Goal: Task Accomplishment & Management: Complete application form

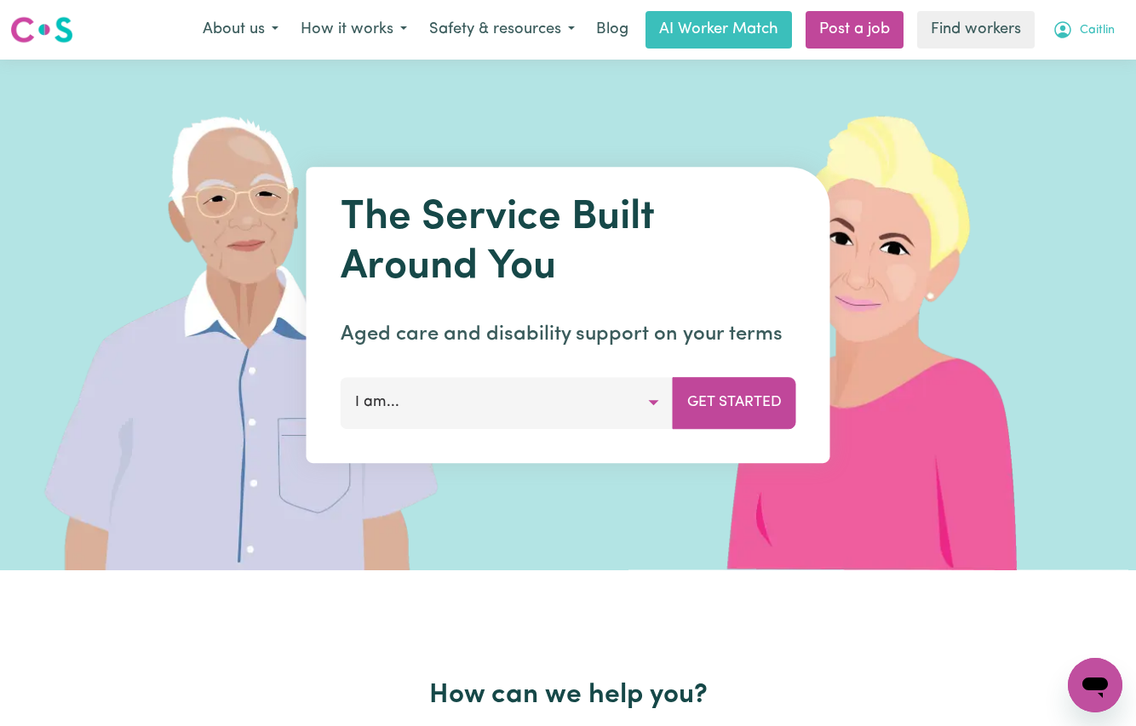
click at [1103, 32] on span "Caitlin" at bounding box center [1097, 30] width 35 height 19
click at [1039, 66] on link "My Dashboard" at bounding box center [1057, 66] width 135 height 32
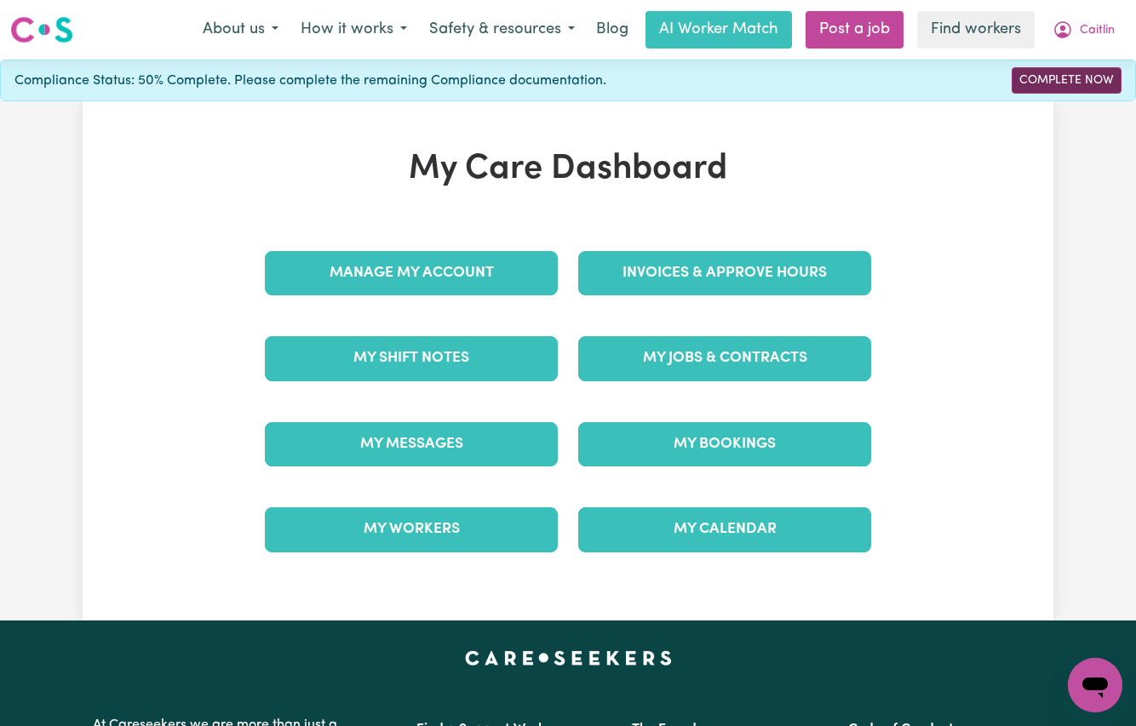
click at [1059, 86] on link "Complete Now" at bounding box center [1067, 80] width 110 height 26
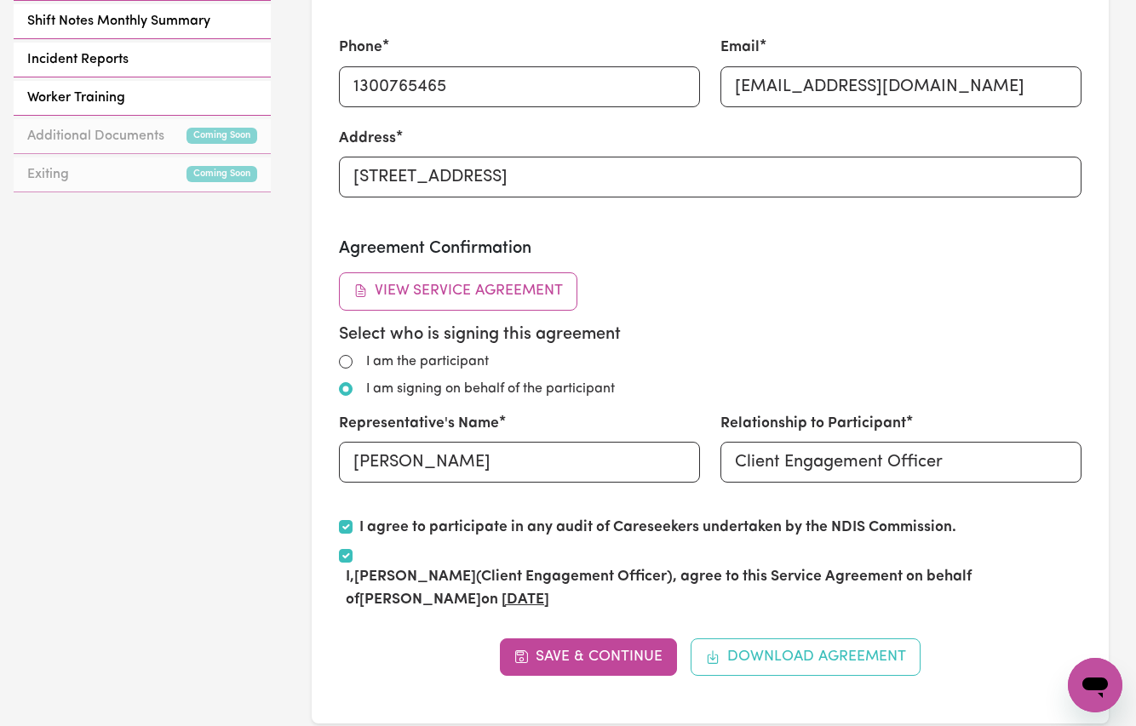
scroll to position [944, 0]
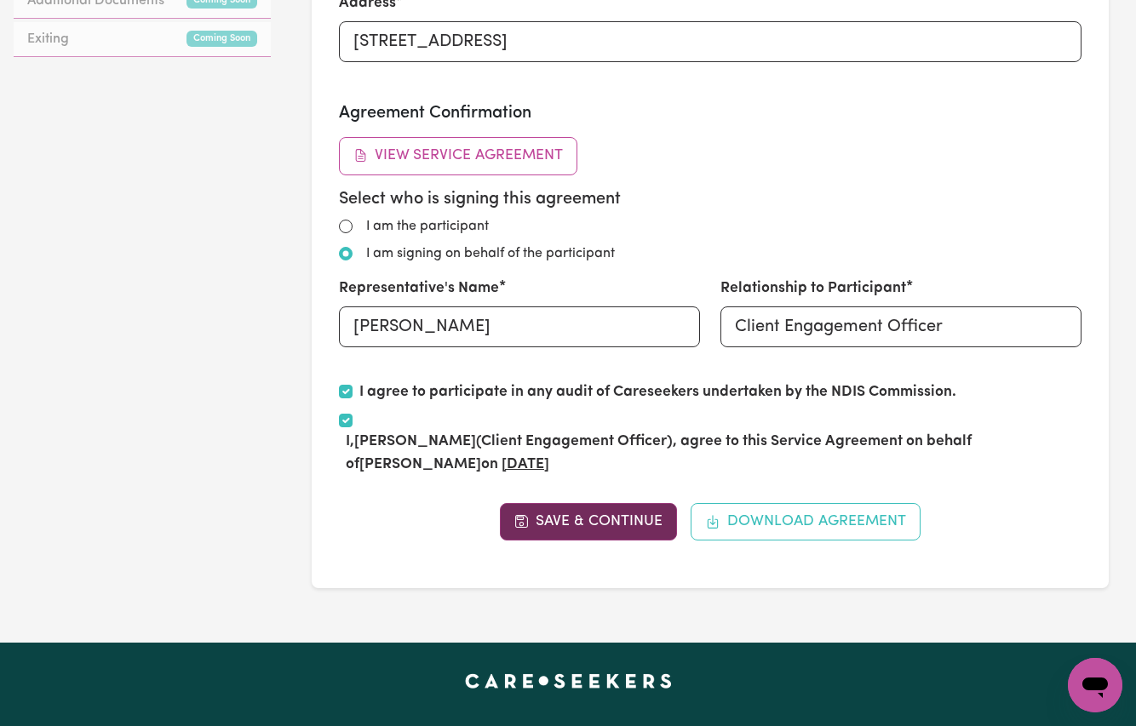
click at [571, 519] on button "Save & Continue" at bounding box center [589, 521] width 178 height 37
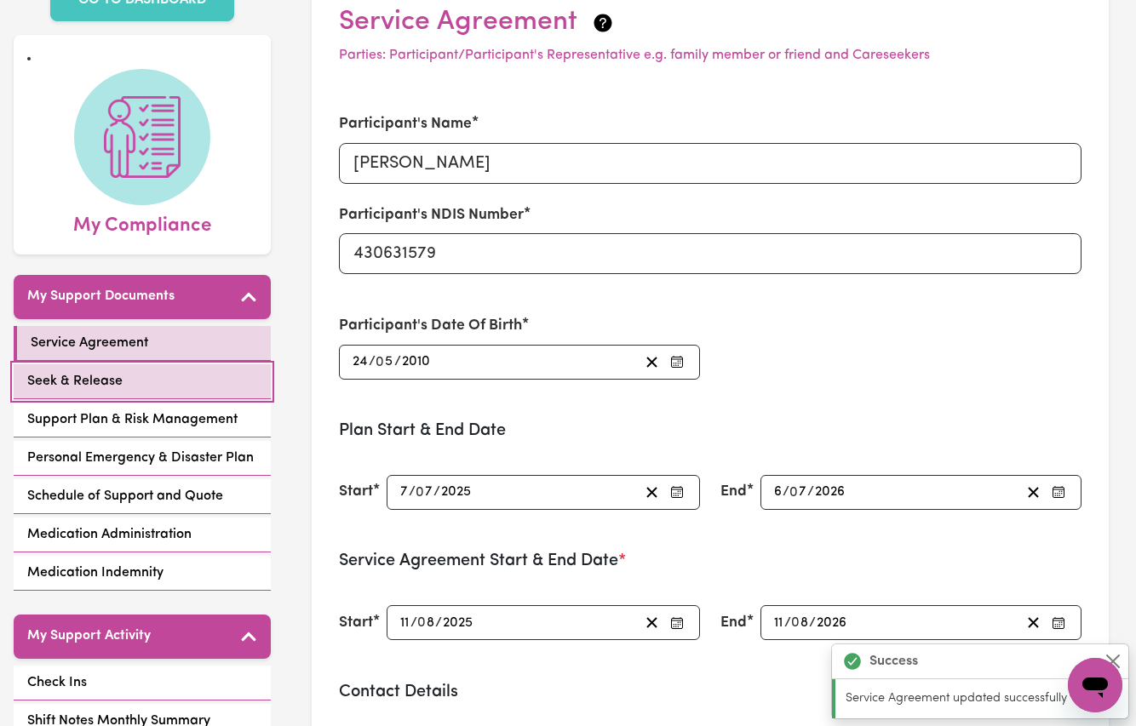
click at [135, 364] on link "Seek & Release" at bounding box center [142, 381] width 257 height 35
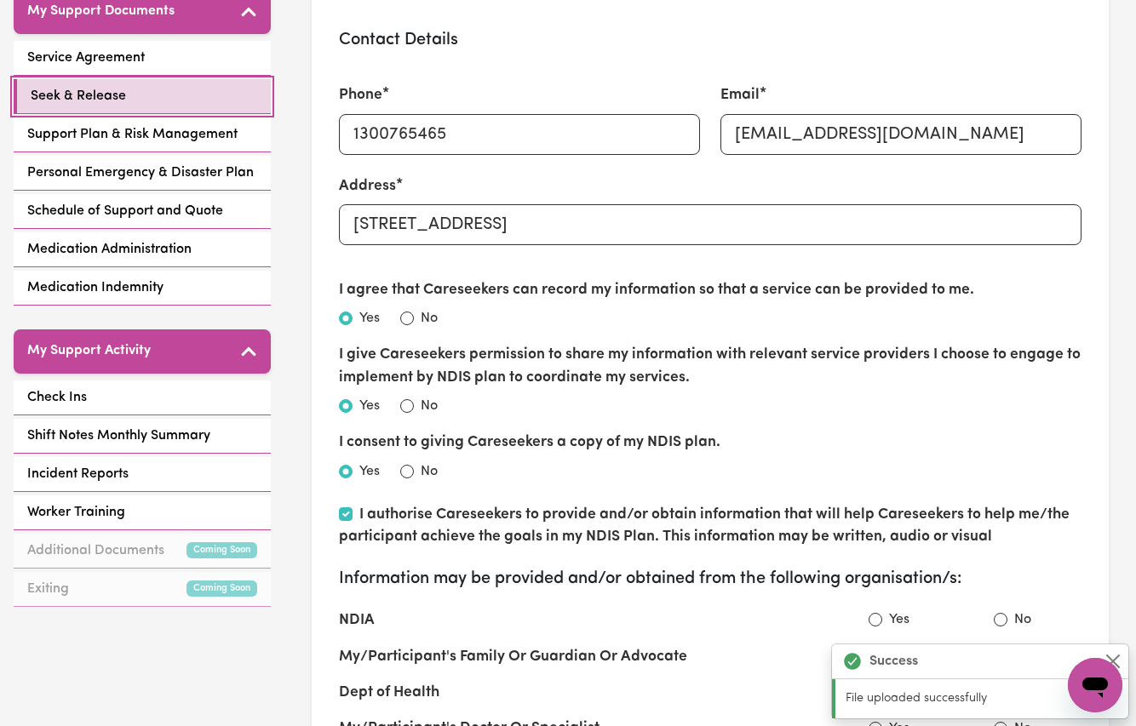
scroll to position [594, 0]
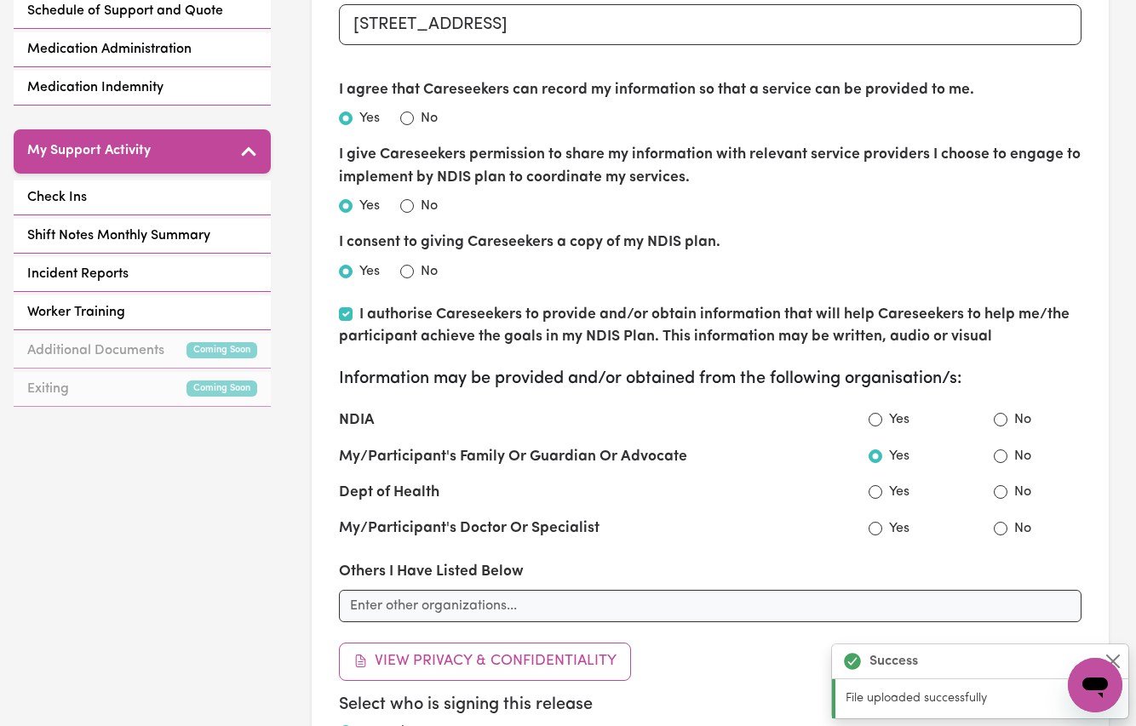
click at [873, 414] on input "Yes" at bounding box center [876, 420] width 14 height 14
radio input "true"
click at [1000, 485] on input "No" at bounding box center [1001, 492] width 14 height 14
radio input "false"
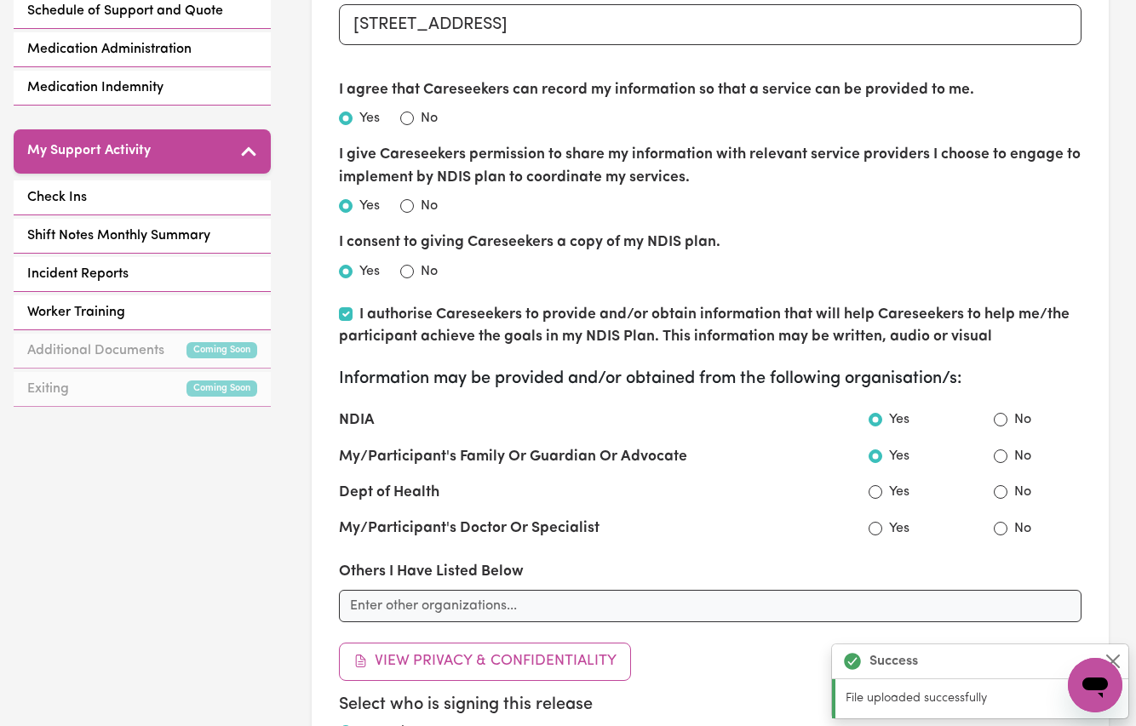
click at [1001, 524] on input "No" at bounding box center [1001, 529] width 14 height 14
radio input "true"
click at [1004, 486] on input "No" at bounding box center [1001, 492] width 14 height 14
radio input "true"
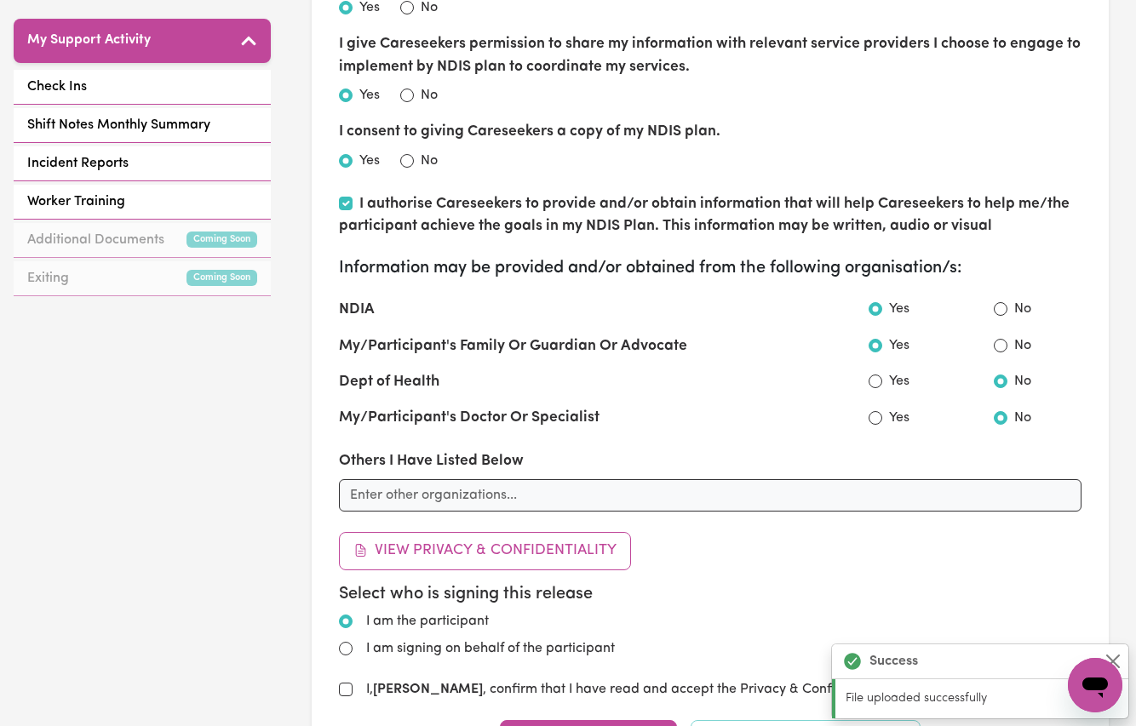
scroll to position [1017, 0]
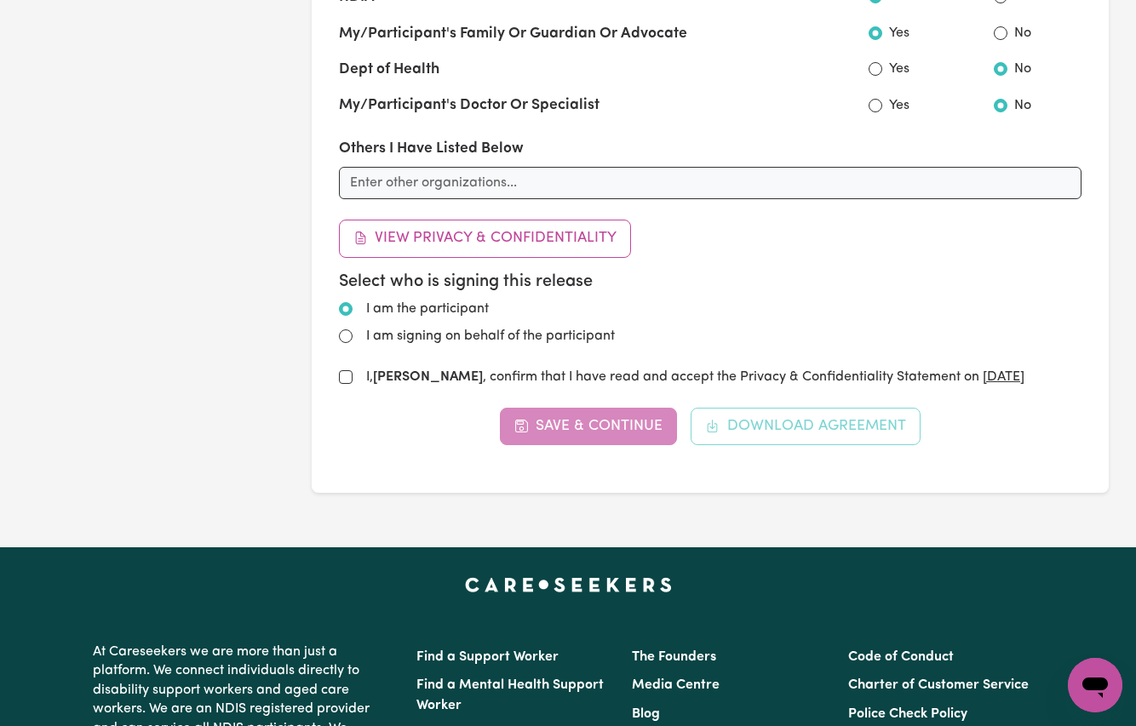
click at [343, 331] on input "I am signing on behalf of the participant" at bounding box center [346, 337] width 14 height 14
radio input "true"
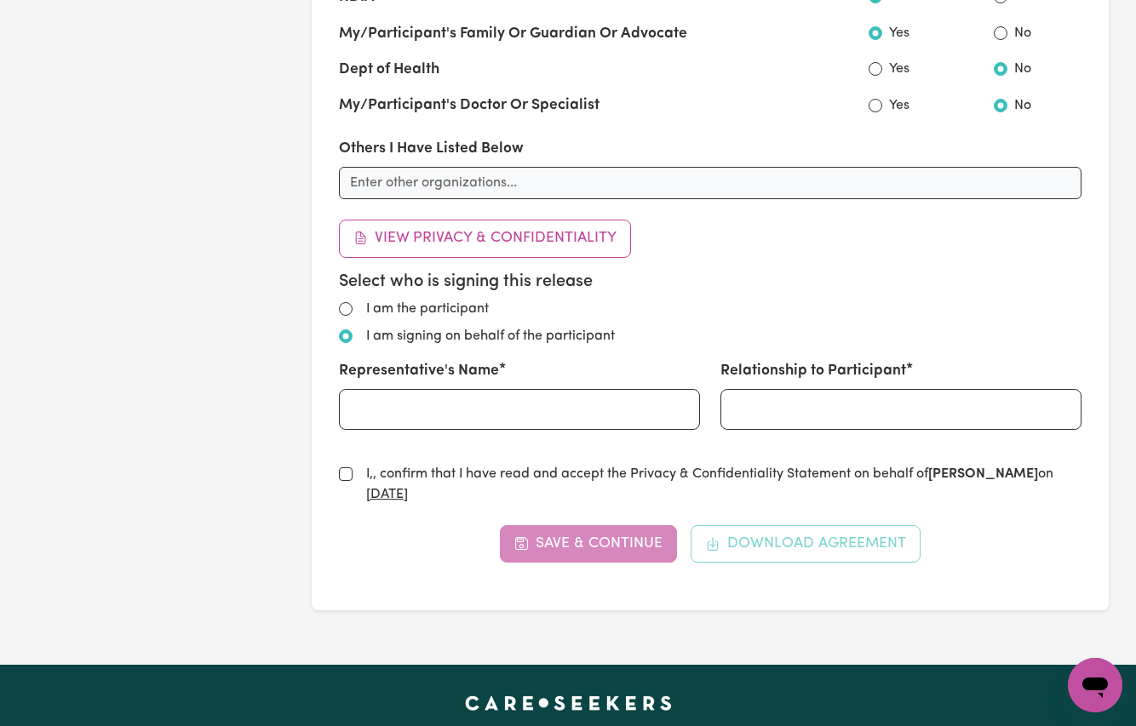
radio input "true"
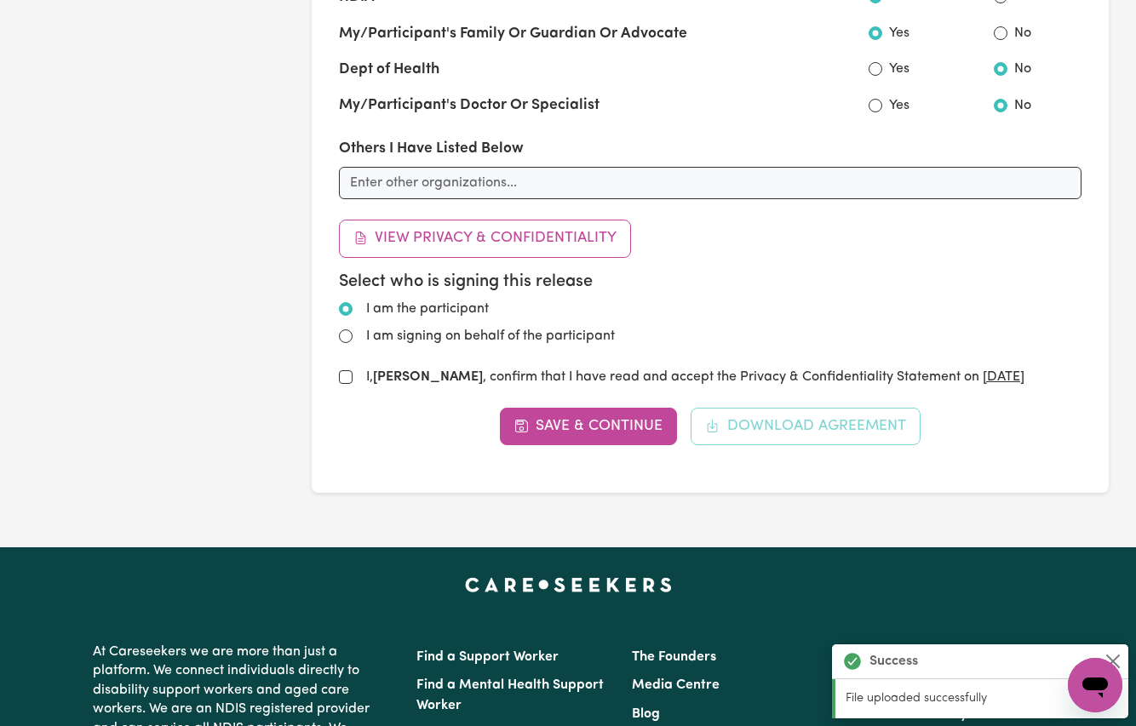
click at [350, 334] on input "I am signing on behalf of the participant" at bounding box center [346, 337] width 14 height 14
radio input "true"
radio input "false"
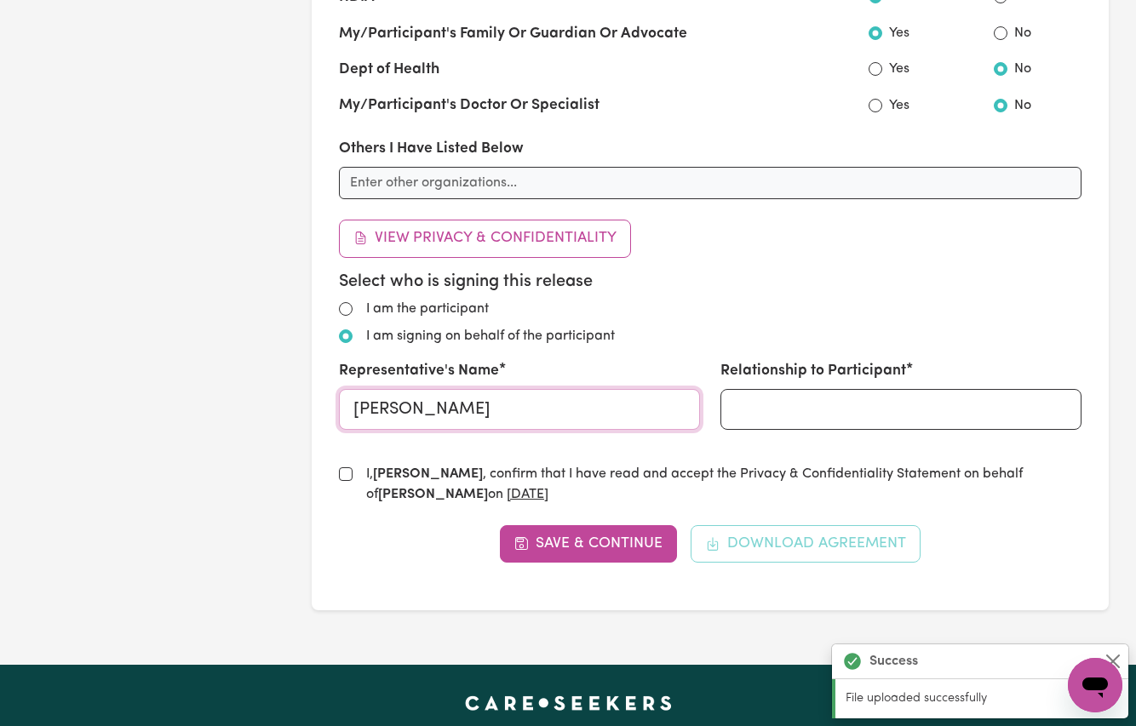
type input "[PERSON_NAME]"
click at [823, 402] on input "Relationship to Participant" at bounding box center [900, 409] width 361 height 41
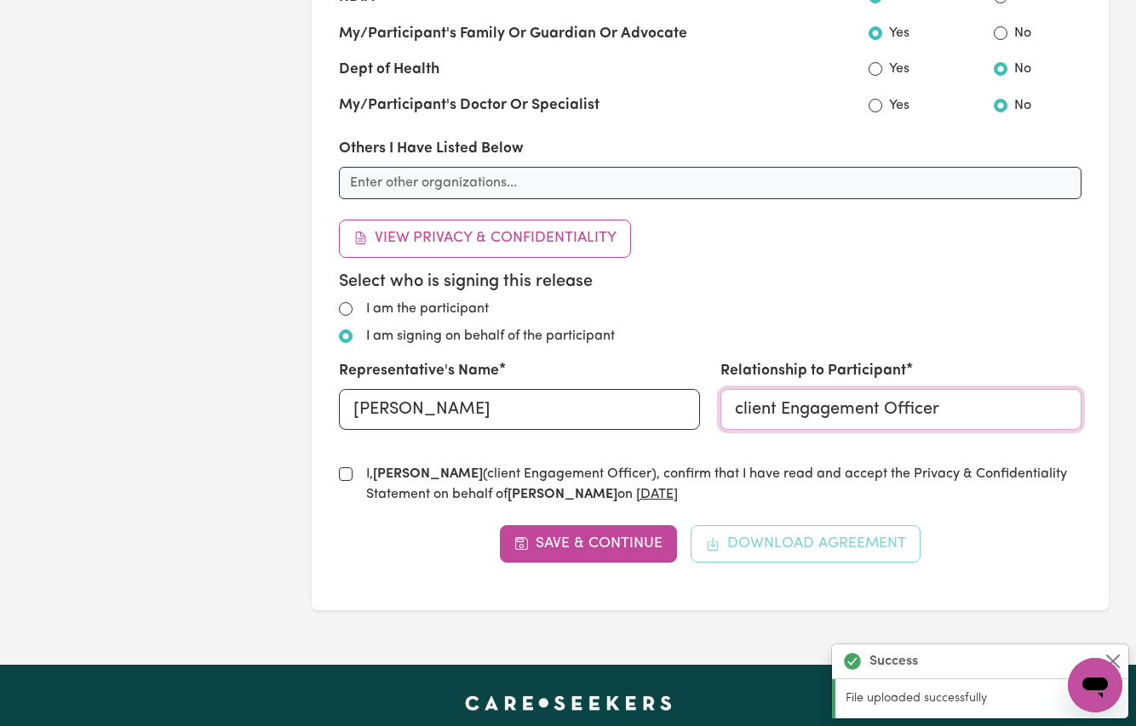
type input "client Engagement Officer"
click at [341, 469] on input "I, Aicelle Aytona (client Engagement Officer) , confirm that I have read and ac…" at bounding box center [346, 475] width 14 height 14
checkbox input "true"
click at [629, 547] on button "Save & Continue" at bounding box center [589, 543] width 178 height 37
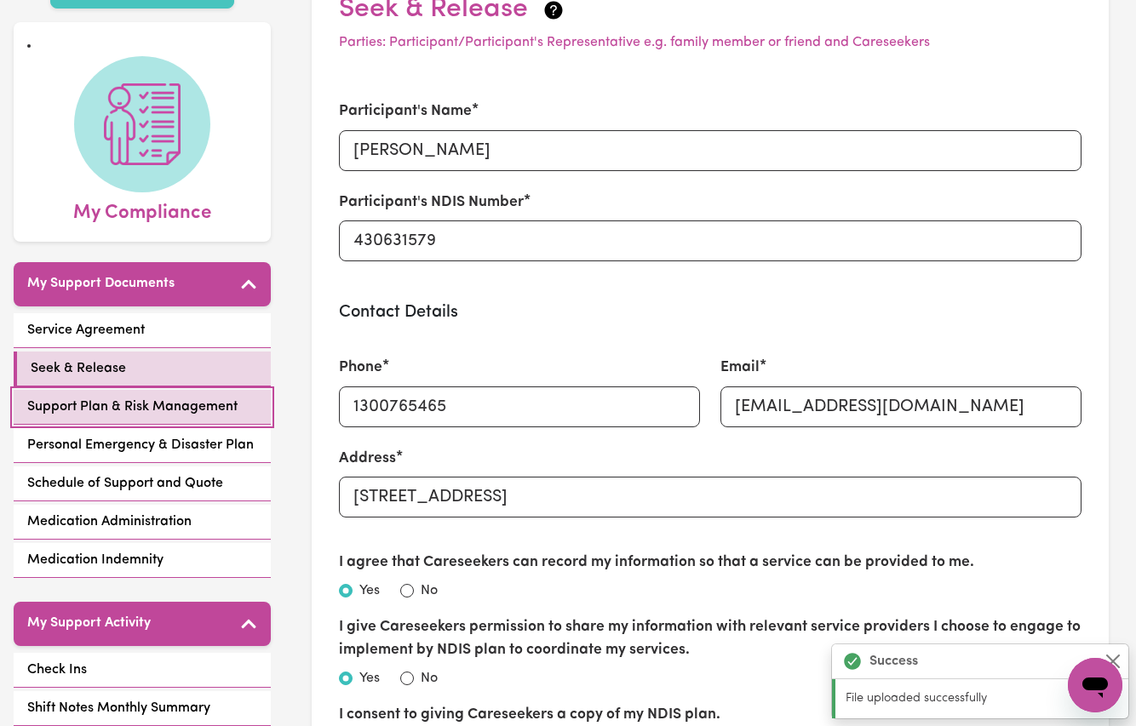
click at [99, 397] on span "Support Plan & Risk Management" at bounding box center [132, 407] width 210 height 20
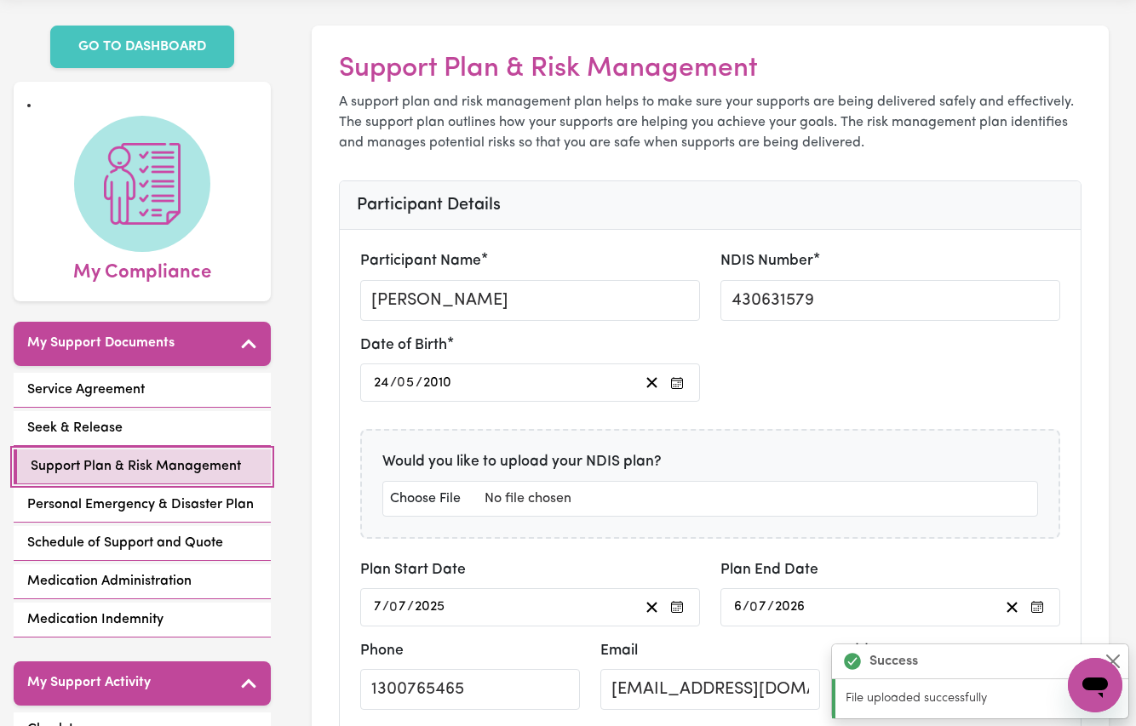
scroll to position [32, 0]
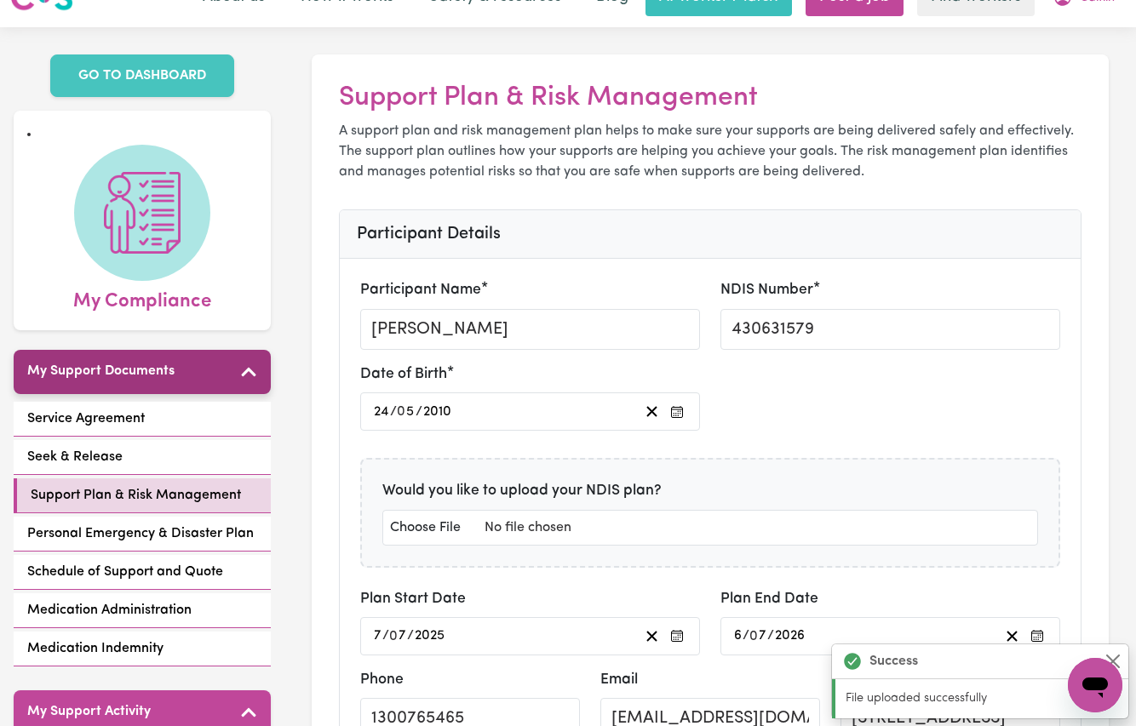
click at [97, 364] on h5 "My Support Documents" at bounding box center [100, 372] width 147 height 16
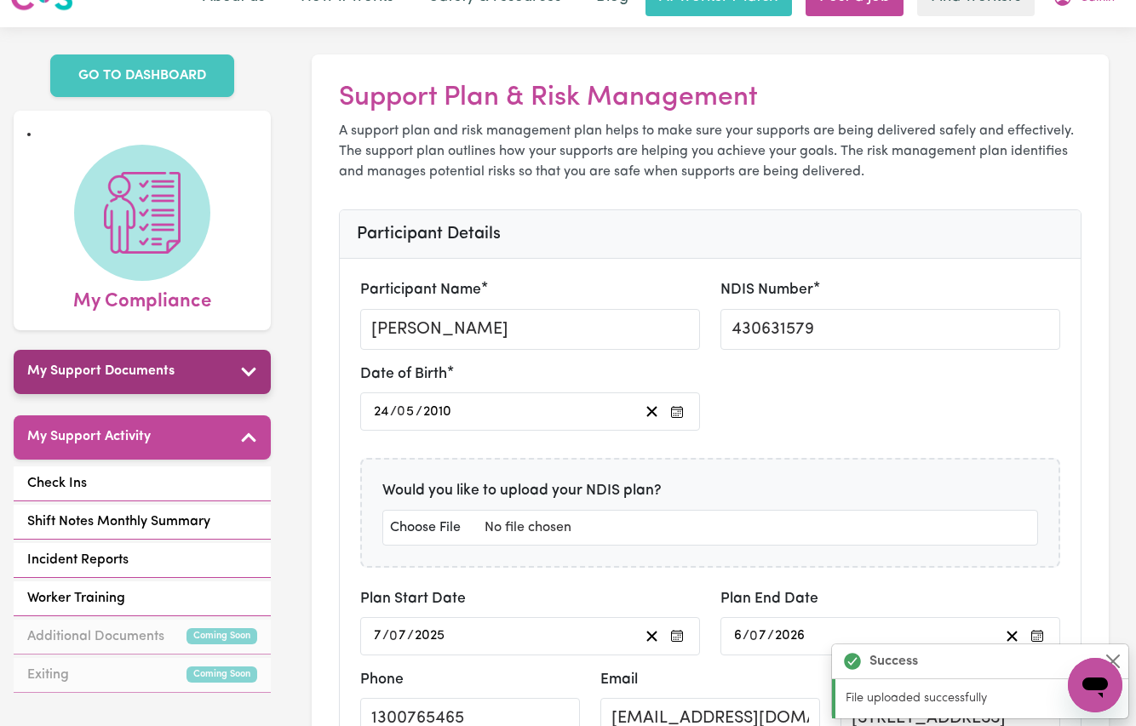
click at [123, 350] on button "My Support Documents" at bounding box center [142, 372] width 257 height 44
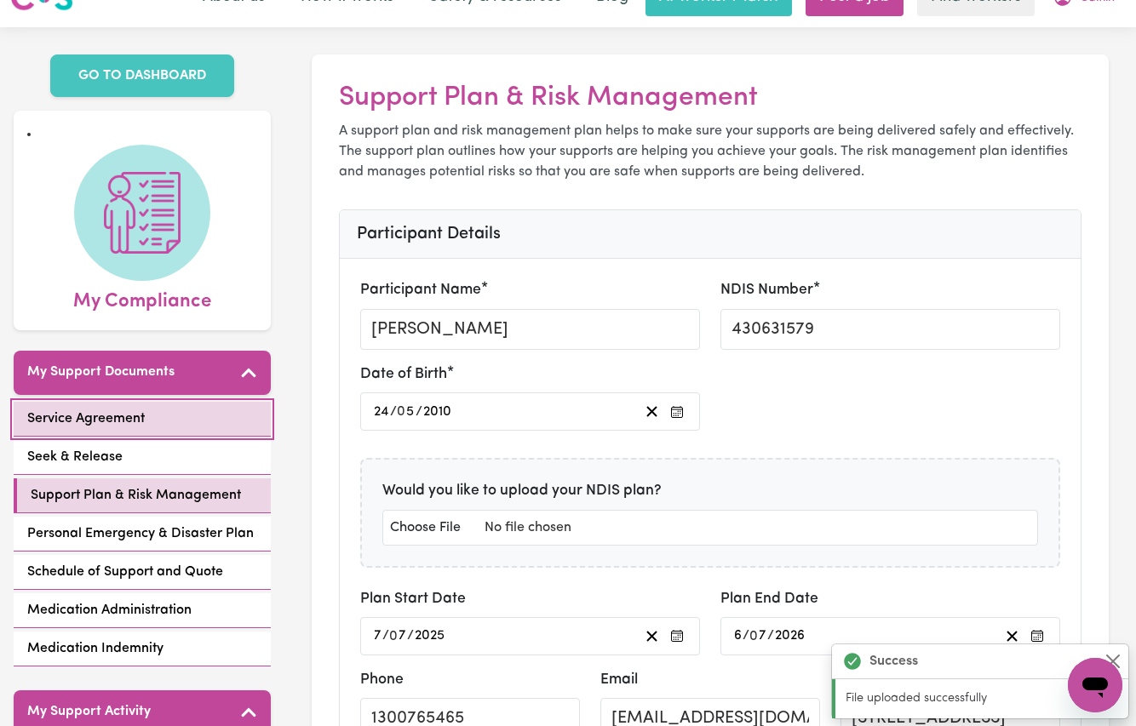
click at [95, 402] on link "Service Agreement" at bounding box center [142, 419] width 257 height 35
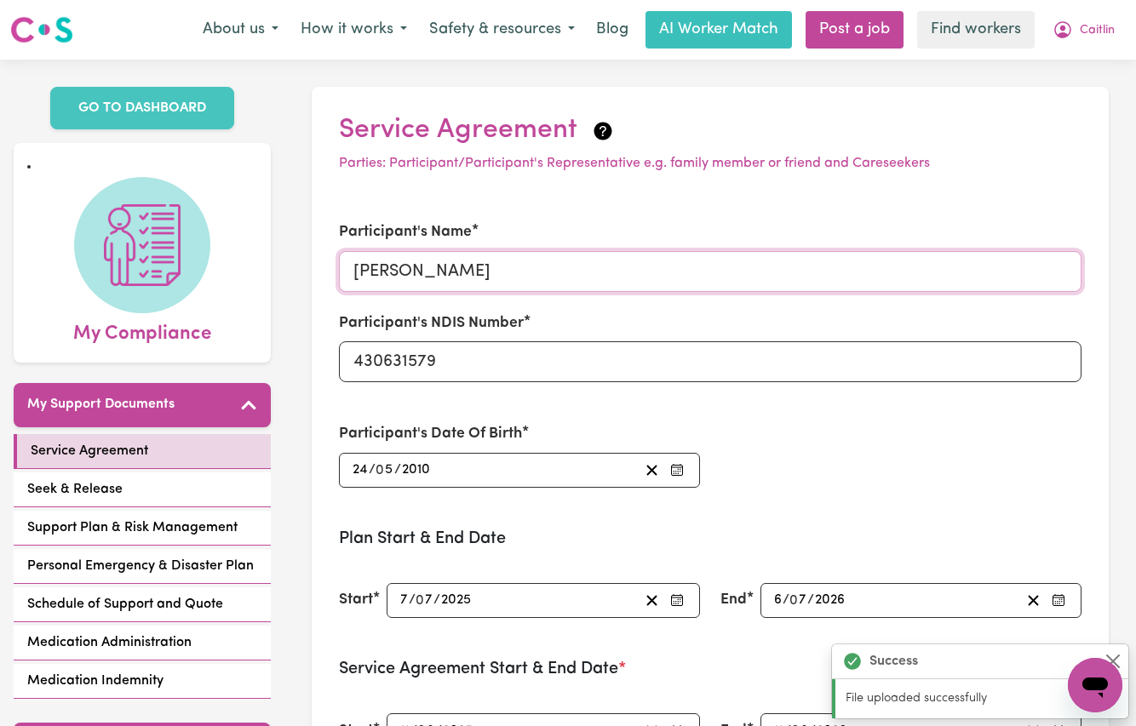
drag, startPoint x: 439, startPoint y: 278, endPoint x: -78, endPoint y: 226, distance: 519.6
paste input "Elizabeth Kalie"
type input "[PERSON_NAME] [PERSON_NAME]"
click at [557, 399] on div "Participant's Name Caitlin Elizabeth Kalie Participant's NDIS Number 430631579" at bounding box center [711, 302] width 764 height 202
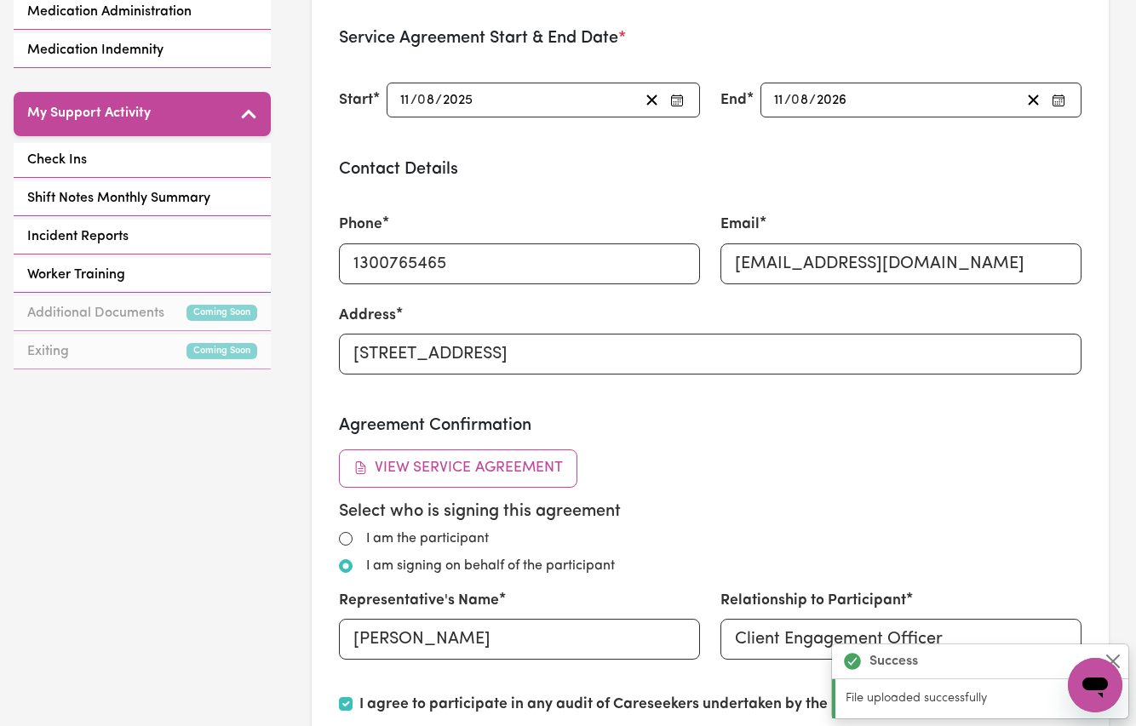
scroll to position [1007, 0]
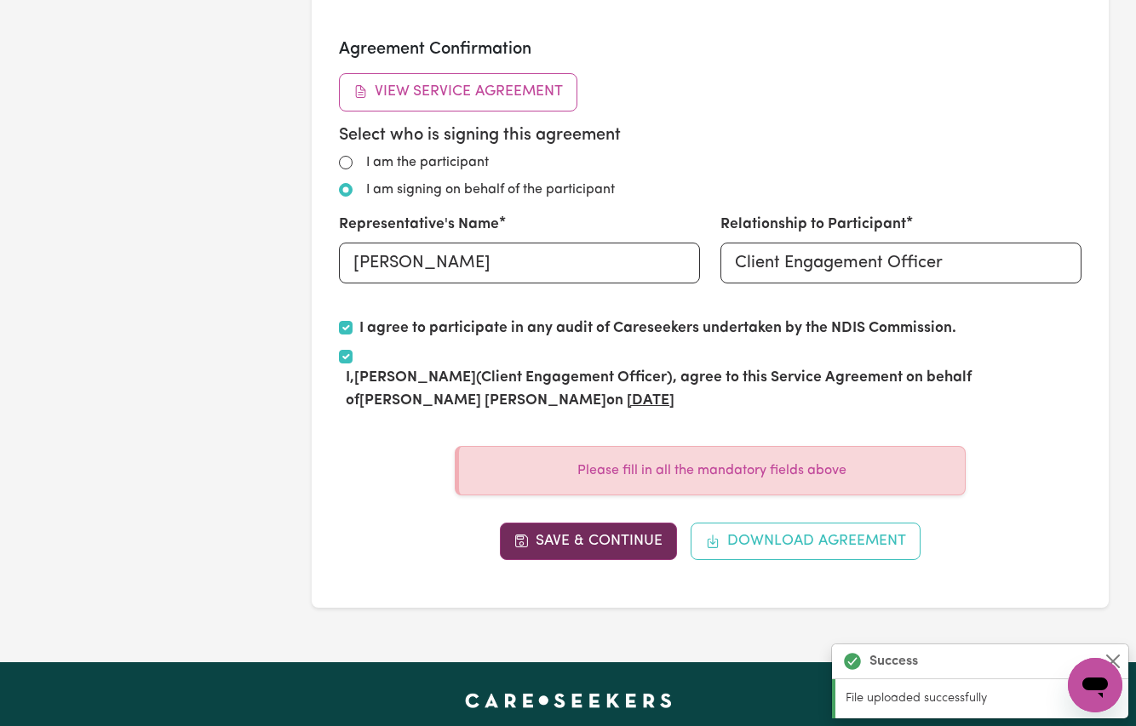
click at [563, 542] on button "Save & Continue" at bounding box center [589, 541] width 178 height 37
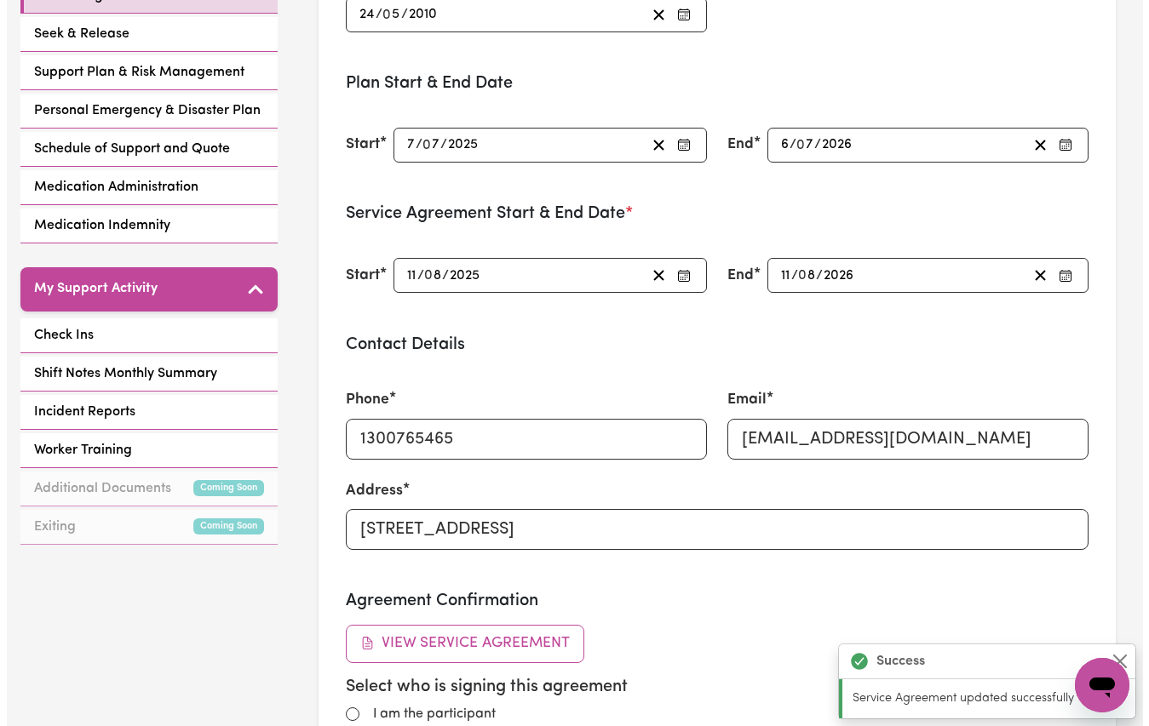
scroll to position [823, 0]
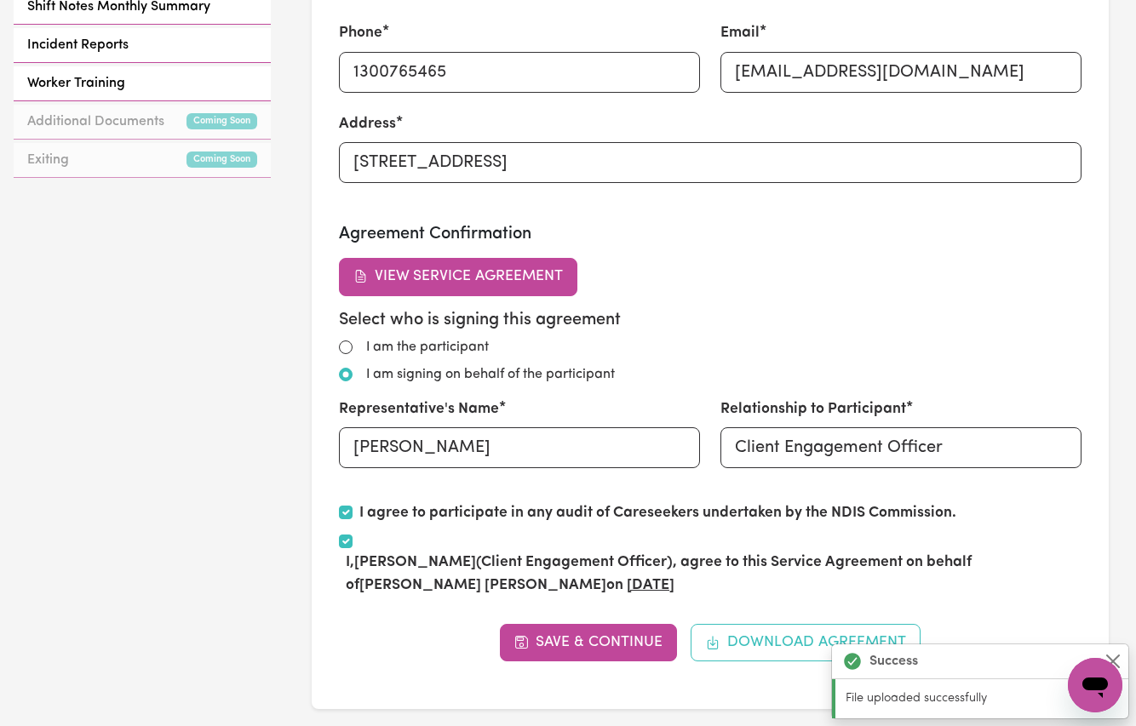
click at [448, 284] on button "View Service Agreement" at bounding box center [458, 276] width 239 height 37
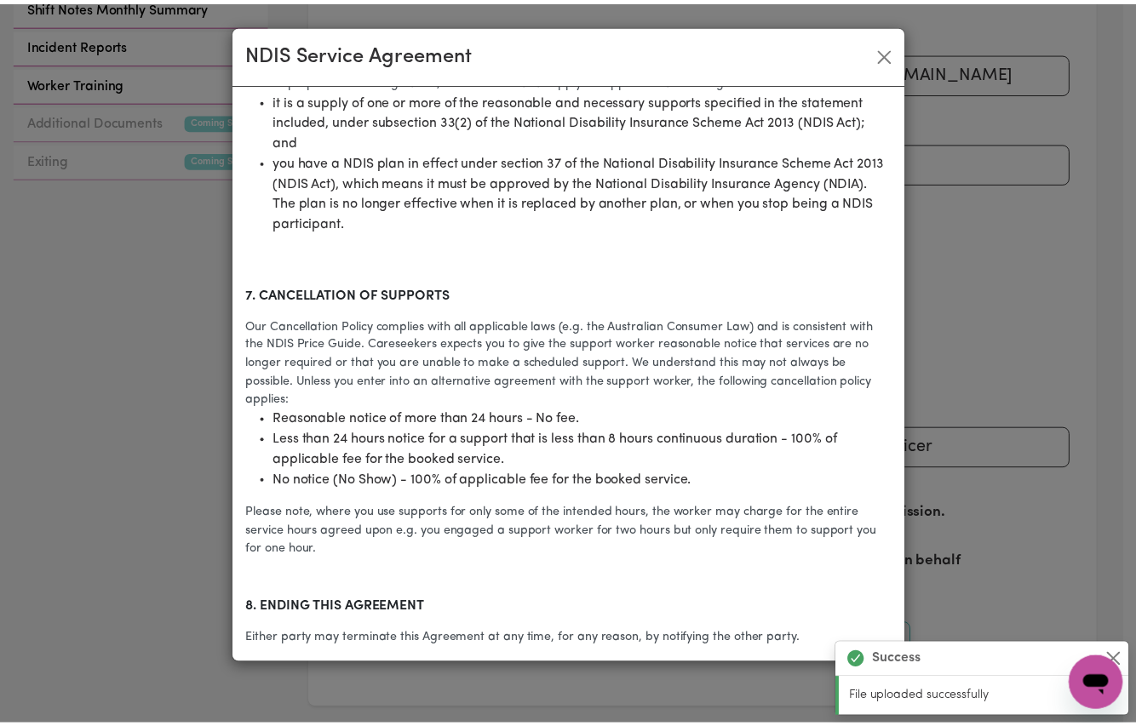
scroll to position [3352, 0]
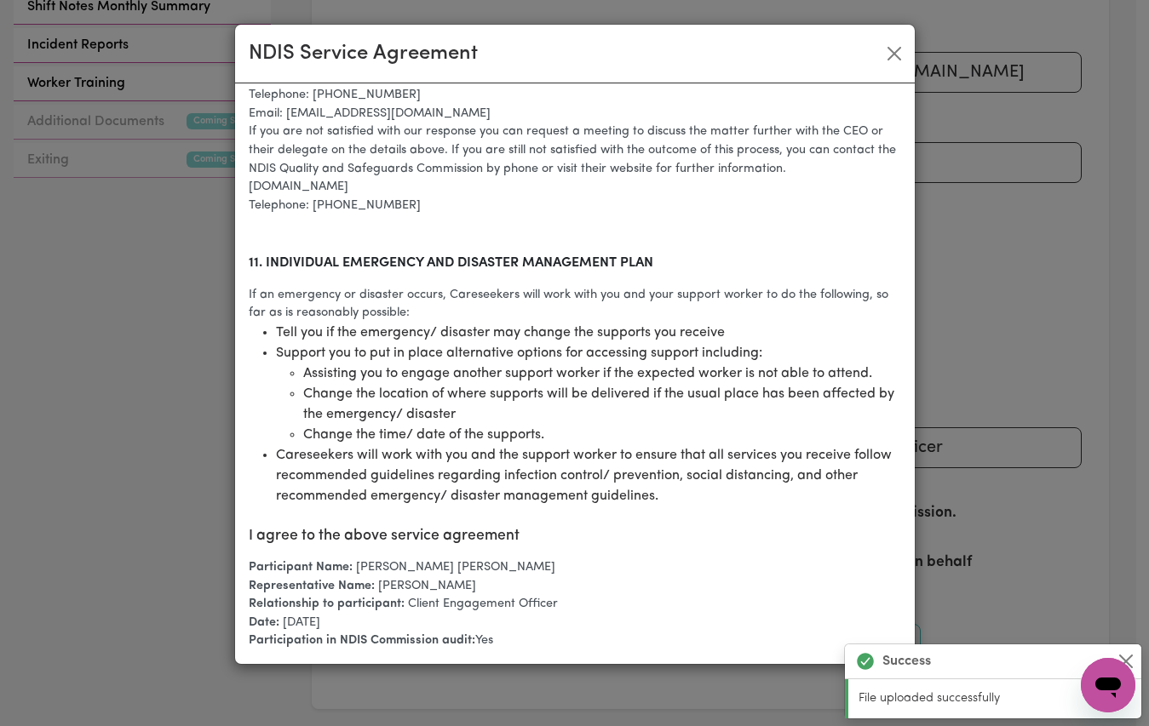
click at [896, 45] on button "Close" at bounding box center [894, 53] width 27 height 27
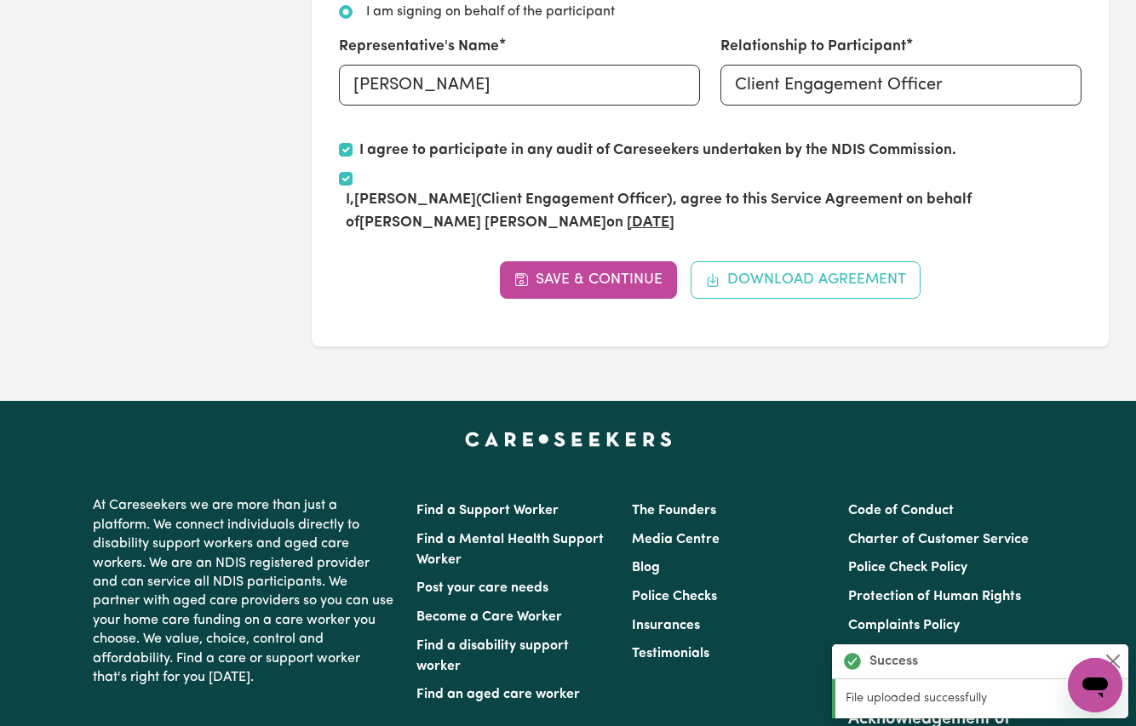
scroll to position [1029, 0]
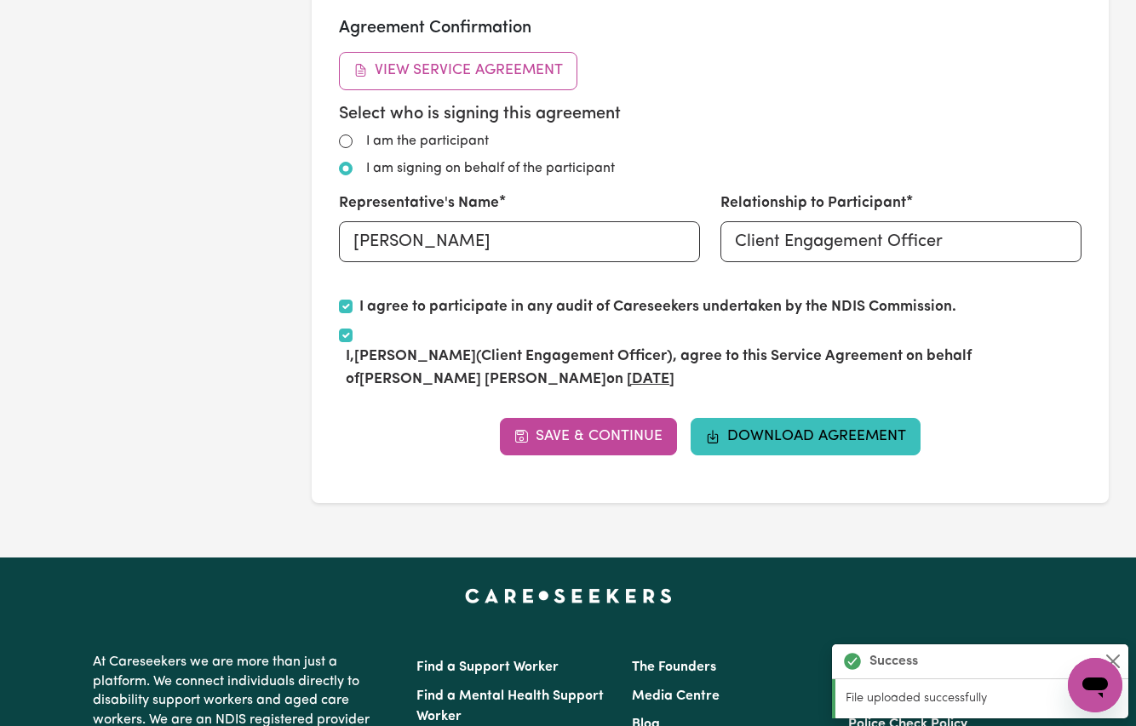
click at [743, 422] on button "Download Agreement" at bounding box center [806, 436] width 230 height 37
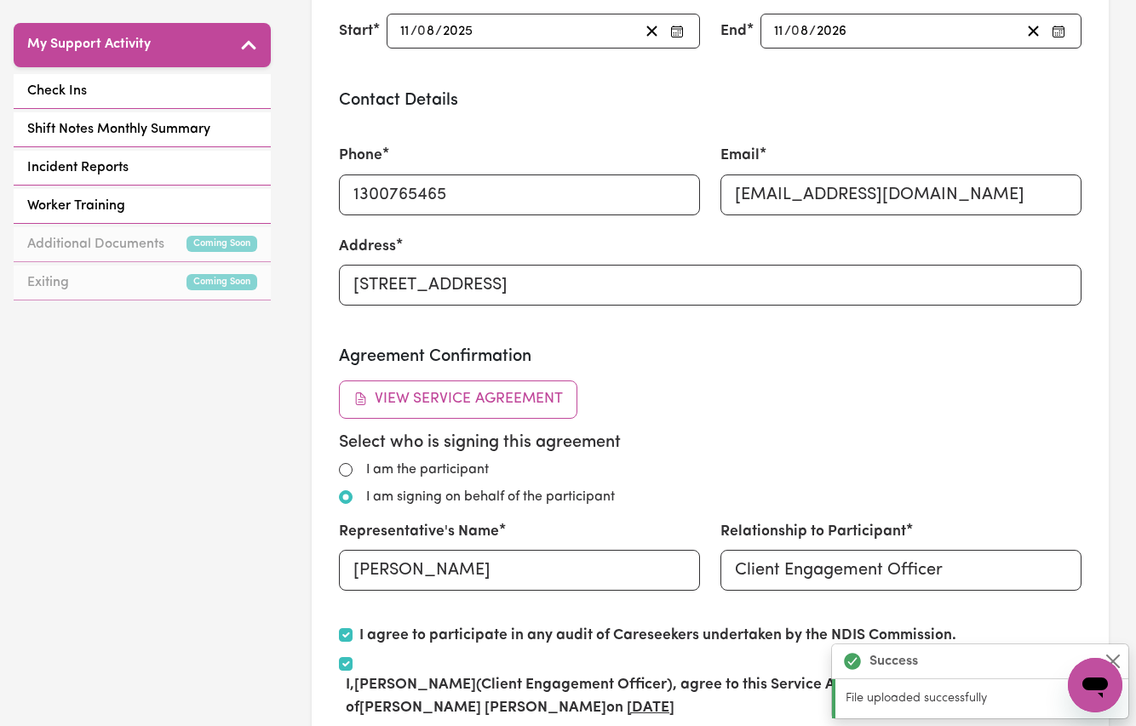
scroll to position [0, 0]
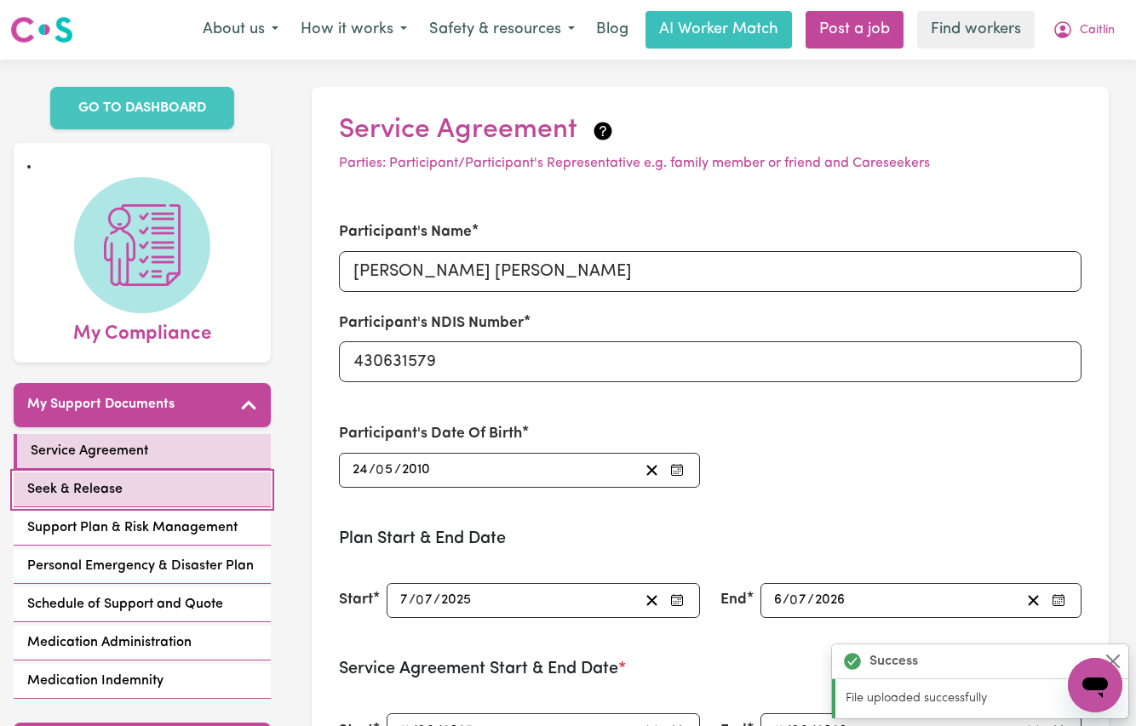
click at [83, 479] on span "Seek & Release" at bounding box center [74, 489] width 95 height 20
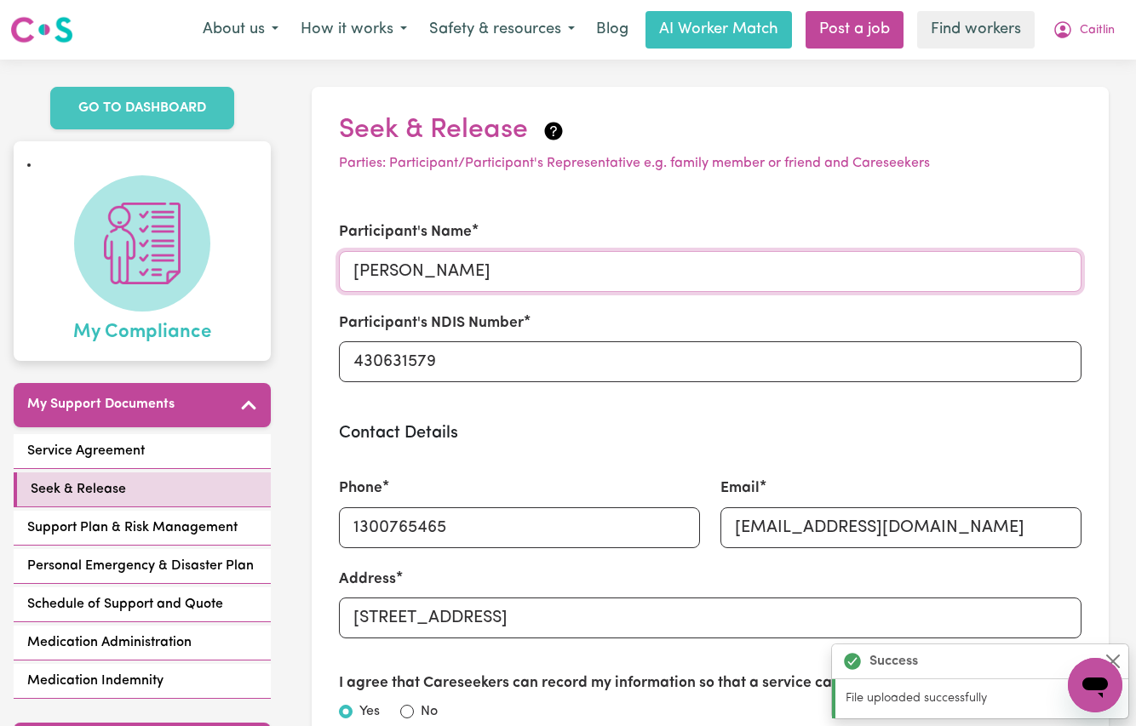
drag, startPoint x: 496, startPoint y: 275, endPoint x: 49, endPoint y: 241, distance: 449.2
paste input "Elizabeth Kalie"
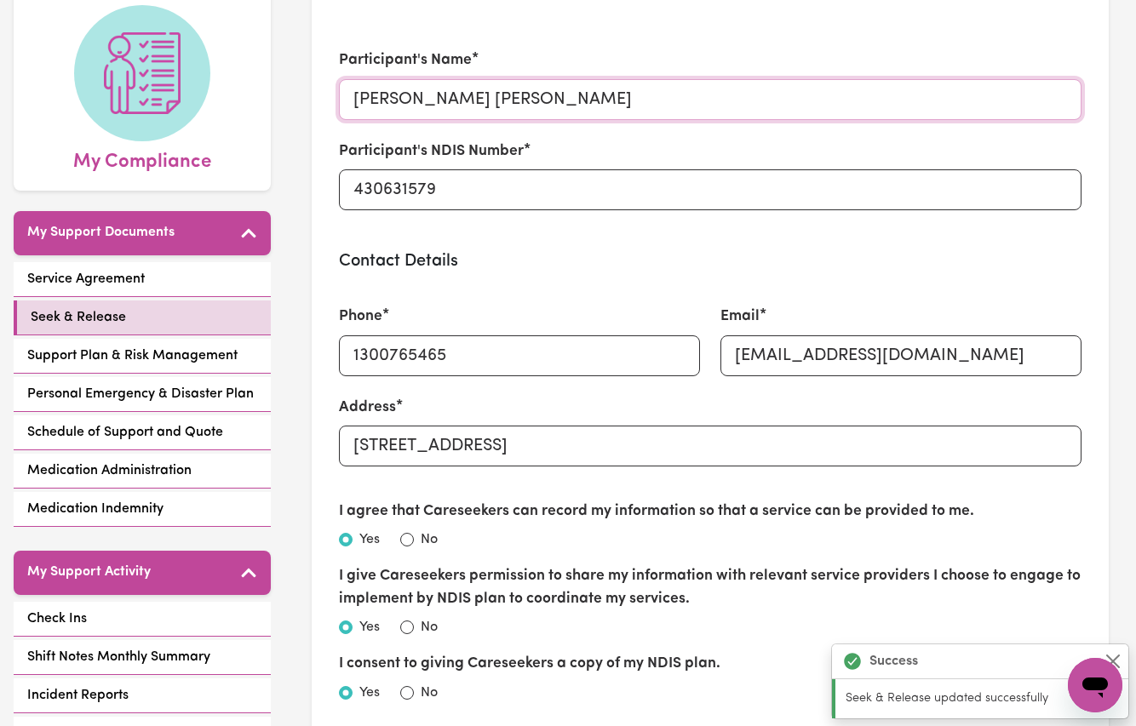
scroll to position [254, 0]
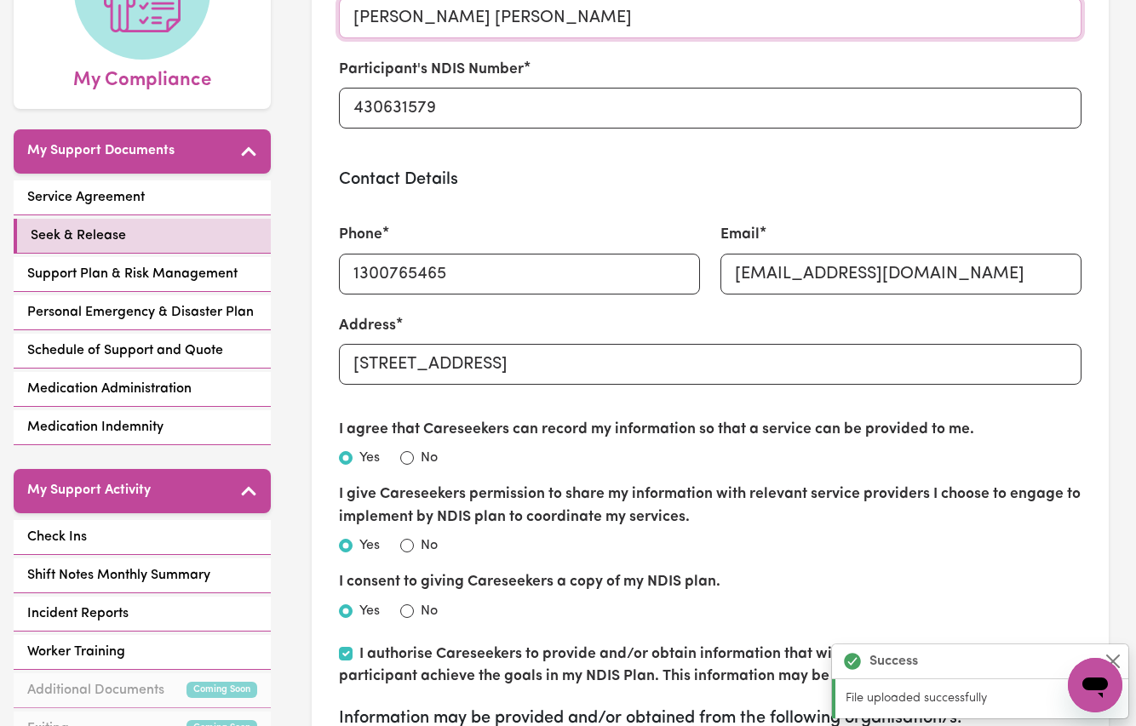
type input "[PERSON_NAME] [PERSON_NAME]"
drag, startPoint x: 443, startPoint y: 363, endPoint x: 290, endPoint y: 360, distance: 152.5
paste input "1/18A Foster Street"
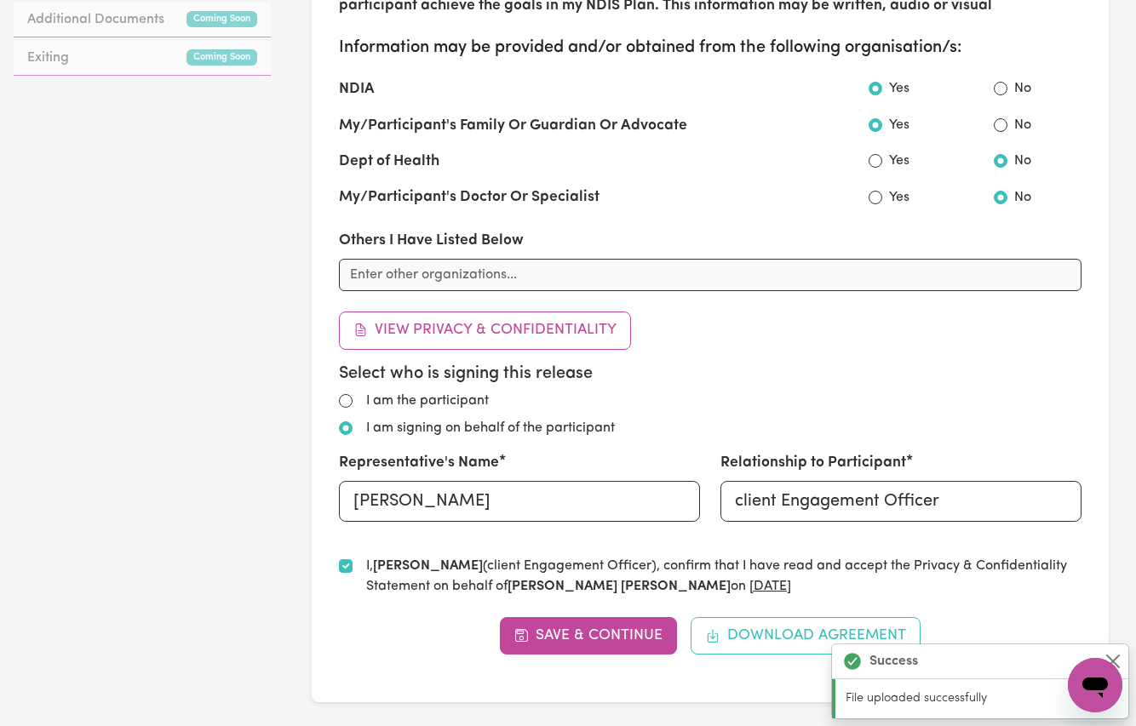
scroll to position [1271, 0]
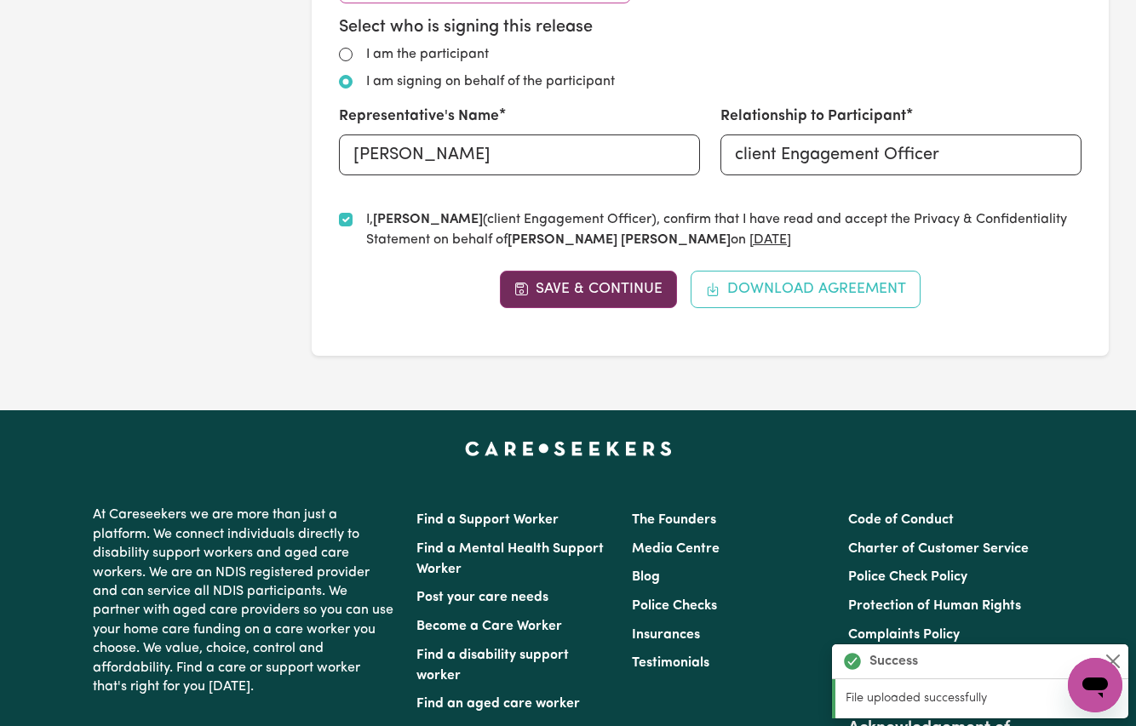
type input "1/18A Foster Street, HELENSBURGH, New South Wales, 2508"
click at [561, 282] on button "Save & Continue" at bounding box center [589, 289] width 178 height 37
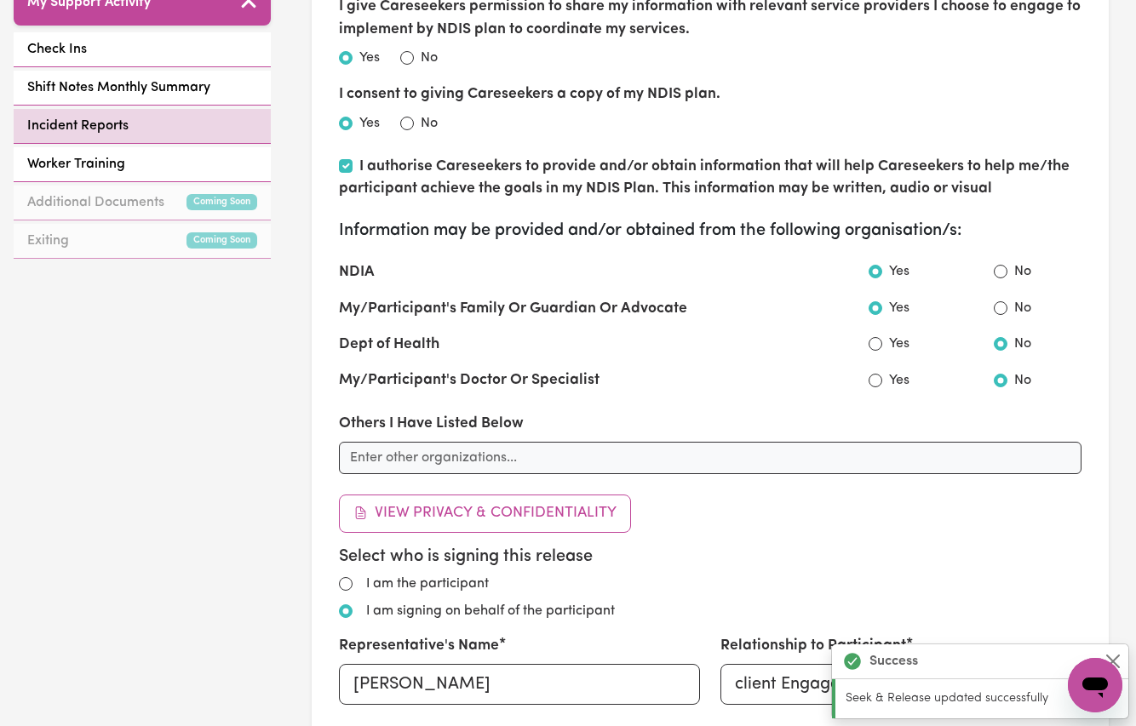
scroll to position [380, 0]
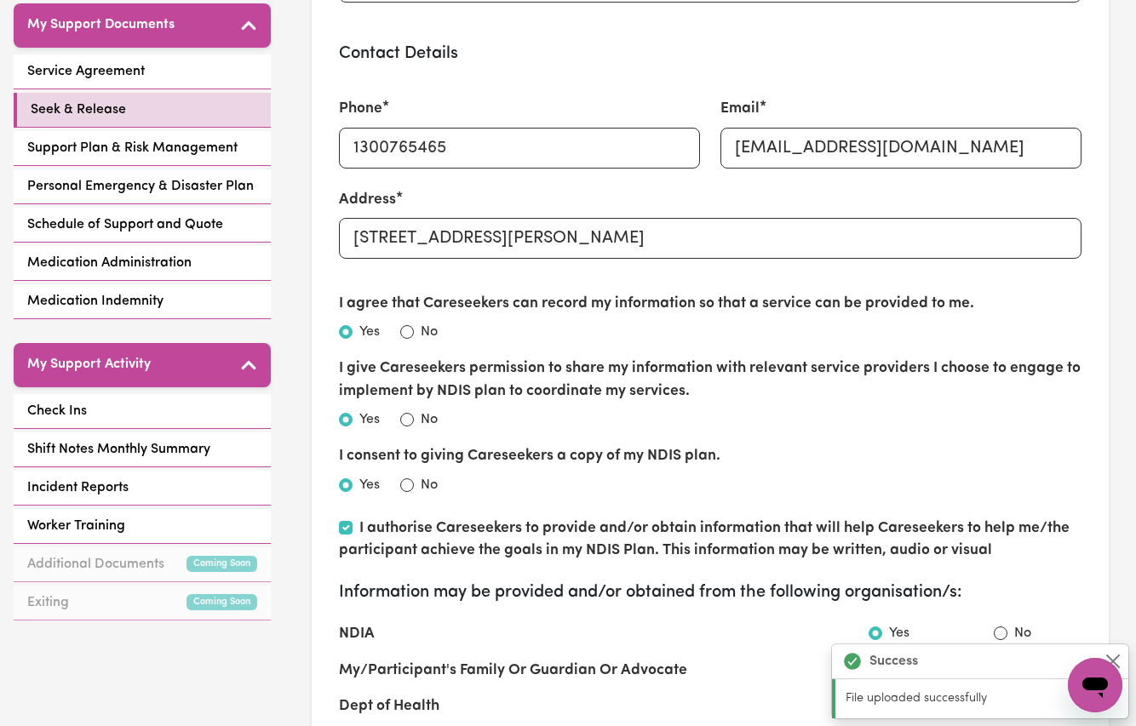
click at [100, 30] on div "My Support Documents Service Agreement Seek & Release Support Plan & Risk Manag…" at bounding box center [142, 162] width 257 height 319
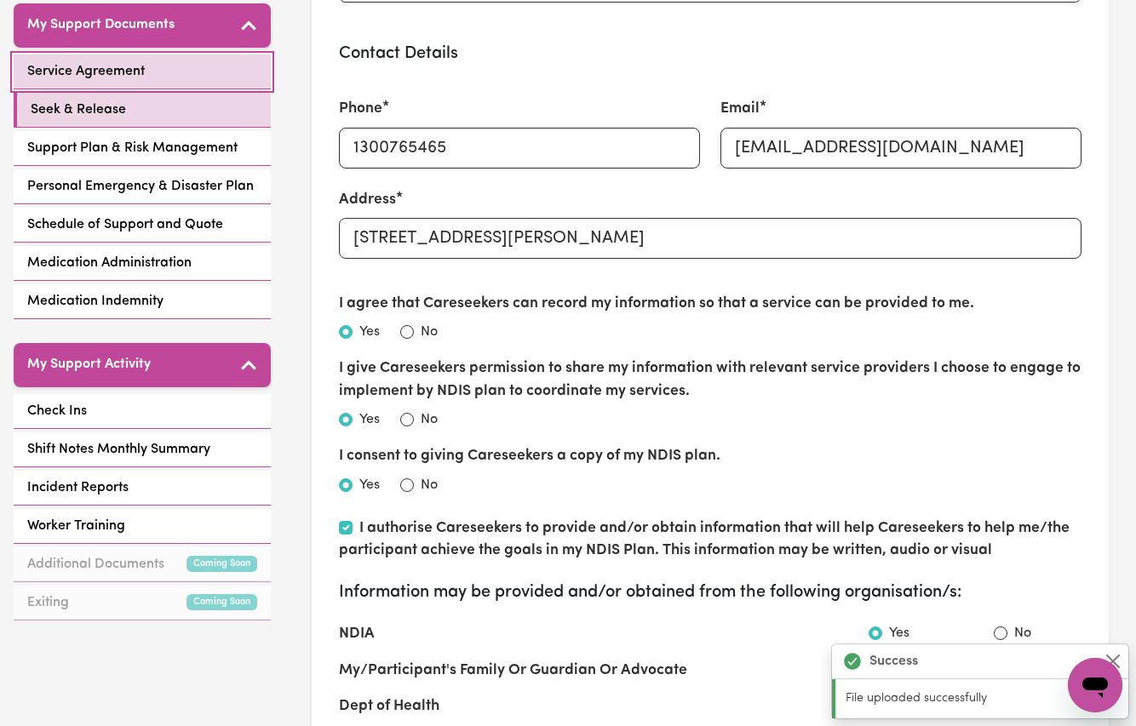
click at [87, 61] on span "Service Agreement" at bounding box center [86, 71] width 118 height 20
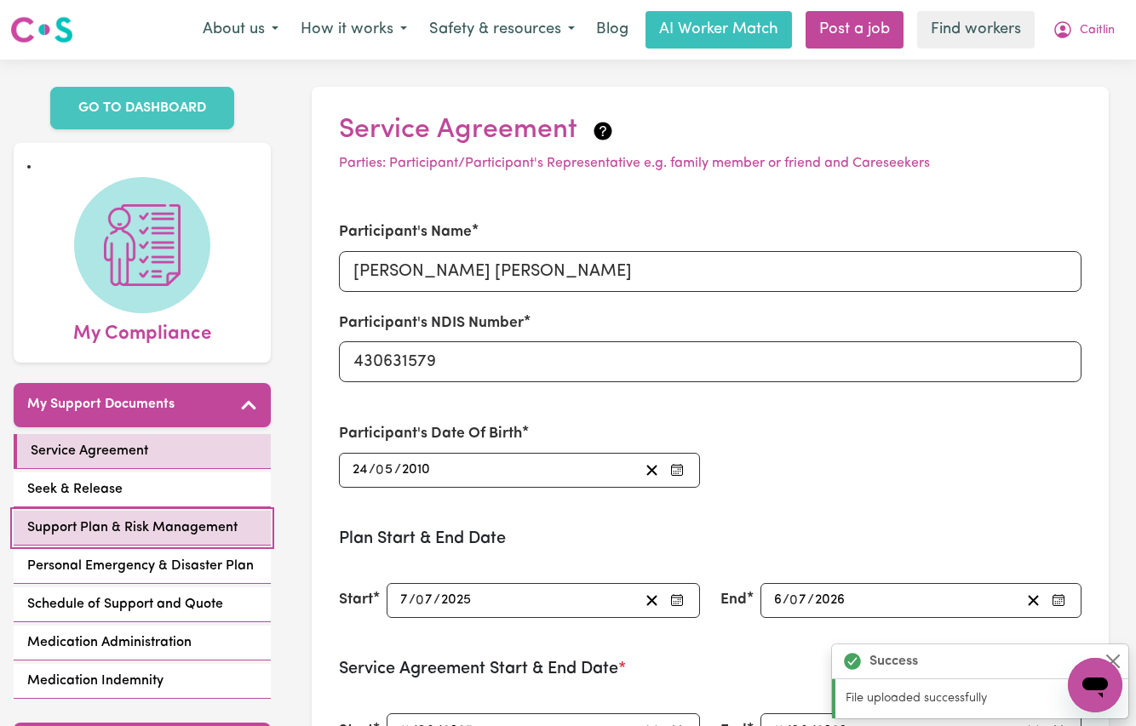
click at [37, 518] on span "Support Plan & Risk Management" at bounding box center [132, 528] width 210 height 20
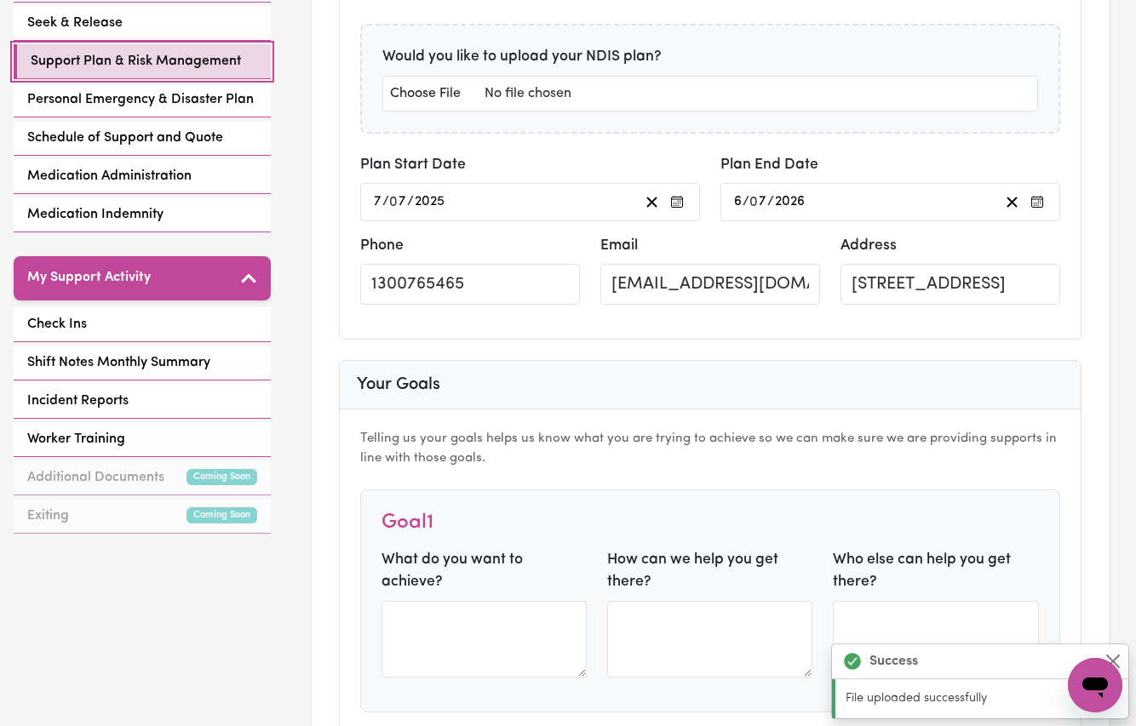
scroll to position [609, 0]
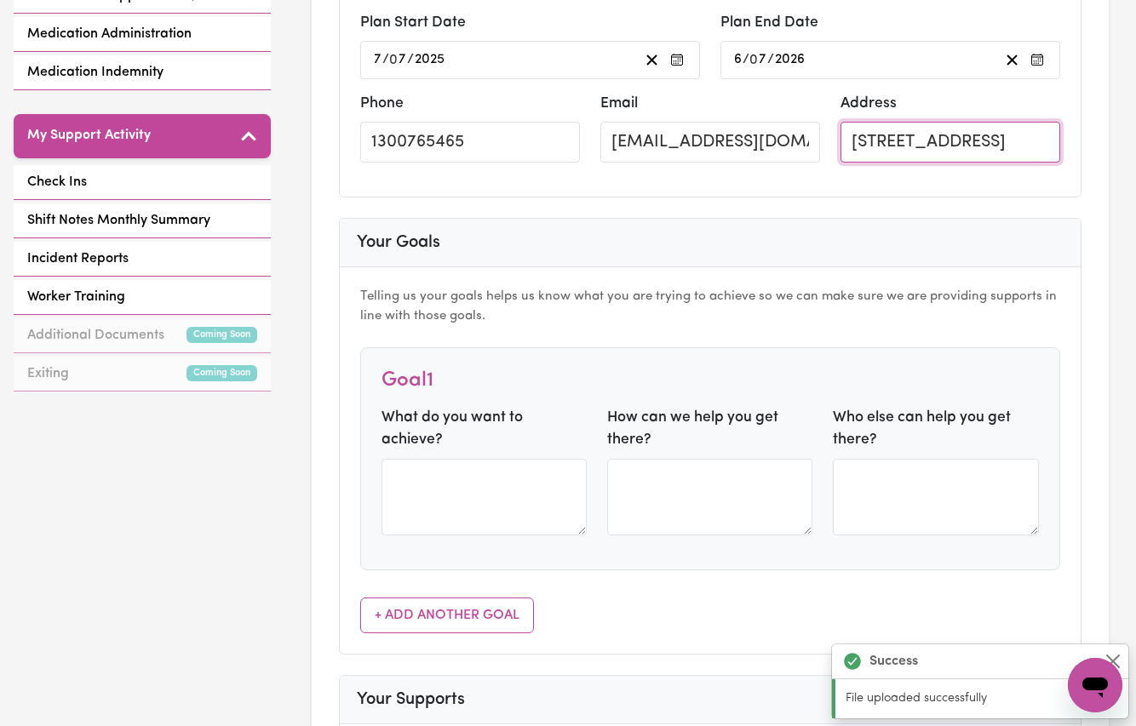
drag, startPoint x: 950, startPoint y: 144, endPoint x: 731, endPoint y: 141, distance: 218.9
click at [731, 141] on div "Phone 1300765465 Email rainhelensburgh@careseekers.com.au Address helensburgh, …" at bounding box center [710, 134] width 721 height 83
paste input "1/18A Foster Street"
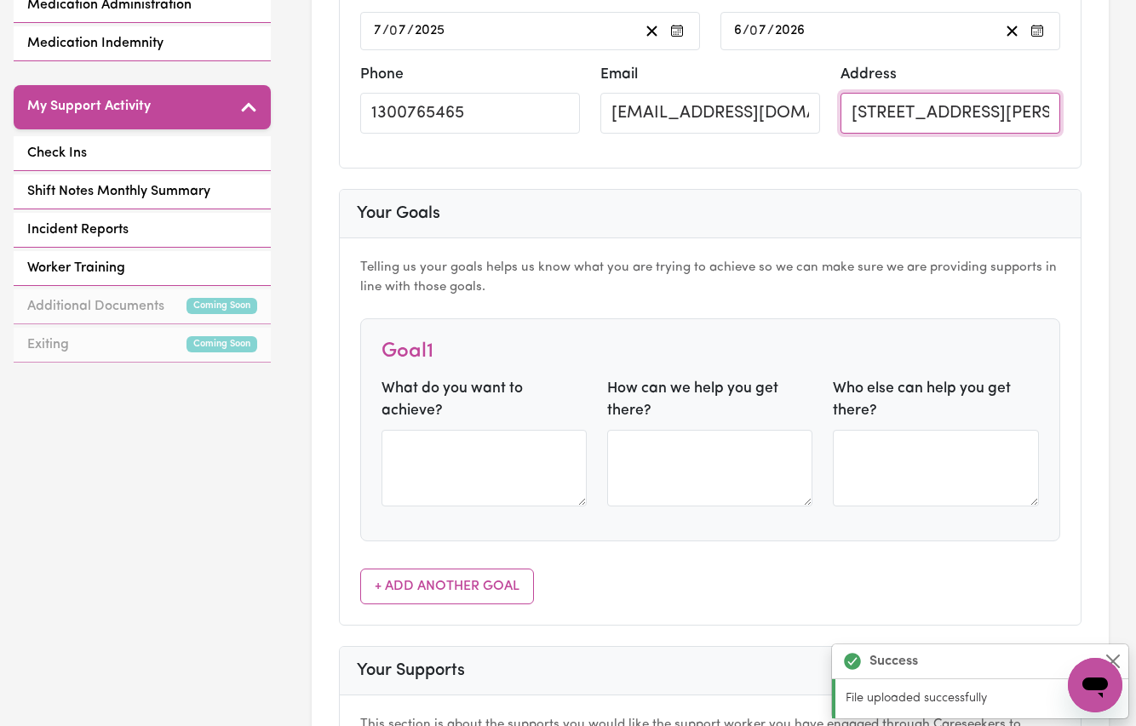
type input "1/18A Foster Street, HELENSBURGH, New South Wales, 2508"
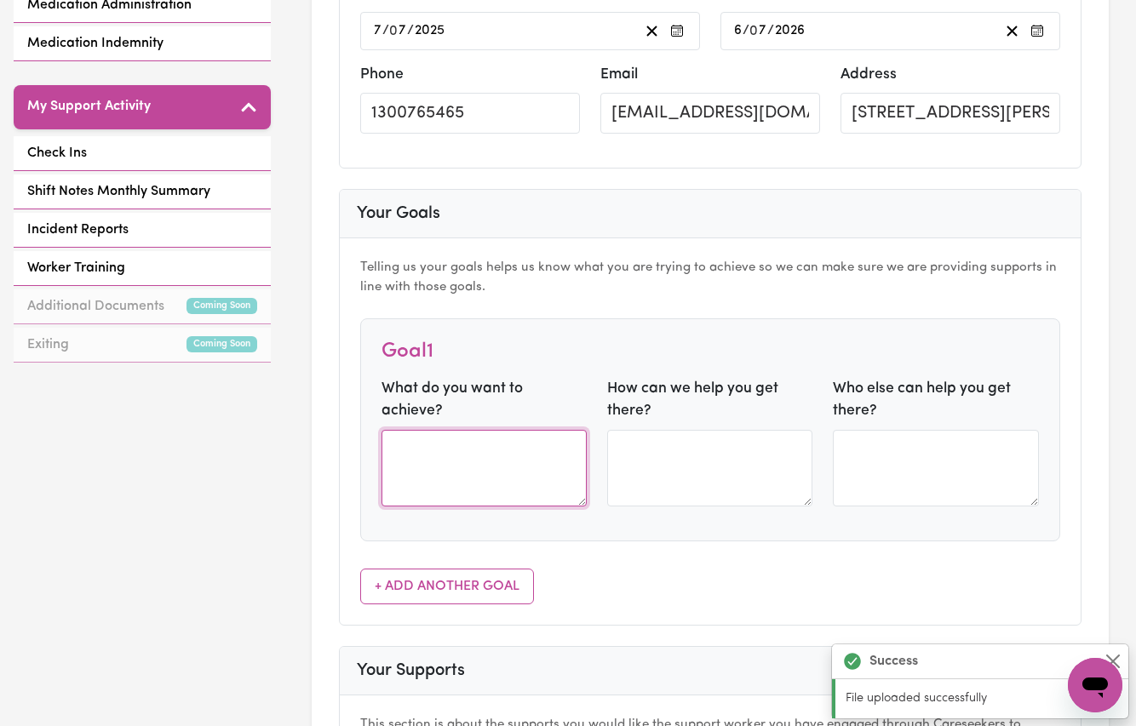
click at [417, 430] on textarea at bounding box center [484, 468] width 205 height 77
paste textarea "1/18A Foster Street"
type textarea "1/18A Foster Street"
paste textarea "I would like to improve my behaviour and safety awareness skills, so that I can…"
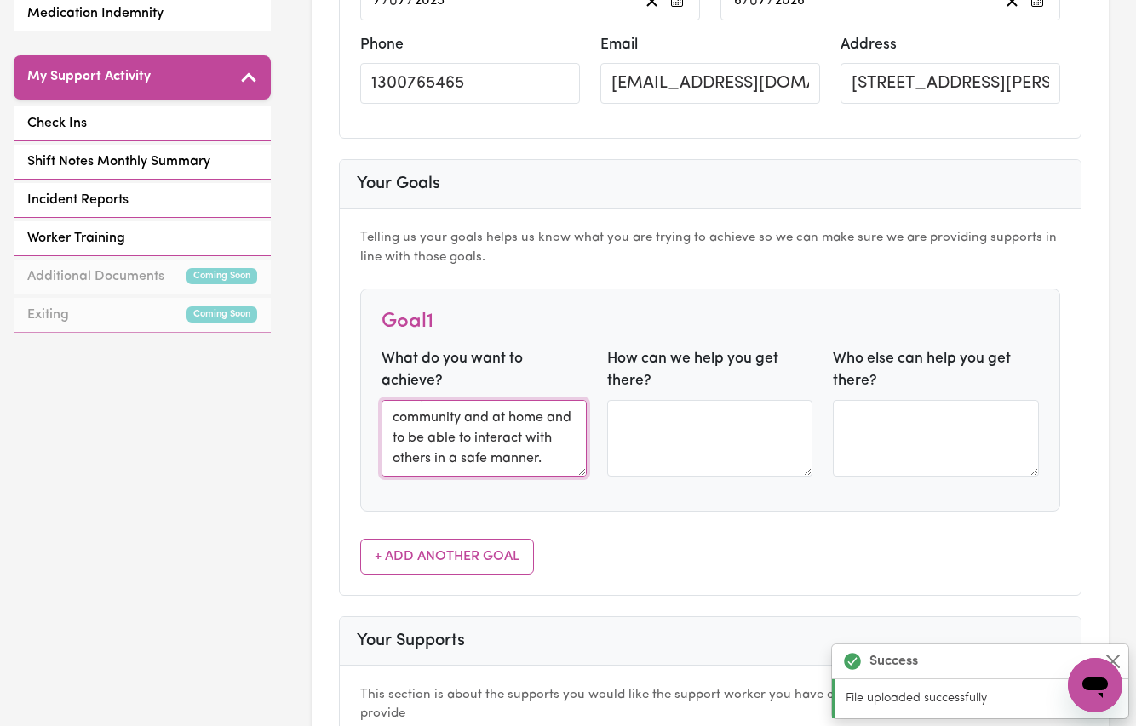
scroll to position [728, 0]
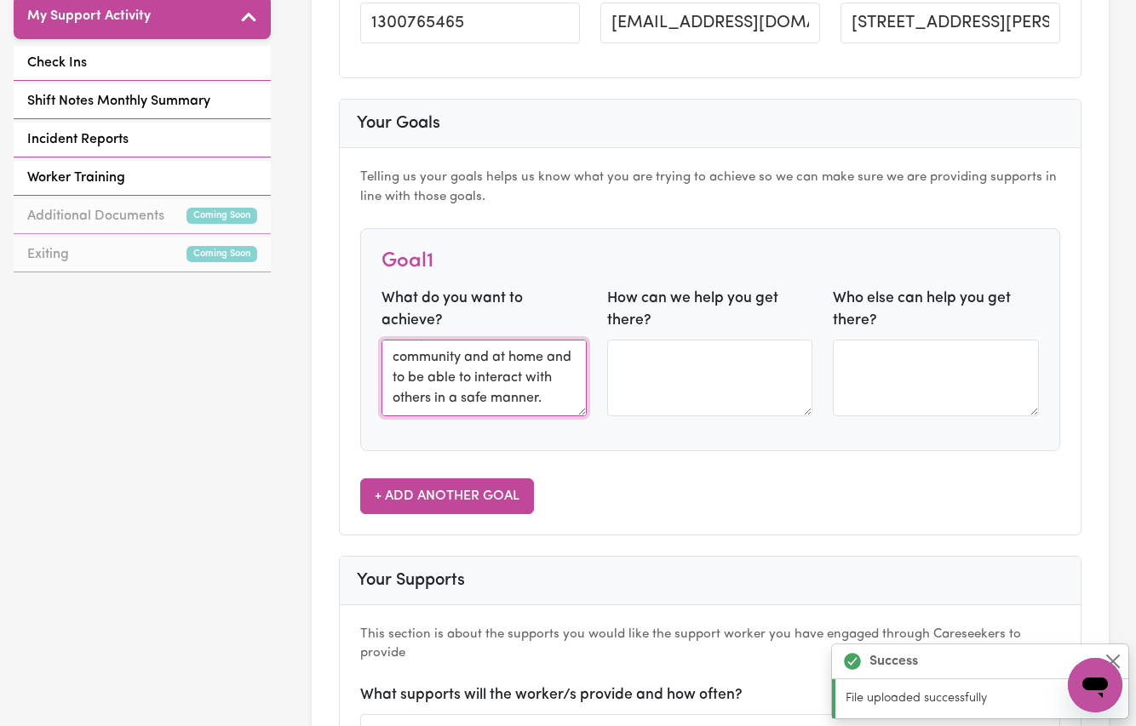
type textarea "I would like to improve my behaviour and safety awareness skills, so that I can…"
click at [432, 488] on button "+ Add Another Goal" at bounding box center [447, 497] width 174 height 36
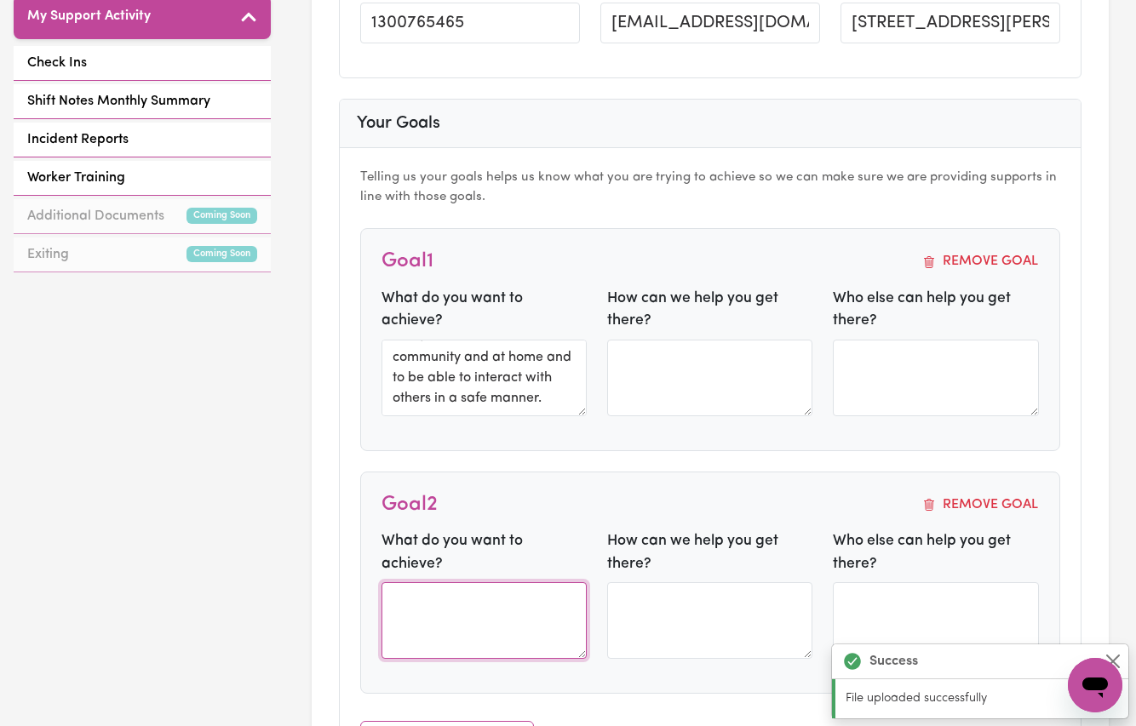
click at [427, 582] on textarea at bounding box center [484, 620] width 205 height 77
paste textarea "I would like to attend out of home care supports so that my informal supports c…"
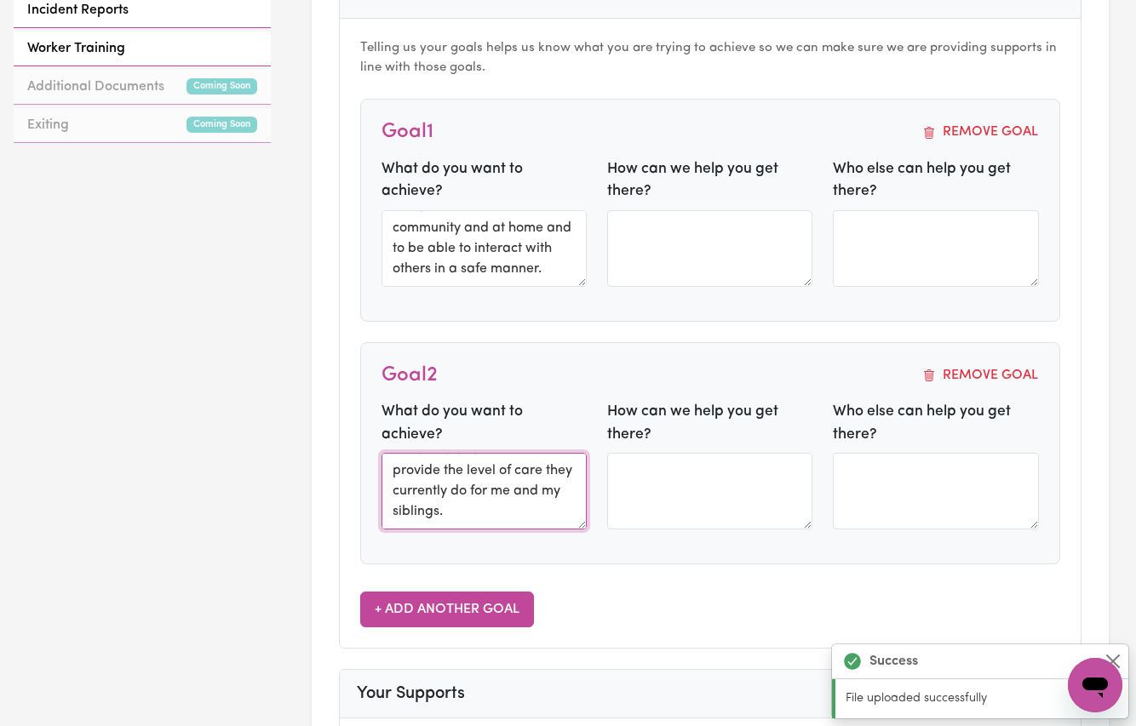
scroll to position [861, 0]
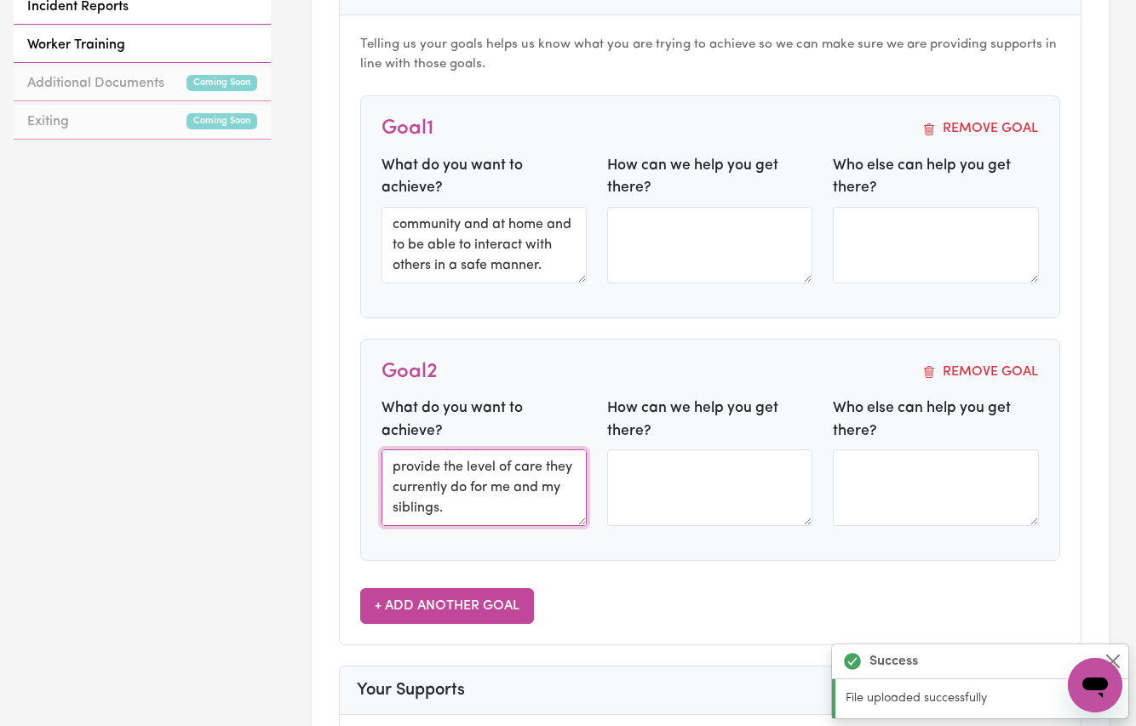
type textarea "I would like to attend out of home care supports so that my informal supports c…"
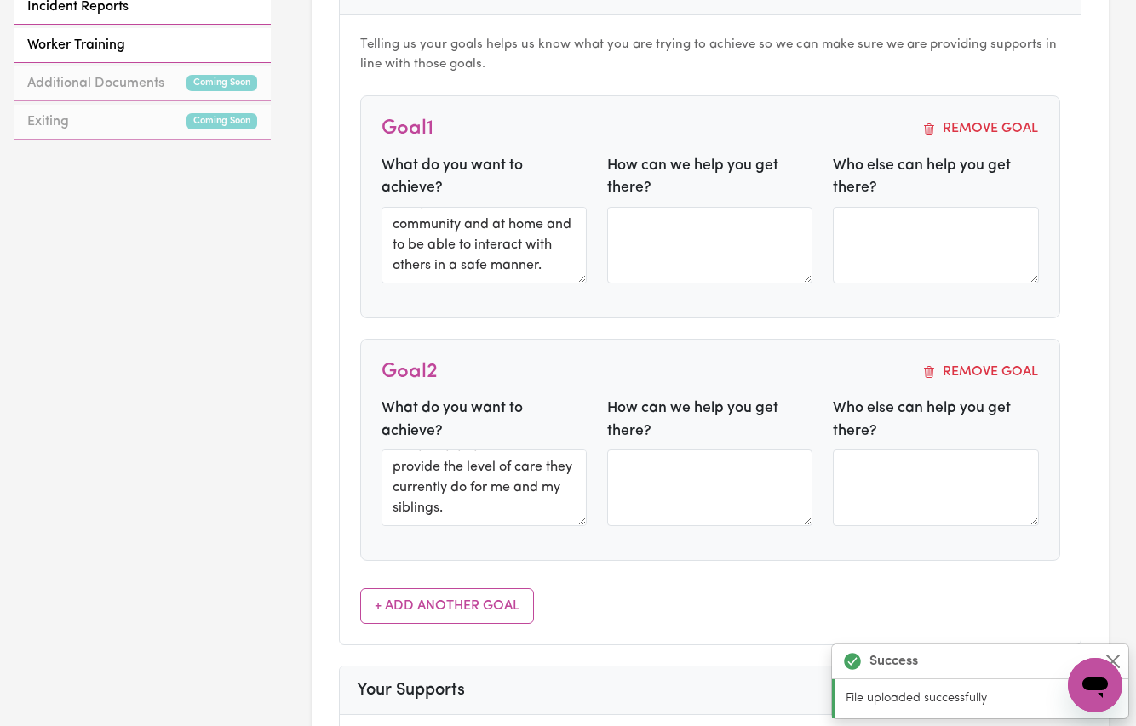
drag, startPoint x: 426, startPoint y: 590, endPoint x: 425, endPoint y: 552, distance: 38.3
click at [425, 589] on button "+ Add Another Goal" at bounding box center [447, 606] width 174 height 36
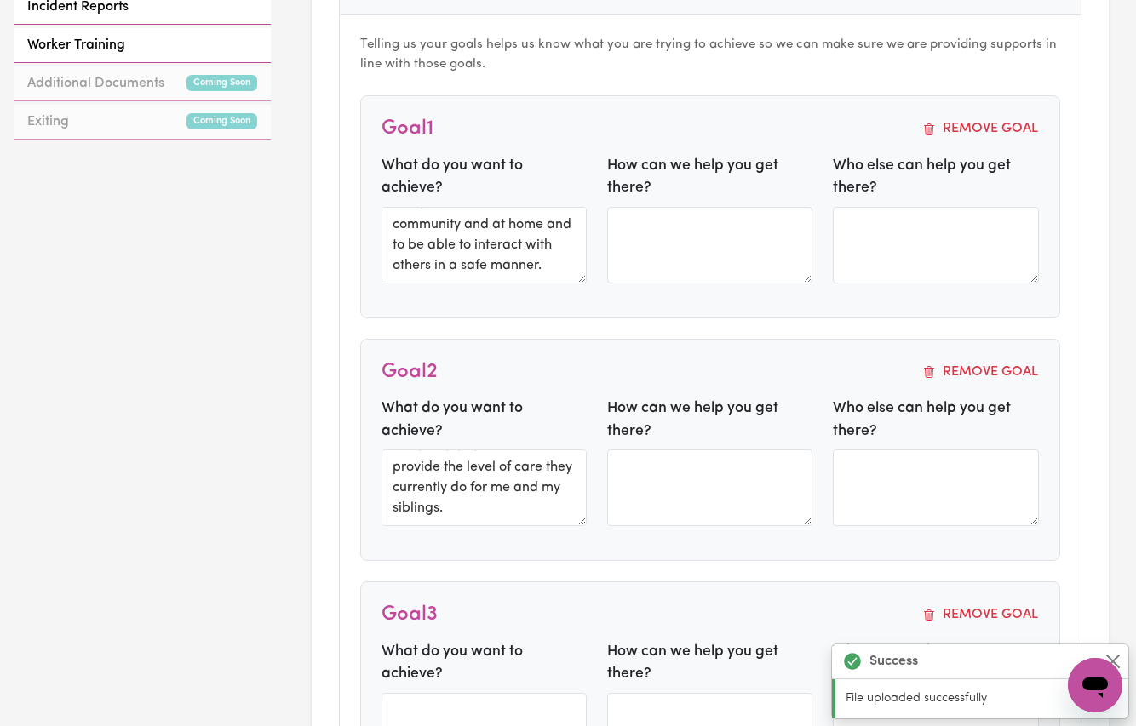
scroll to position [1017, 0]
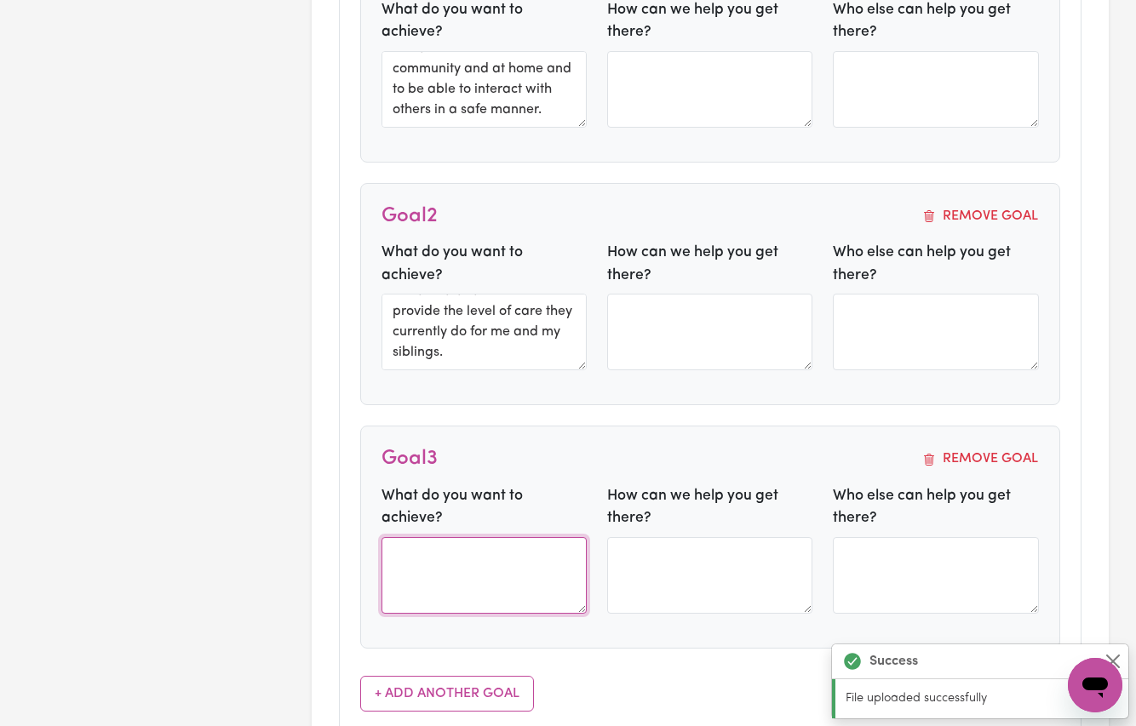
click at [398, 537] on textarea at bounding box center [484, 575] width 205 height 77
paste textarea "I would like to increase my daily living skills, sensory and emotional regulati…"
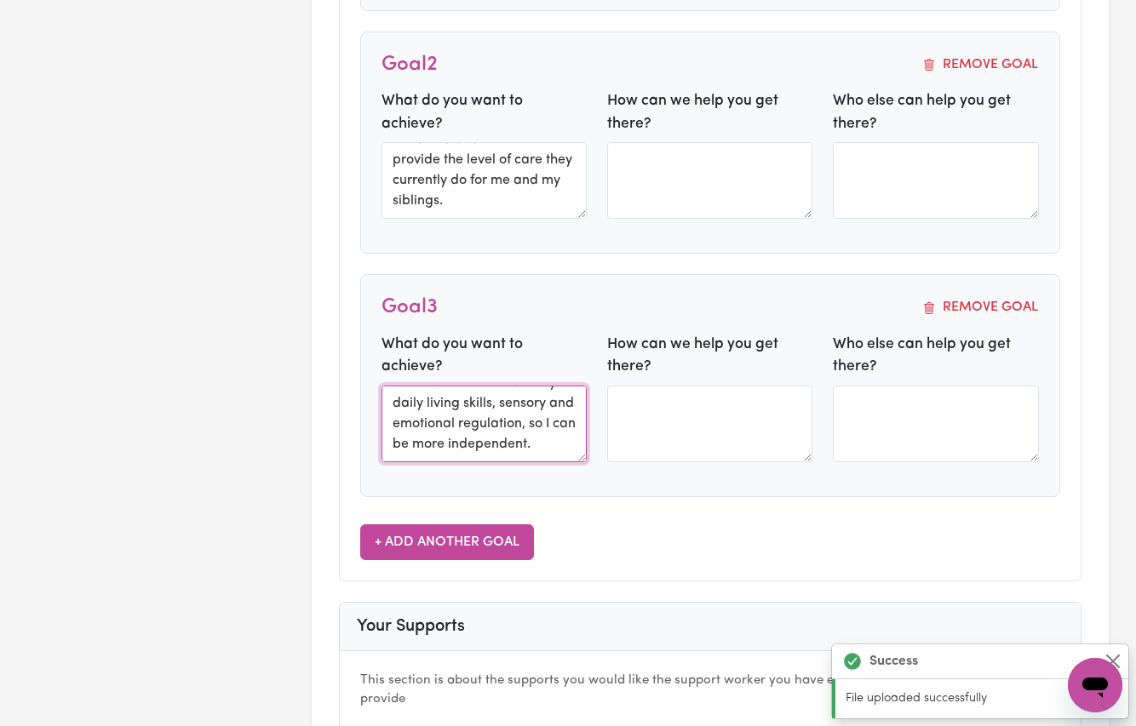
type textarea "I would like to increase my daily living skills, sensory and emotional regulati…"
click at [460, 531] on button "+ Add Another Goal" at bounding box center [447, 543] width 174 height 36
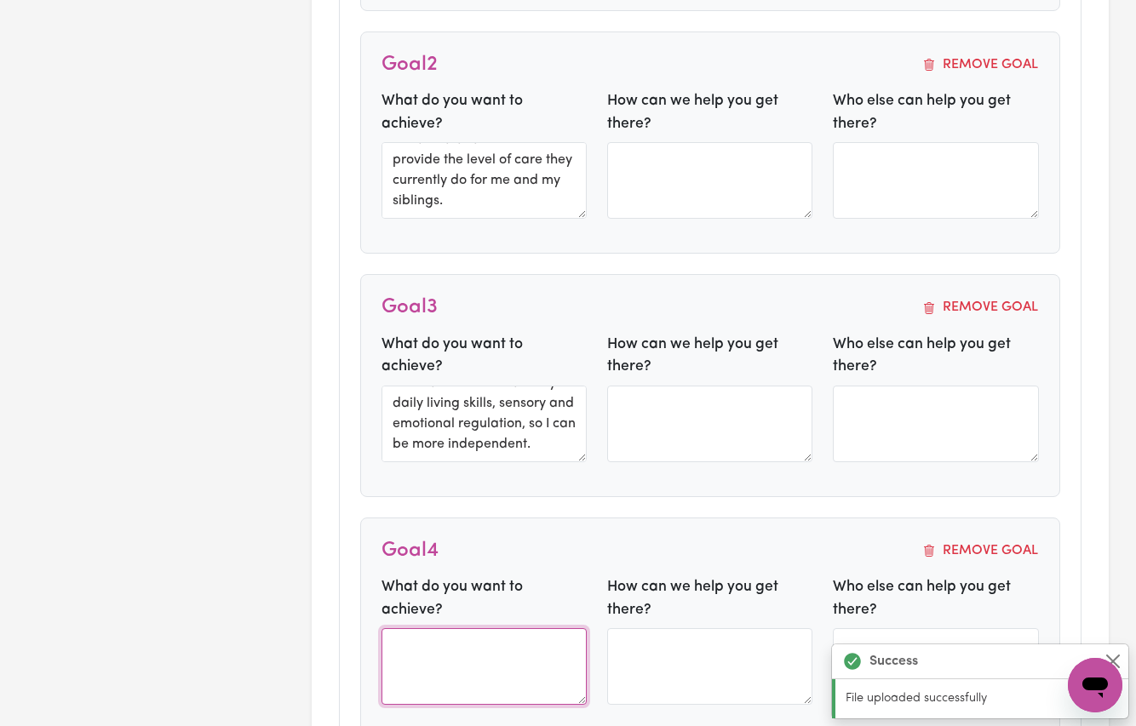
click at [425, 628] on textarea at bounding box center [484, 666] width 205 height 77
paste textarea "I would like to learn how to communicate with others so that I can make and mai…"
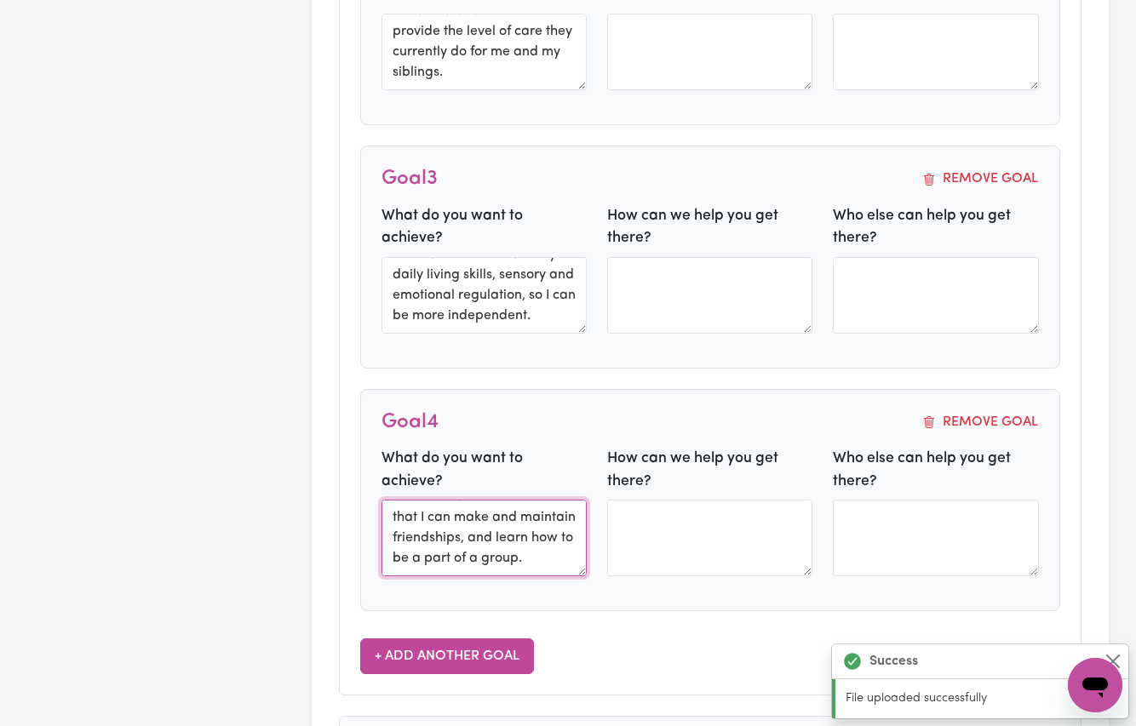
type textarea "I would like to learn how to communicate with others so that I can make and mai…"
click at [433, 654] on button "+ Add Another Goal" at bounding box center [447, 657] width 174 height 36
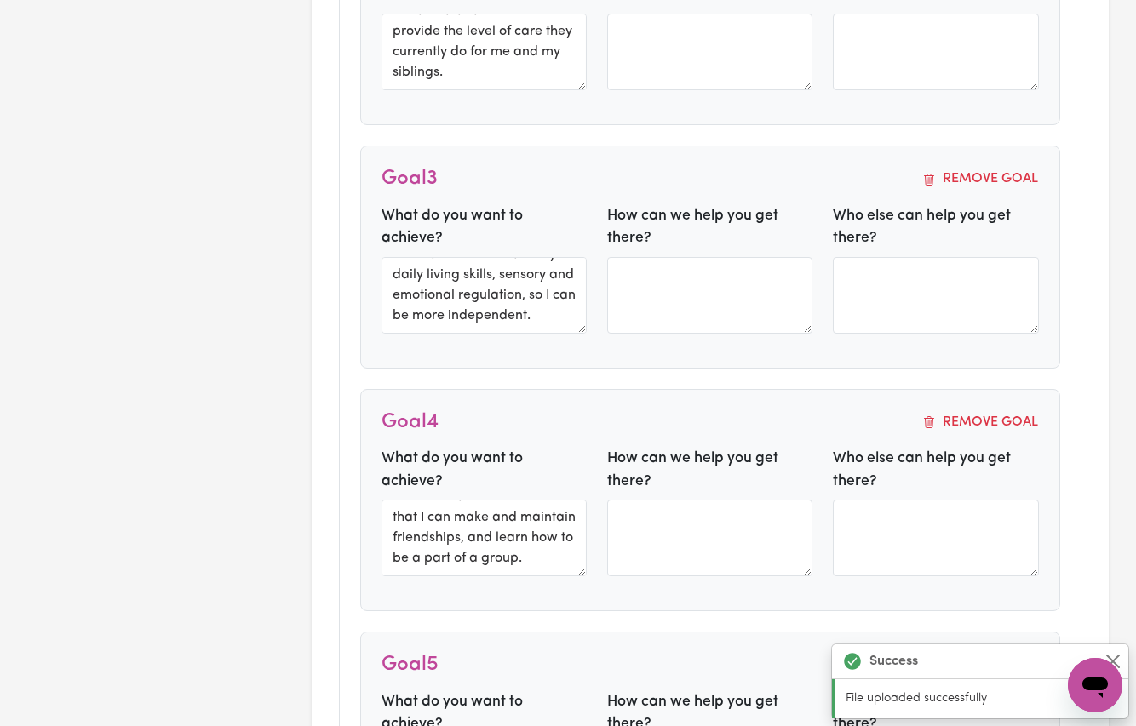
scroll to position [1464, 0]
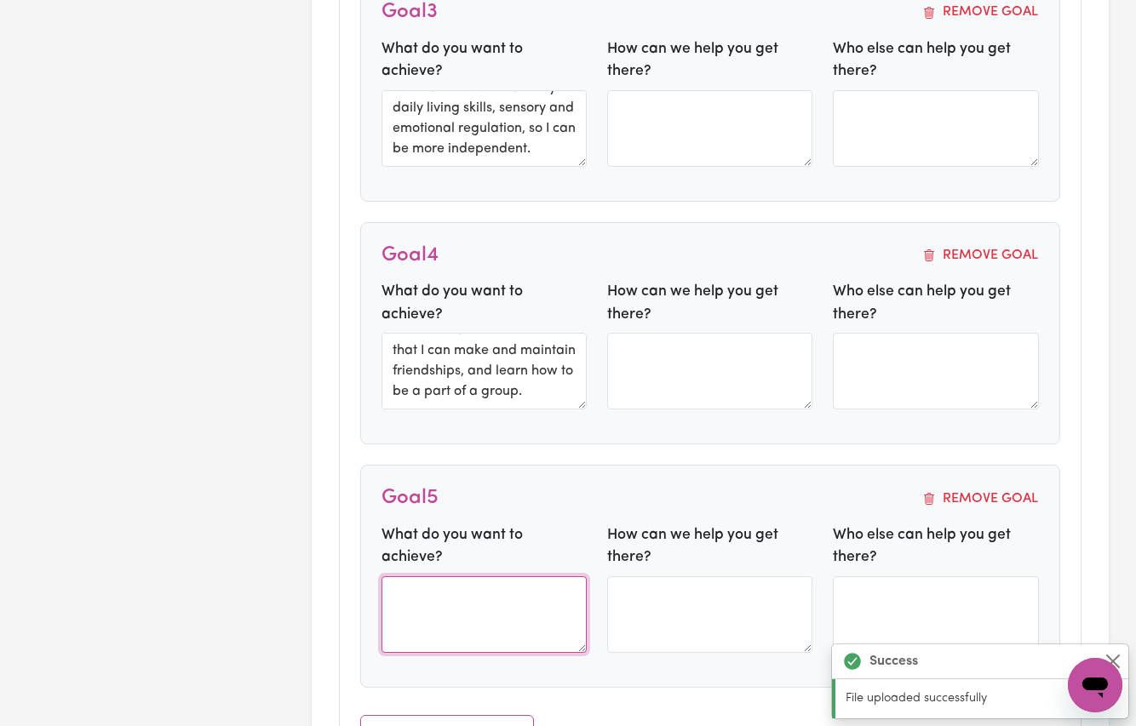
click at [484, 578] on textarea at bounding box center [484, 615] width 205 height 77
paste textarea "I would like to attend social and community programs, to build my social skills…"
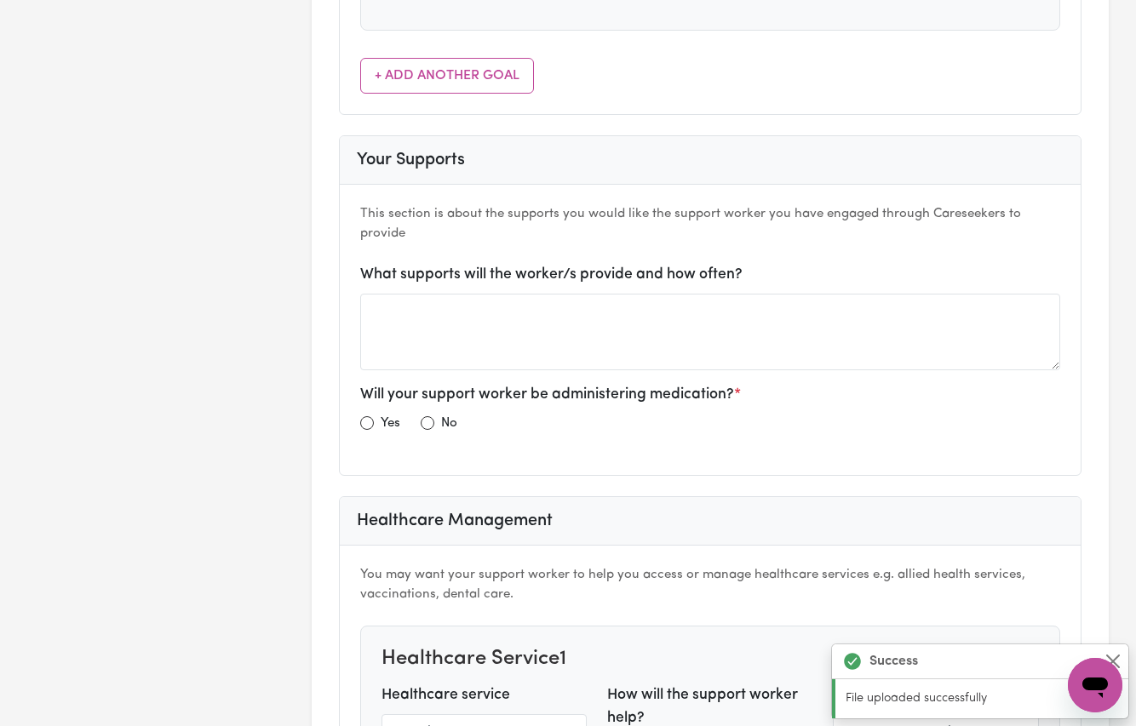
scroll to position [2252, 0]
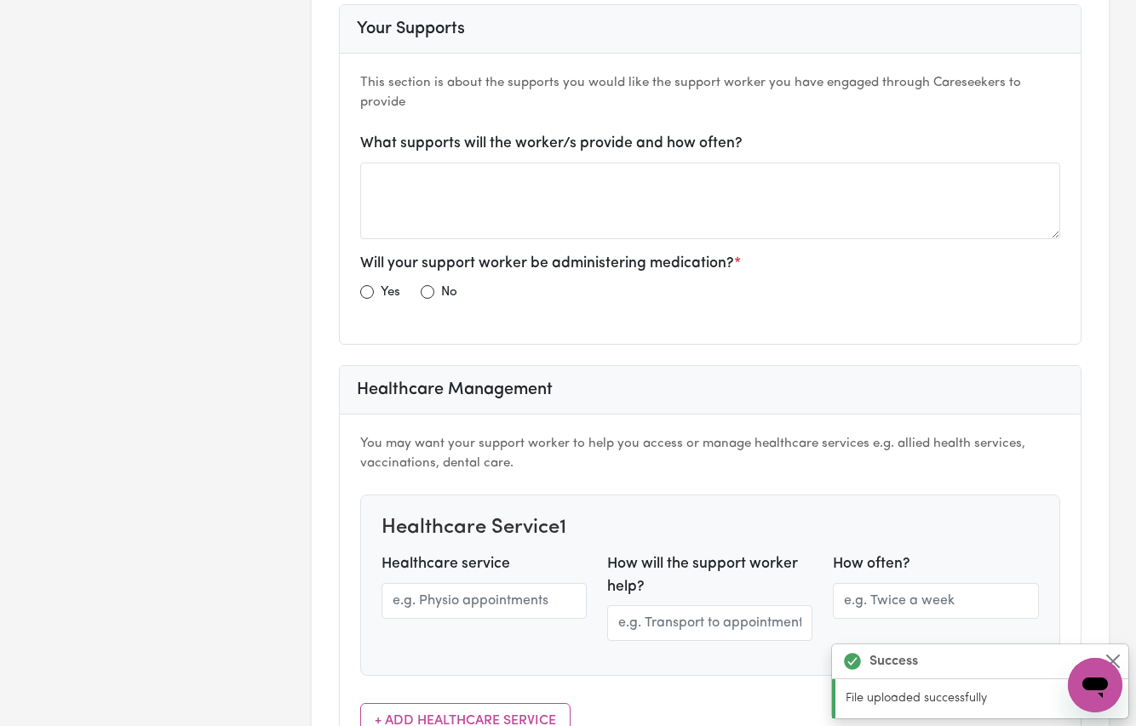
type textarea "I would like to attend social and community programs, to build my social skills…"
click at [369, 285] on input "radio" at bounding box center [367, 292] width 14 height 14
radio input "true"
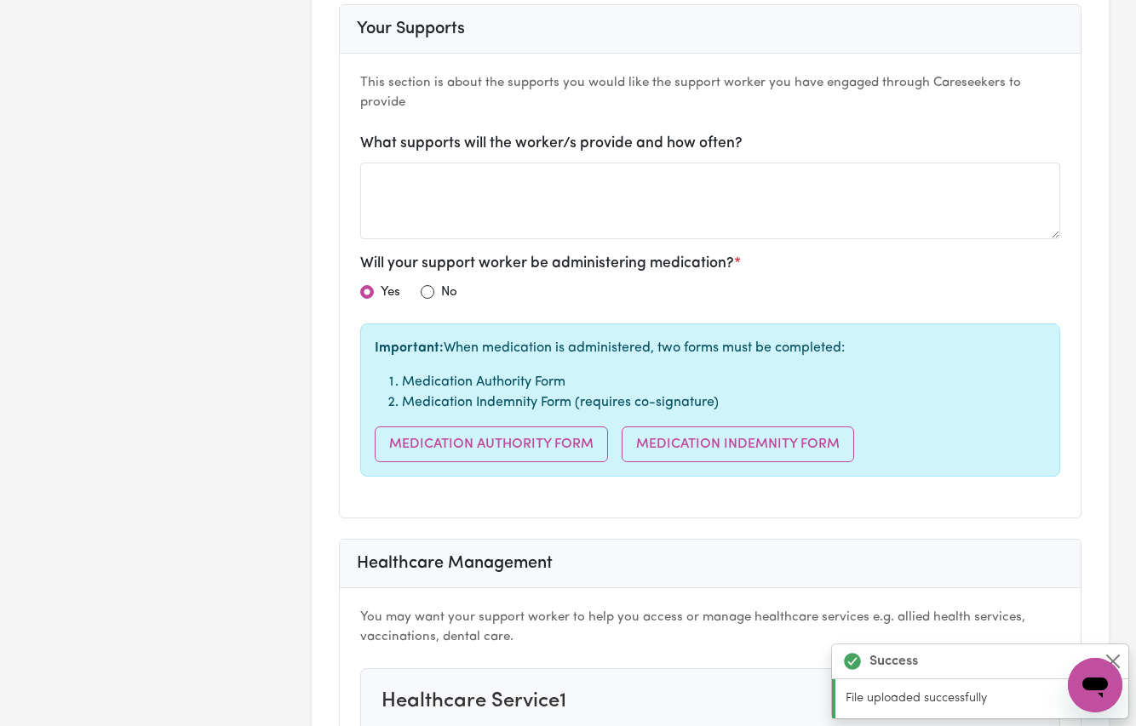
click at [367, 285] on input "radio" at bounding box center [367, 292] width 14 height 14
type input "[STREET_ADDRESS]"
radio input "false"
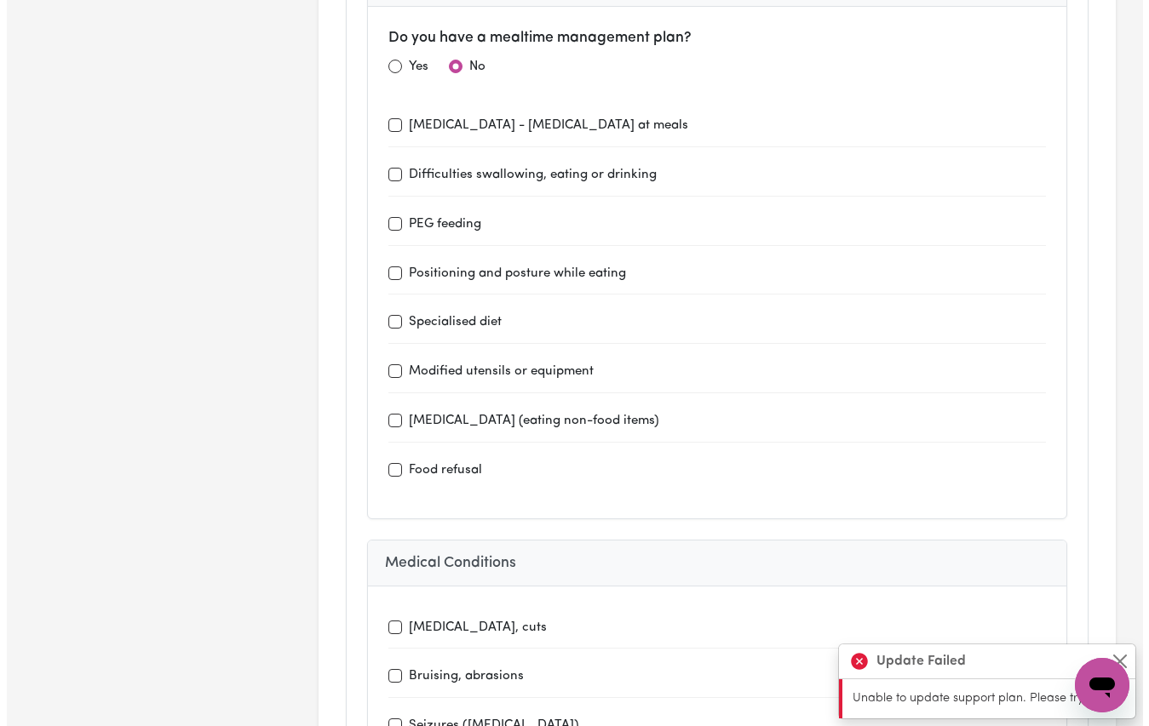
scroll to position [0, 0]
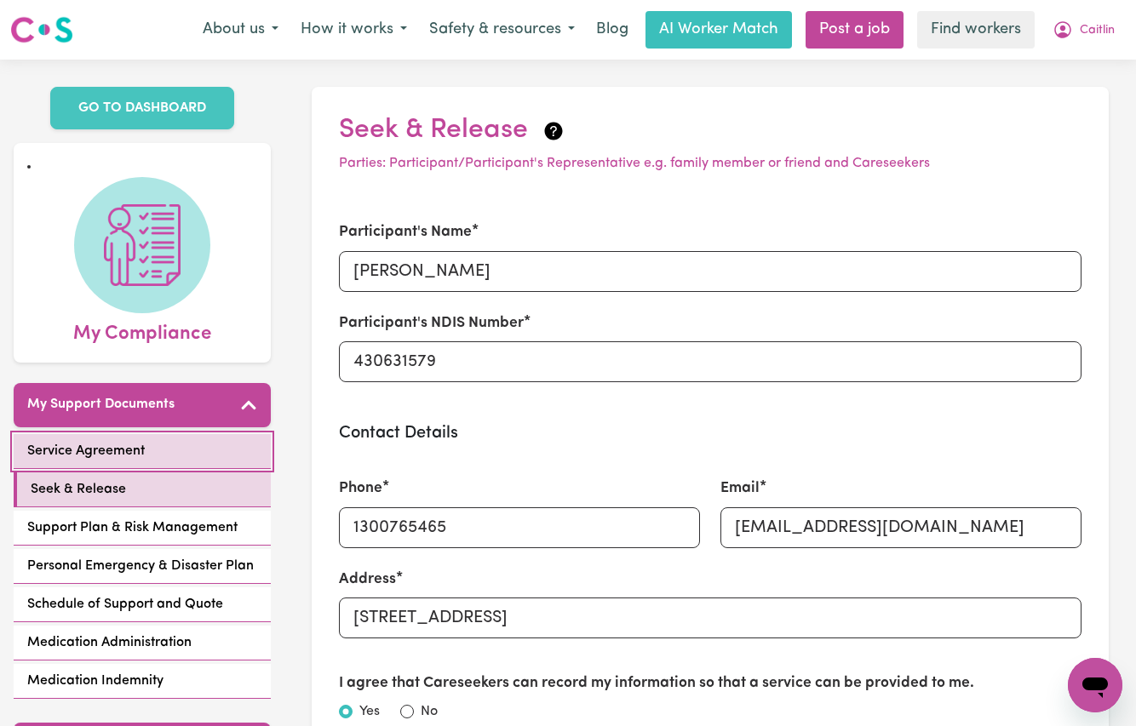
click at [115, 441] on link "Service Agreement" at bounding box center [142, 451] width 257 height 35
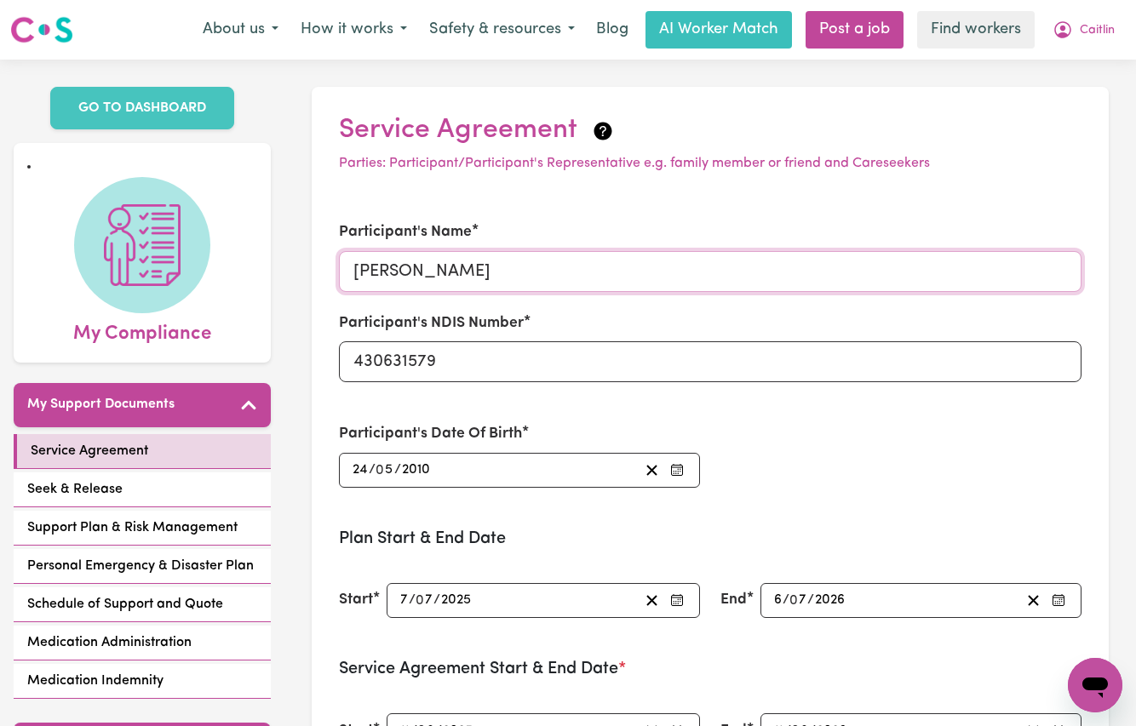
drag, startPoint x: 487, startPoint y: 270, endPoint x: 349, endPoint y: 266, distance: 138.0
click at [349, 266] on input "[PERSON_NAME]" at bounding box center [710, 271] width 743 height 41
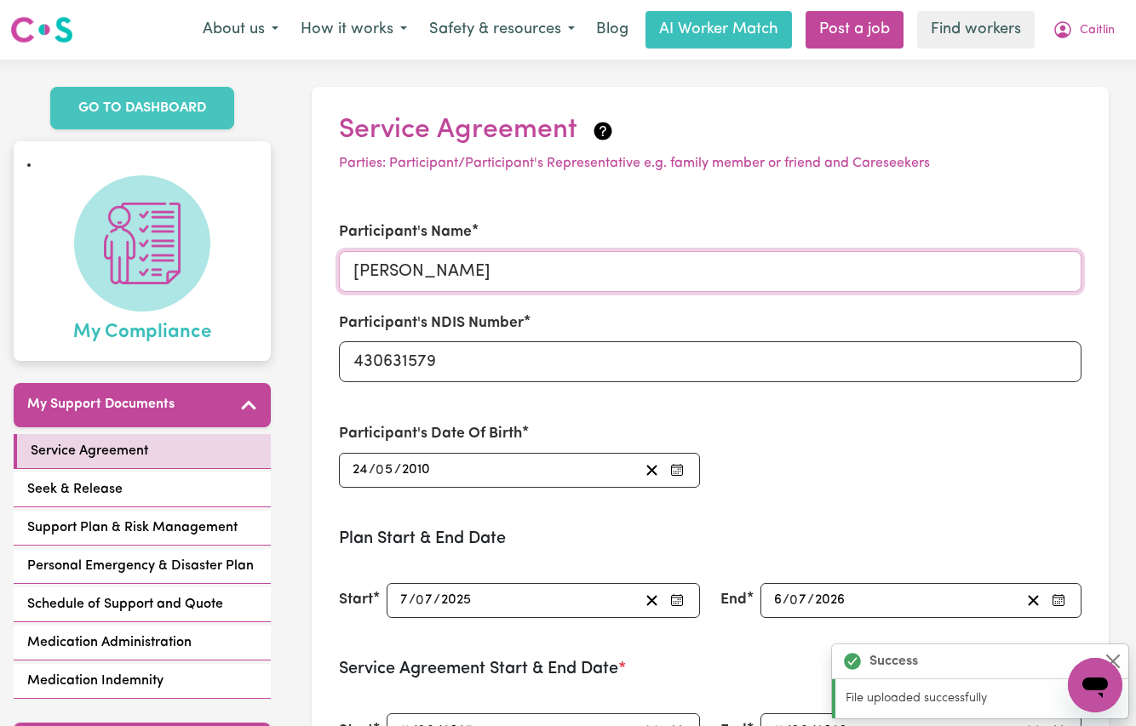
drag, startPoint x: 422, startPoint y: 272, endPoint x: 211, endPoint y: 251, distance: 211.3
paste input "[PERSON_NAME]"
type input "[PERSON_NAME] [PERSON_NAME]"
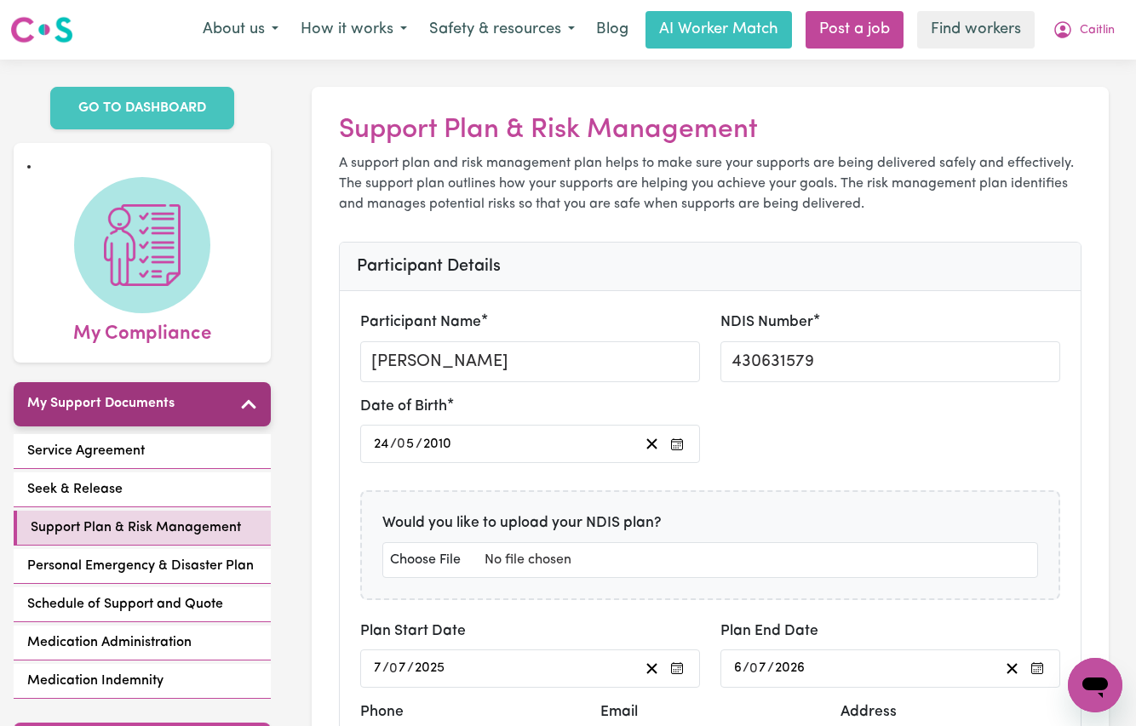
click at [163, 396] on h5 "My Support Documents" at bounding box center [100, 404] width 147 height 16
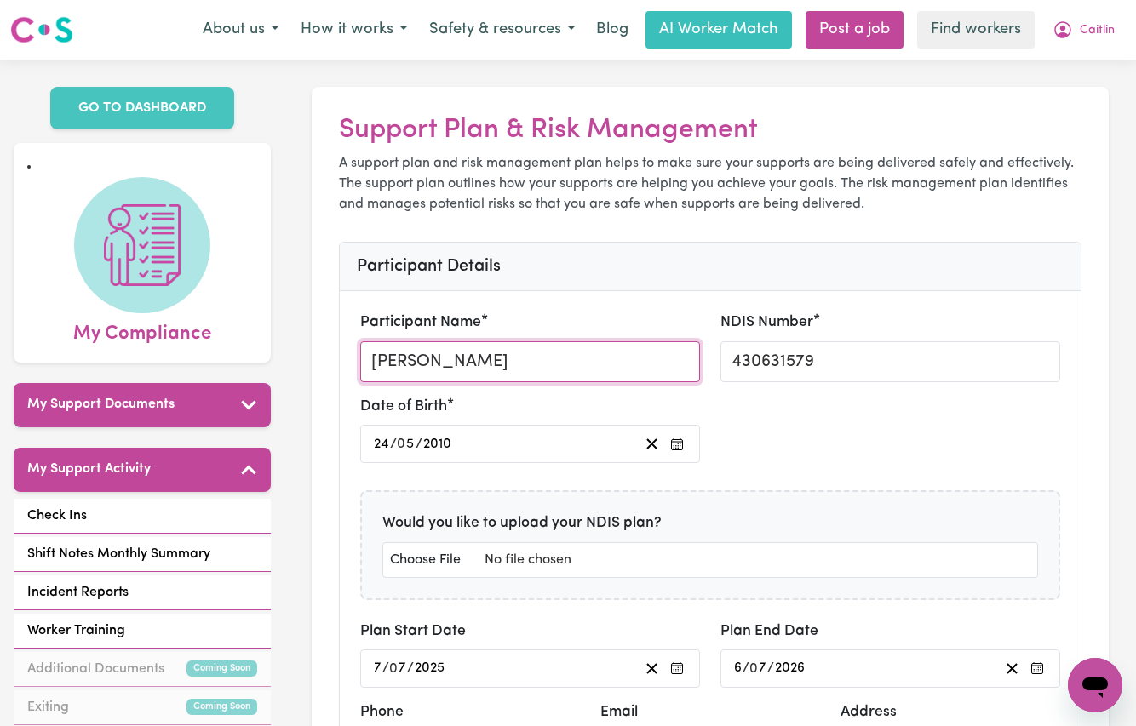
drag, startPoint x: 541, startPoint y: 353, endPoint x: 244, endPoint y: 345, distance: 297.3
drag, startPoint x: 480, startPoint y: 371, endPoint x: 370, endPoint y: 353, distance: 112.3
click at [368, 353] on input "[PERSON_NAME]" at bounding box center [530, 361] width 340 height 41
click at [419, 361] on input "[PERSON_NAME]" at bounding box center [530, 361] width 340 height 41
drag, startPoint x: 426, startPoint y: 361, endPoint x: 507, endPoint y: 363, distance: 80.9
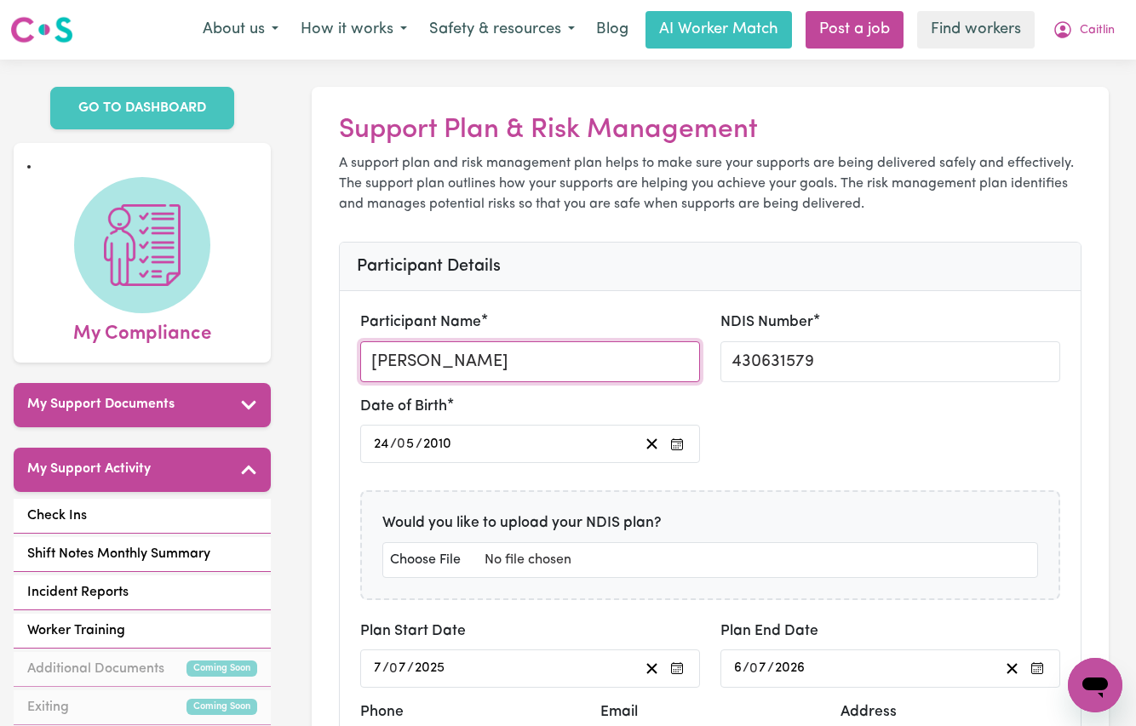
click at [507, 363] on input "[PERSON_NAME]" at bounding box center [530, 361] width 340 height 41
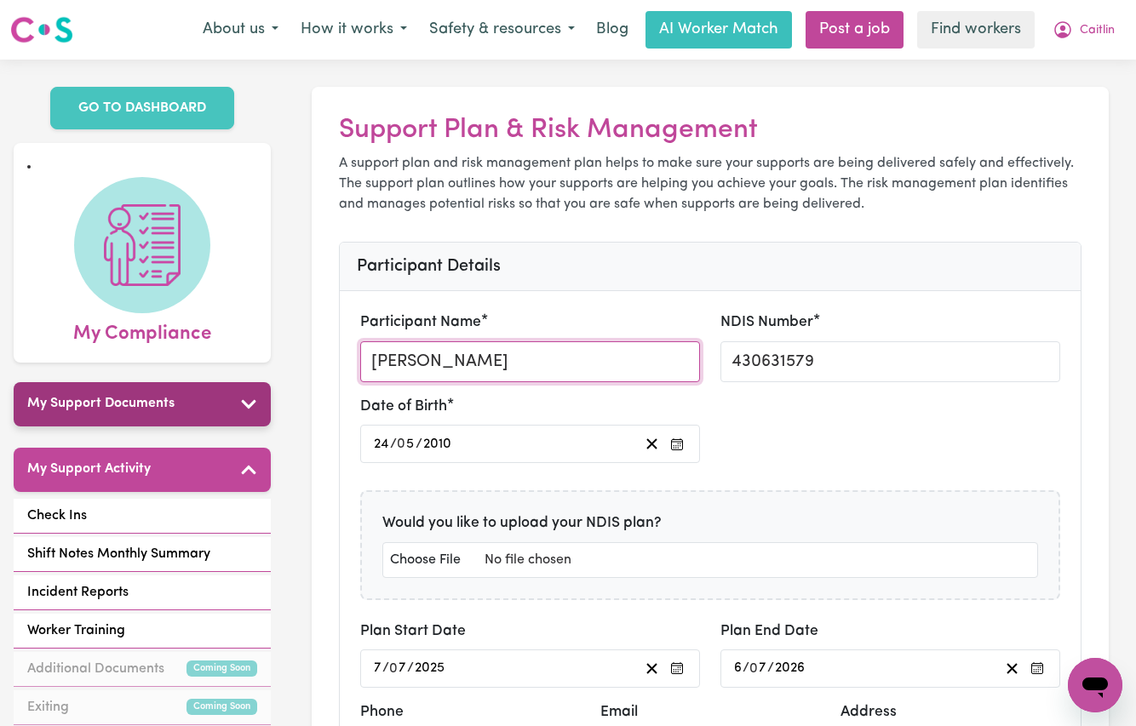
type input "CaitlinElizabeth Kalie"
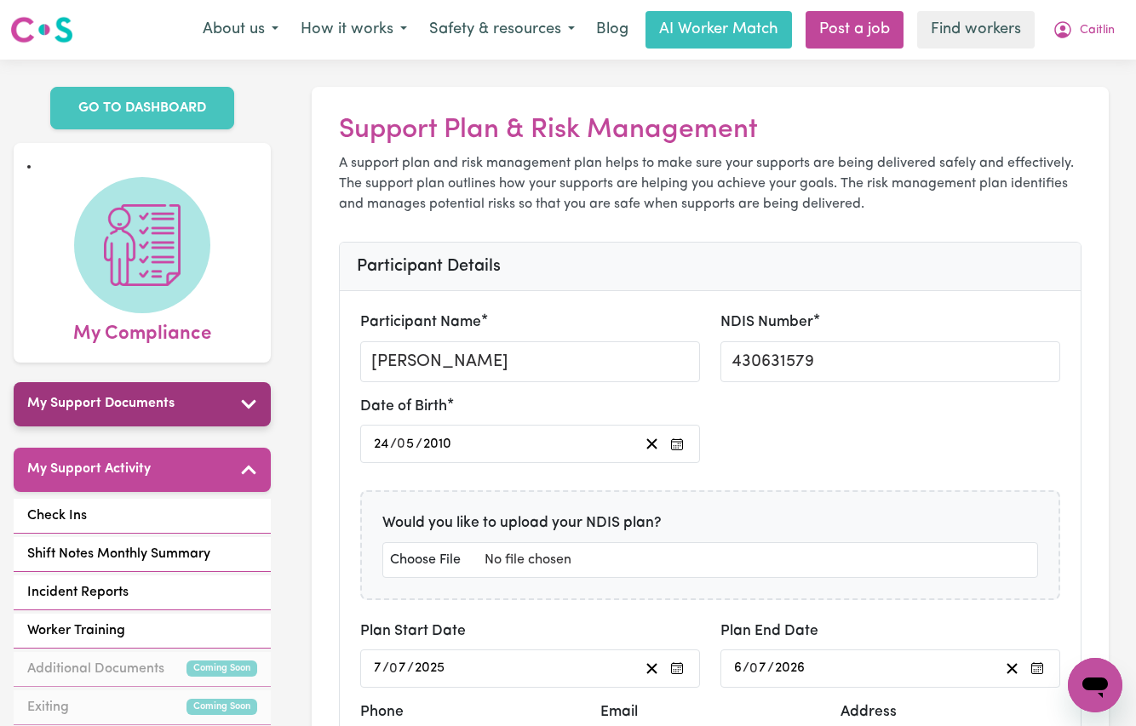
click at [82, 396] on h5 "My Support Documents" at bounding box center [100, 404] width 147 height 16
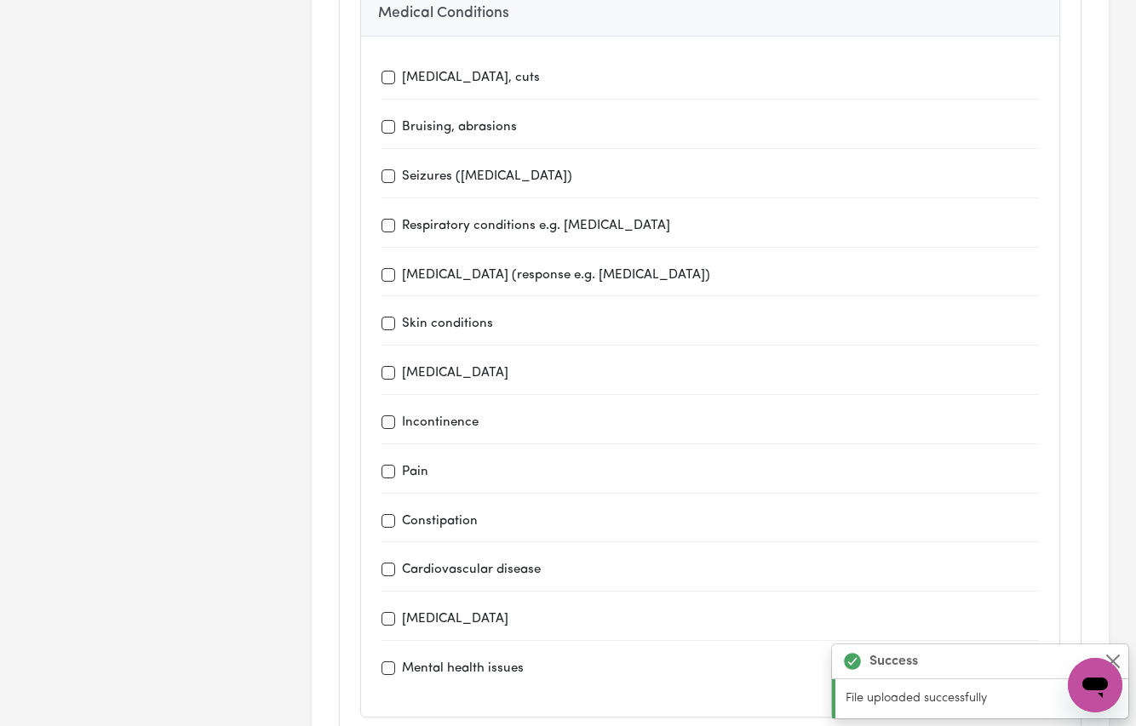
scroll to position [2329, 0]
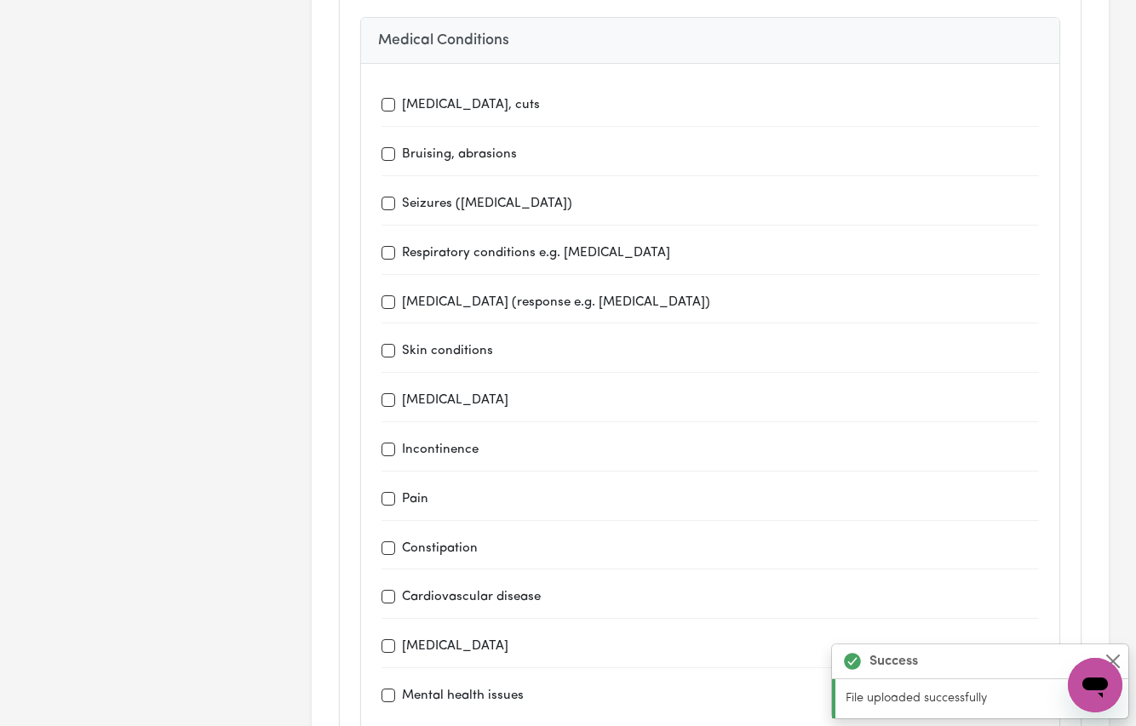
click at [387, 443] on input "Incontinence" at bounding box center [389, 450] width 14 height 14
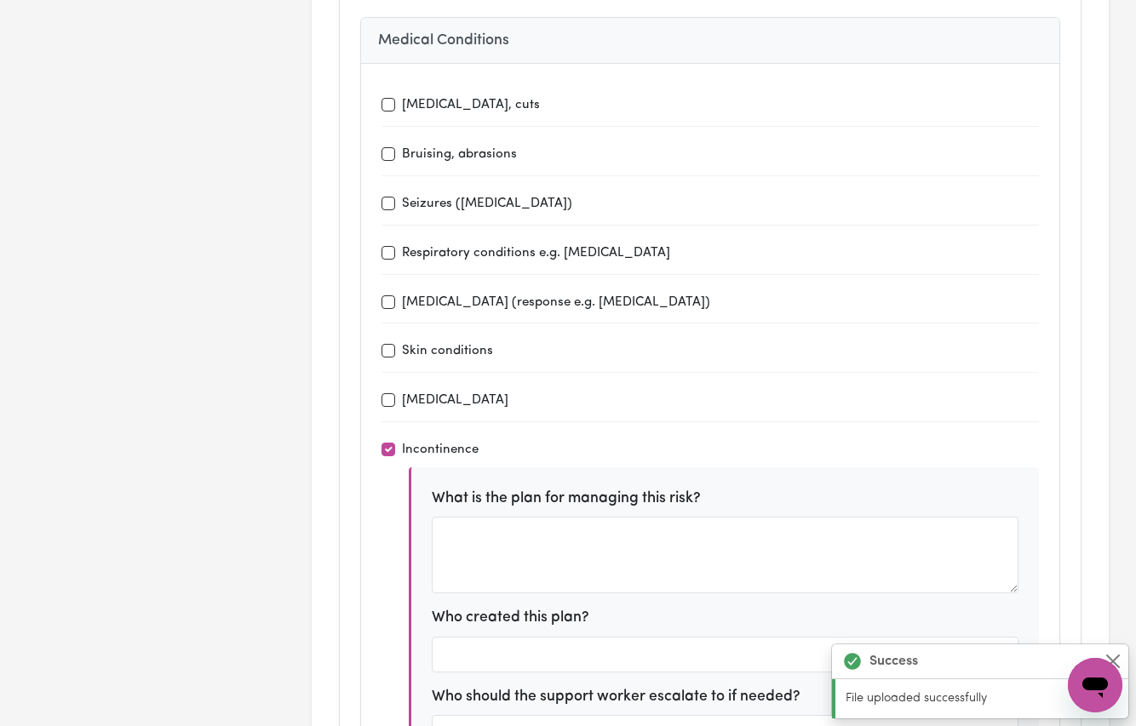
click at [386, 443] on input "Incontinence" at bounding box center [389, 450] width 14 height 14
checkbox input "false"
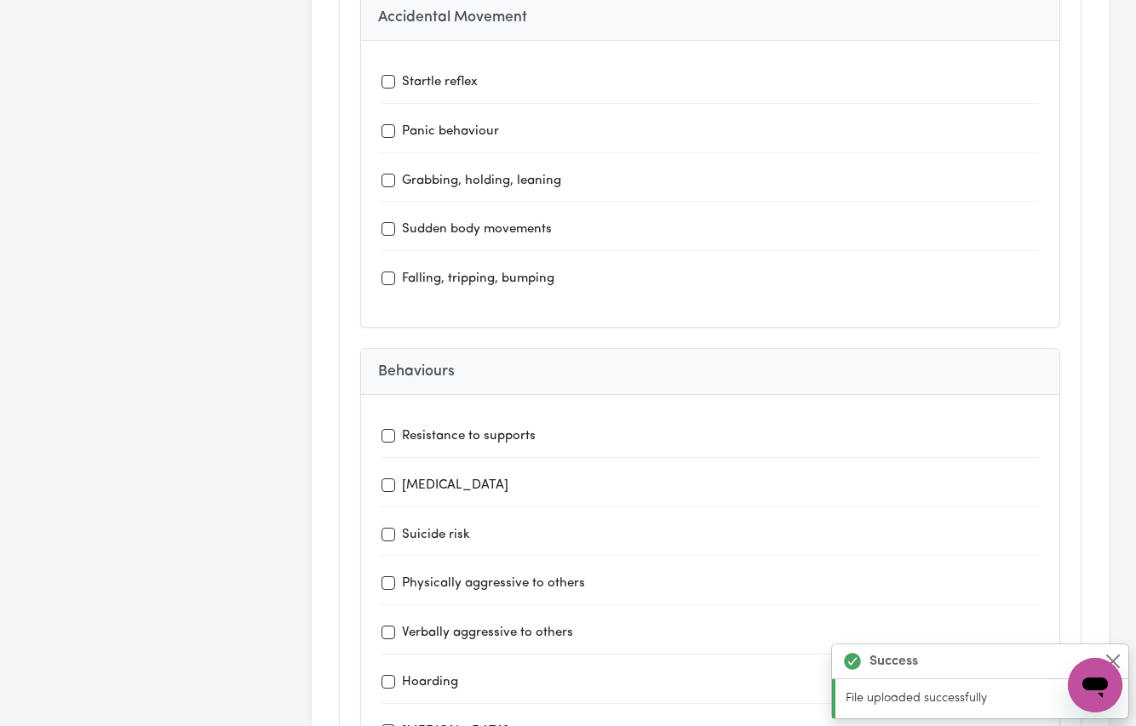
scroll to position [3113, 0]
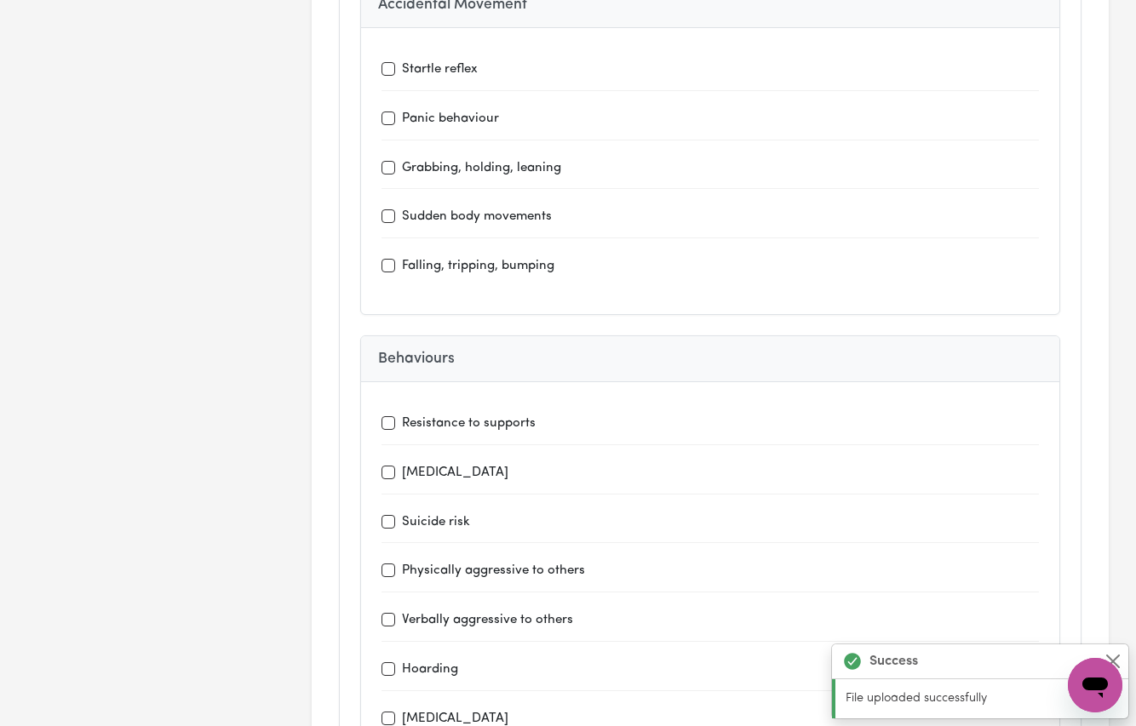
click at [392, 416] on input "Resistance to supports" at bounding box center [389, 423] width 14 height 14
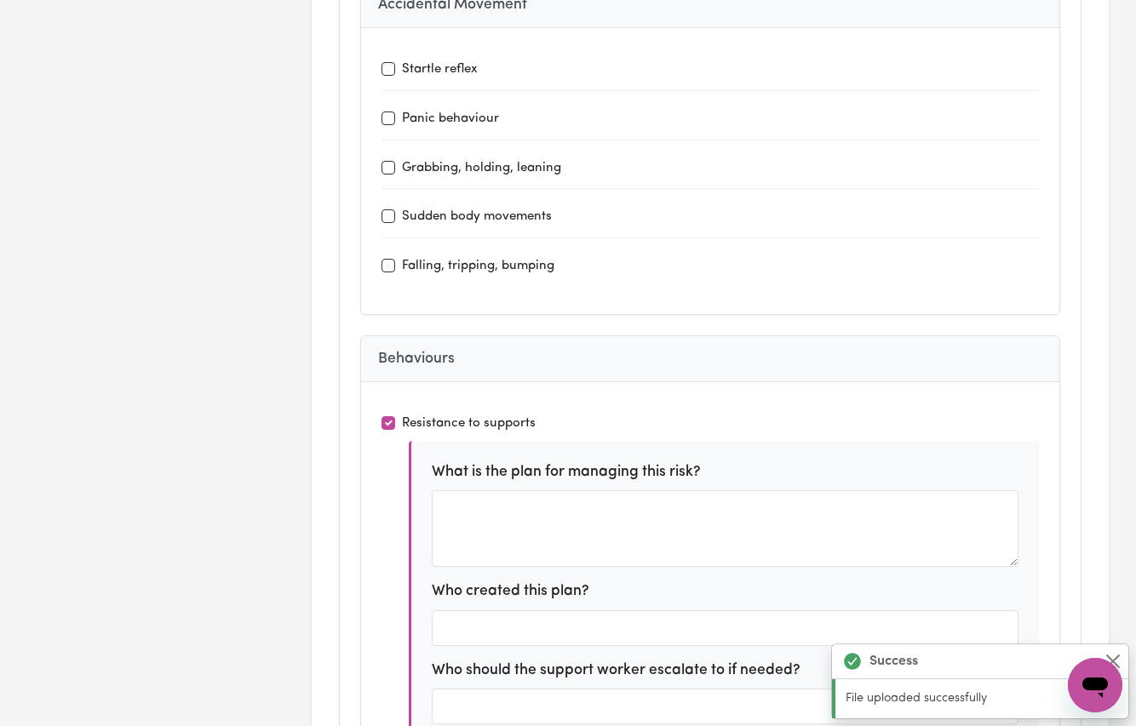
scroll to position [3243, 0]
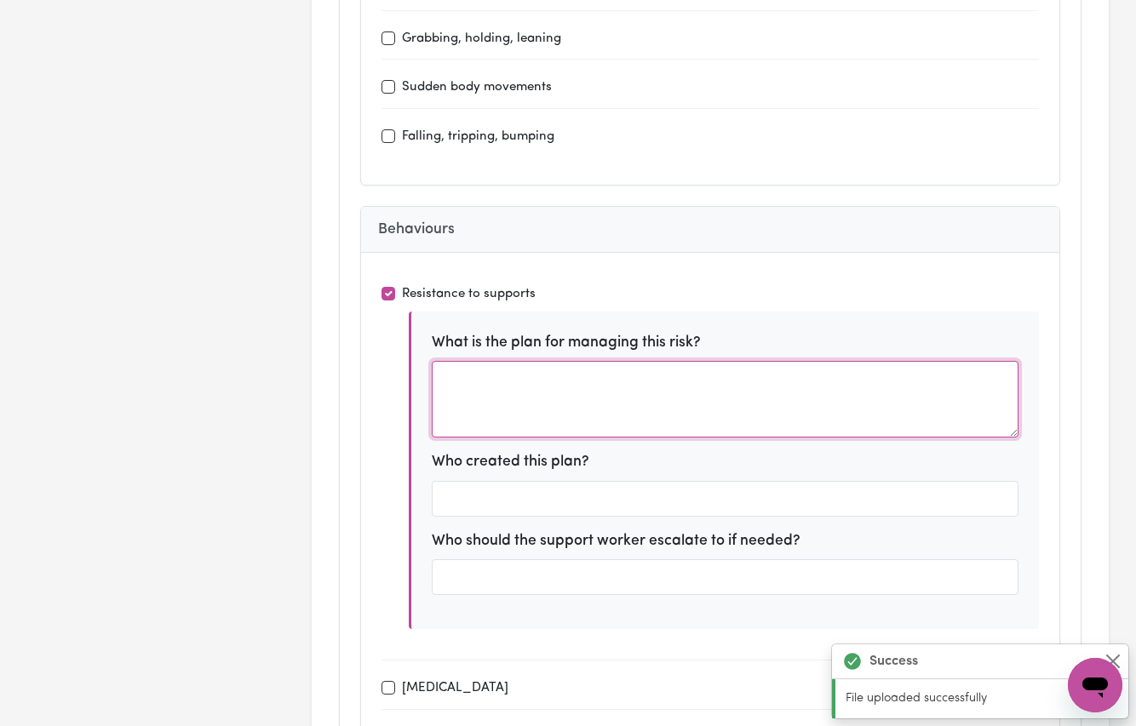
click at [559, 380] on textarea at bounding box center [726, 399] width 588 height 77
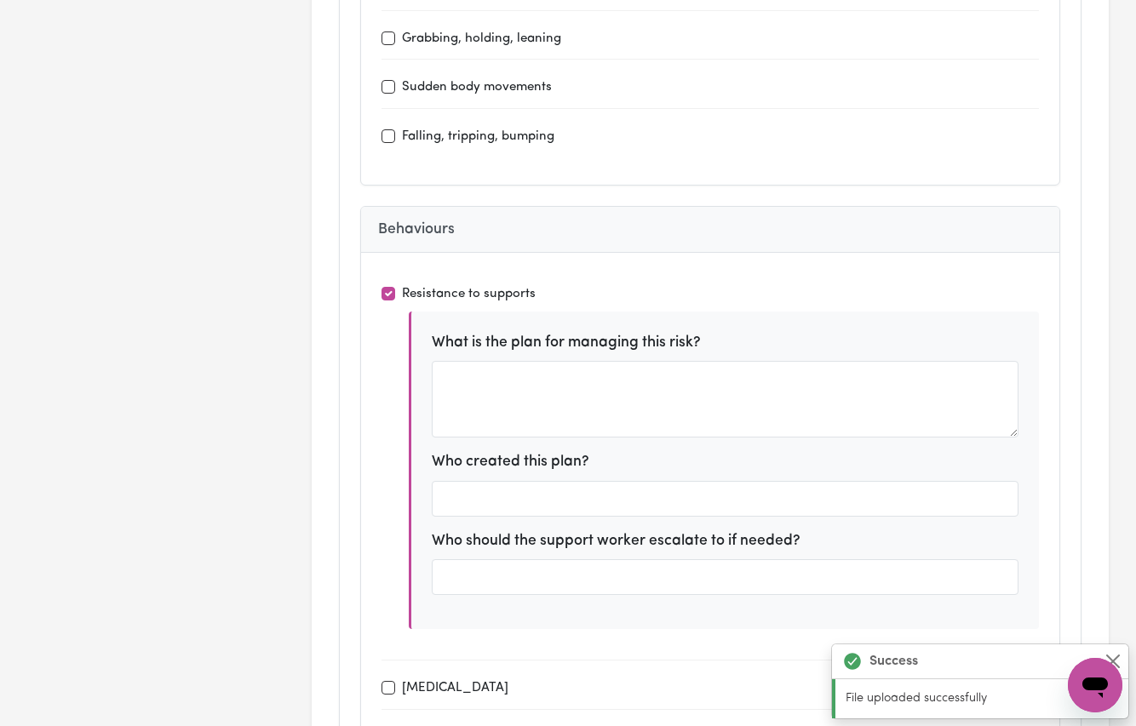
click at [391, 287] on input "Resistance to supports" at bounding box center [389, 294] width 14 height 14
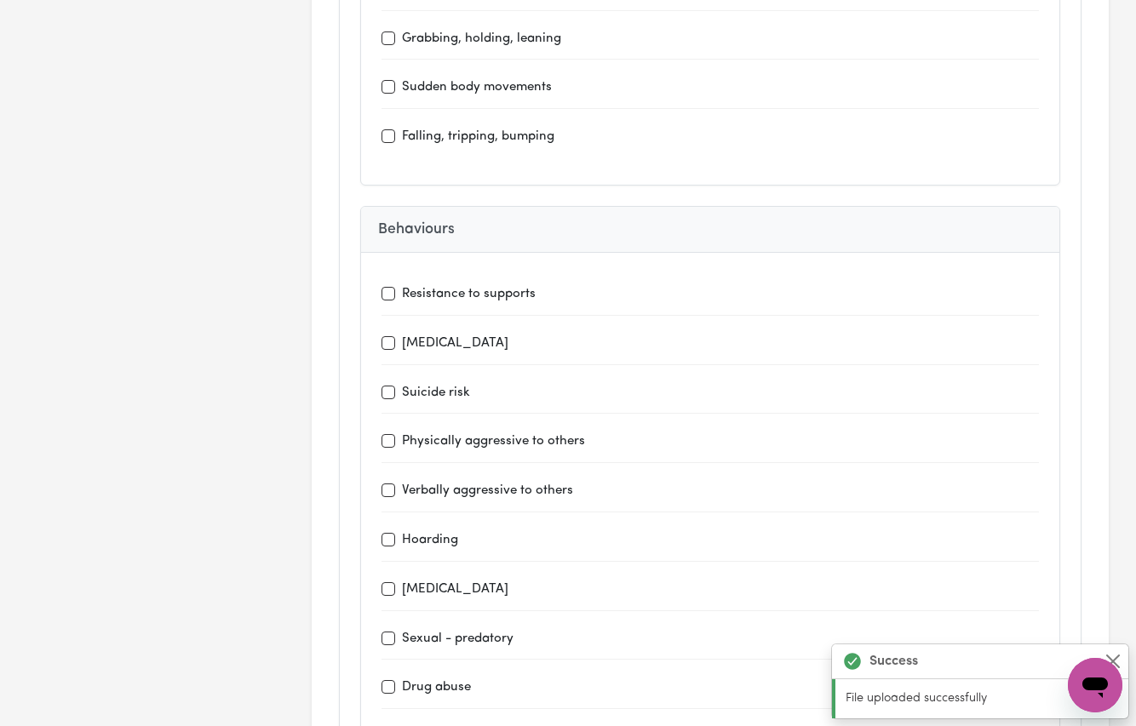
click at [387, 287] on input "Resistance to supports" at bounding box center [389, 294] width 14 height 14
checkbox input "true"
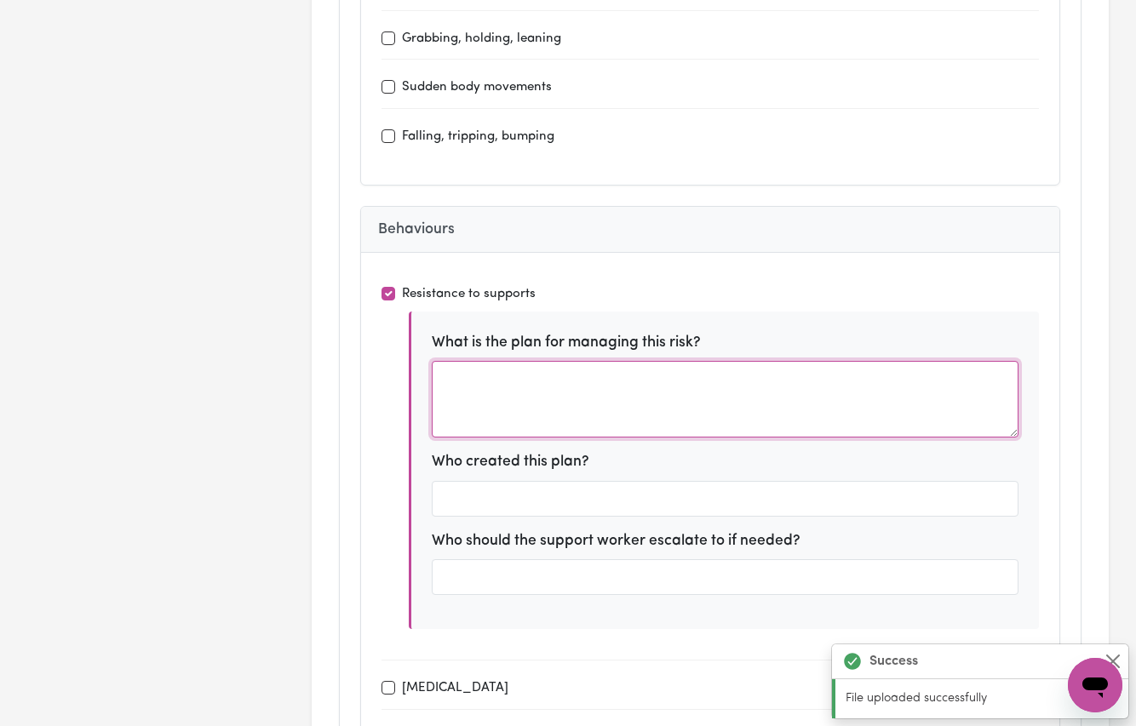
drag, startPoint x: 525, startPoint y: 357, endPoint x: 518, endPoint y: 364, distance: 10.3
click at [524, 361] on textarea at bounding box center [726, 399] width 588 height 77
drag, startPoint x: 647, startPoint y: 341, endPoint x: 777, endPoint y: 361, distance: 131.0
click at [777, 361] on textarea "Refer to Behaviour Support Plan" at bounding box center [726, 399] width 588 height 77
type textarea "Refer to Behaviour Support Plan"
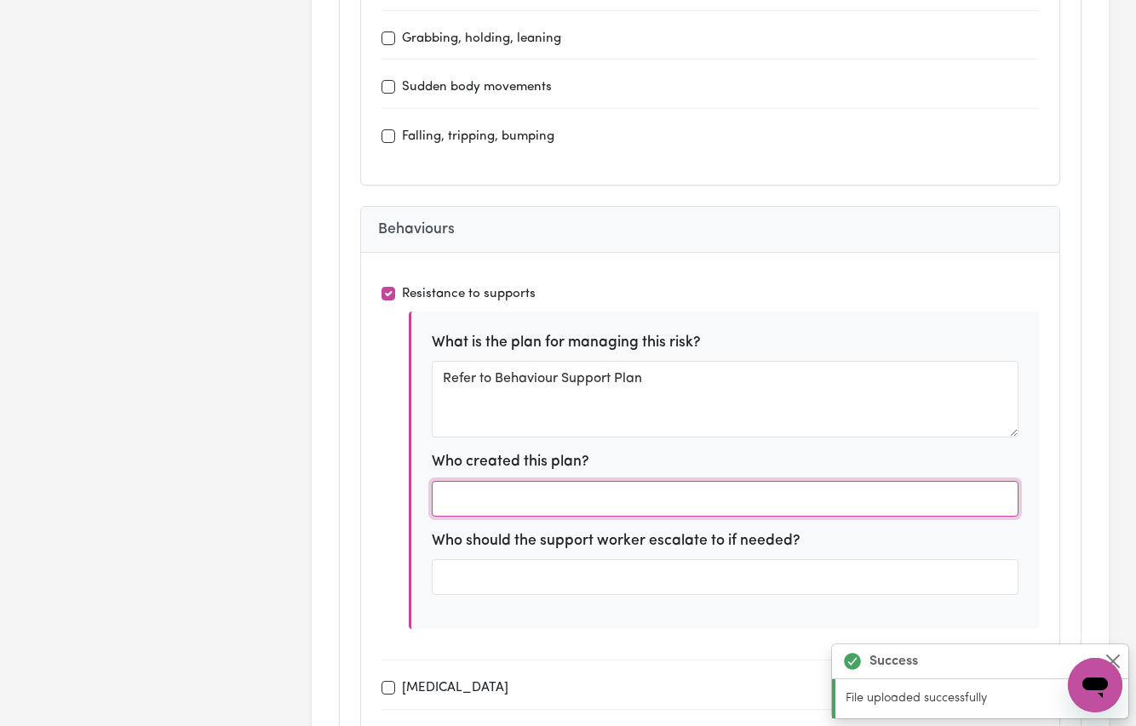
click at [539, 481] on input "text" at bounding box center [726, 499] width 588 height 36
type input "BSP"
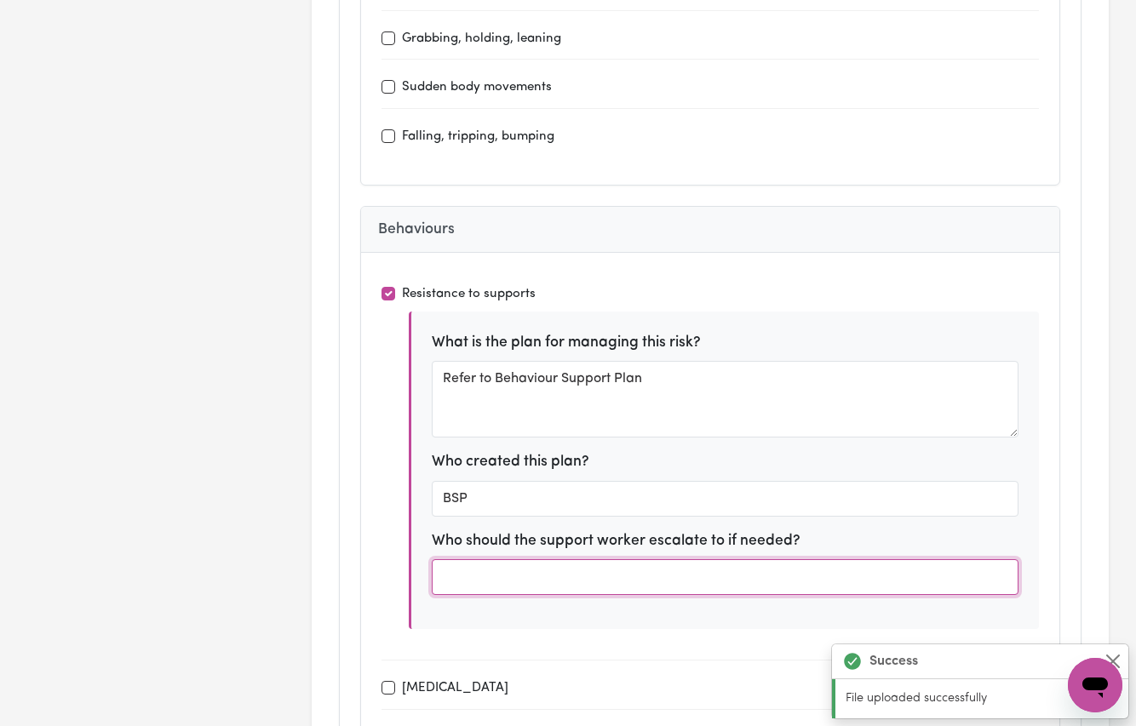
click at [531, 559] on input "text" at bounding box center [726, 577] width 588 height 36
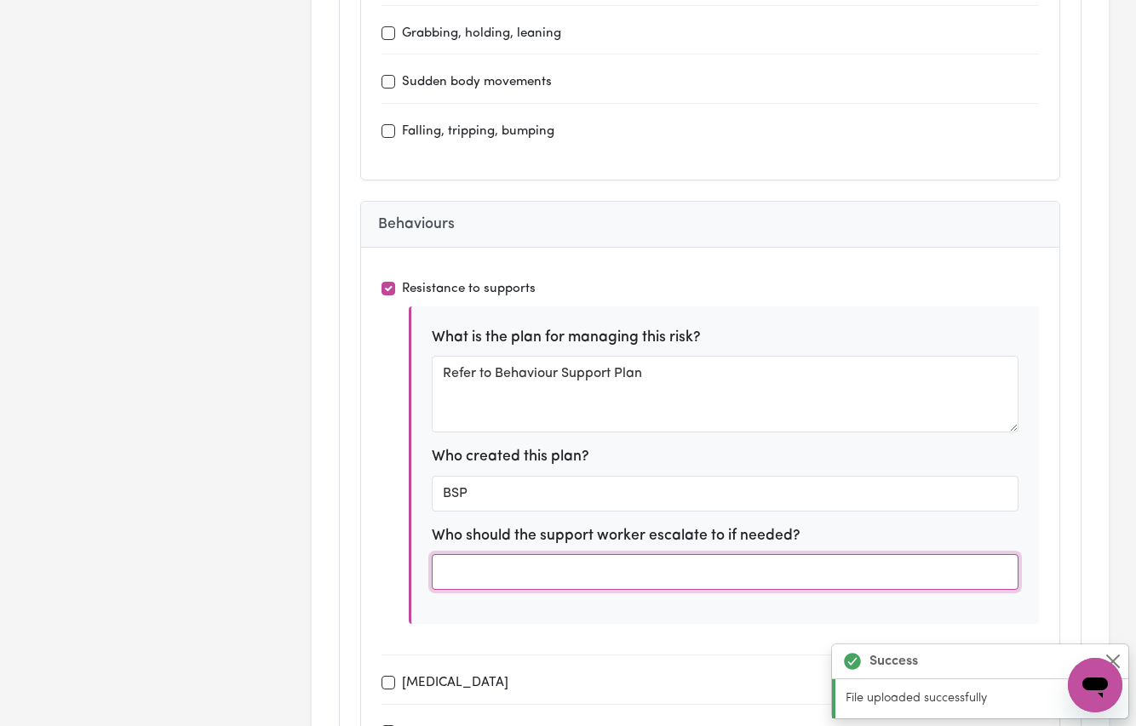
scroll to position [3383, 0]
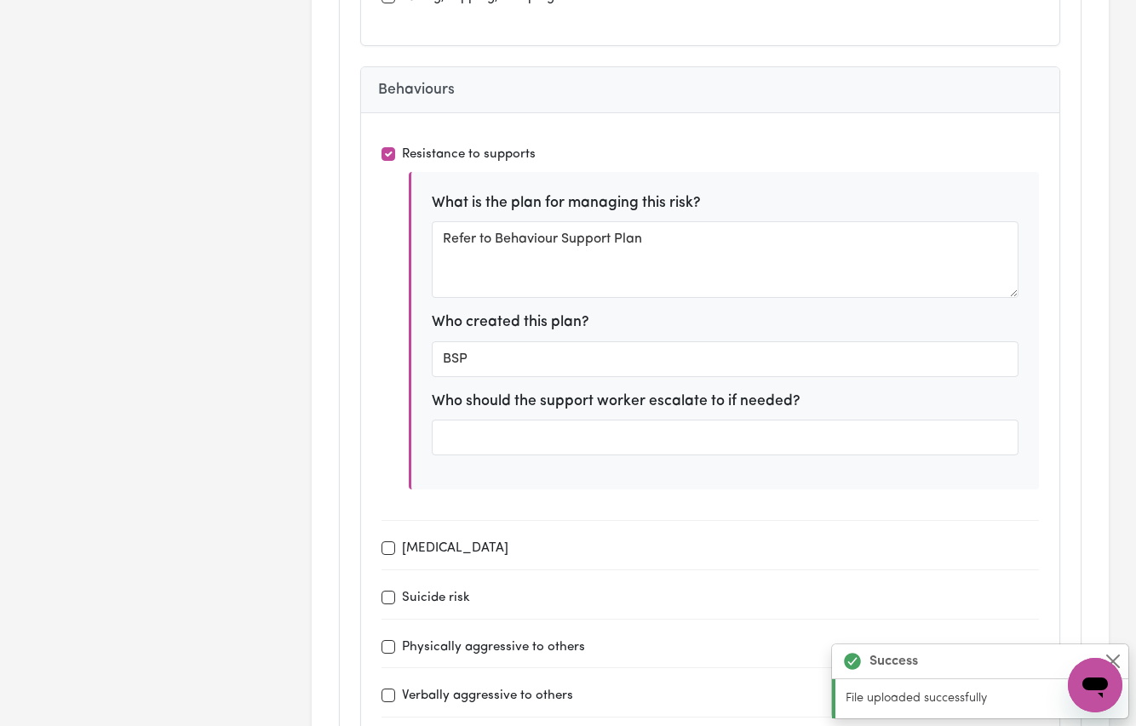
click at [391, 542] on input "Self harm" at bounding box center [389, 549] width 14 height 14
checkbox input "true"
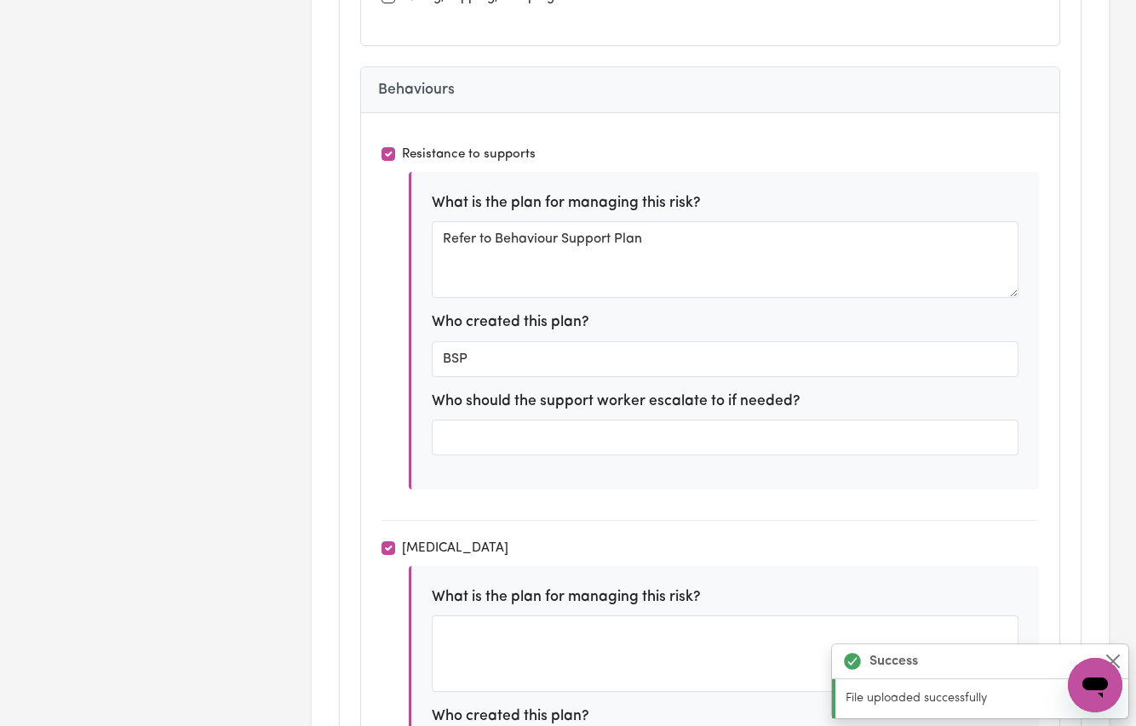
scroll to position [3413, 0]
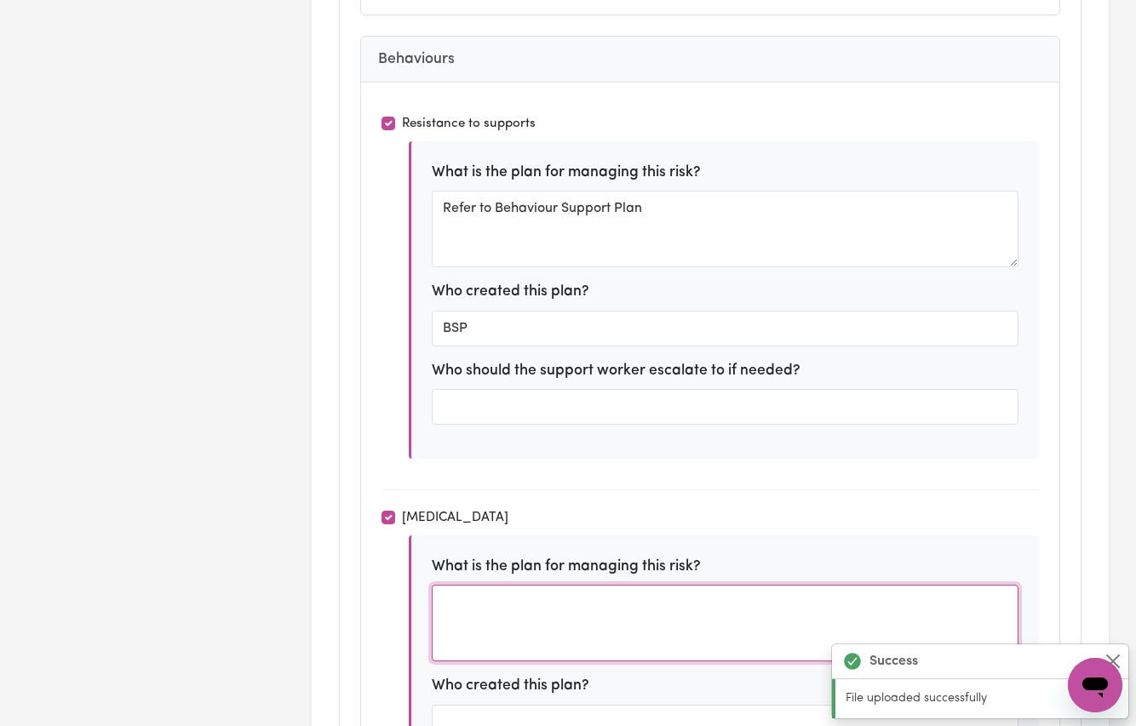
click at [497, 585] on textarea at bounding box center [726, 623] width 588 height 77
type textarea "v"
paste textarea "Refer to Behaviour Support Plan"
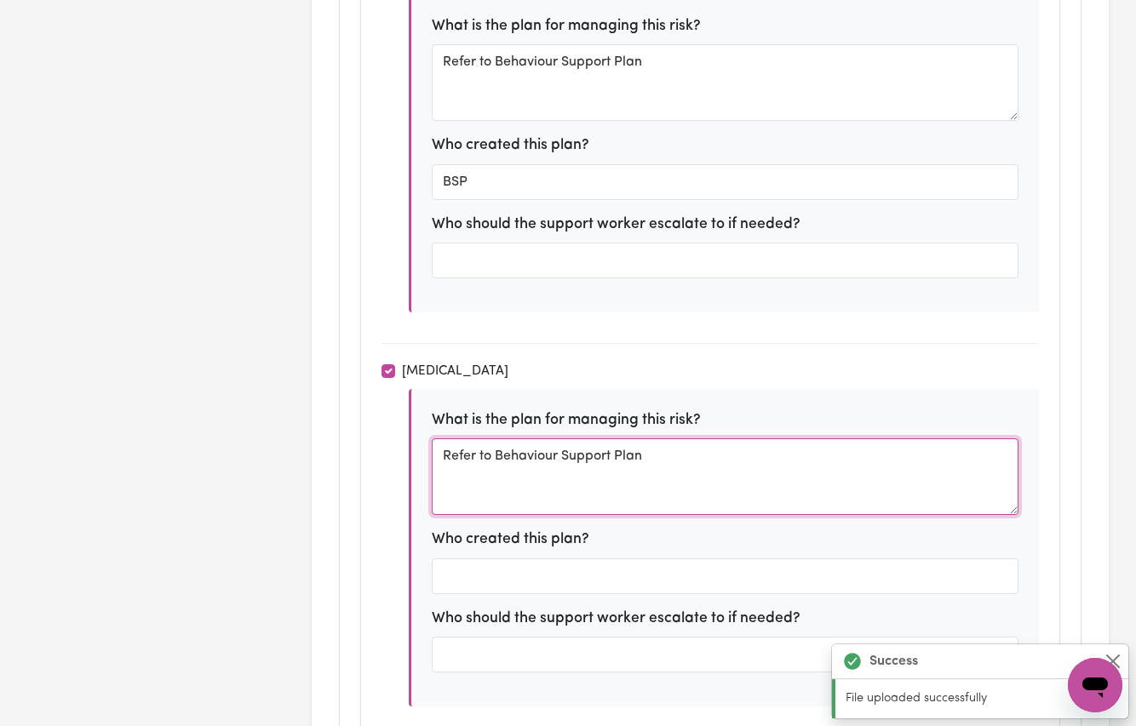
type textarea "Refer to Behaviour Support Plan"
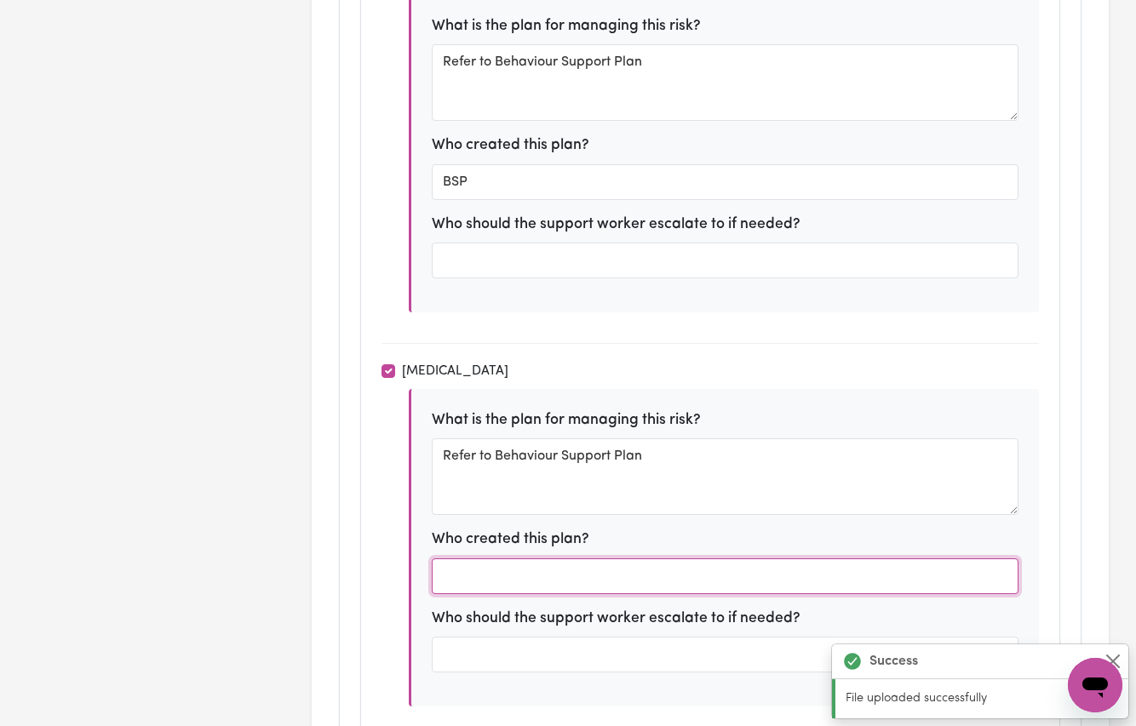
click at [508, 559] on input "text" at bounding box center [726, 577] width 588 height 36
type input "V"
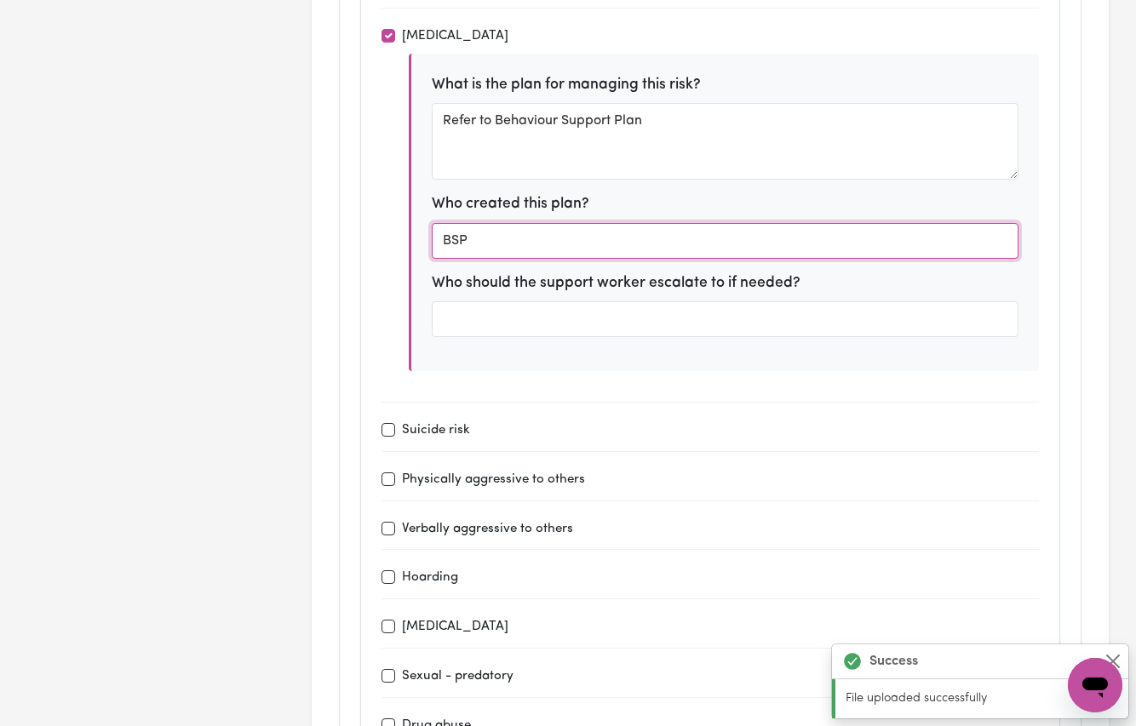
type input "BSP"
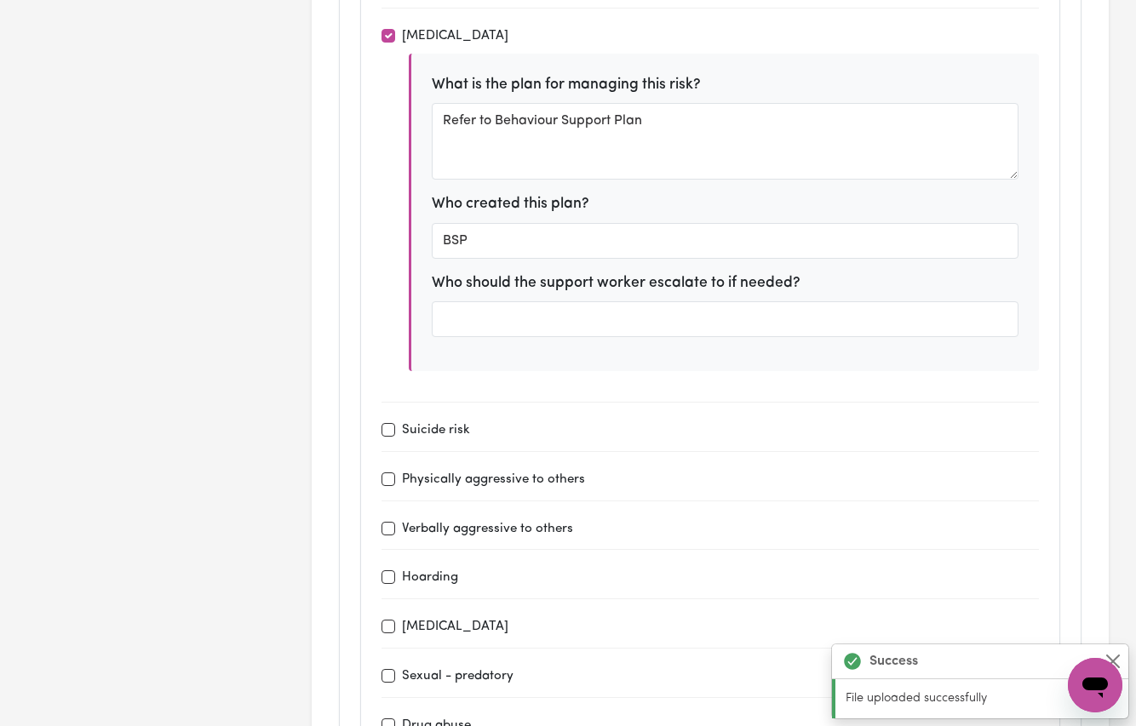
click at [386, 423] on input "Suicide risk" at bounding box center [389, 430] width 14 height 14
checkbox input "true"
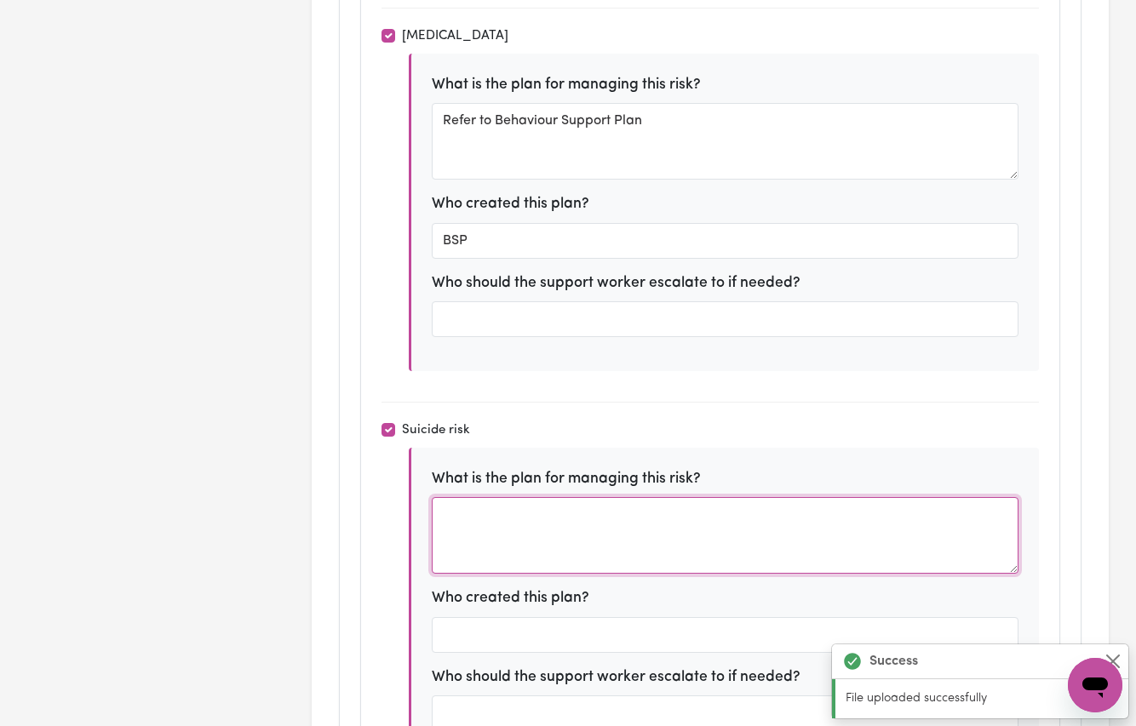
click at [473, 497] on textarea at bounding box center [726, 535] width 588 height 77
paste textarea "Refer to Behaviour Support Plan"
type textarea "Refer to Behaviour Support Plan"
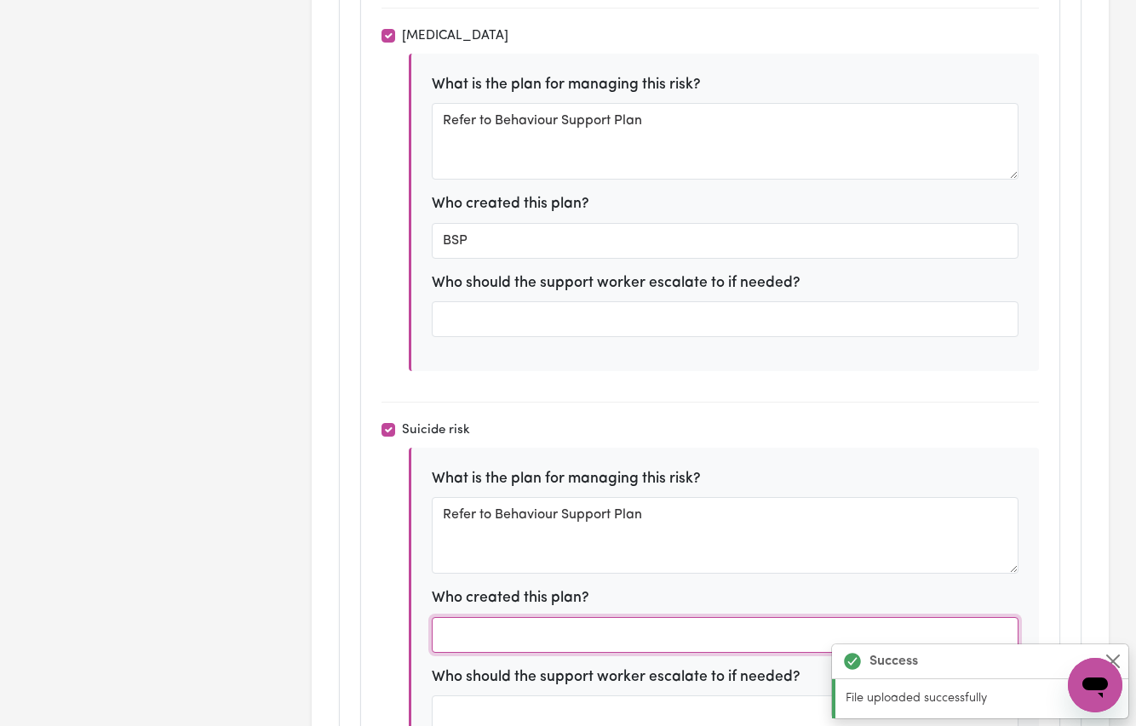
click at [473, 617] on input "text" at bounding box center [726, 635] width 588 height 36
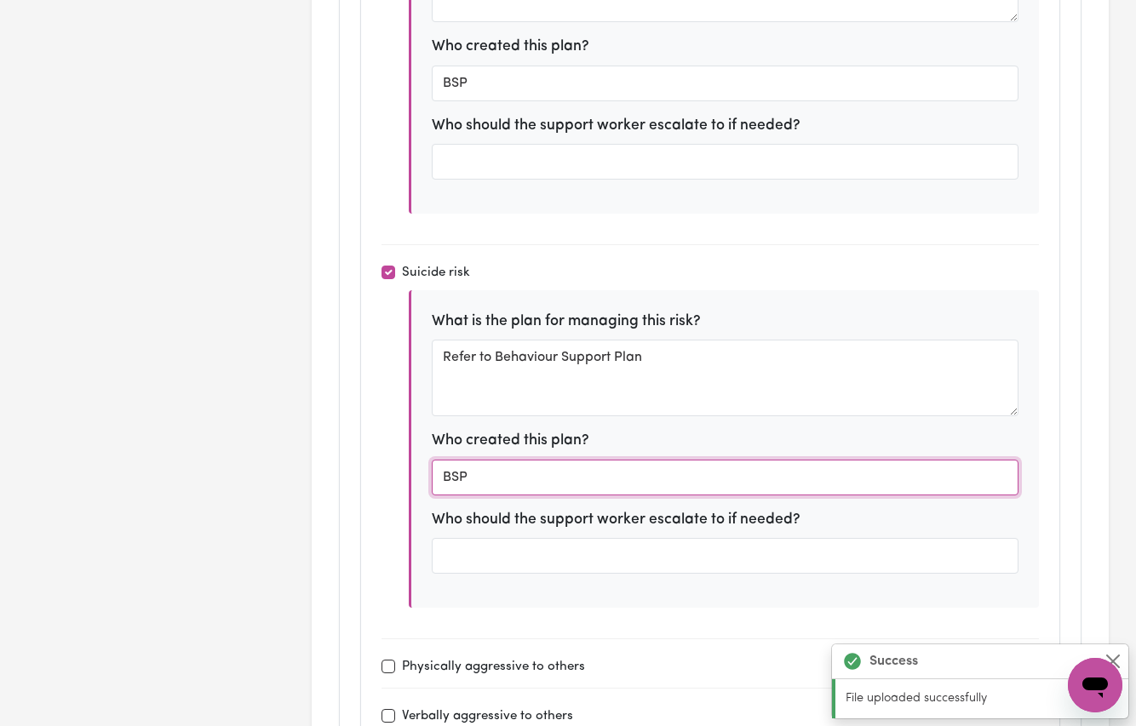
scroll to position [4197, 0]
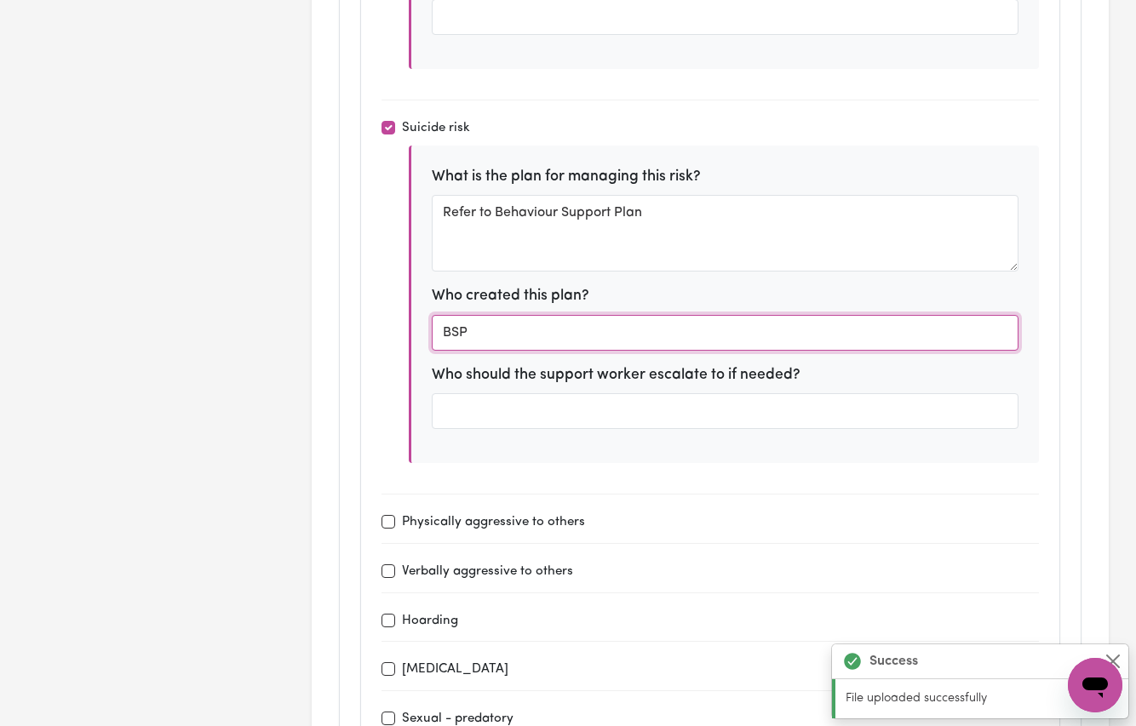
type input "BSP"
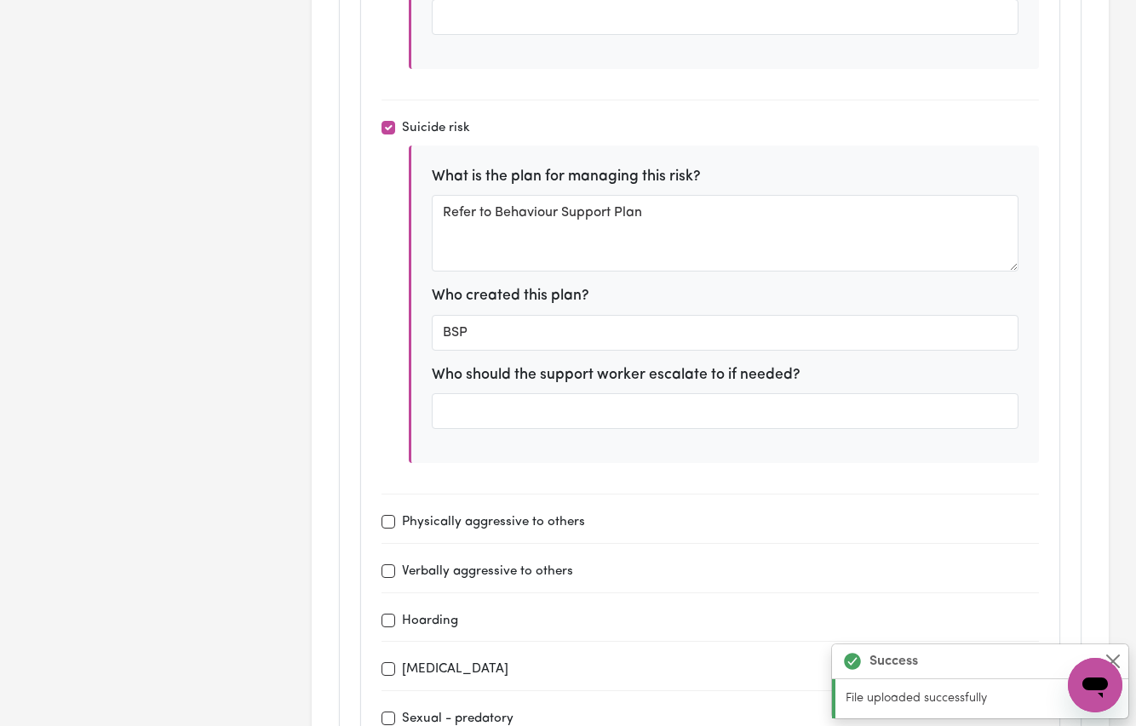
click at [390, 515] on input "Physically aggressive to others" at bounding box center [389, 522] width 14 height 14
checkbox input "true"
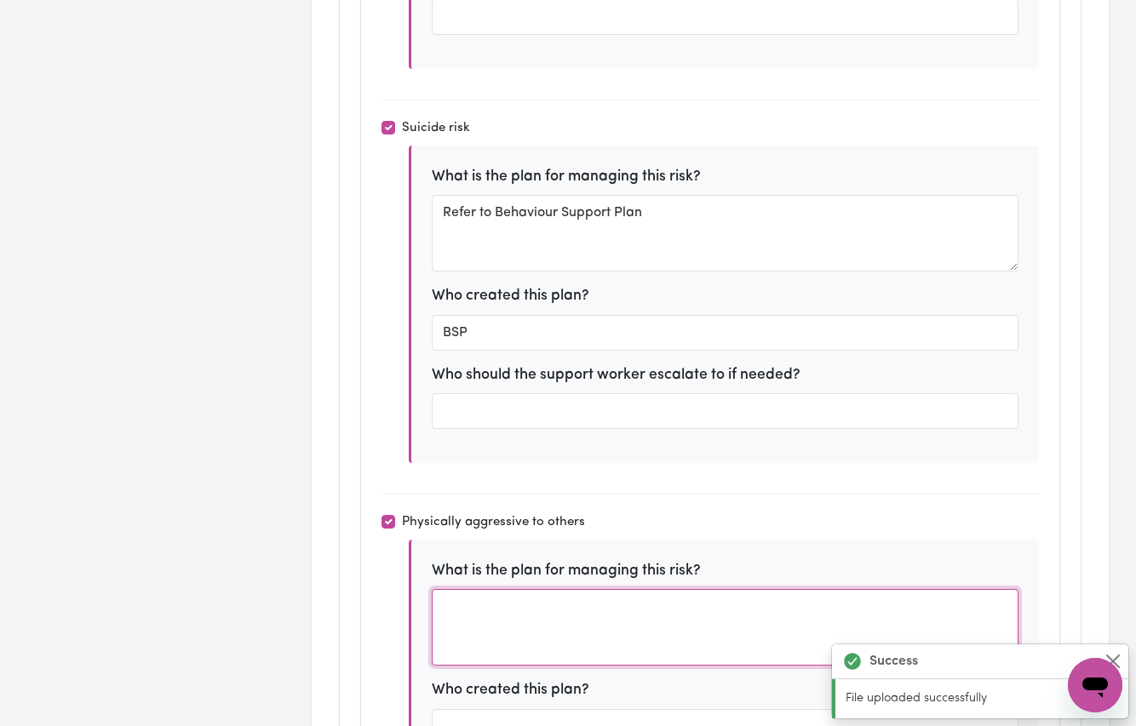
click at [498, 594] on textarea at bounding box center [726, 627] width 588 height 77
paste textarea "Refer to Behaviour Support Plan"
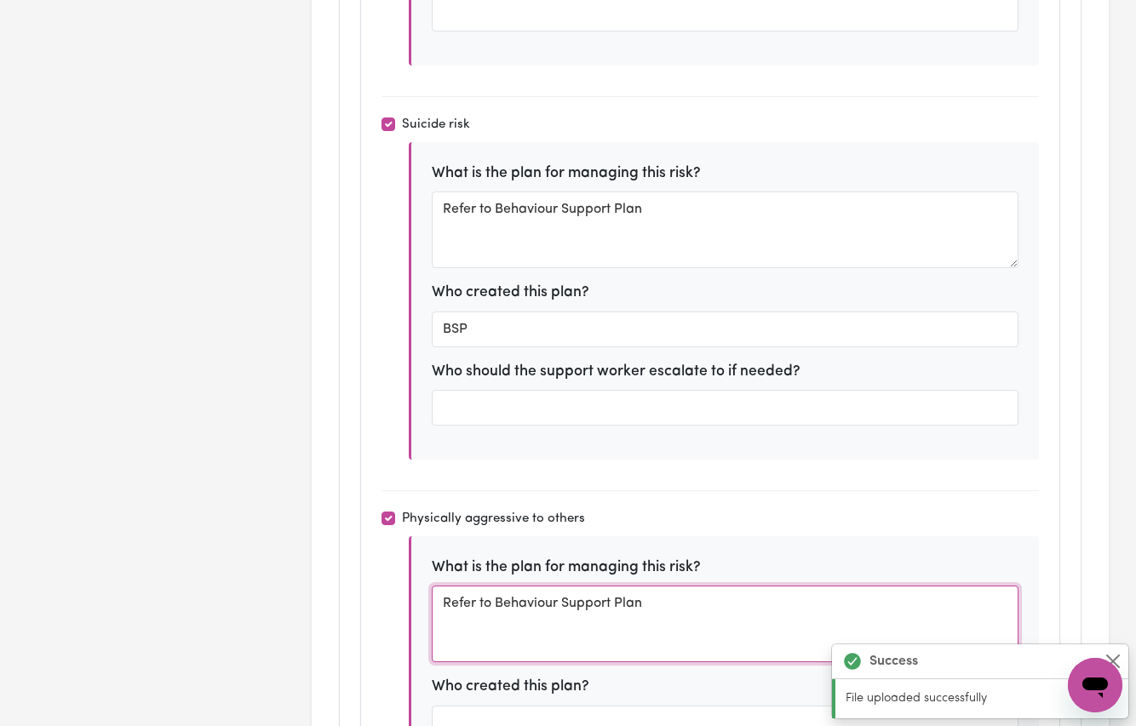
scroll to position [4234, 0]
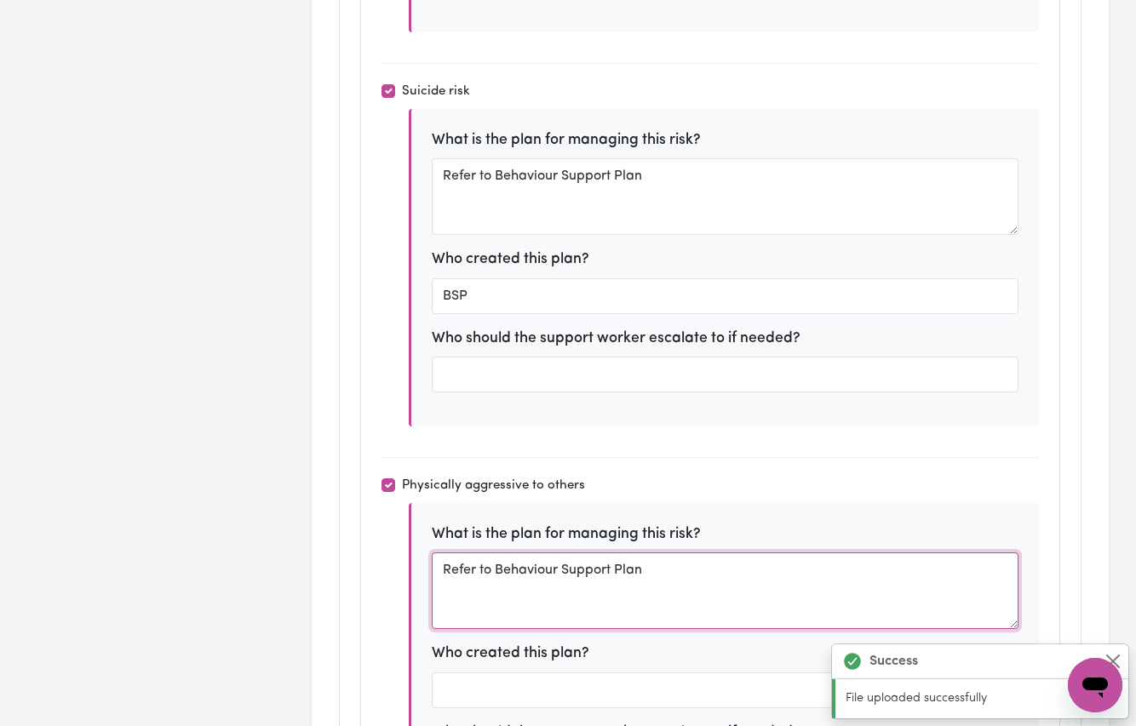
type textarea "Refer to Behaviour Support Plan"
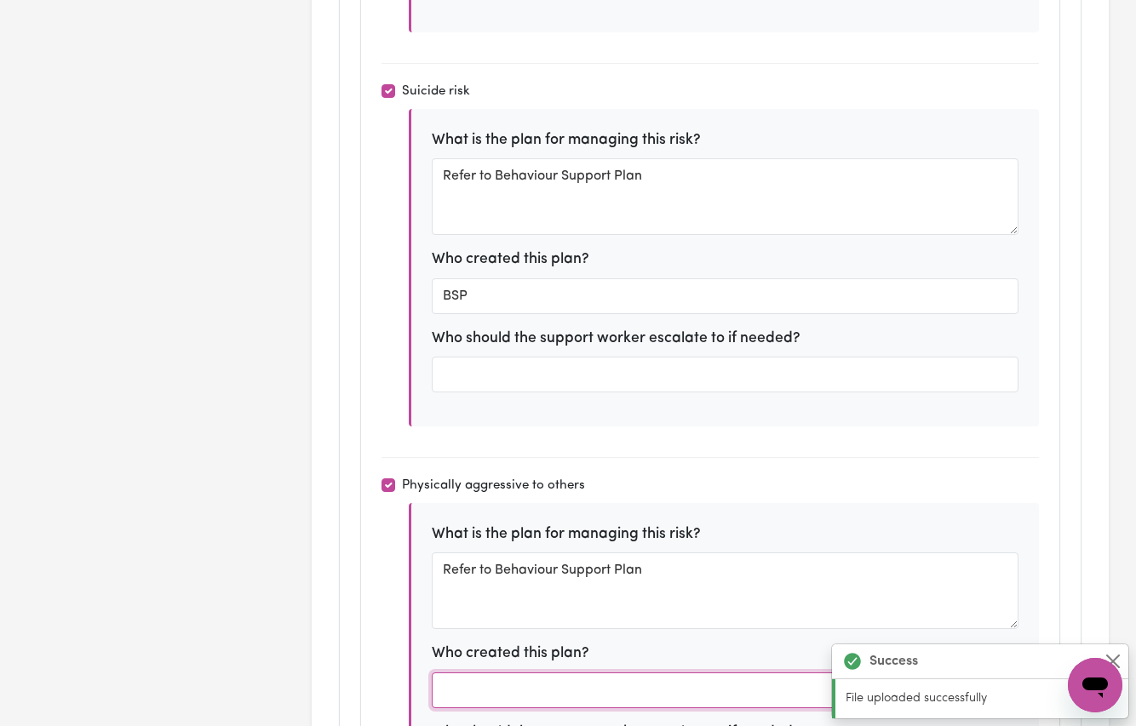
click at [482, 673] on input "text" at bounding box center [726, 691] width 588 height 36
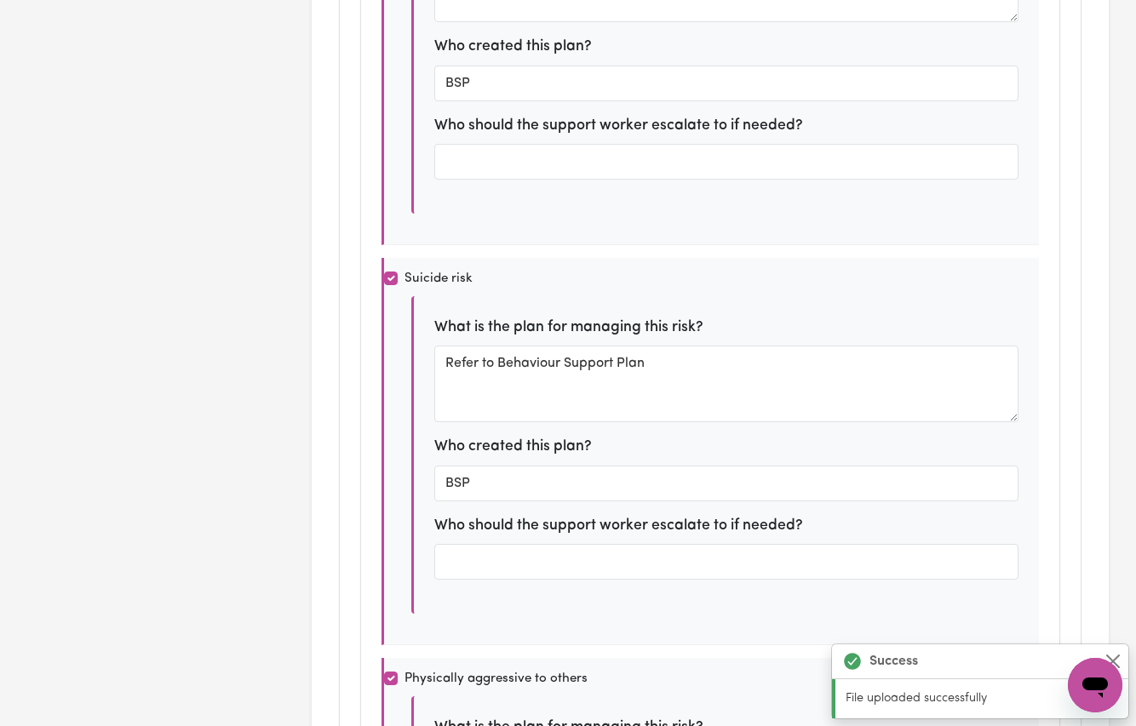
scroll to position [4722, 0]
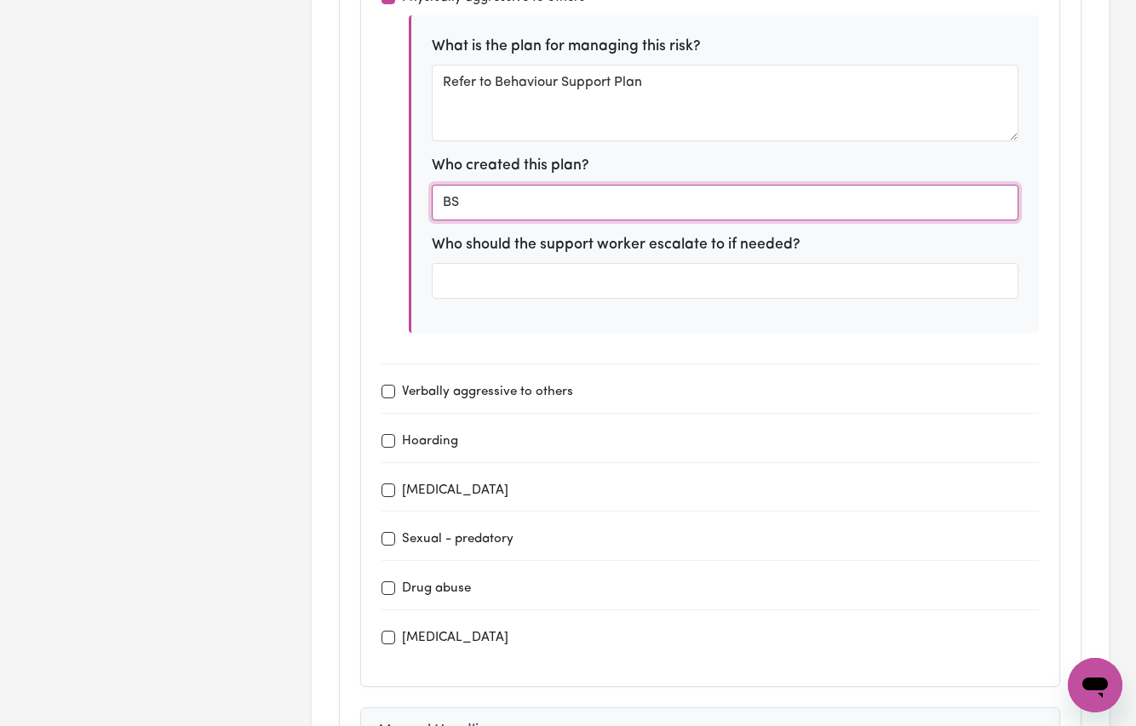
type input "BSP"
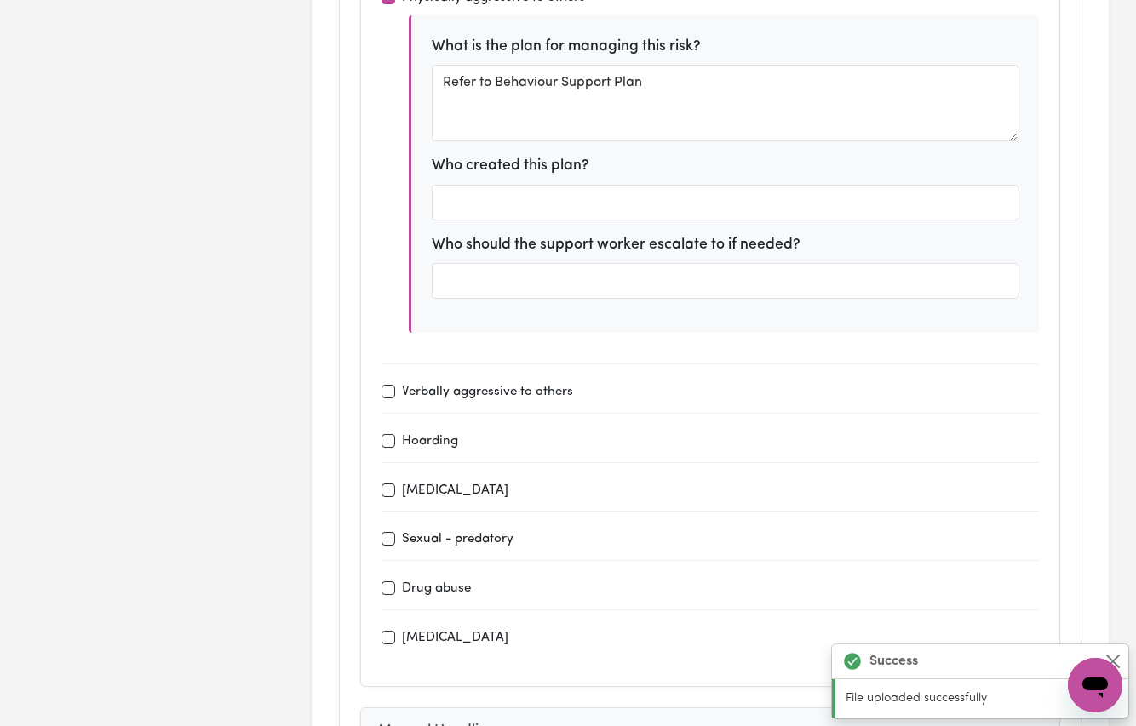
click at [386, 385] on input "Verbally aggressive to others" at bounding box center [389, 392] width 14 height 14
checkbox input "true"
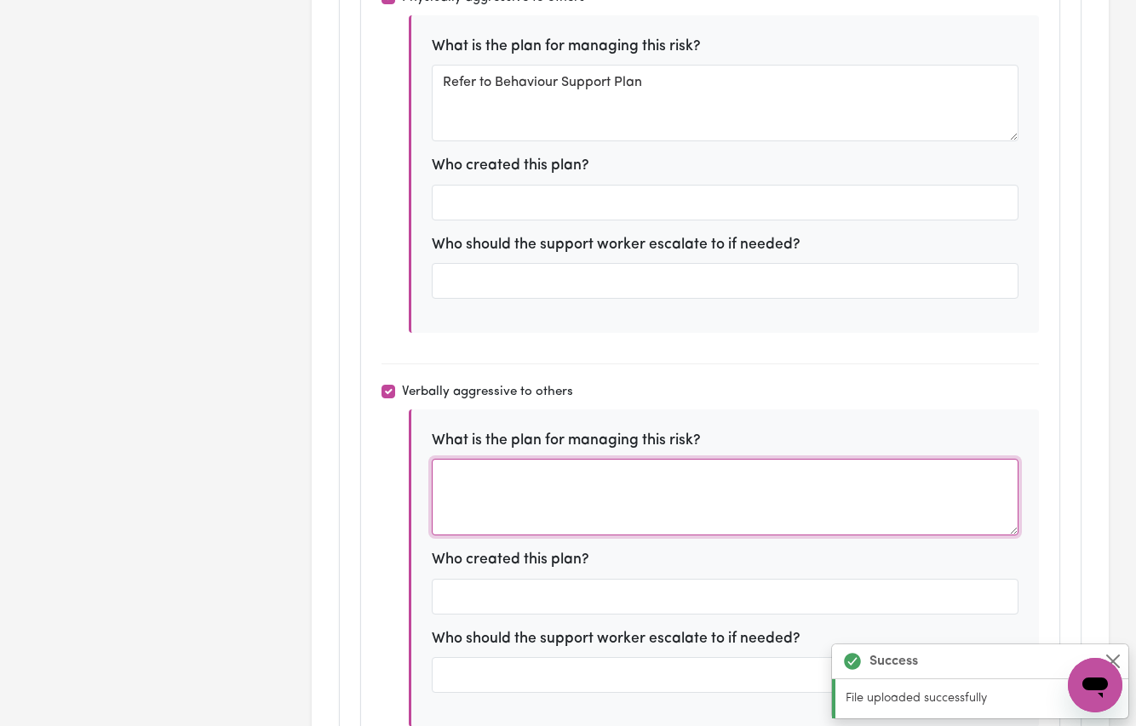
click at [495, 459] on textarea at bounding box center [726, 497] width 588 height 77
paste textarea "Refer to Behaviour Support Plan"
type textarea "Refer to Behaviour Support Plan"
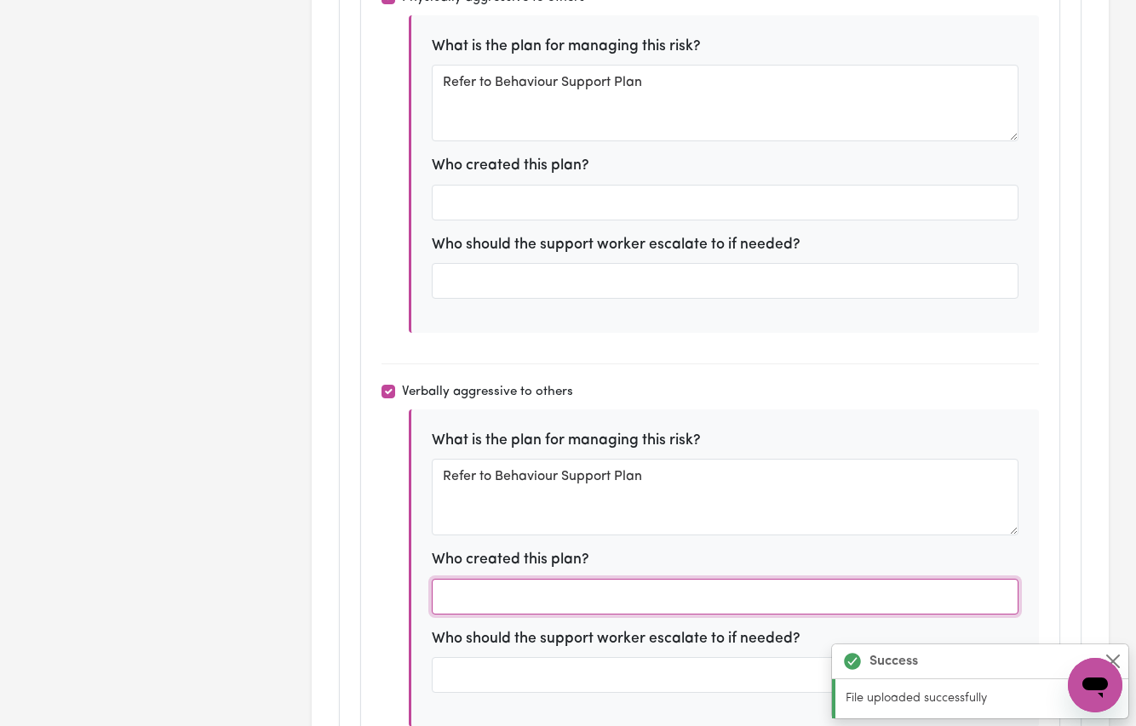
click at [466, 579] on input "text" at bounding box center [726, 597] width 588 height 36
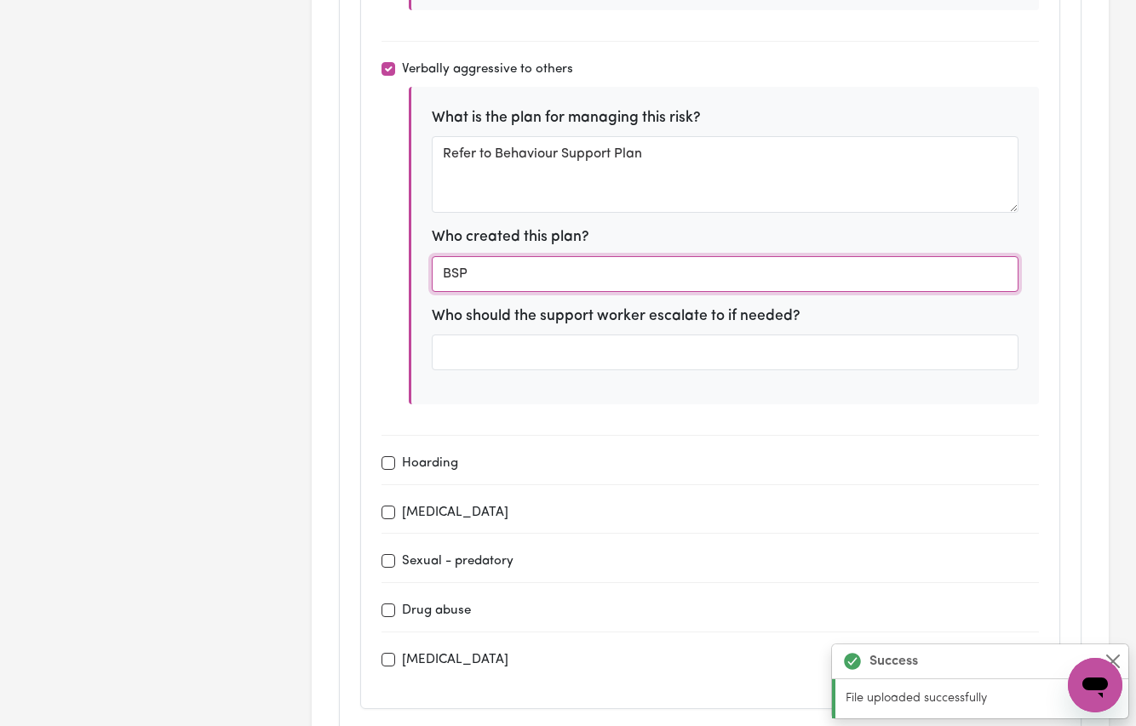
scroll to position [5245, 0]
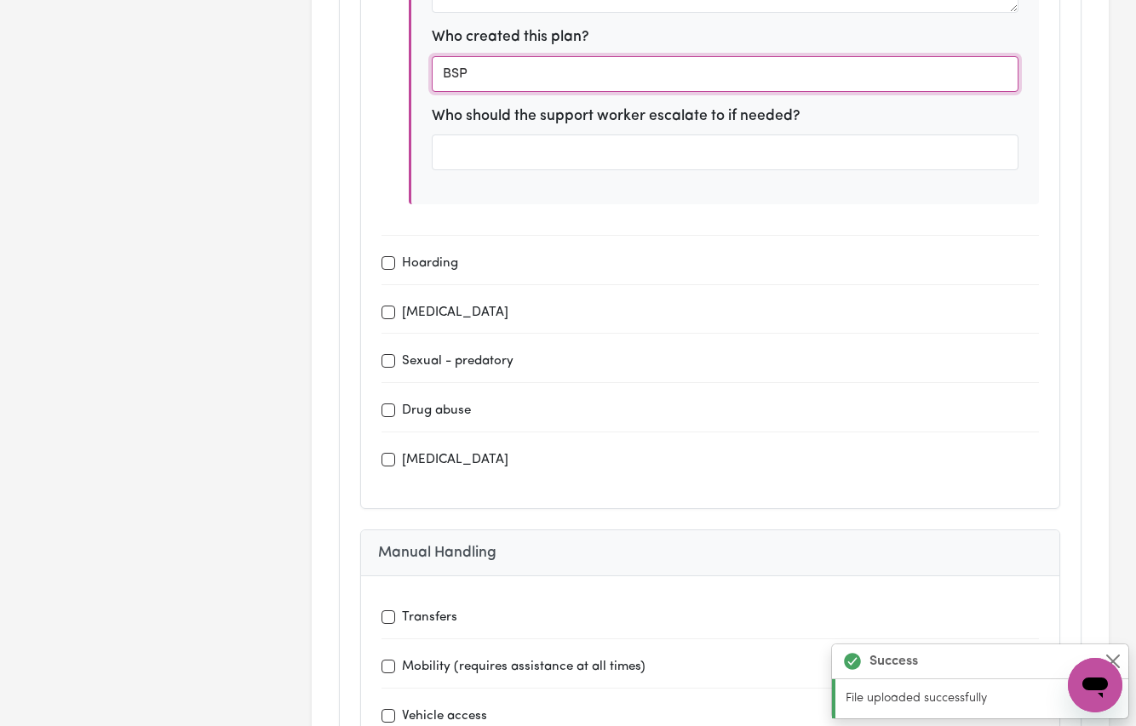
type input "BSP"
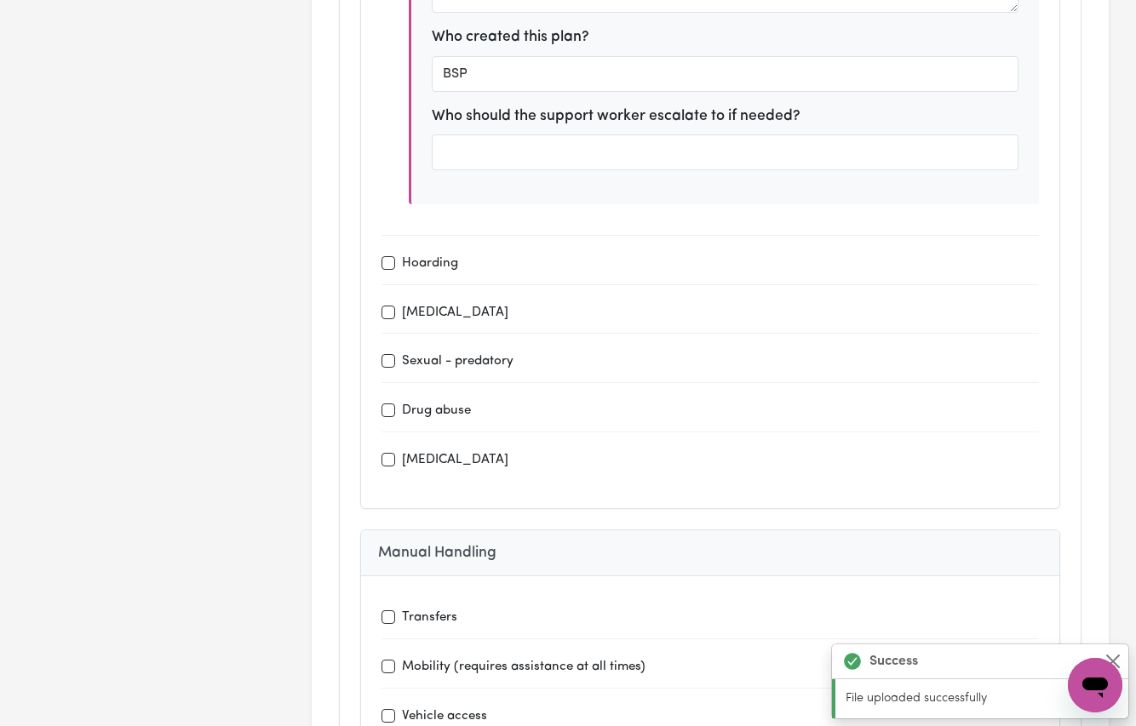
click at [383, 306] on input "Self neglect" at bounding box center [389, 313] width 14 height 14
checkbox input "true"
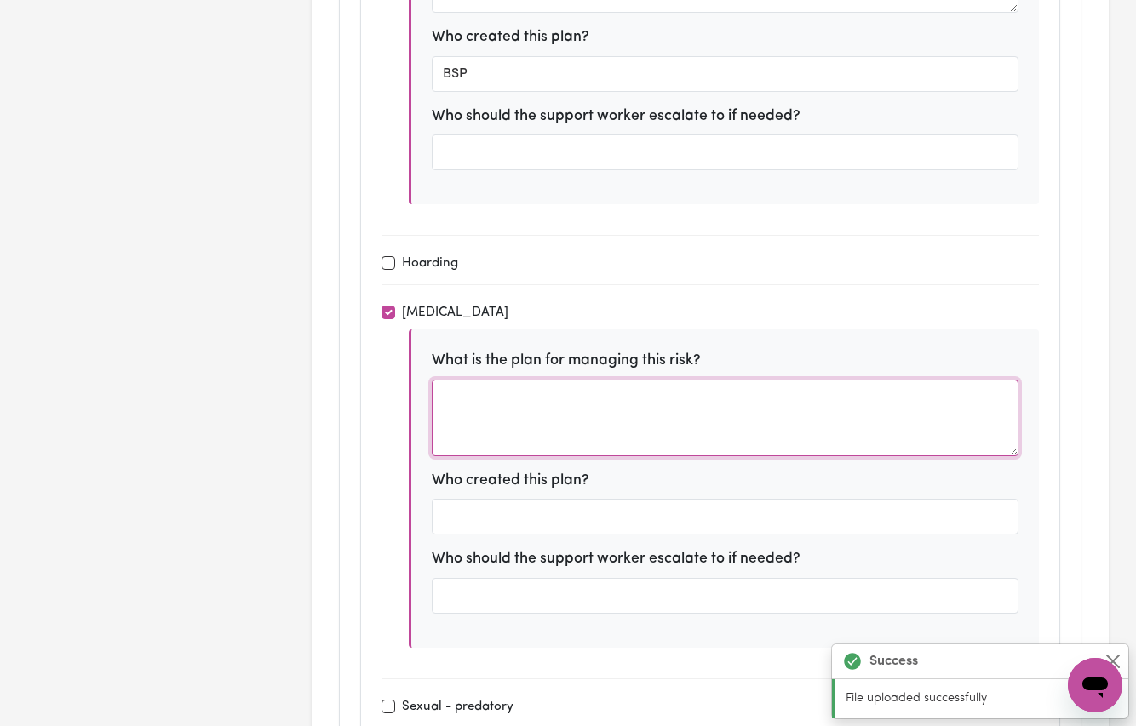
click at [457, 380] on textarea at bounding box center [726, 418] width 588 height 77
paste textarea "Refer to Behaviour Support Plan"
type textarea "Refer to Behaviour Support Plan"
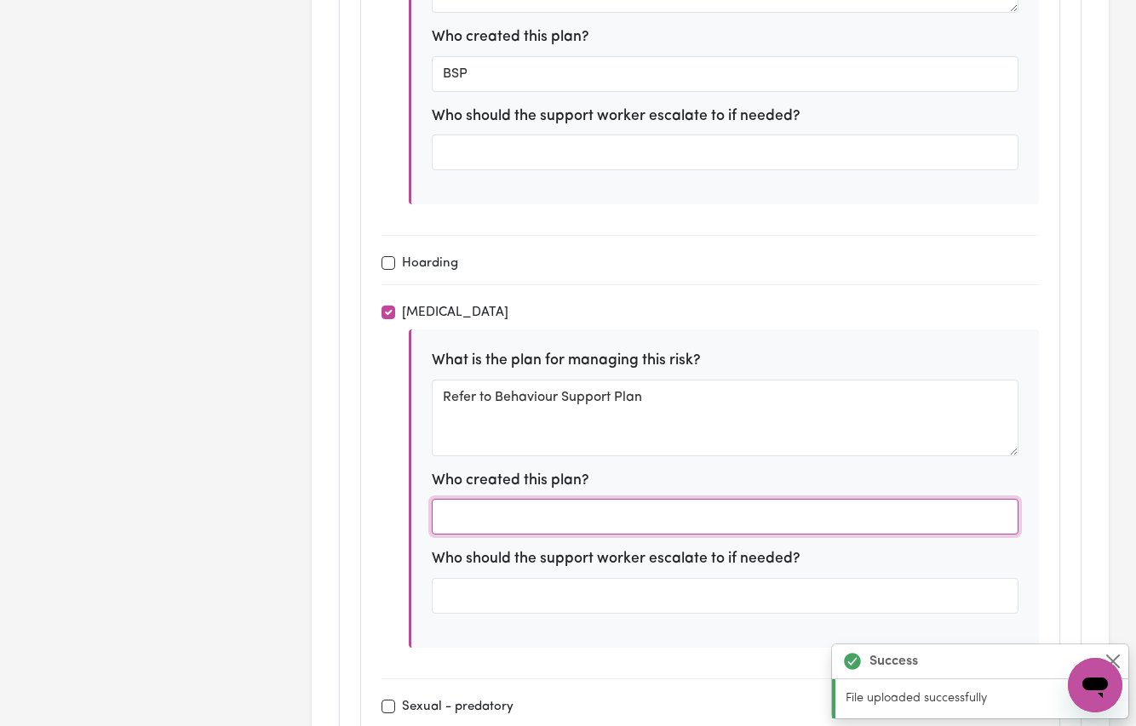
click at [468, 499] on input "text" at bounding box center [726, 517] width 588 height 36
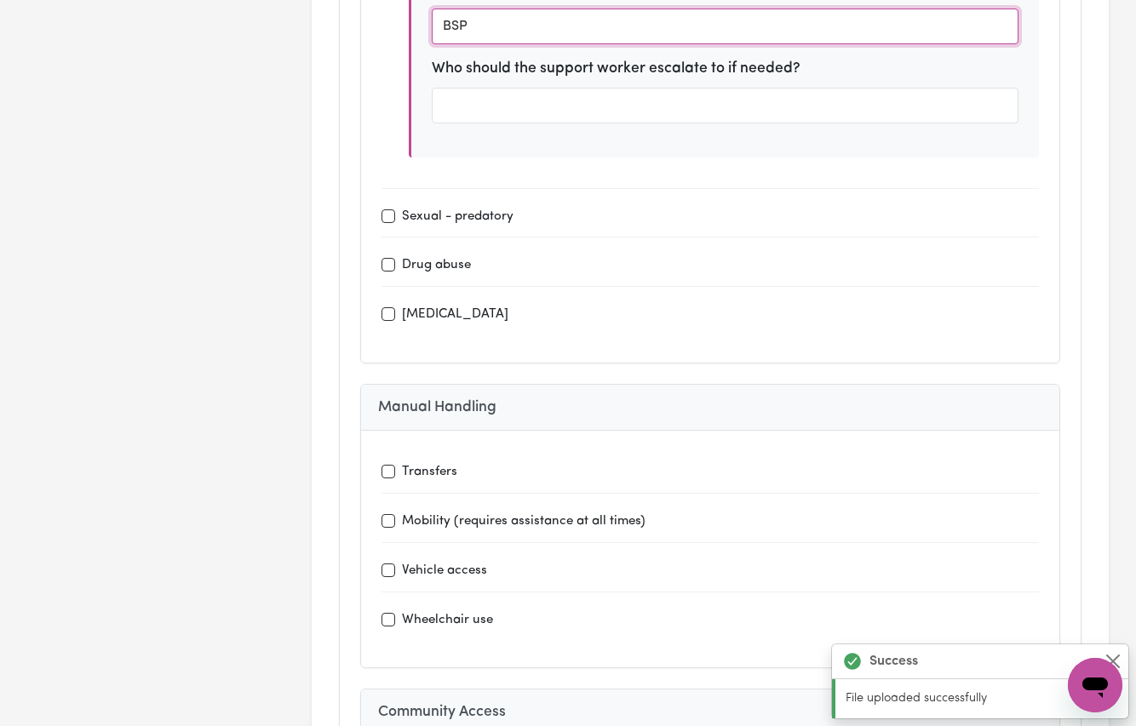
scroll to position [5880, 0]
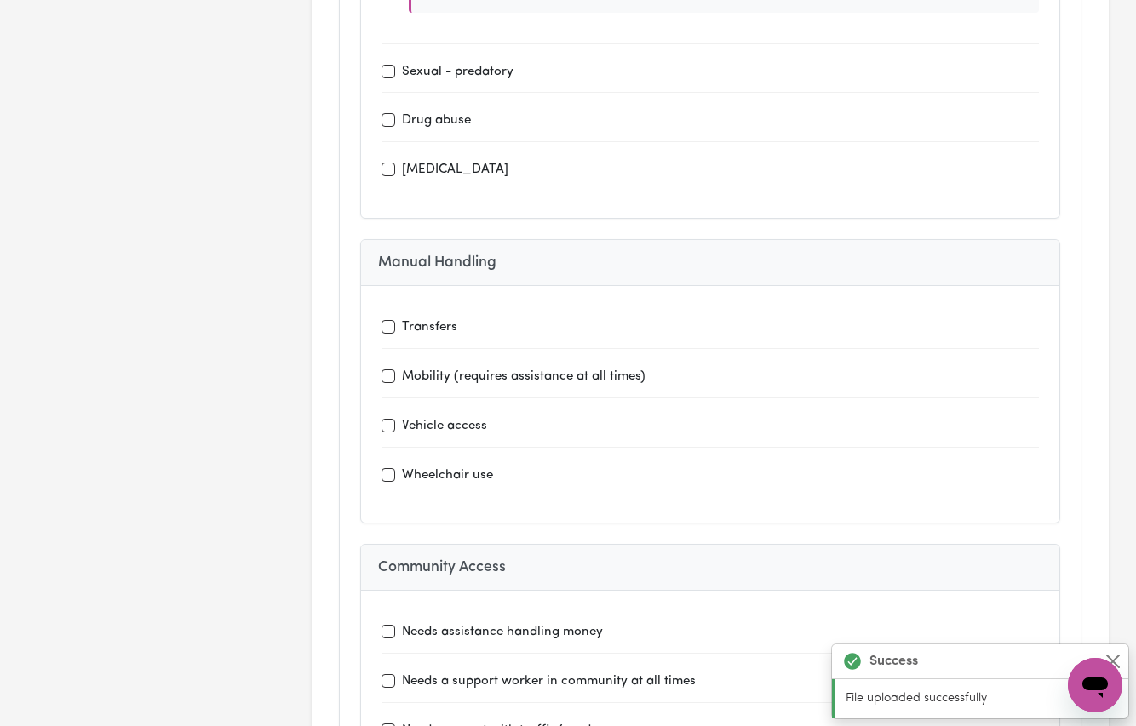
type input "BSP"
click at [385, 416] on div "Vehicle access" at bounding box center [711, 426] width 658 height 21
click at [387, 419] on input "Vehicle access" at bounding box center [389, 426] width 14 height 14
checkbox input "true"
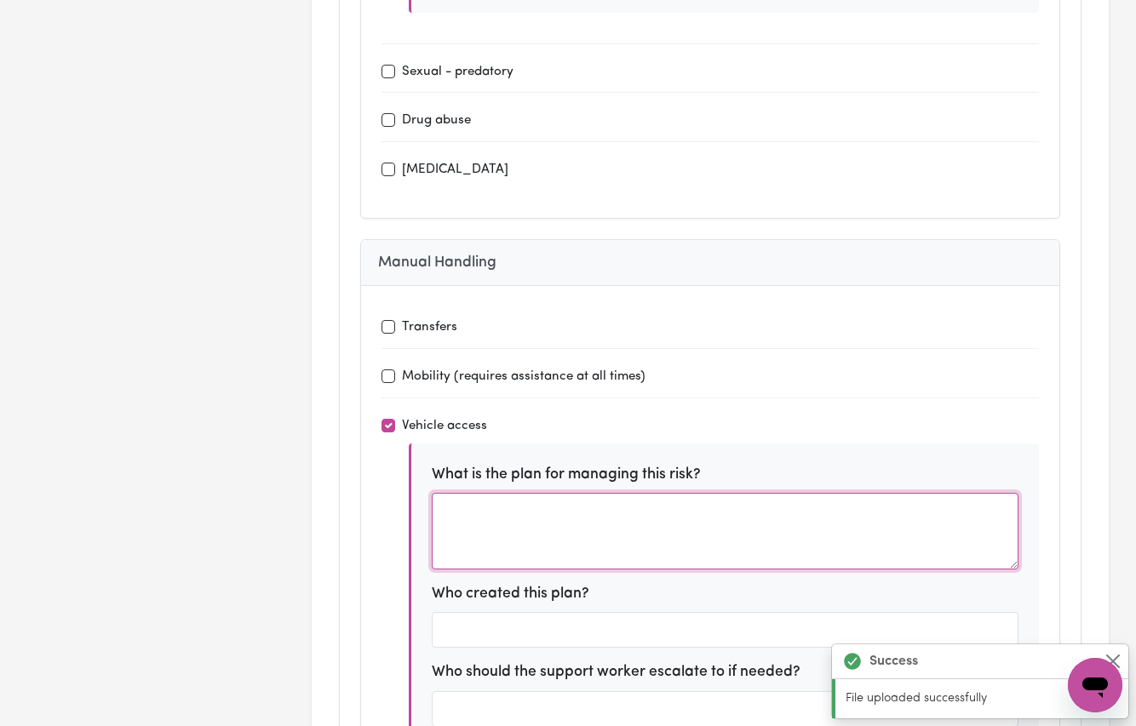
click at [505, 493] on textarea at bounding box center [726, 531] width 588 height 77
paste textarea "Refer to Behaviour Support Plan"
type textarea "Refer to Behaviour Support Plan"
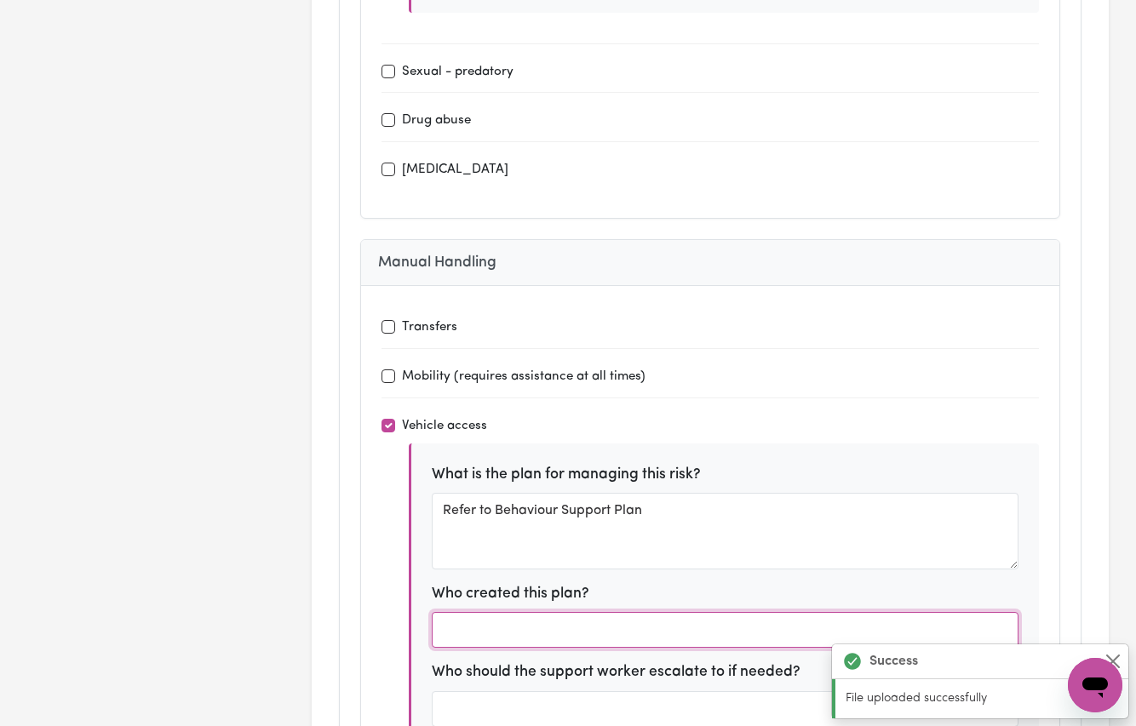
click at [536, 612] on input "text" at bounding box center [726, 630] width 588 height 36
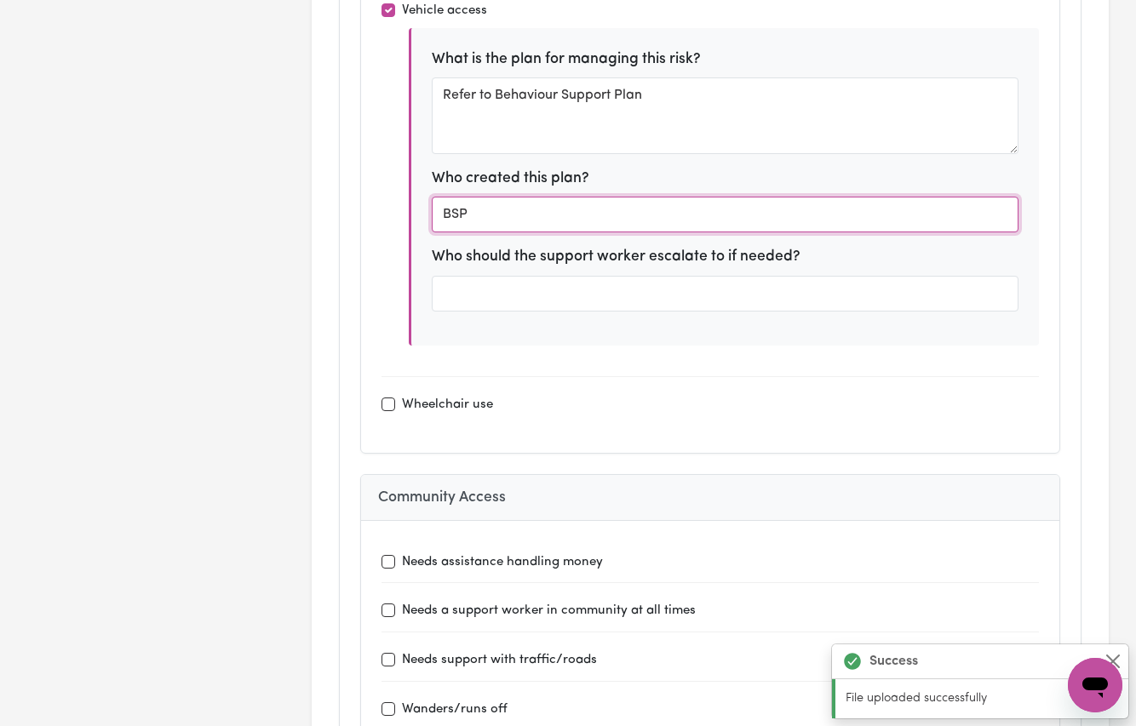
scroll to position [6342, 0]
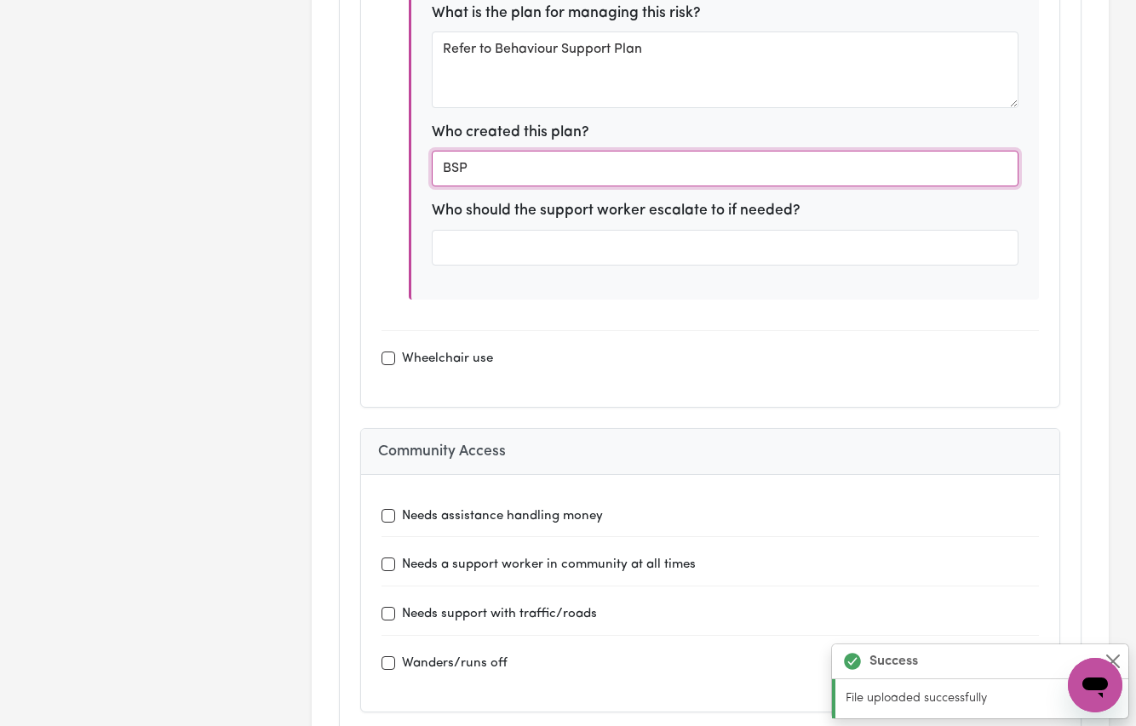
type input "BSP"
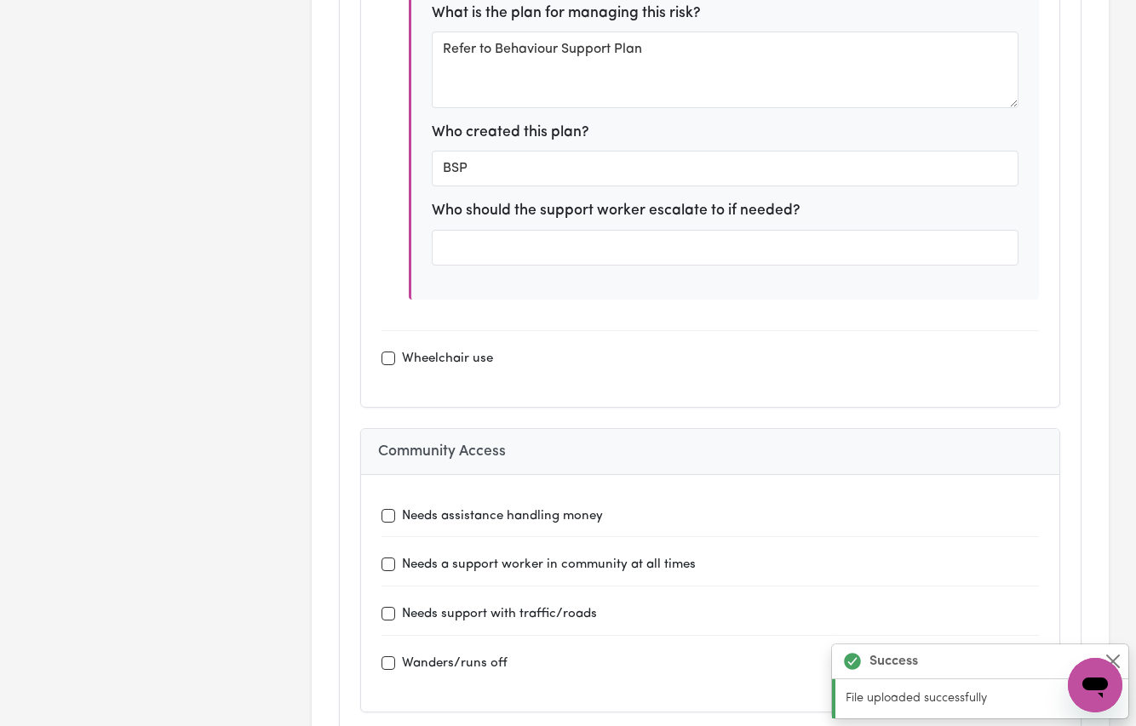
click at [392, 506] on div "Needs assistance handling money" at bounding box center [711, 516] width 658 height 21
click at [387, 506] on div "Needs assistance handling money" at bounding box center [711, 516] width 658 height 21
click at [387, 509] on input "Needs assistance handling money" at bounding box center [389, 516] width 14 height 14
checkbox input "true"
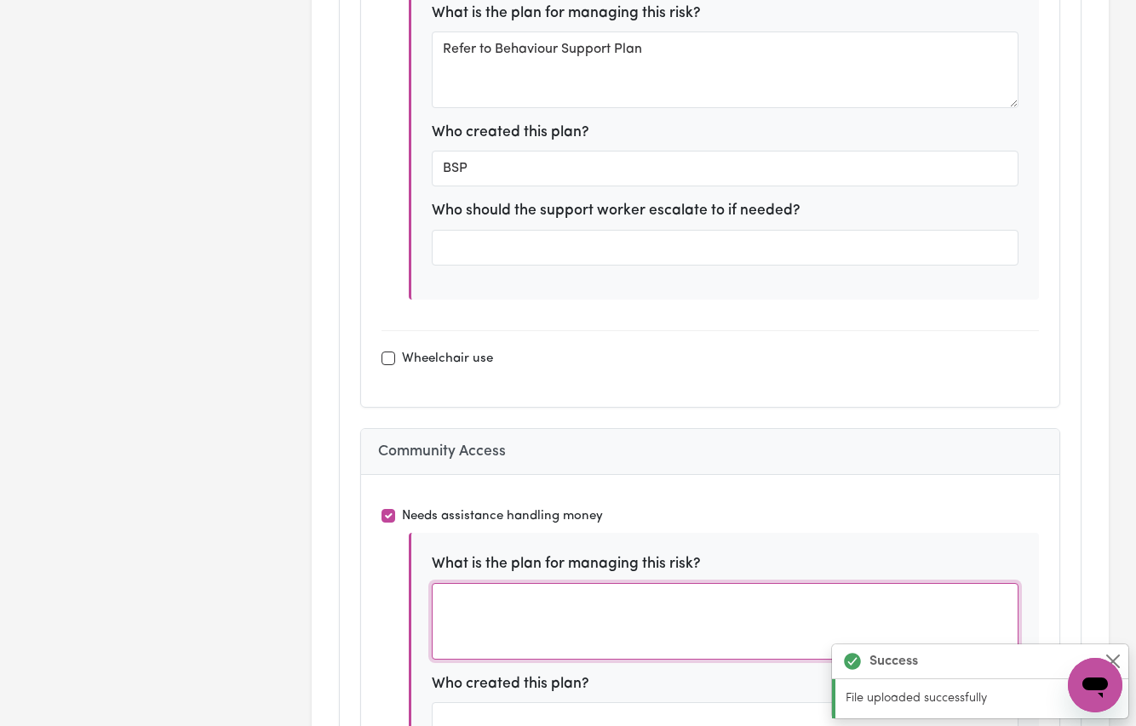
click at [473, 583] on textarea at bounding box center [726, 621] width 588 height 77
type textarea "P"
type textarea "le"
type textarea "a"
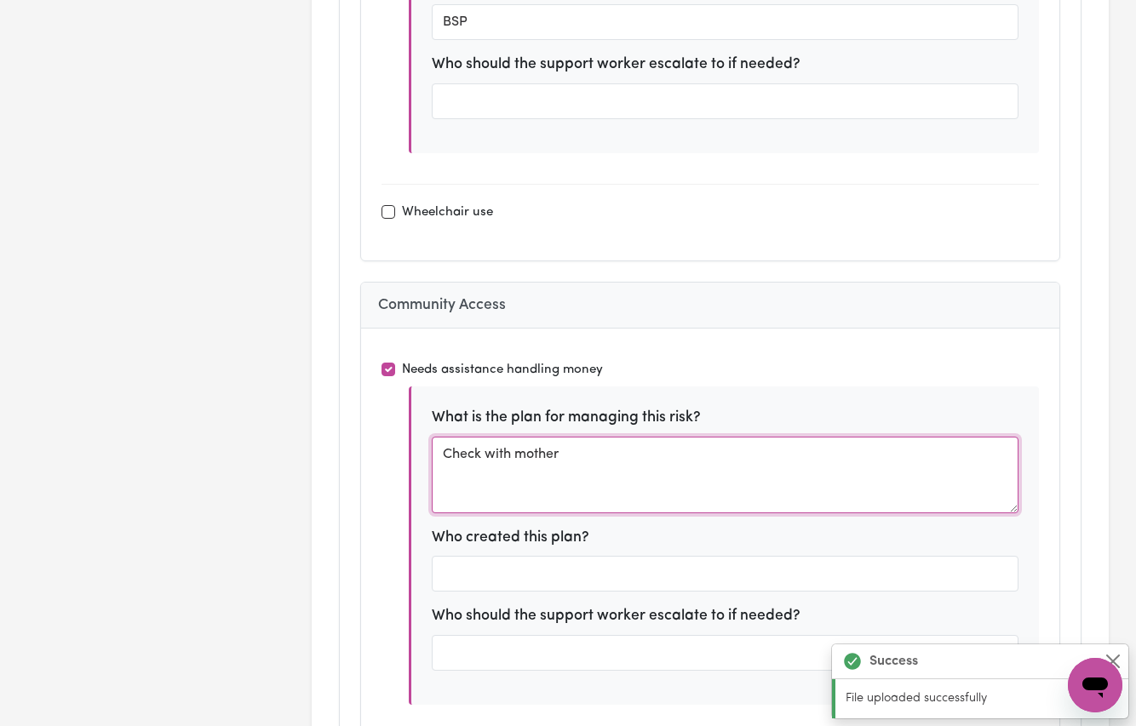
scroll to position [6654, 0]
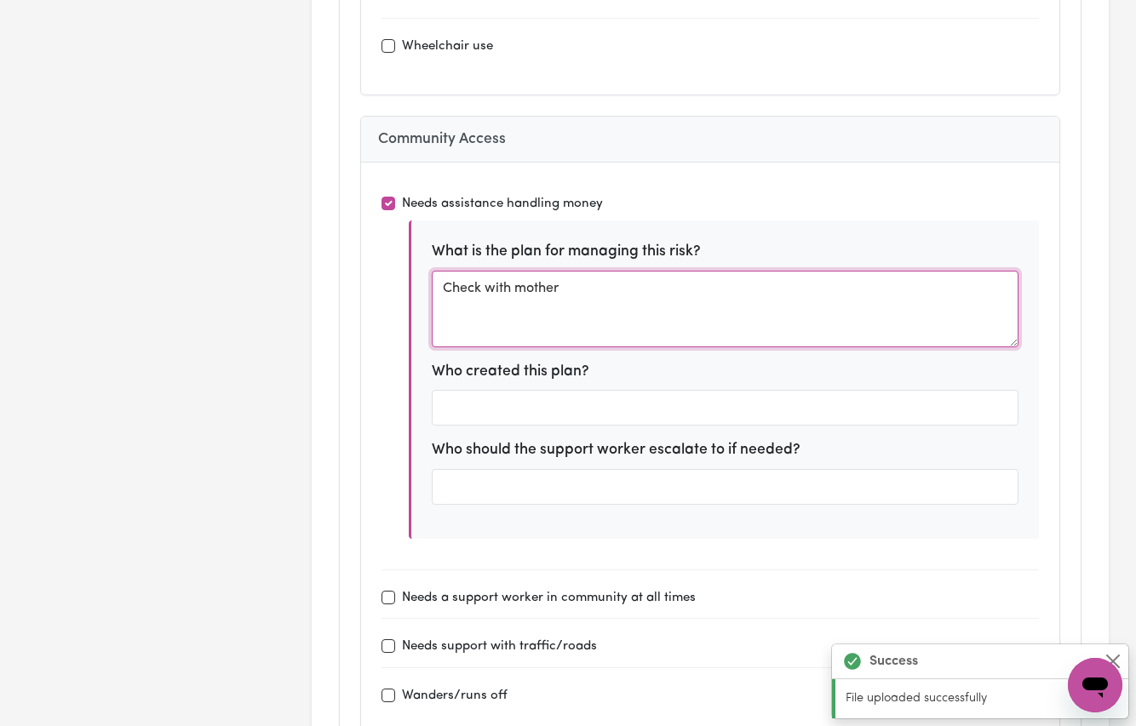
type textarea "Check with mother"
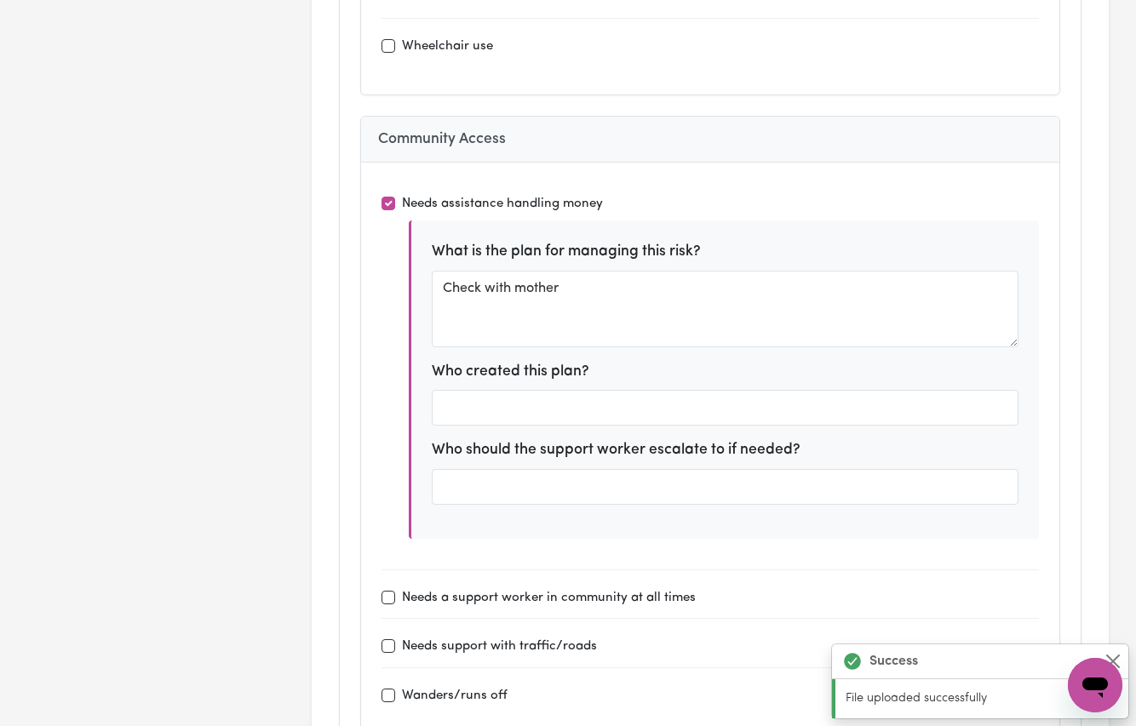
click at [390, 591] on input "Needs a support worker in community at all times" at bounding box center [389, 598] width 14 height 14
checkbox input "true"
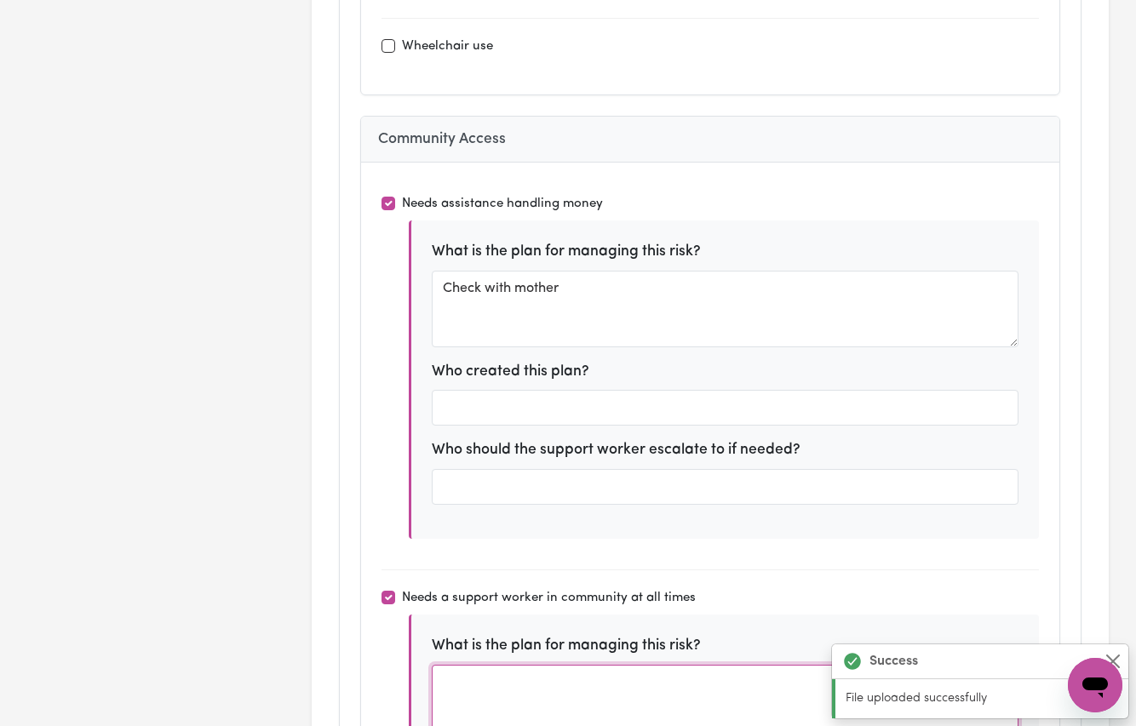
click at [506, 665] on textarea at bounding box center [726, 703] width 588 height 77
paste textarea "Refer to Behaviour Support Plan"
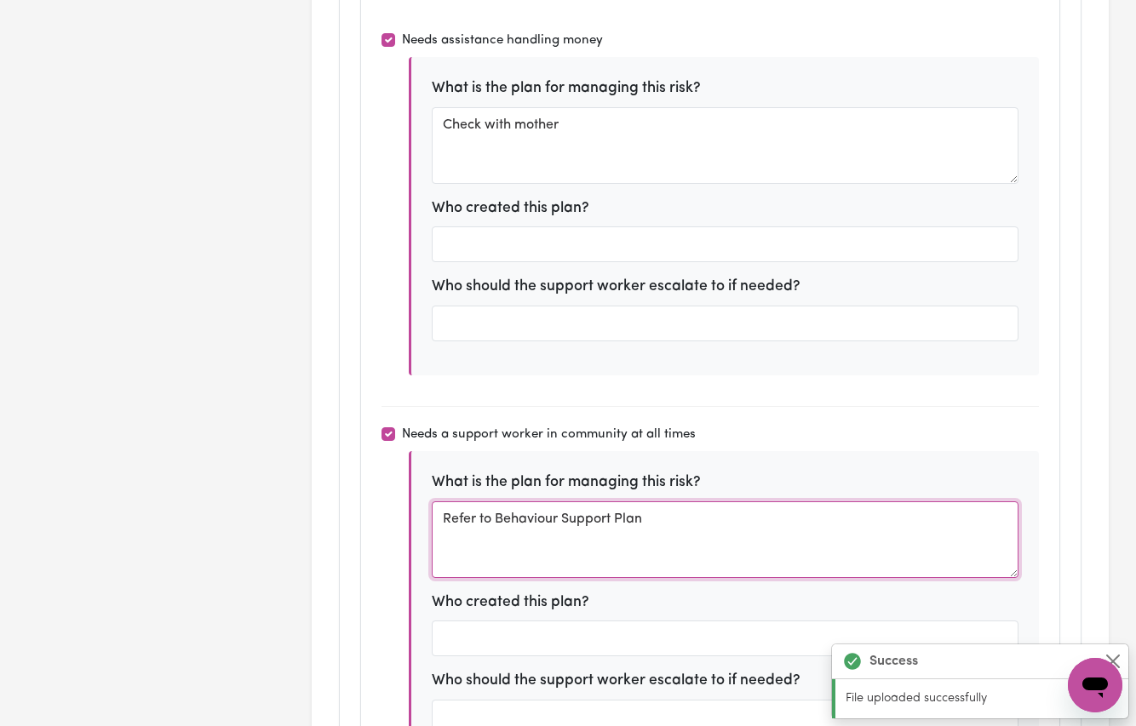
type textarea "Refer to Behaviour Support Plan"
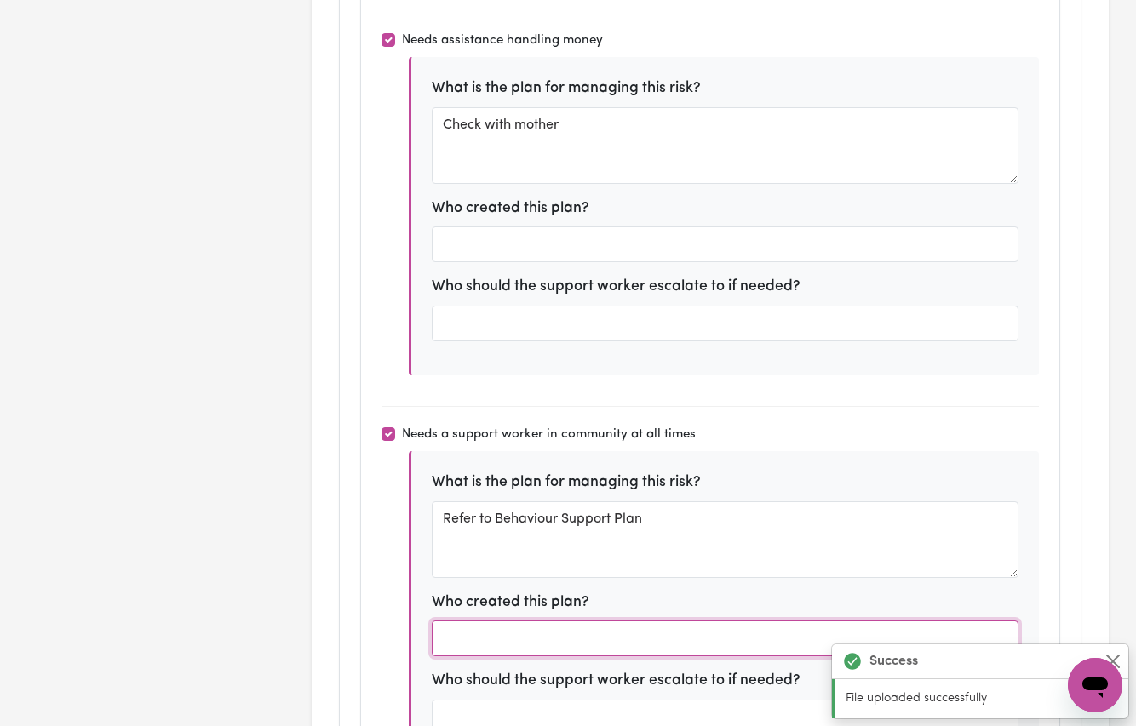
click at [497, 621] on input "text" at bounding box center [726, 639] width 588 height 36
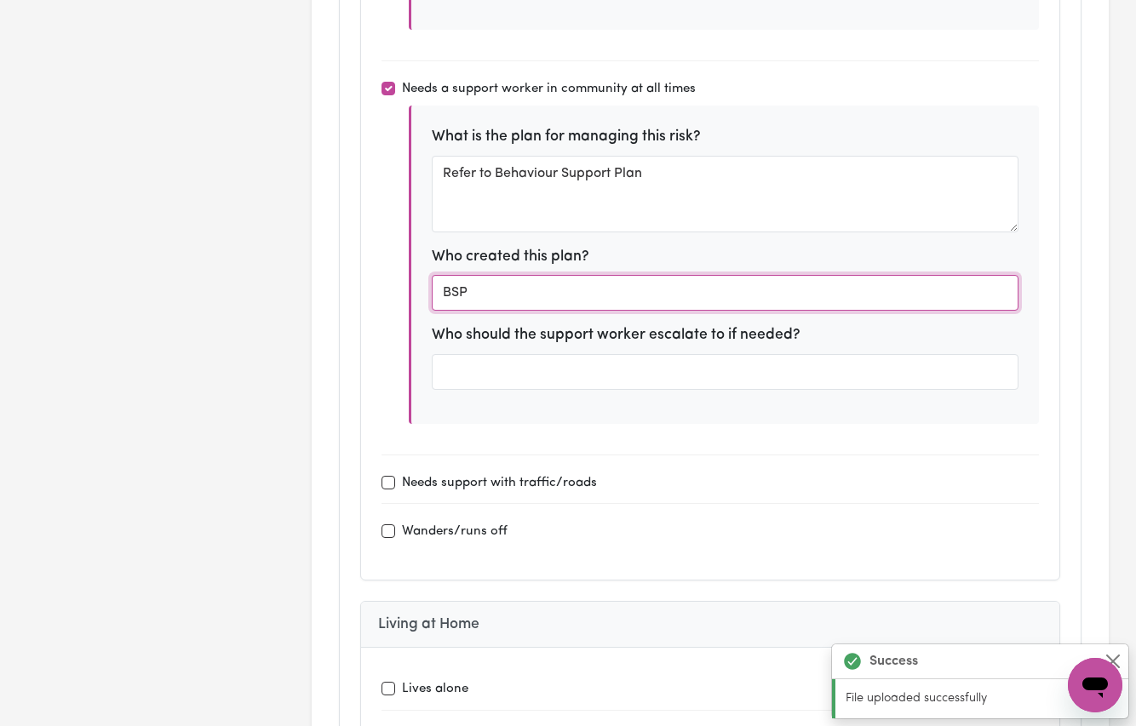
type input "BSP"
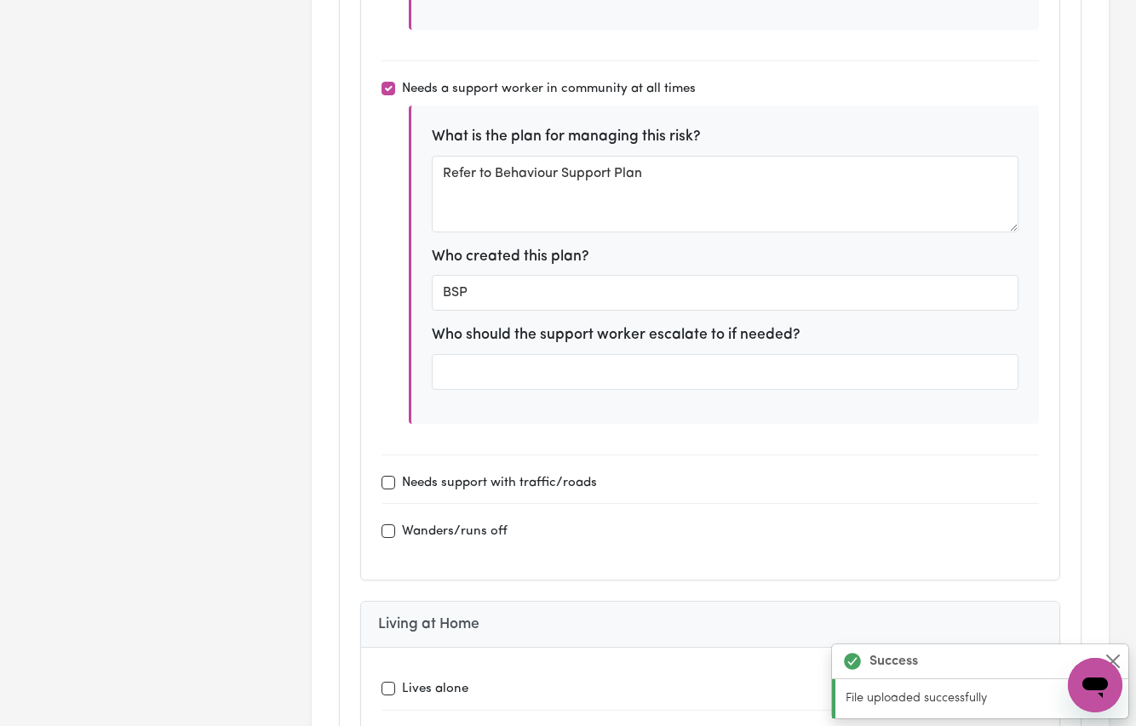
click at [390, 476] on input "Needs support with traffic/roads" at bounding box center [389, 483] width 14 height 14
checkbox input "true"
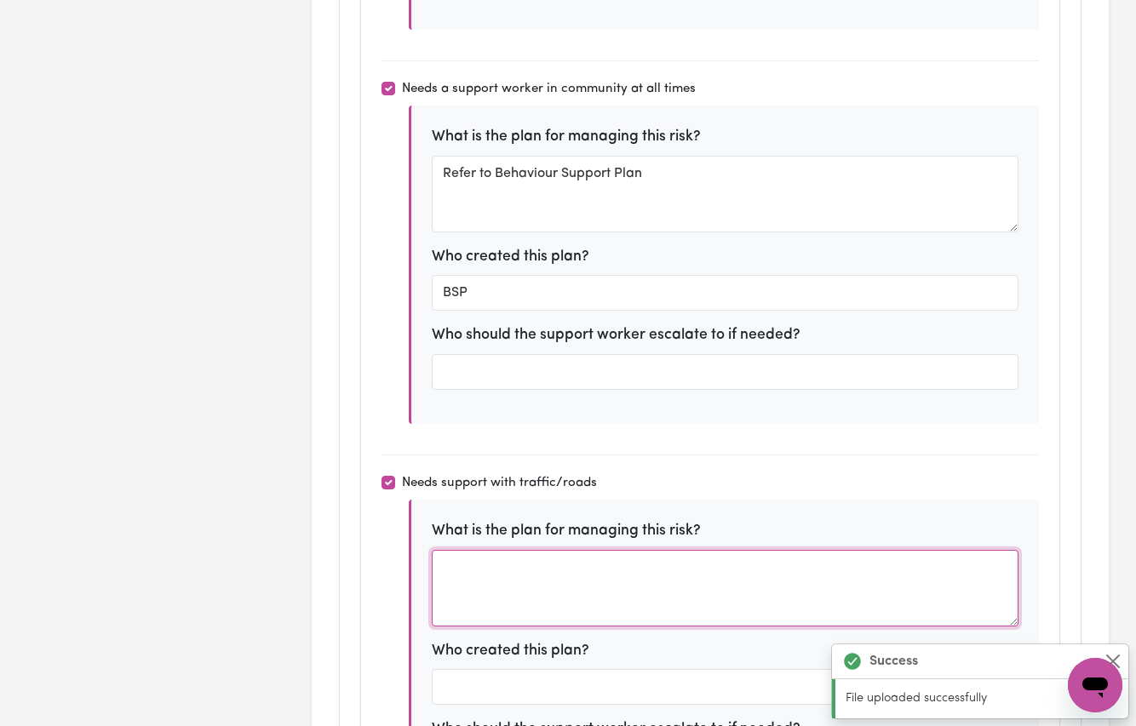
drag, startPoint x: 502, startPoint y: 525, endPoint x: 492, endPoint y: 525, distance: 10.2
click at [502, 550] on textarea at bounding box center [726, 588] width 588 height 77
paste textarea "Refer to Behaviour Support Plan"
type textarea "Refer to Behaviour Support Plan"
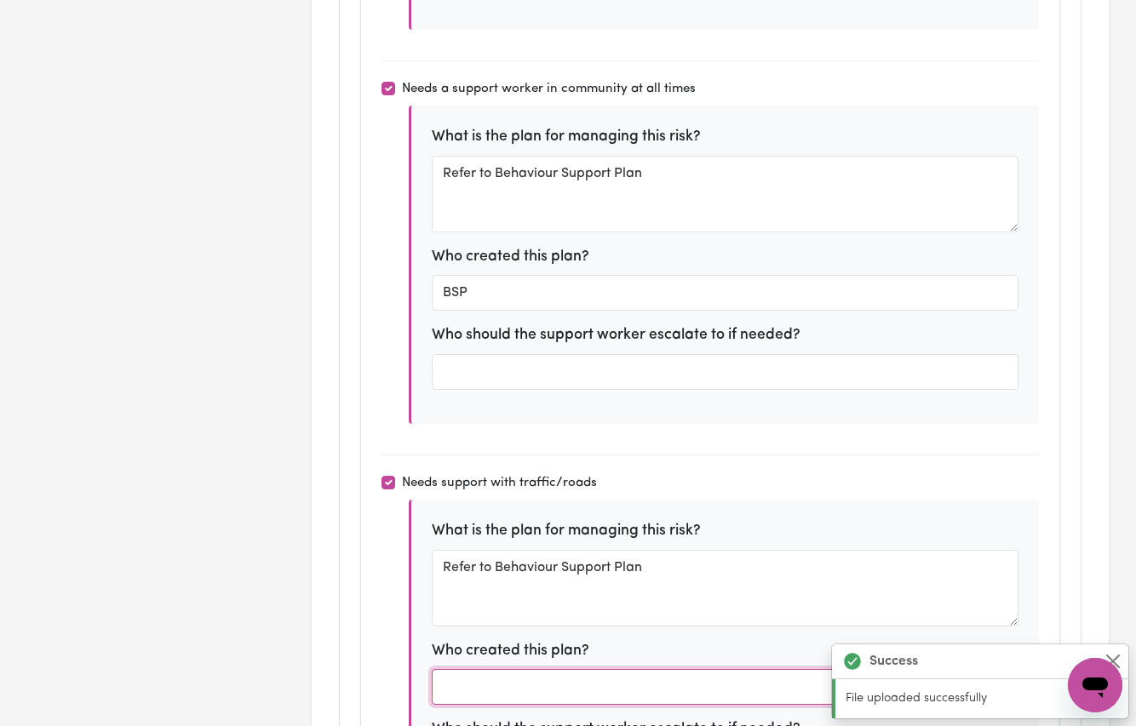
click at [444, 669] on input "text" at bounding box center [726, 687] width 588 height 36
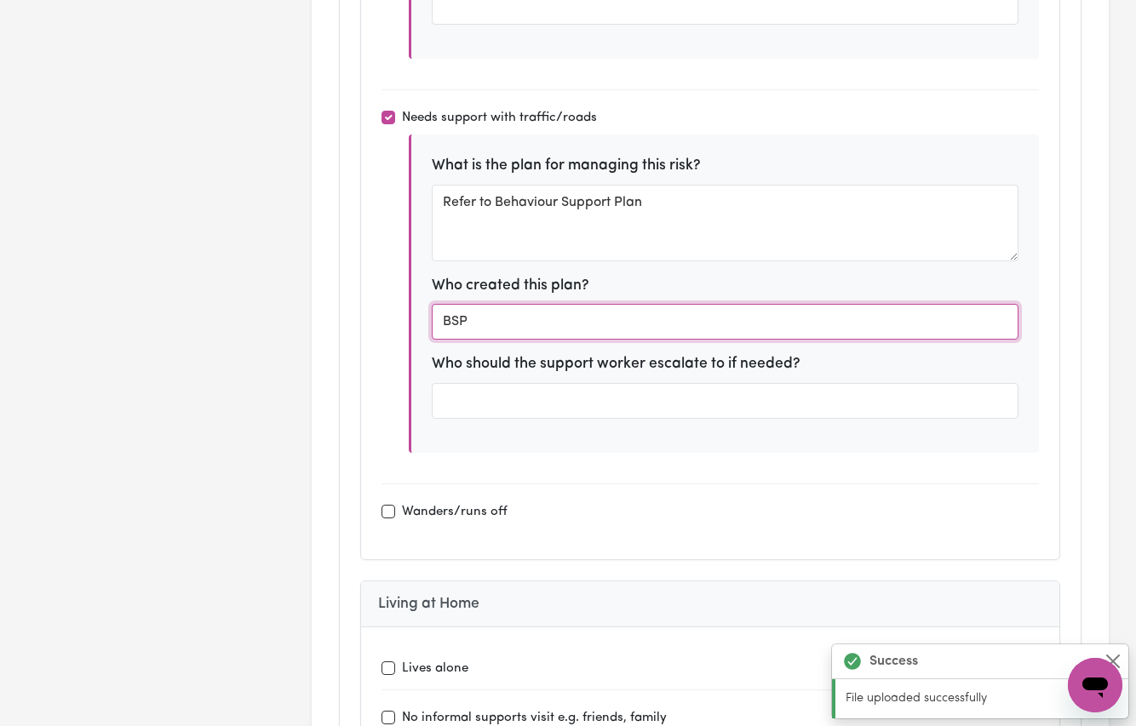
type input "BSP"
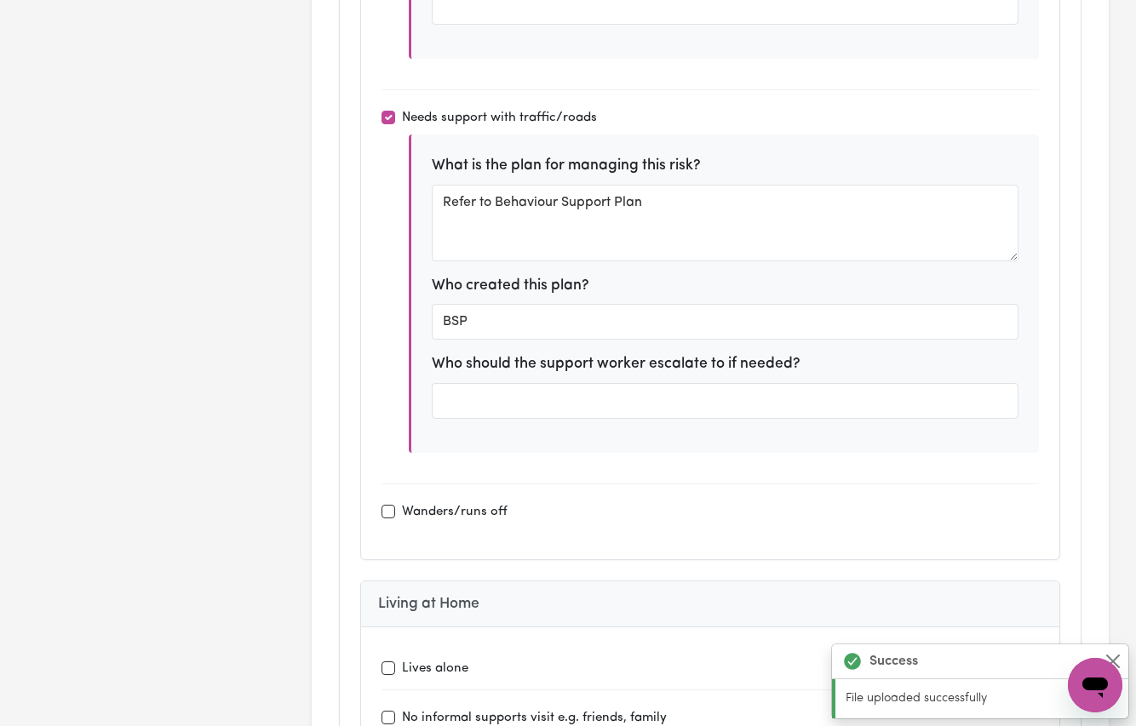
click at [390, 505] on input "Wanders/runs off" at bounding box center [389, 512] width 14 height 14
checkbox input "true"
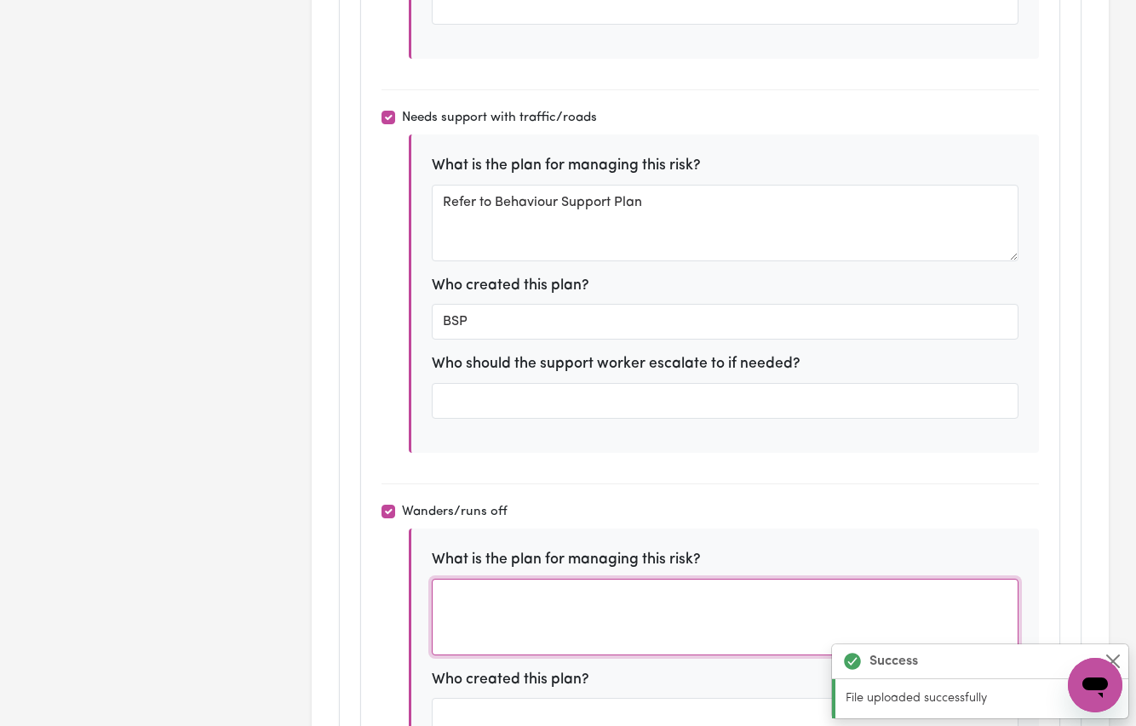
click at [485, 579] on textarea at bounding box center [726, 617] width 588 height 77
paste textarea "Refer to Behaviour Support Plan"
type textarea "Refer to Behaviour Support Plan"
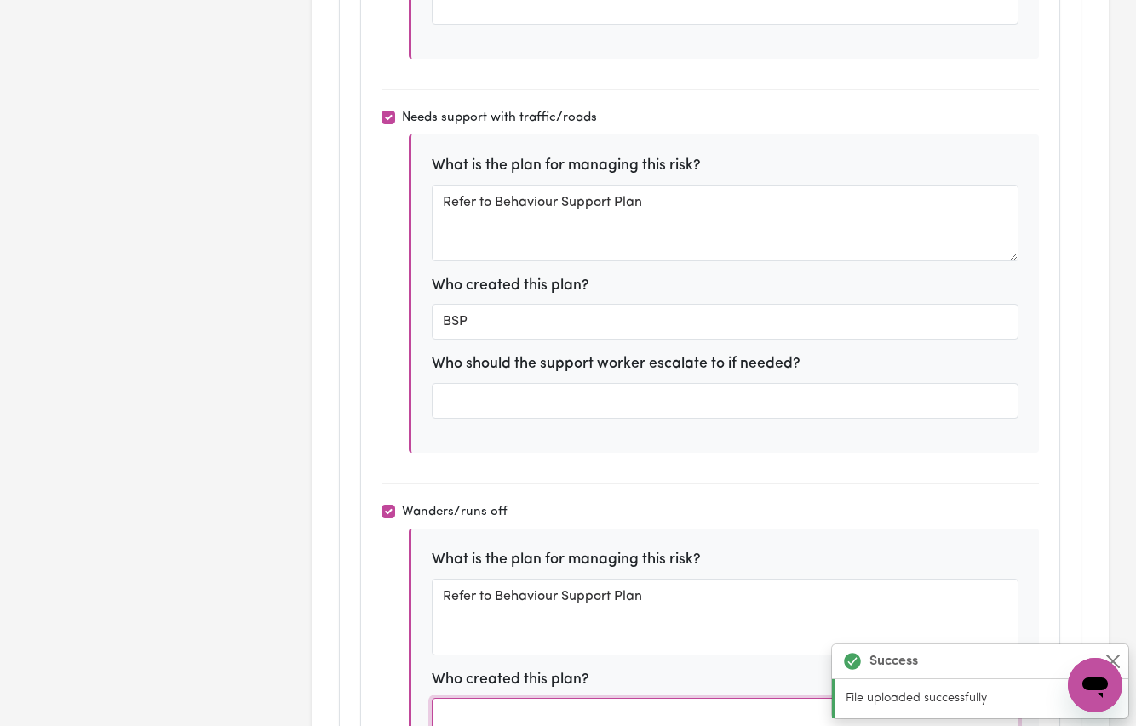
click at [497, 698] on input "text" at bounding box center [726, 716] width 588 height 36
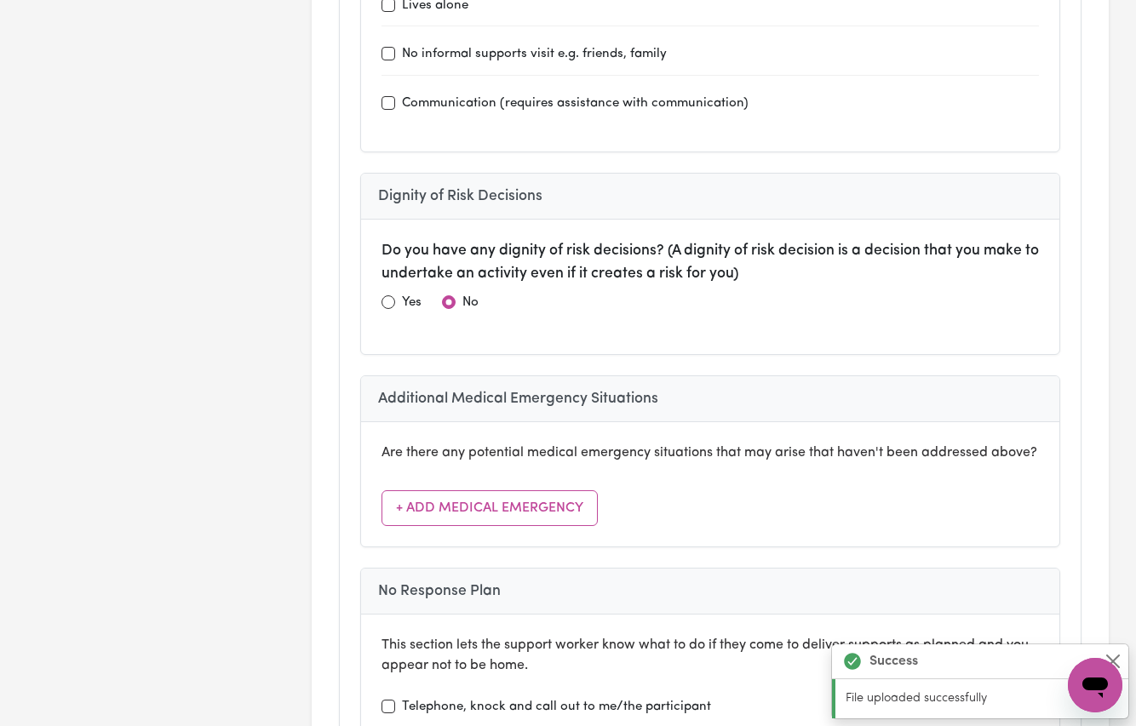
scroll to position [8393, 0]
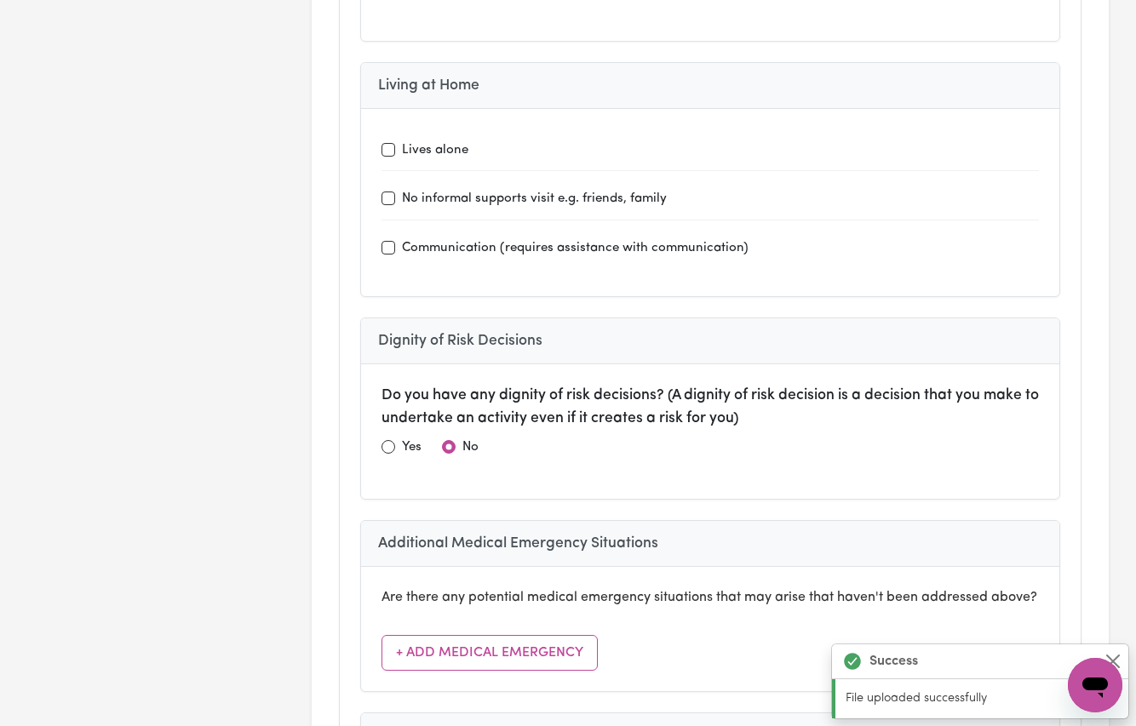
type input "BSP"
click at [390, 440] on input "radio" at bounding box center [389, 447] width 14 height 14
radio input "true"
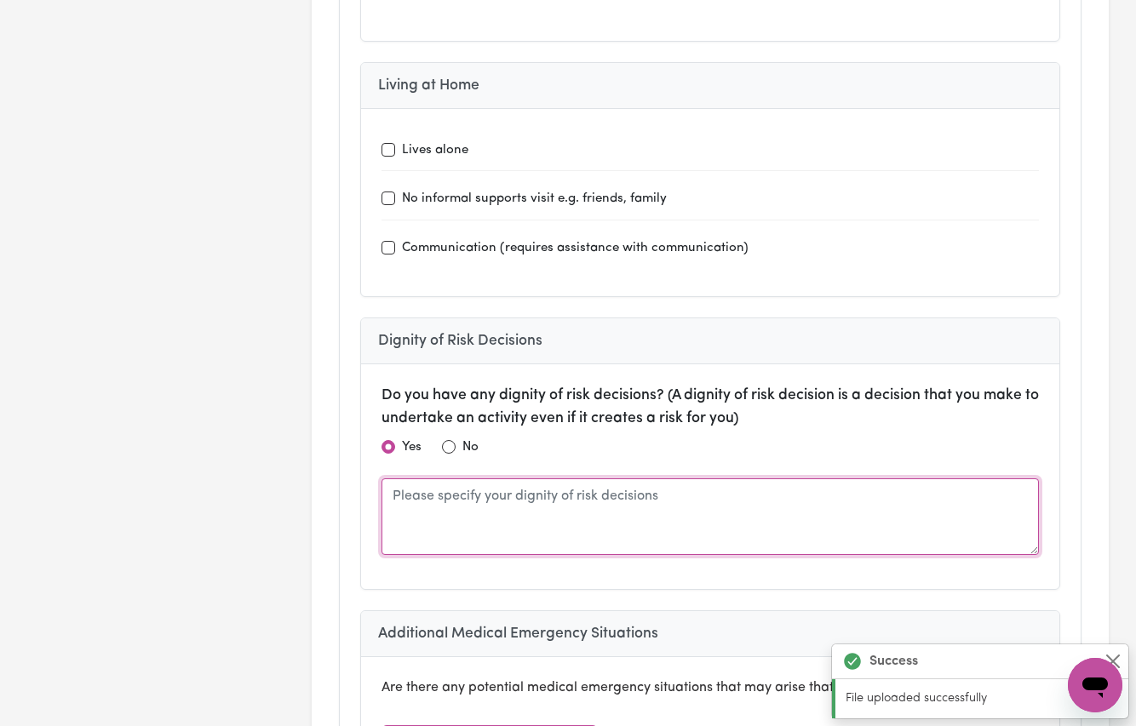
click at [422, 479] on textarea at bounding box center [711, 517] width 658 height 77
type textarea "v"
paste textarea "Refer to Behaviour Support Plan"
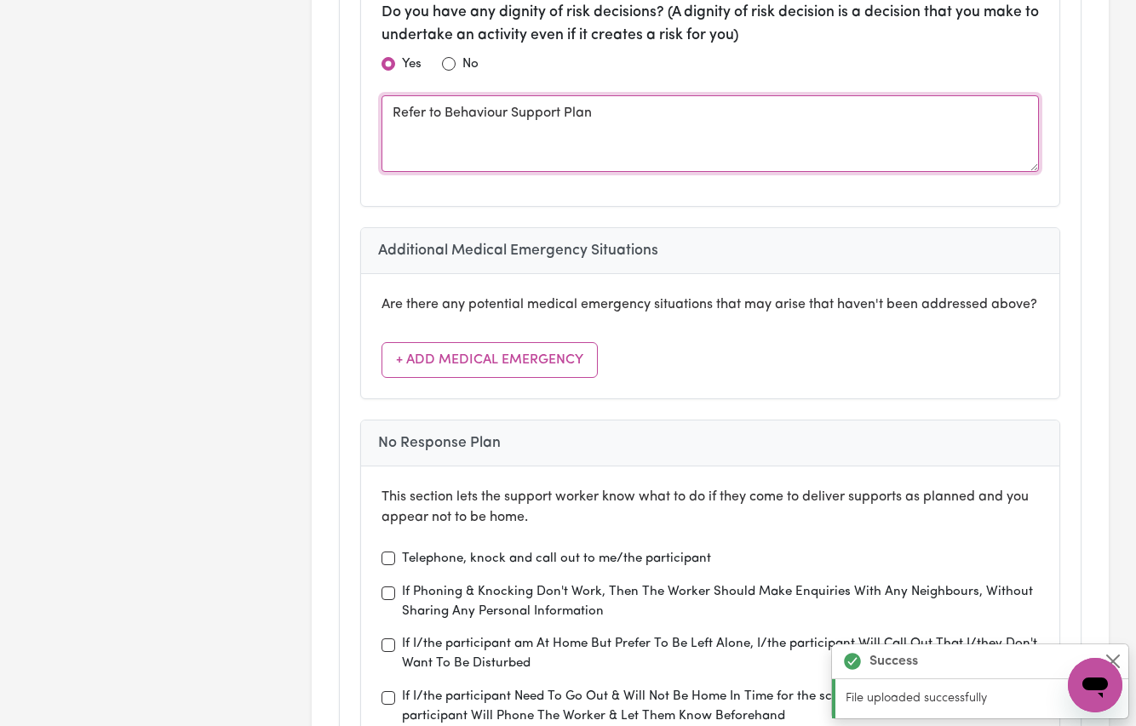
scroll to position [8834, 0]
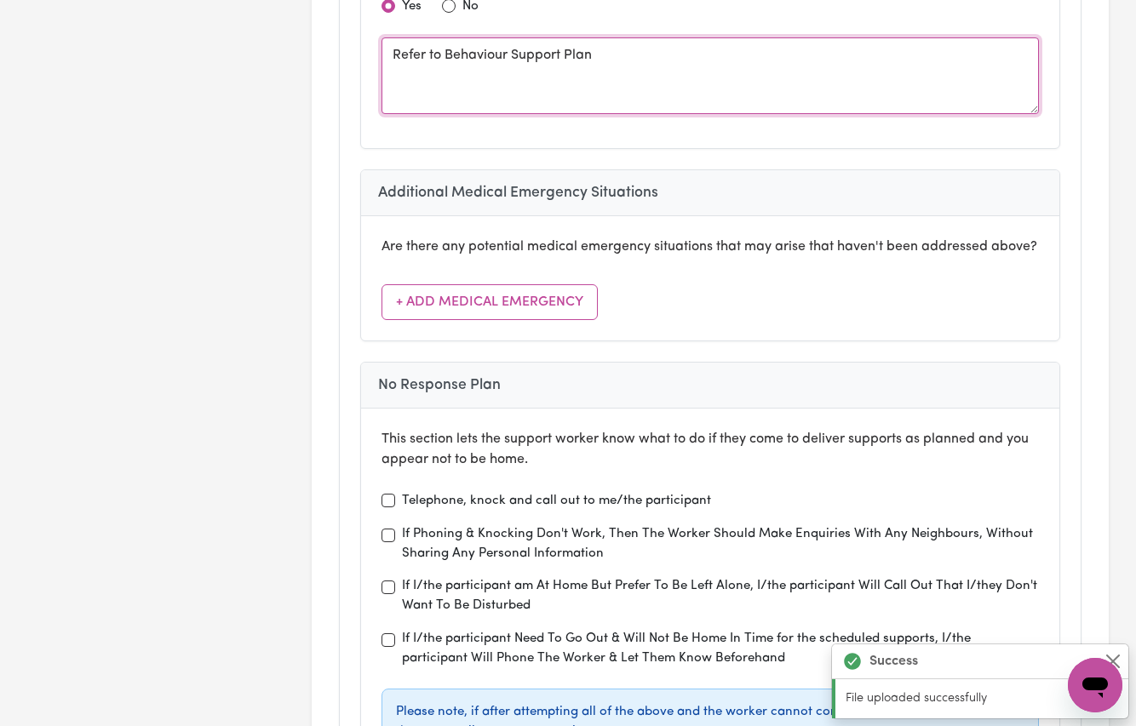
type textarea "Refer to Behaviour Support Plan"
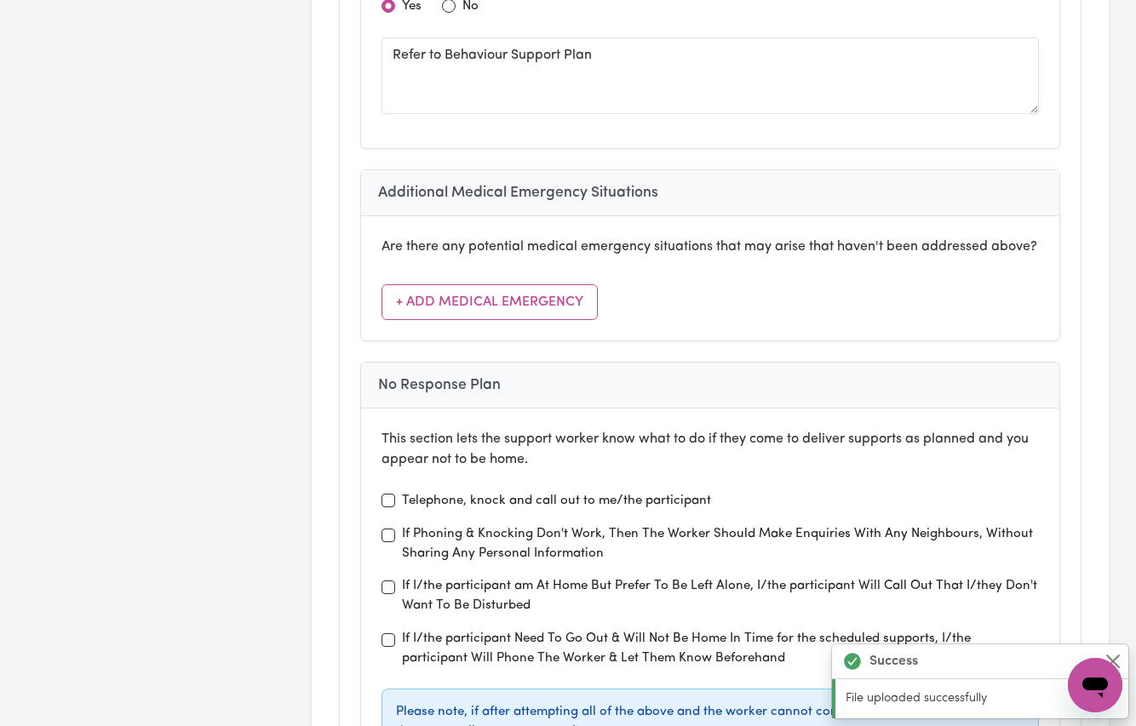
click at [378, 443] on div "This section lets the support worker know what to do if they come to deliver su…" at bounding box center [710, 603] width 699 height 389
click at [385, 494] on input "Telephone, knock and call out to me/the participant" at bounding box center [389, 501] width 14 height 14
checkbox input "true"
click at [393, 630] on div "If I/the participant Need To Go Out & Will Not Be Home In Time for the schedule…" at bounding box center [711, 649] width 658 height 39
drag, startPoint x: 378, startPoint y: 587, endPoint x: 389, endPoint y: 585, distance: 11.2
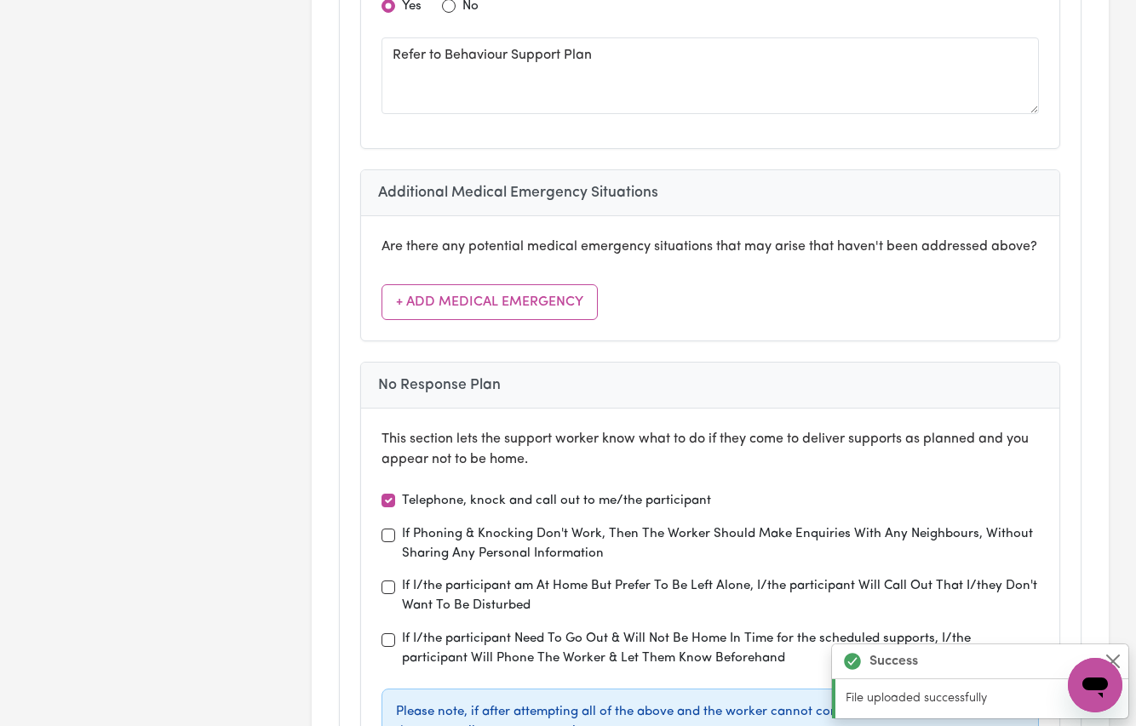
click at [382, 587] on div "This section lets the support worker know what to do if they come to deliver su…" at bounding box center [710, 603] width 699 height 389
click at [389, 634] on input "If I/the participant Need To Go Out & Will Not Be Home In Time for the schedule…" at bounding box center [389, 641] width 14 height 14
checkbox input "true"
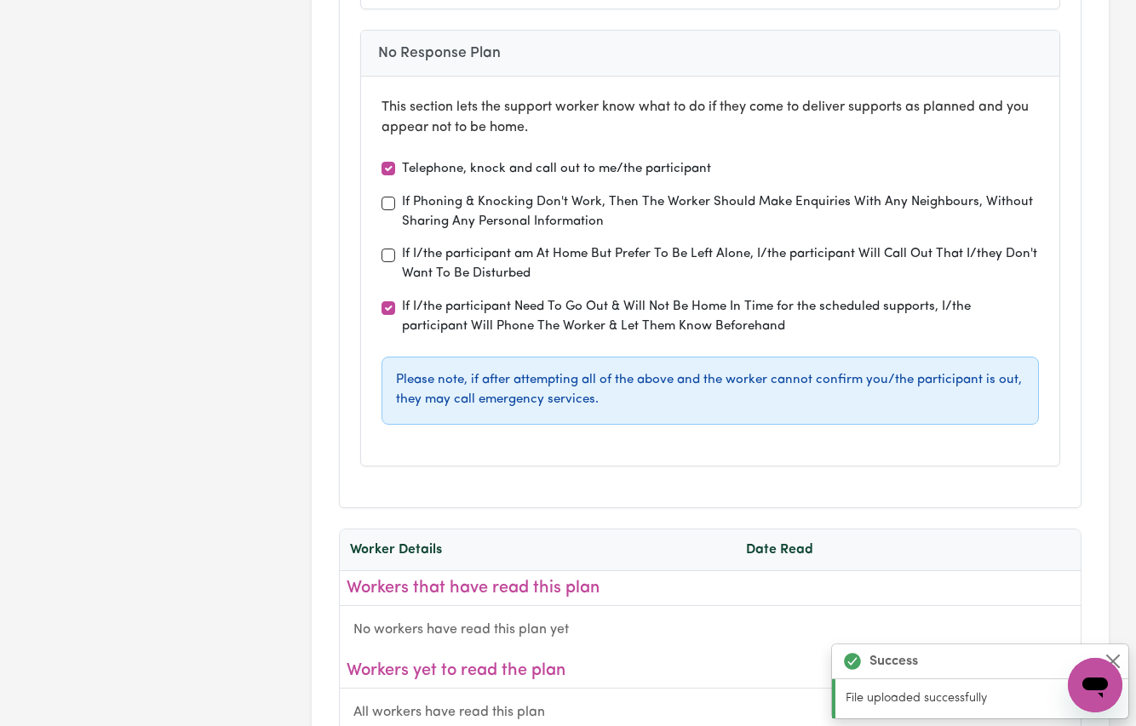
scroll to position [9298, 0]
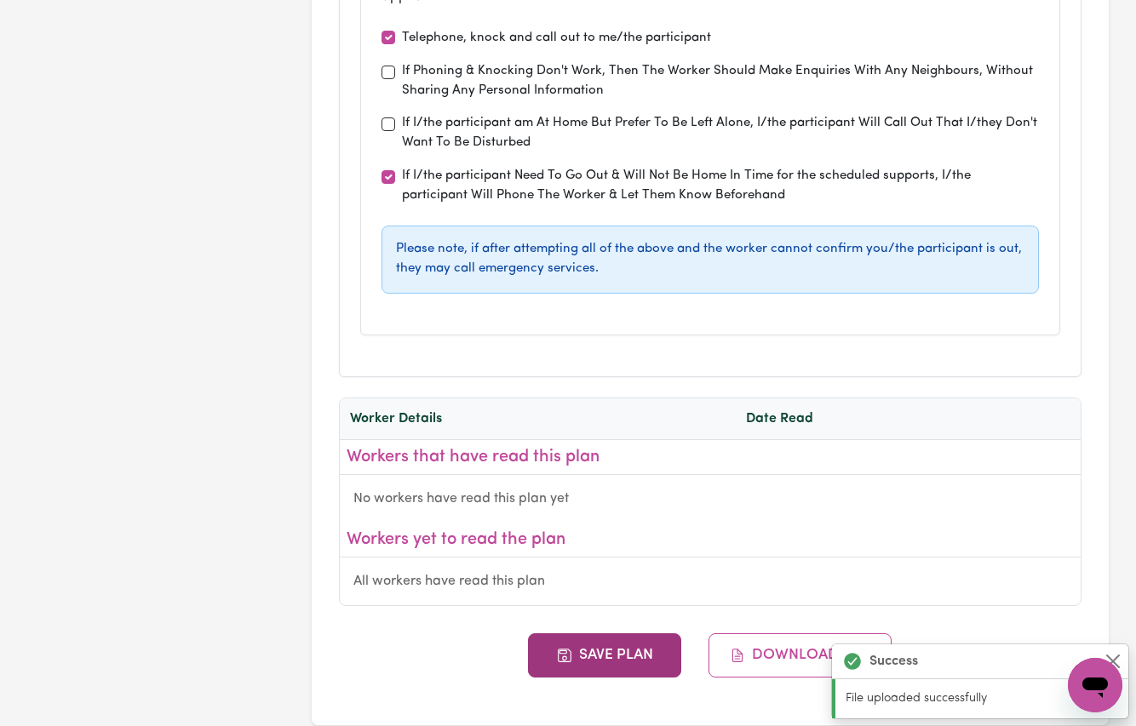
click at [582, 634] on button "Save Plan" at bounding box center [604, 656] width 153 height 44
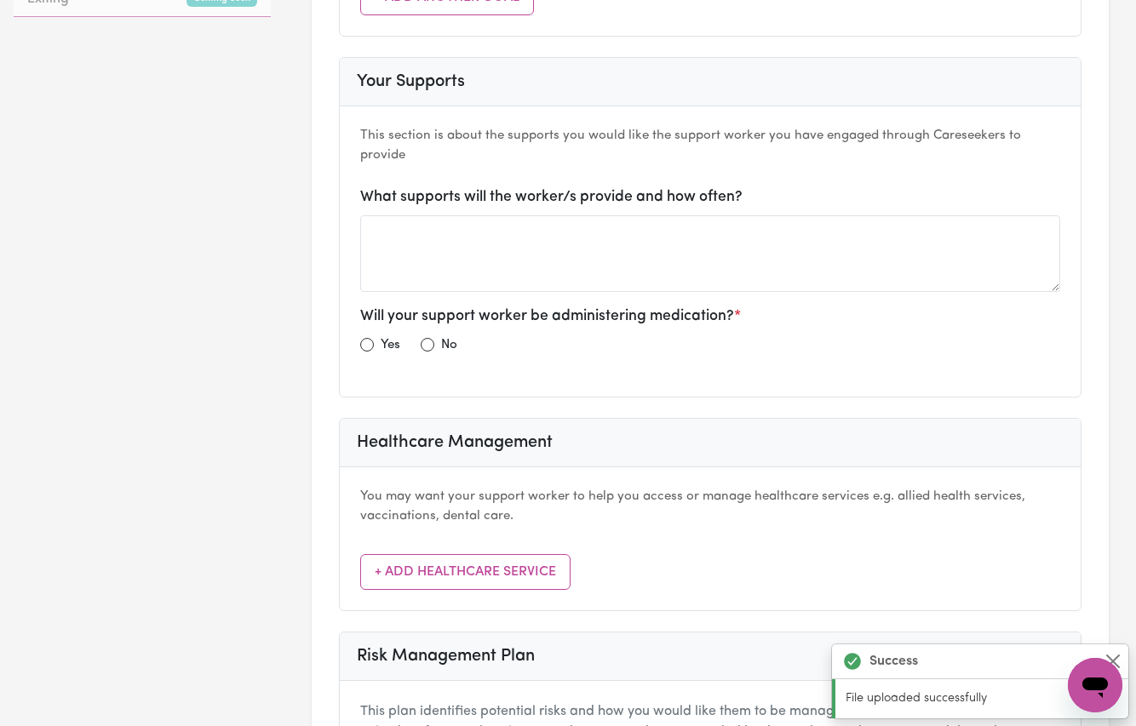
scroll to position [0, 0]
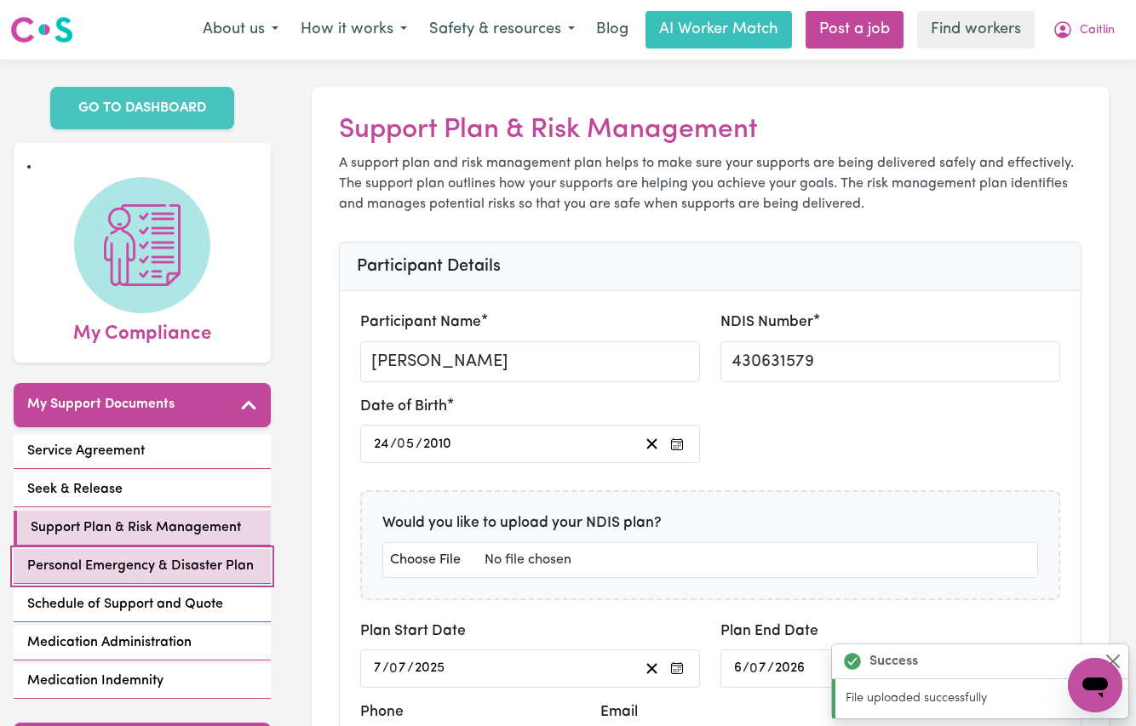
drag, startPoint x: 135, startPoint y: 535, endPoint x: 250, endPoint y: 535, distance: 115.0
click at [136, 549] on link "Personal Emergency & Disaster Plan" at bounding box center [142, 566] width 257 height 35
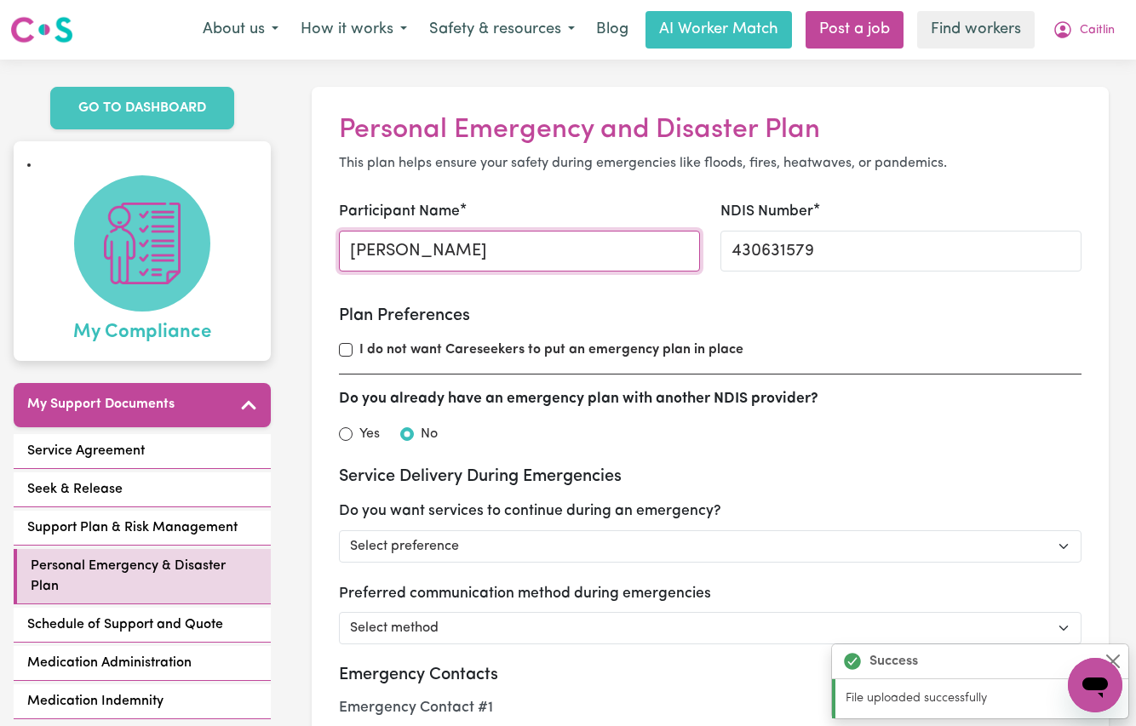
drag, startPoint x: 469, startPoint y: 251, endPoint x: 119, endPoint y: 250, distance: 350.0
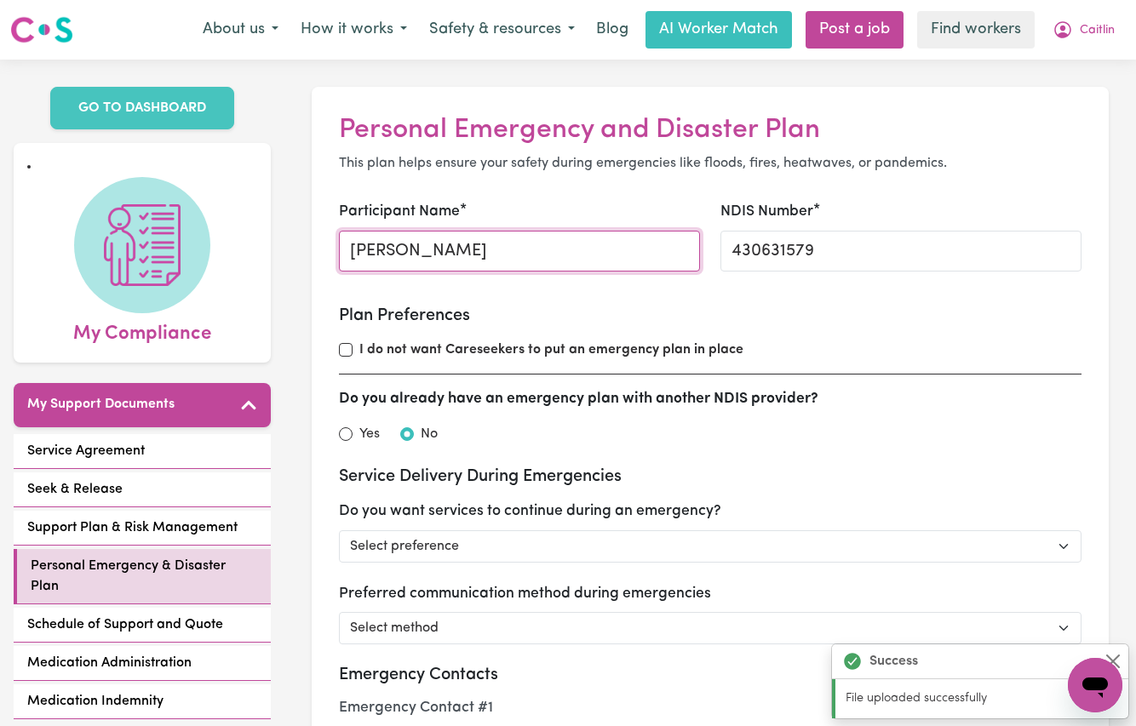
drag, startPoint x: 408, startPoint y: 251, endPoint x: 489, endPoint y: 250, distance: 80.9
click at [489, 250] on input "[PERSON_NAME]" at bounding box center [519, 251] width 361 height 41
type input "[PERSON_NAME] [PERSON_NAME]"
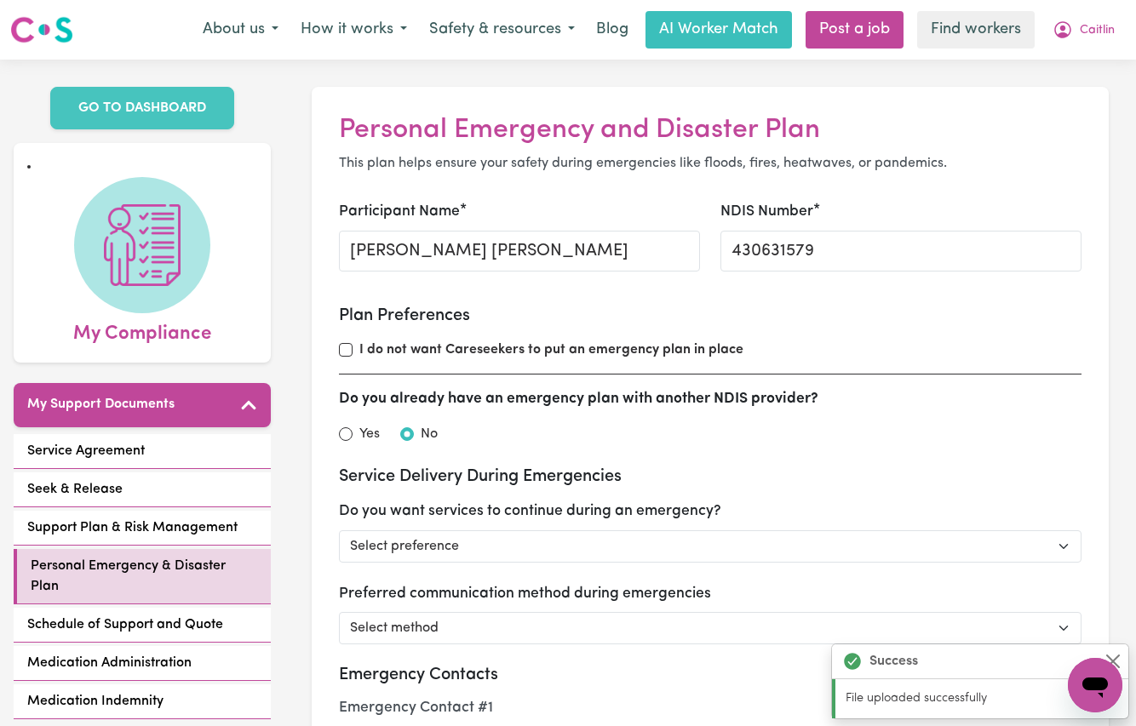
click at [353, 433] on div "Yes" at bounding box center [359, 434] width 41 height 20
click at [345, 436] on input "Yes" at bounding box center [346, 434] width 14 height 14
radio input "true"
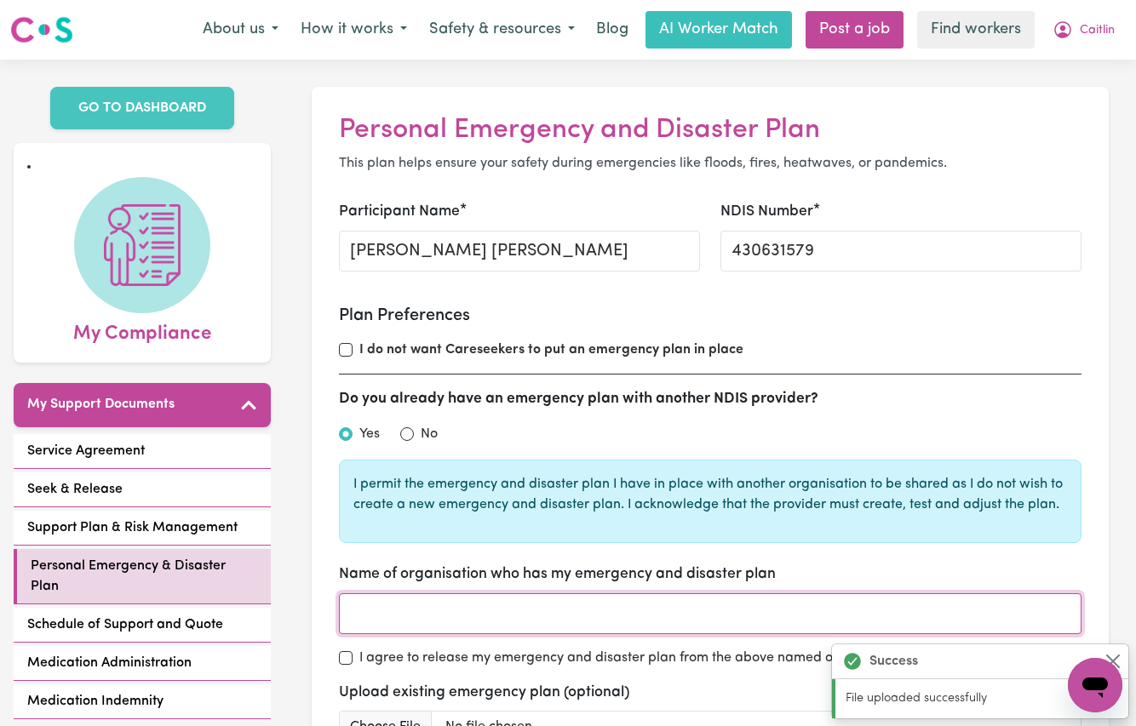
click at [376, 611] on input "Name of organisation who has my emergency and disaster plan" at bounding box center [710, 614] width 743 height 41
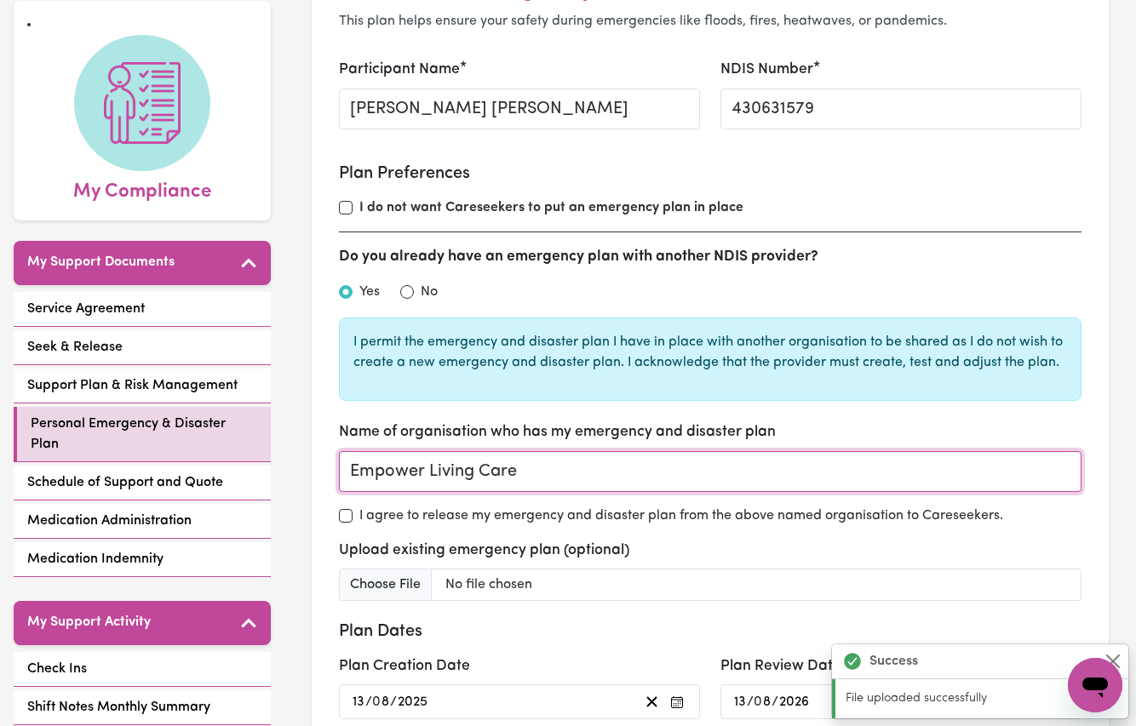
type input "Empower Living Care"
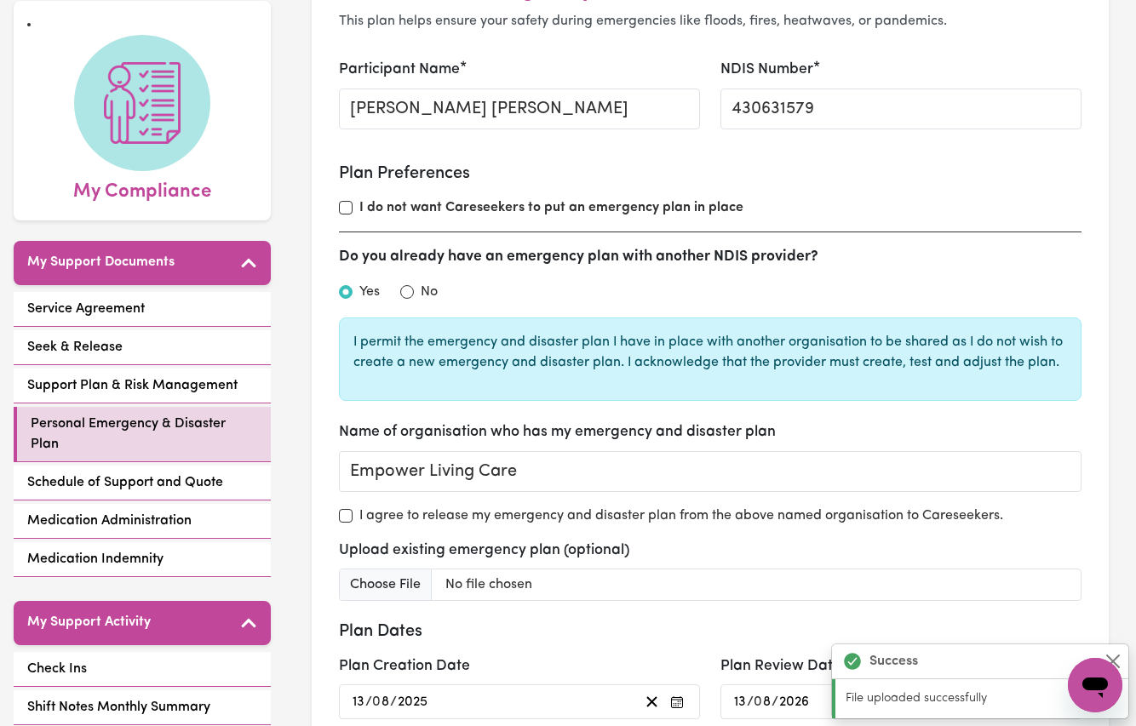
click at [345, 511] on input "I agree to release my emergency and disaster plan from the above named organisa…" at bounding box center [346, 516] width 14 height 14
checkbox input "true"
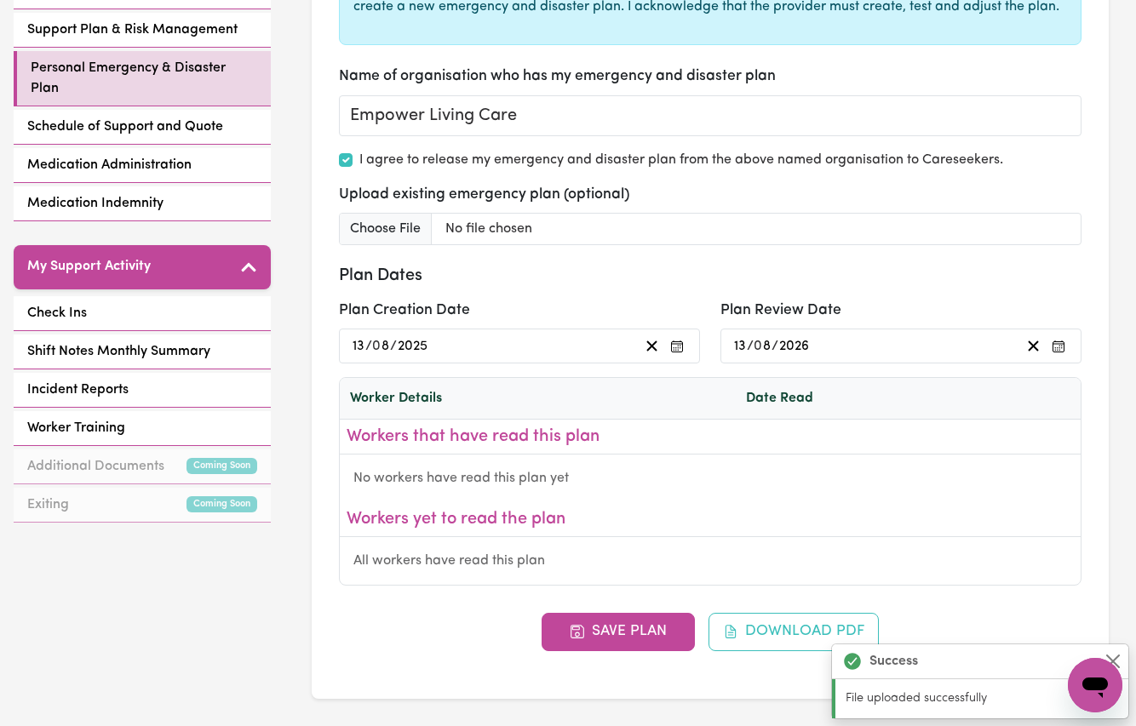
scroll to position [646, 0]
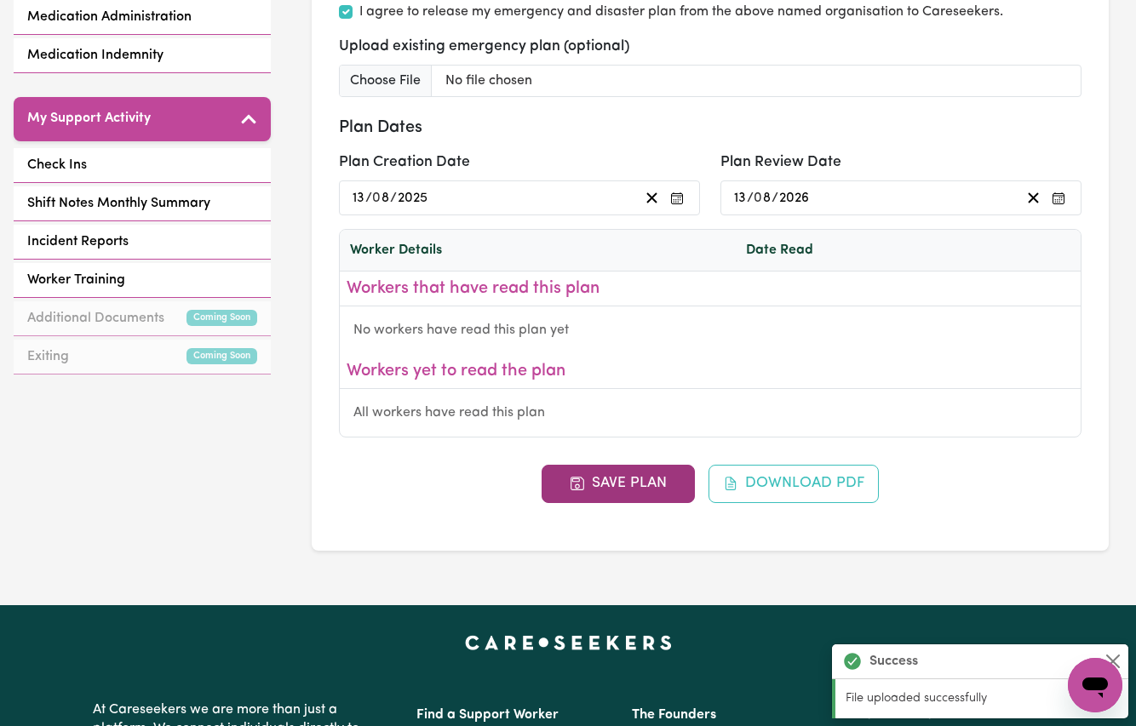
click at [598, 475] on button "Save Plan" at bounding box center [618, 483] width 153 height 37
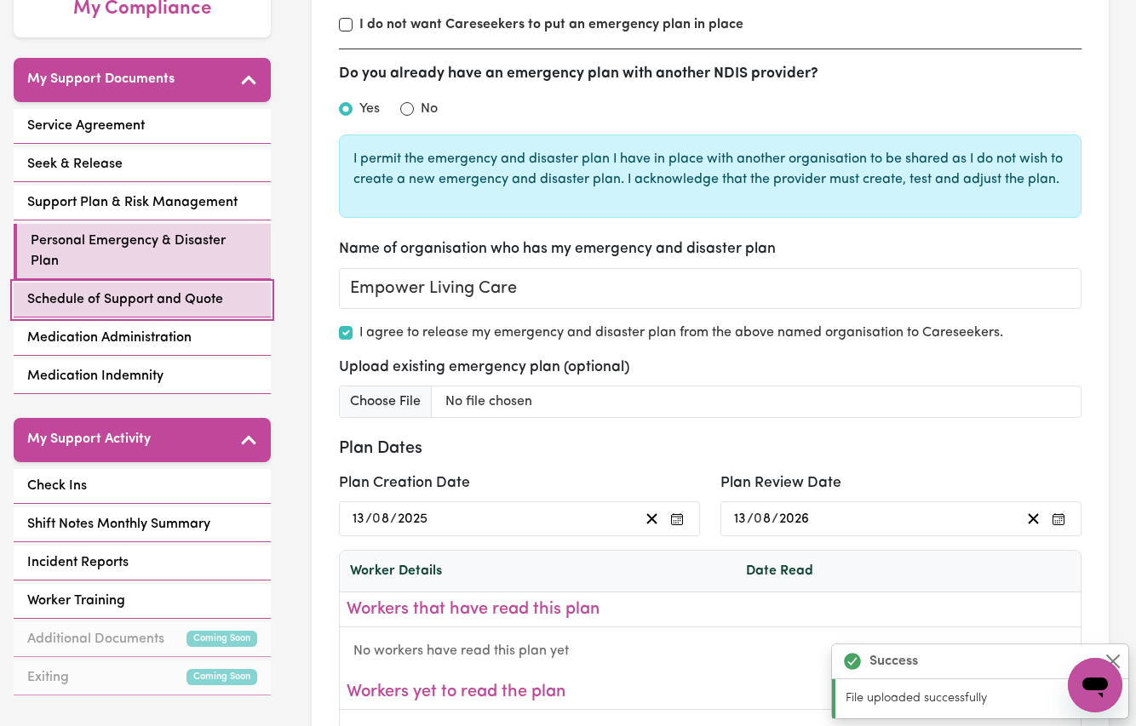
click at [135, 290] on span "Schedule of Support and Quote" at bounding box center [125, 300] width 196 height 20
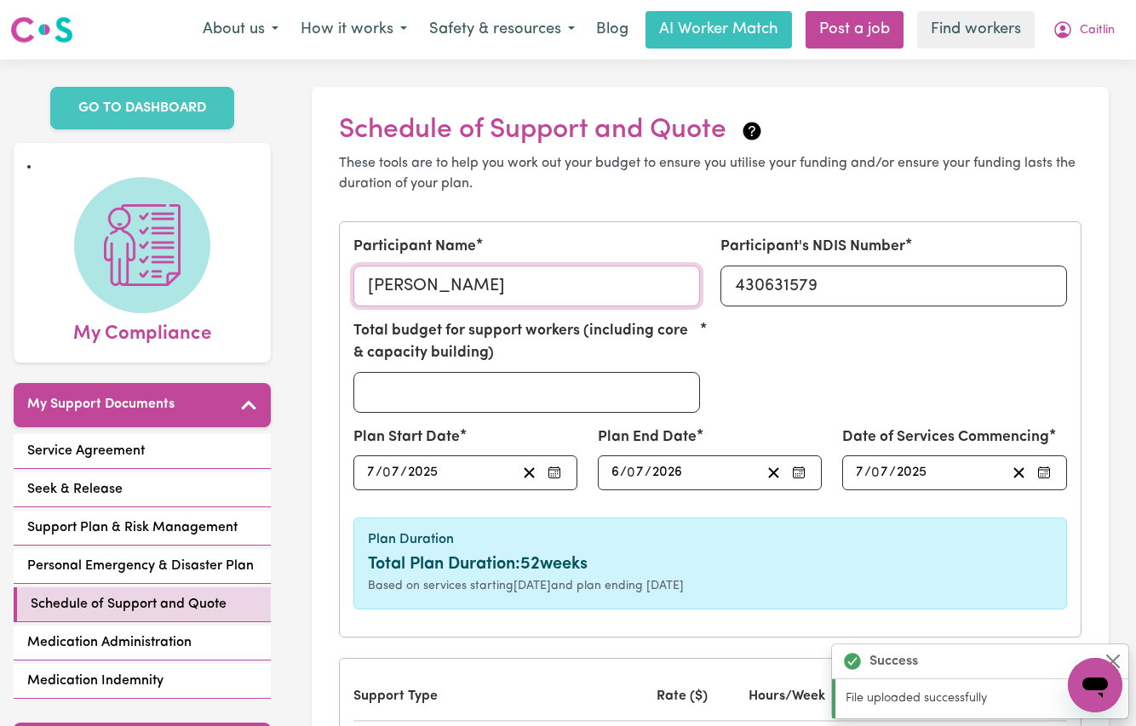
drag, startPoint x: 423, startPoint y: 284, endPoint x: 504, endPoint y: 284, distance: 80.9
click at [504, 284] on input "[PERSON_NAME]" at bounding box center [526, 286] width 347 height 41
type input "[PERSON_NAME] [PERSON_NAME]"
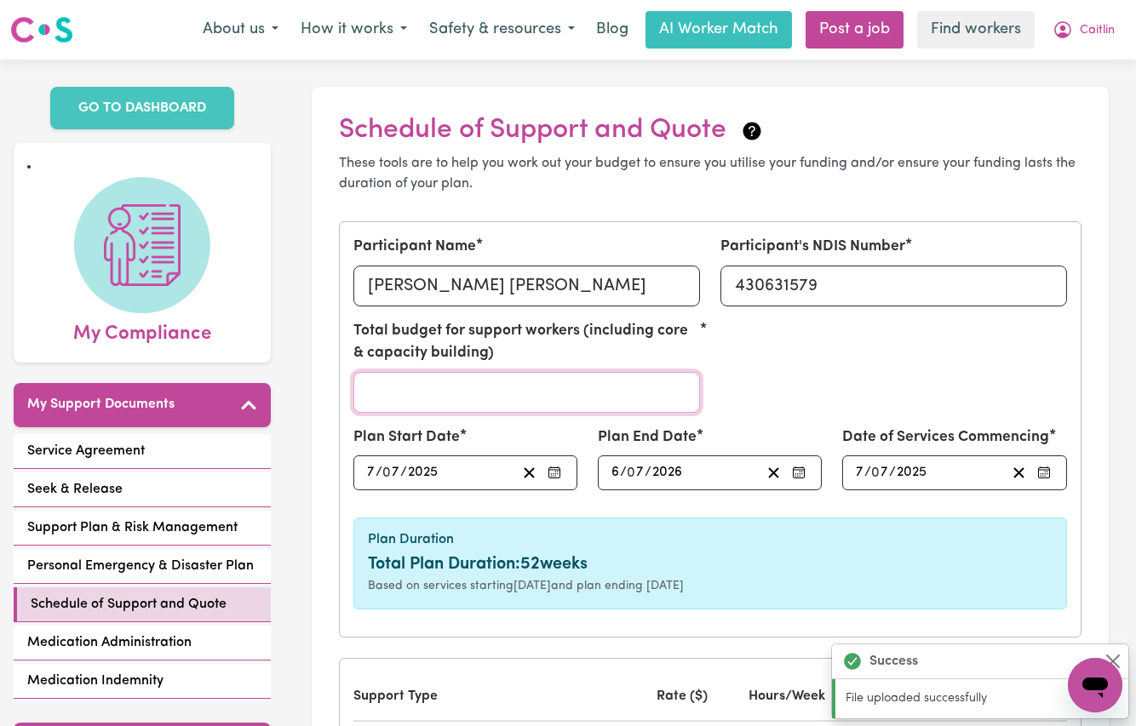
click at [500, 395] on input "Total budget for support workers (including core & capacity building)" at bounding box center [526, 392] width 347 height 41
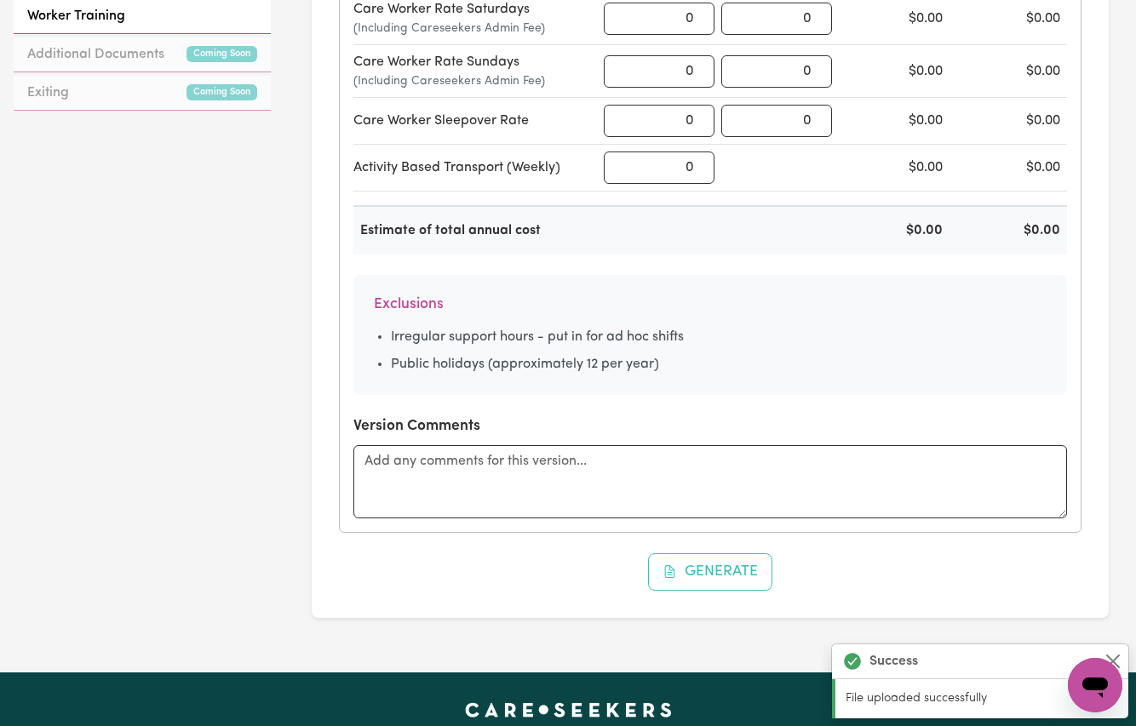
scroll to position [35, 0]
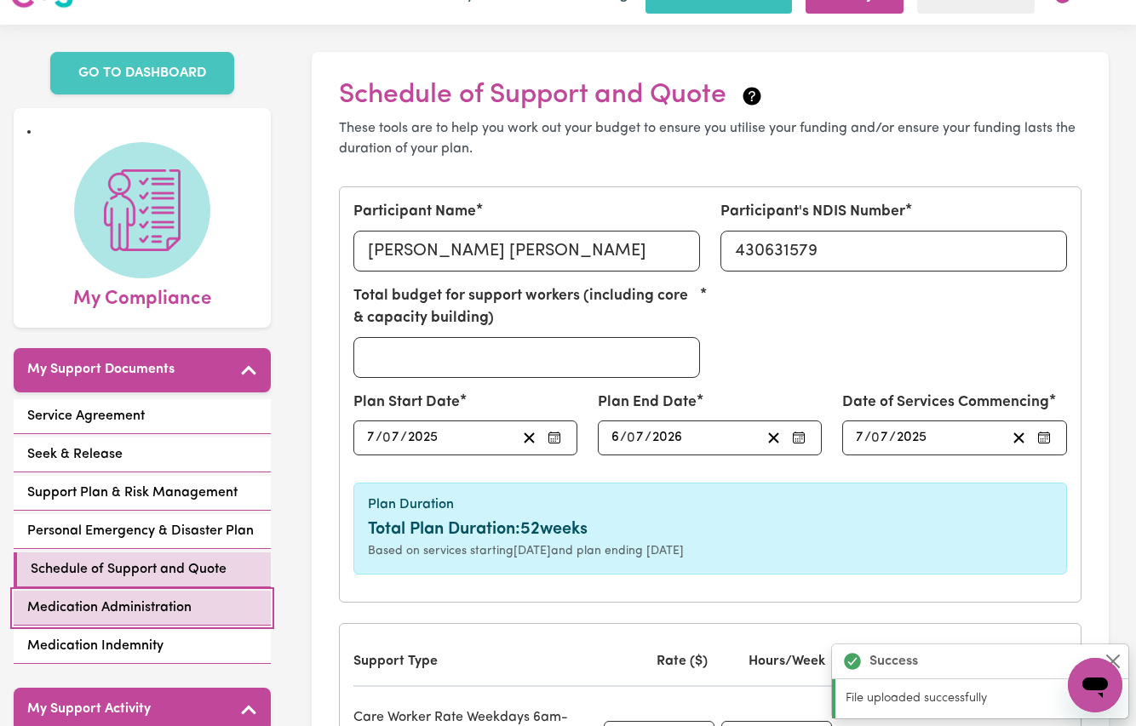
click at [138, 598] on span "Medication Administration" at bounding box center [109, 608] width 164 height 20
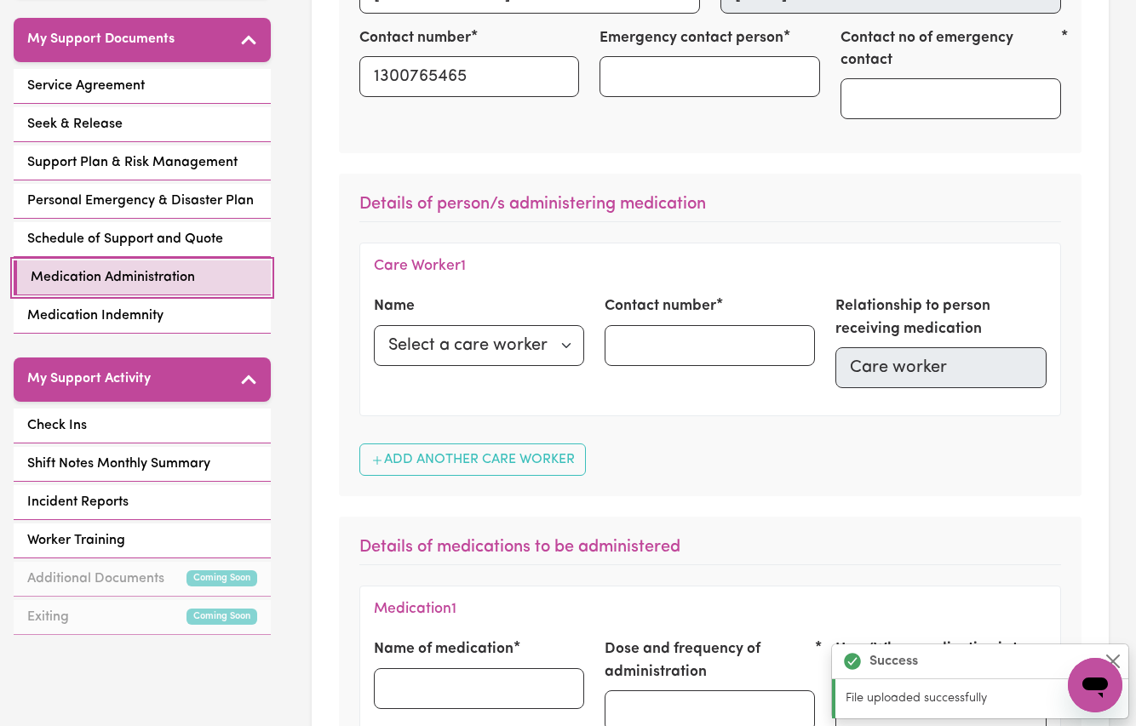
scroll to position [135, 0]
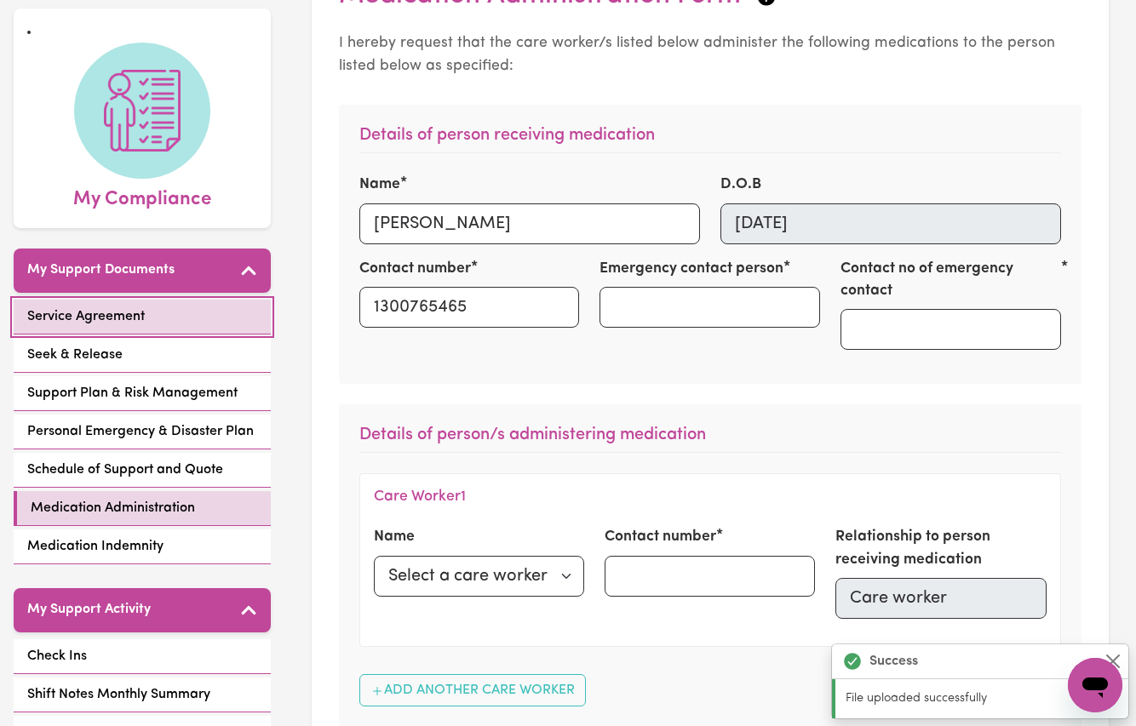
click at [105, 307] on link "Service Agreement" at bounding box center [142, 317] width 257 height 35
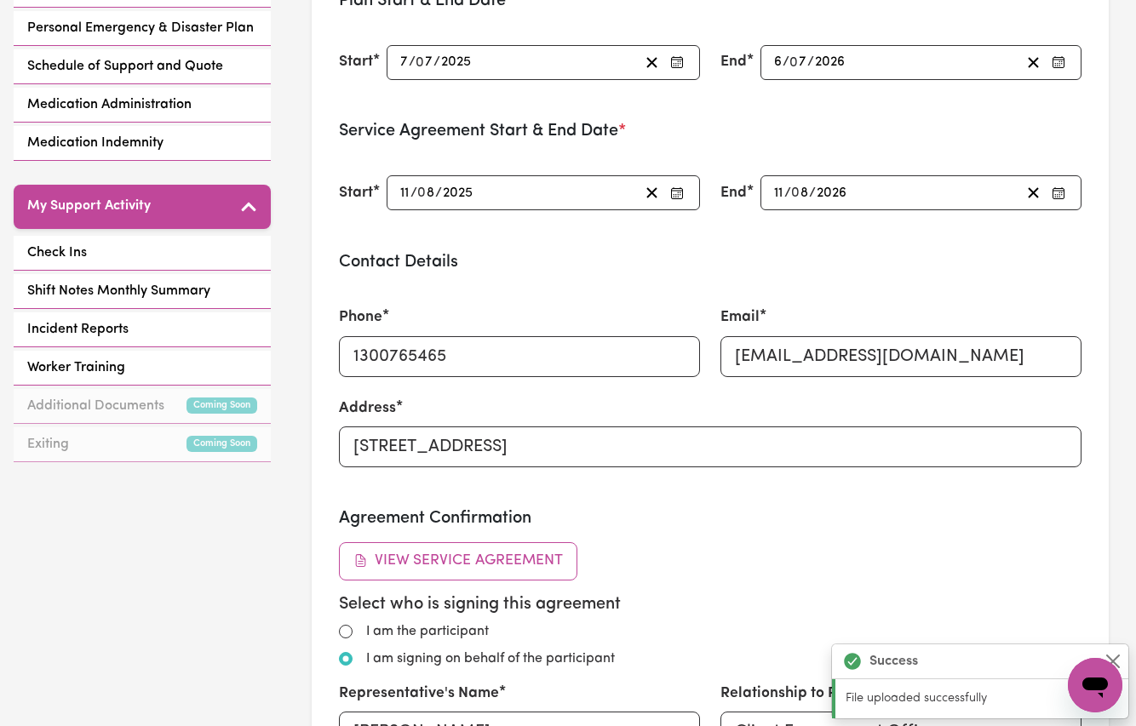
scroll to position [246, 0]
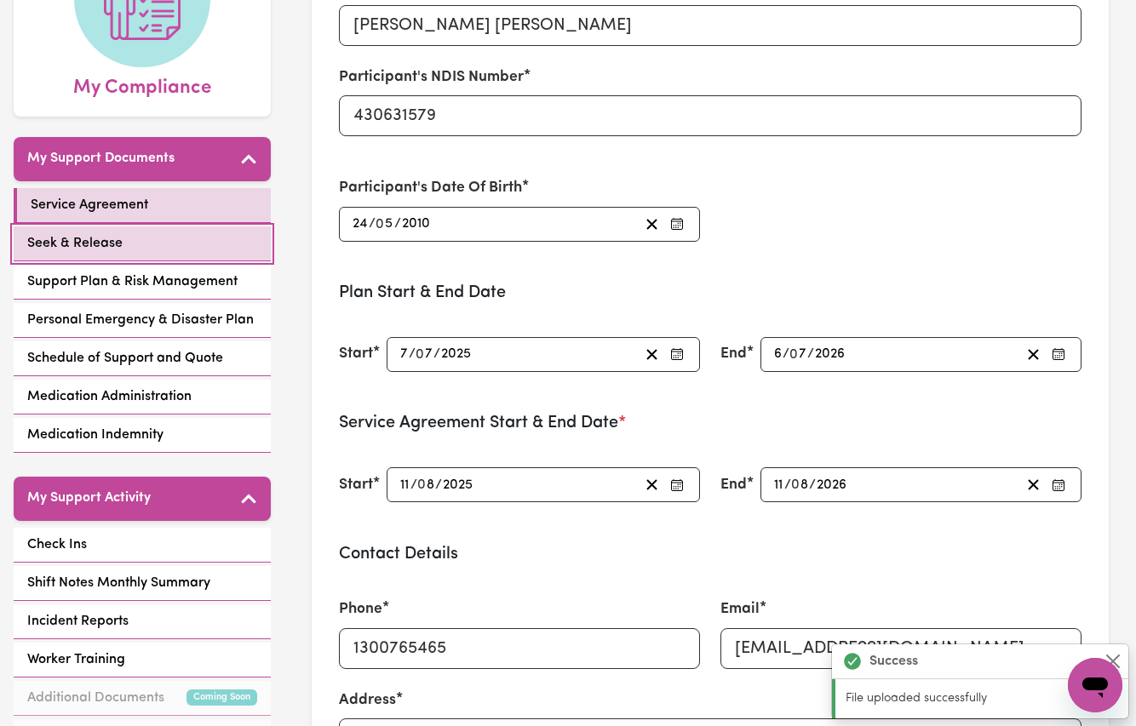
click at [123, 233] on link "Seek & Release" at bounding box center [142, 244] width 257 height 35
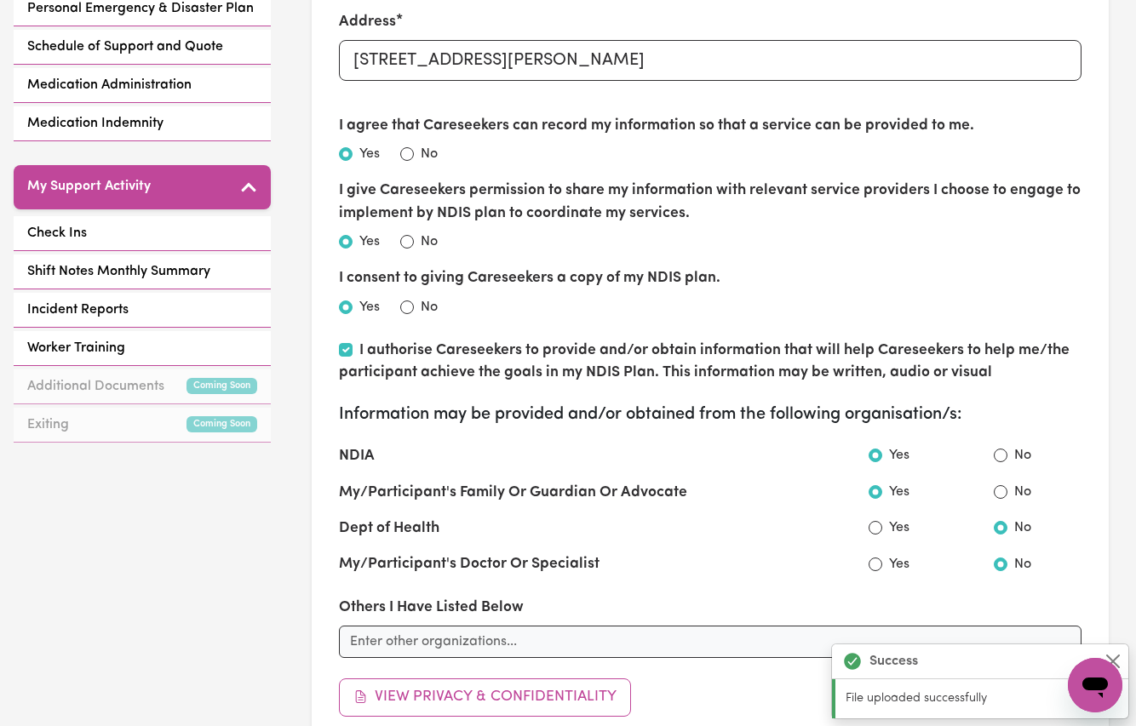
scroll to position [422, 0]
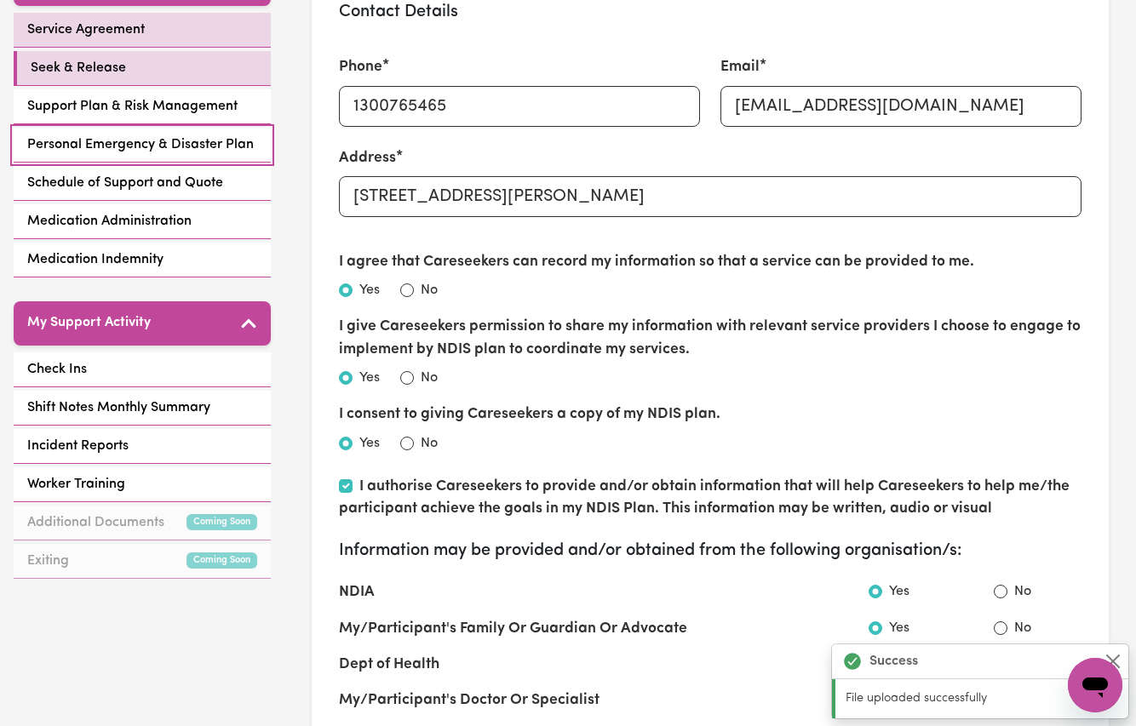
click at [96, 128] on link "Personal Emergency & Disaster Plan" at bounding box center [142, 145] width 257 height 35
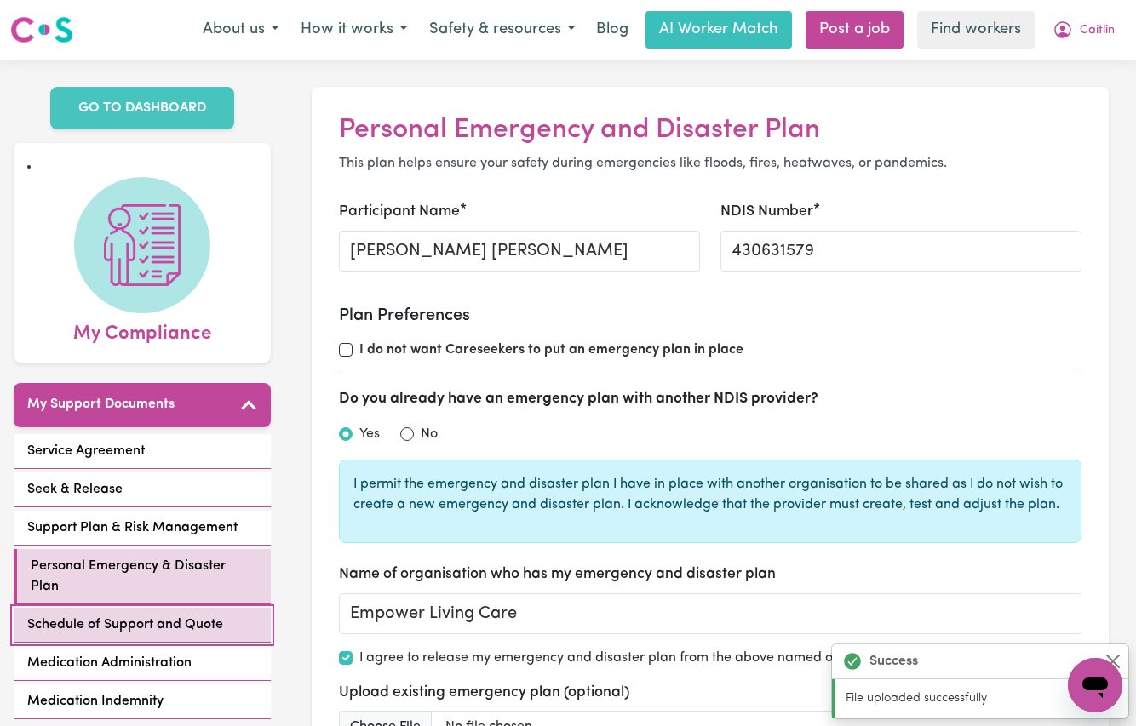
click at [113, 615] on span "Schedule of Support and Quote" at bounding box center [125, 625] width 196 height 20
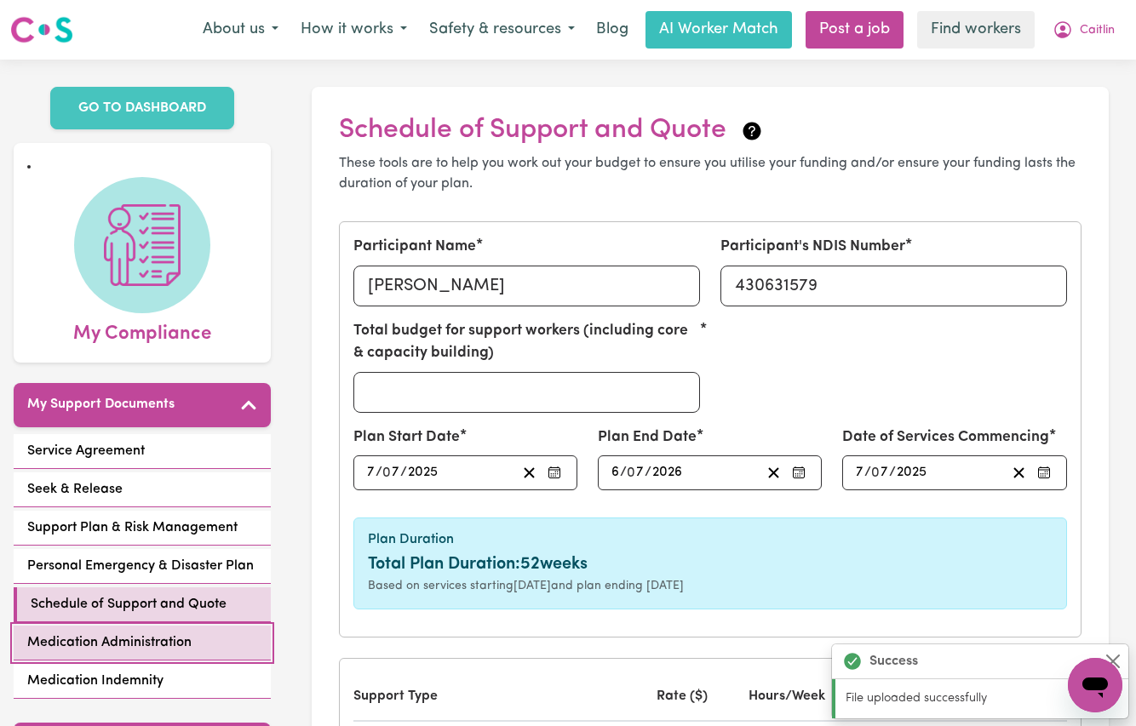
click at [122, 633] on link "Medication Administration" at bounding box center [142, 643] width 257 height 35
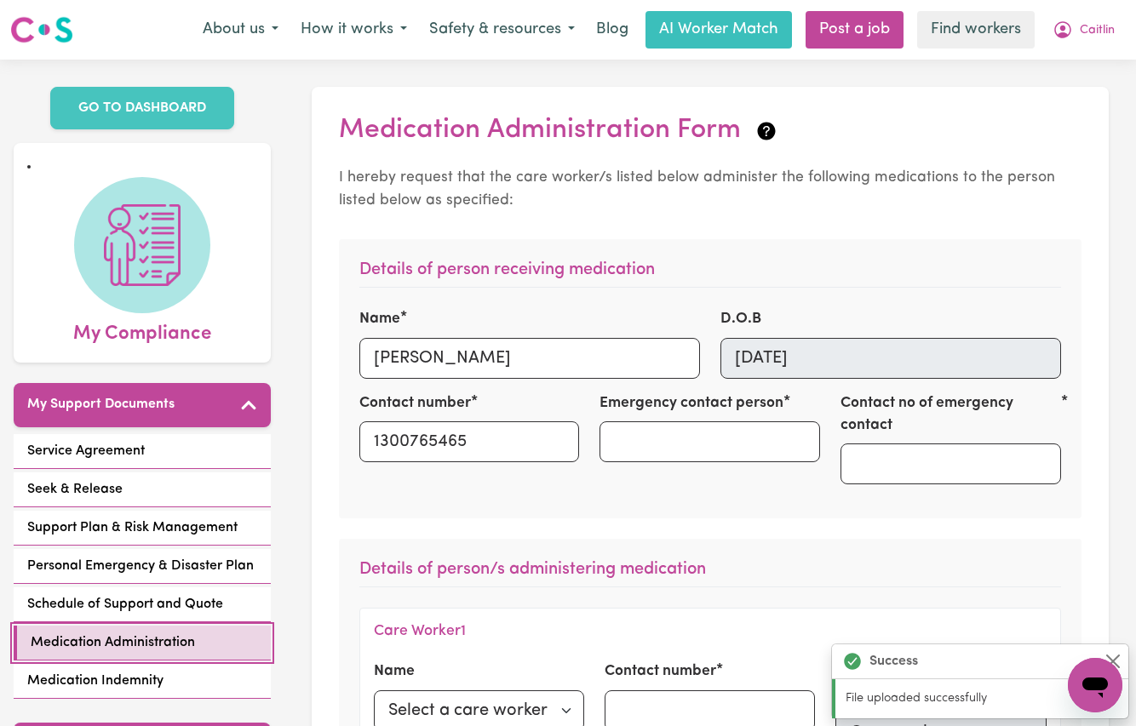
scroll to position [157, 0]
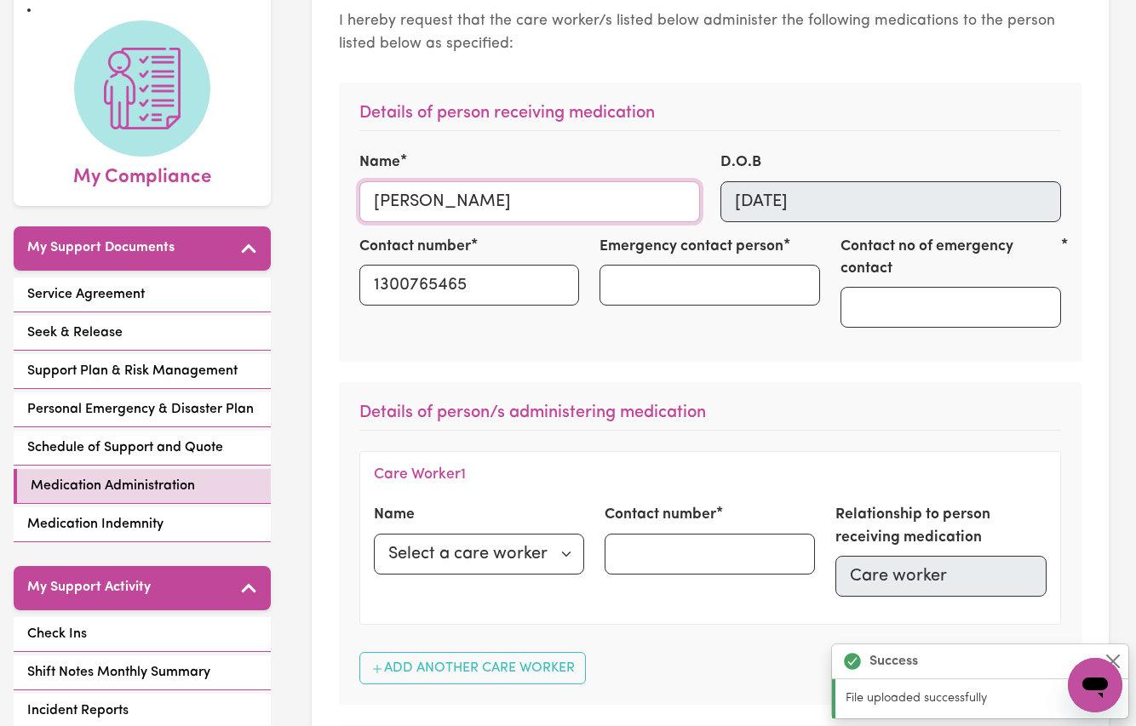
drag, startPoint x: 492, startPoint y: 192, endPoint x: 279, endPoint y: 193, distance: 212.9
click at [279, 193] on div "GO TO DASHBOARD My Compliance My Support Documents Service Agreement Seek & Rel…" at bounding box center [568, 674] width 1136 height 1542
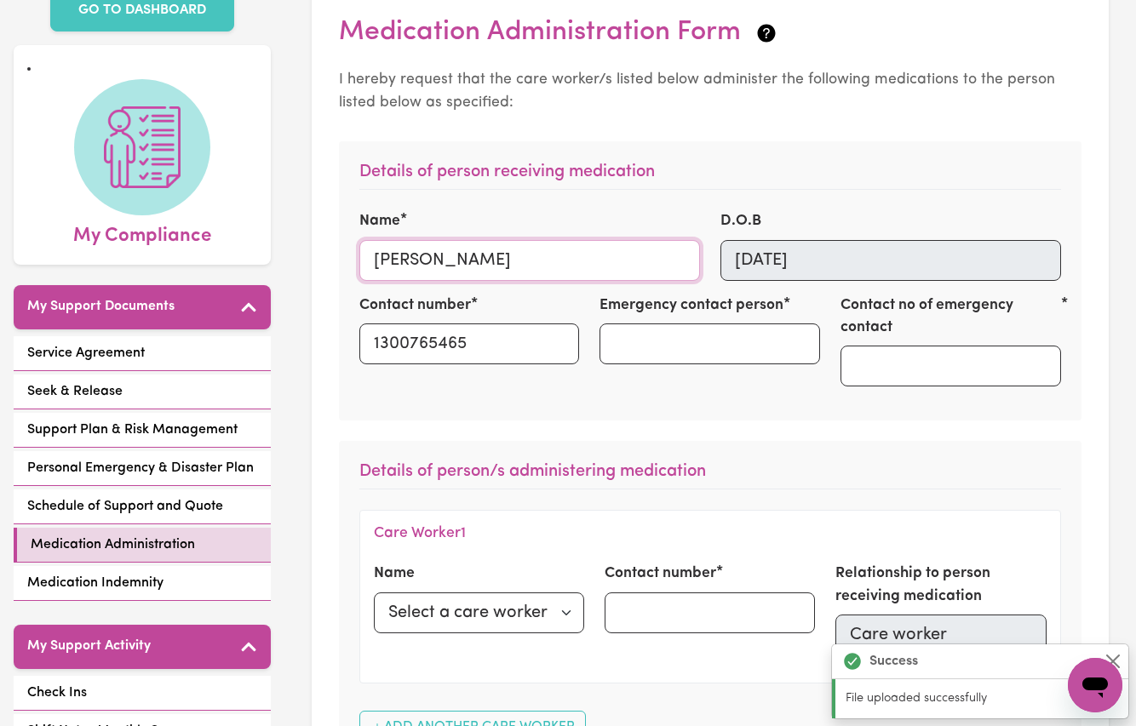
scroll to position [0, 0]
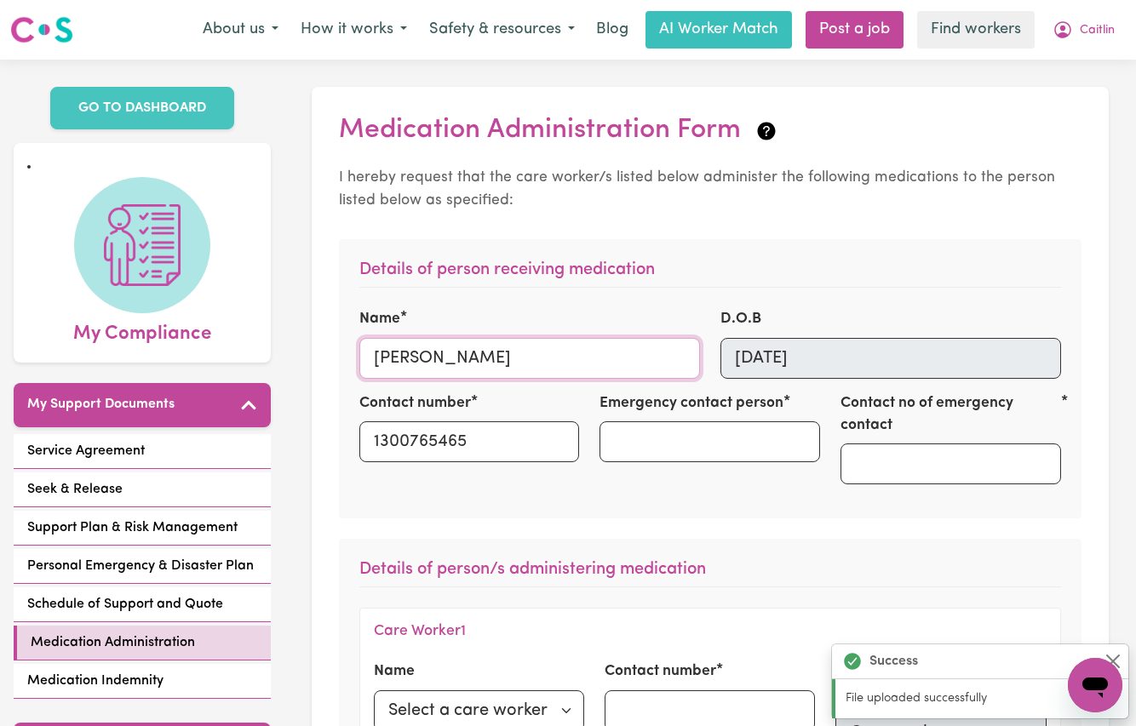
drag, startPoint x: 438, startPoint y: 347, endPoint x: 425, endPoint y: 352, distance: 13.5
click at [437, 347] on input "[PERSON_NAME]" at bounding box center [529, 358] width 341 height 41
drag, startPoint x: 427, startPoint y: 352, endPoint x: 525, endPoint y: 354, distance: 98.0
click at [520, 353] on input "[PERSON_NAME]" at bounding box center [529, 358] width 341 height 41
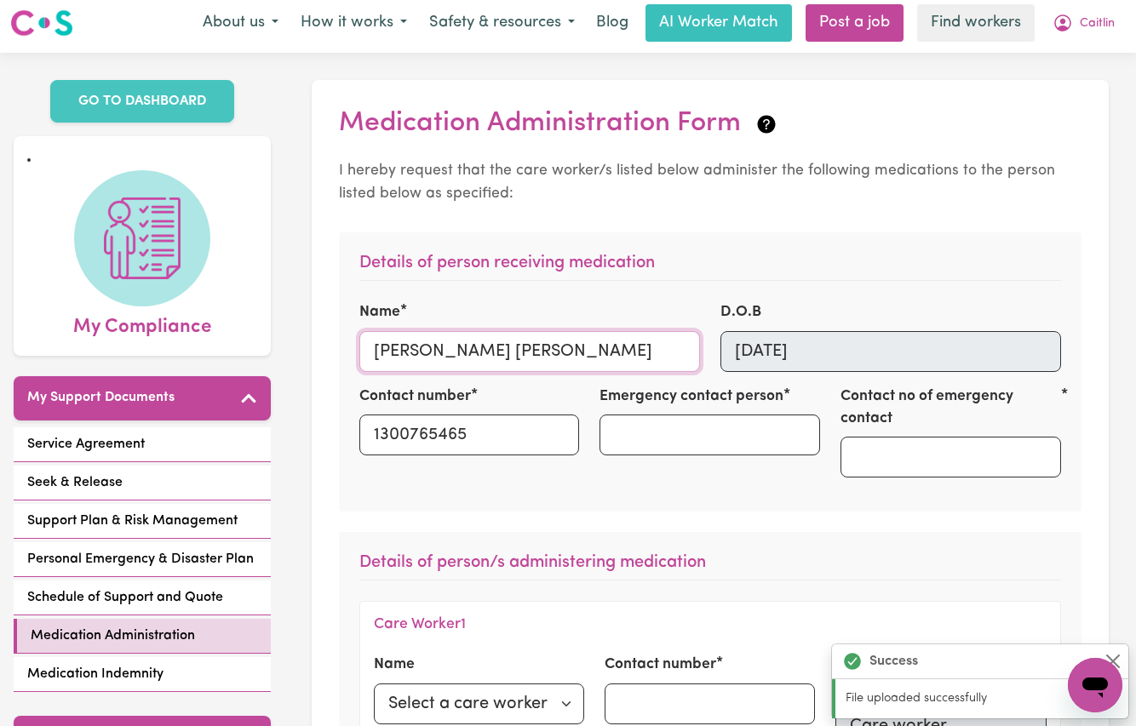
scroll to position [35, 0]
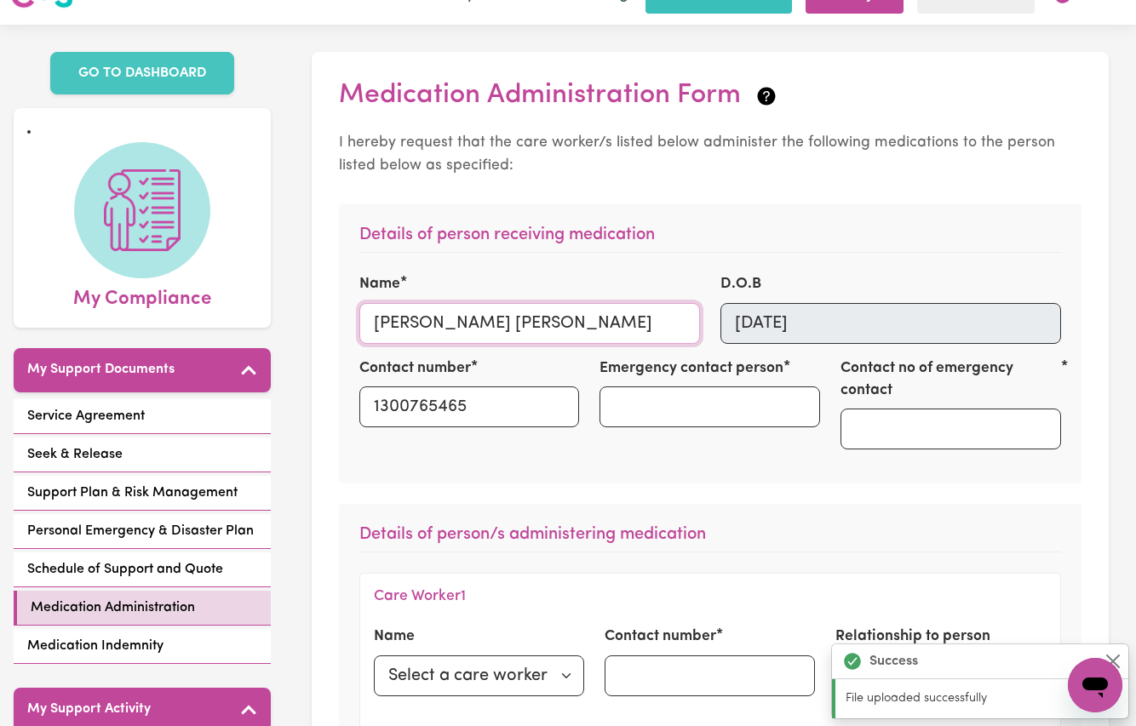
type input "[PERSON_NAME] [PERSON_NAME]"
click at [703, 405] on input "Emergency contact person" at bounding box center [710, 407] width 221 height 41
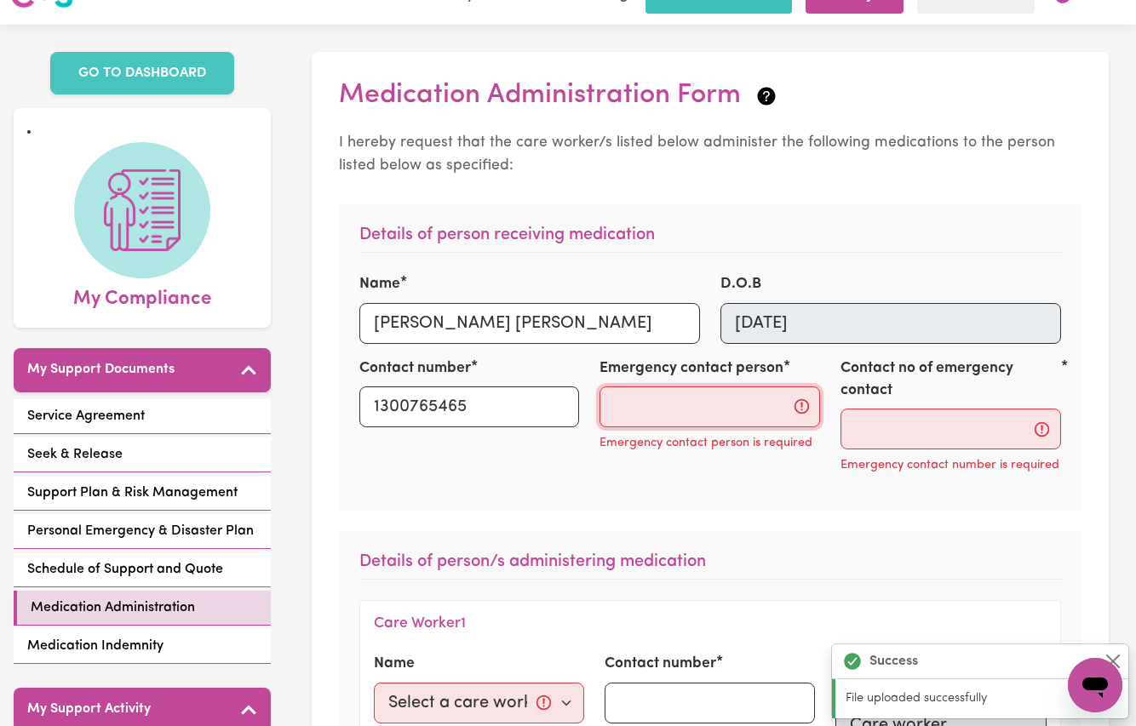
paste input "0422626798"
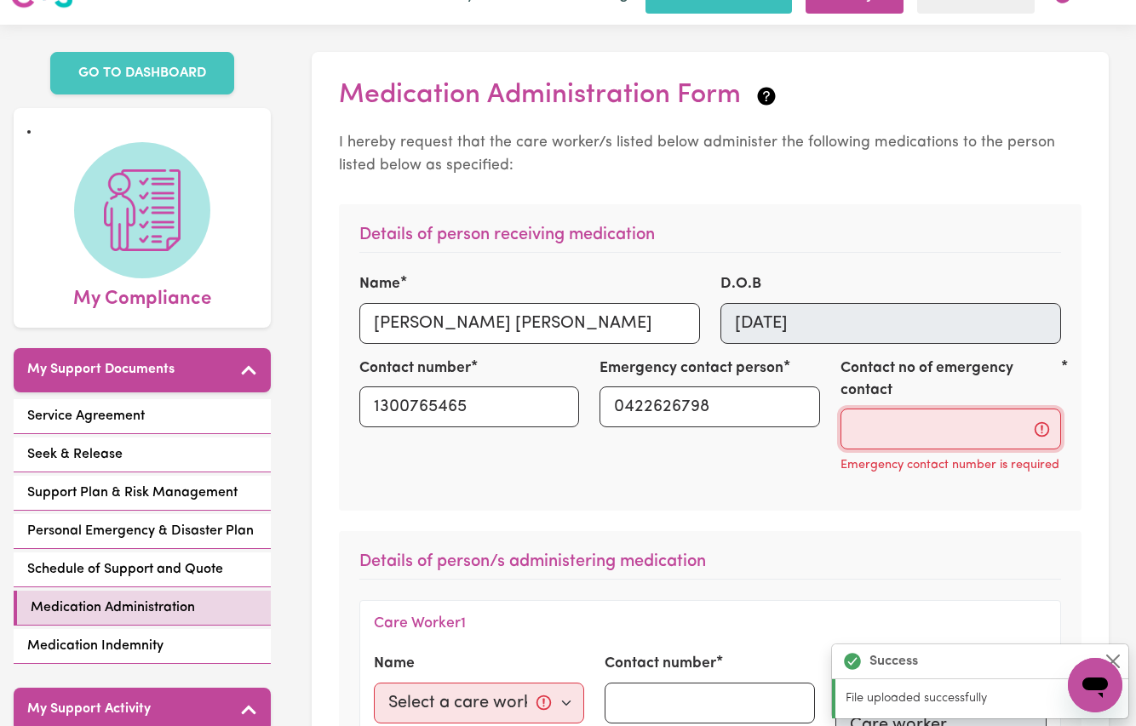
click at [875, 435] on input "Contact no of emergency contact" at bounding box center [951, 429] width 221 height 41
click at [894, 435] on input "Contact no of emergency contact" at bounding box center [951, 429] width 221 height 41
drag, startPoint x: 714, startPoint y: 410, endPoint x: 439, endPoint y: 402, distance: 275.2
click at [439, 402] on div "Contact number 1300765465 Emergency contact person 0422626798 Contact no of eme…" at bounding box center [710, 425] width 723 height 134
type input "Liz Sullivan"
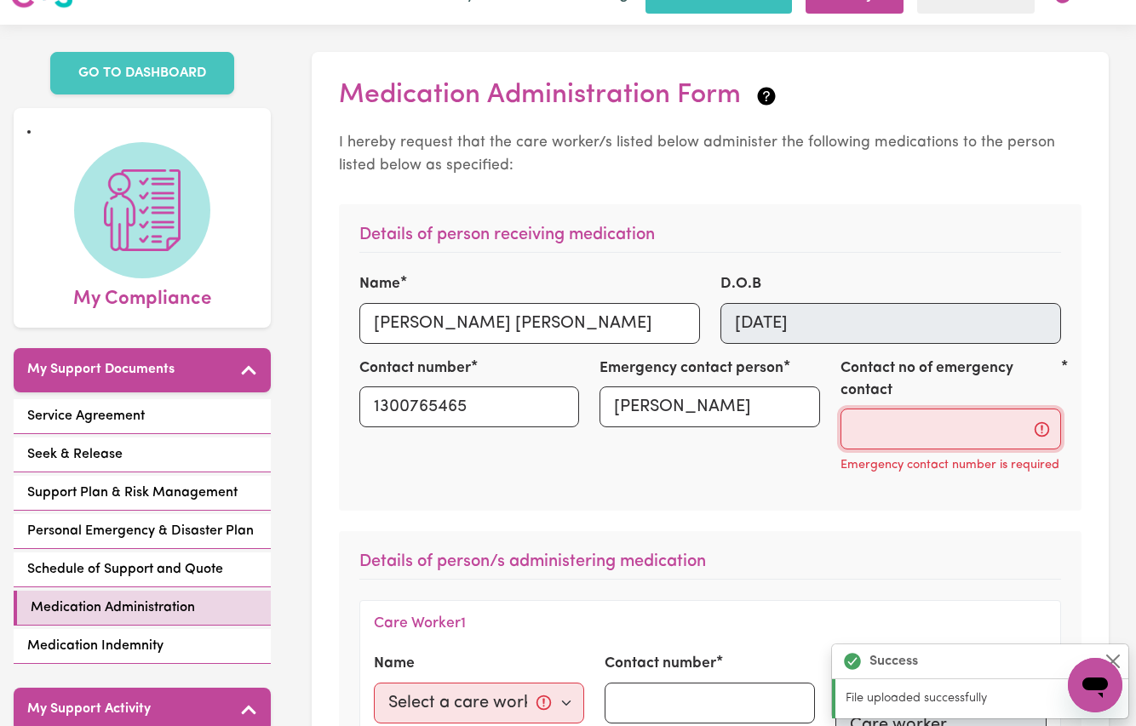
click at [956, 425] on input "Contact no of emergency contact" at bounding box center [951, 429] width 221 height 41
paste input "0422626798"
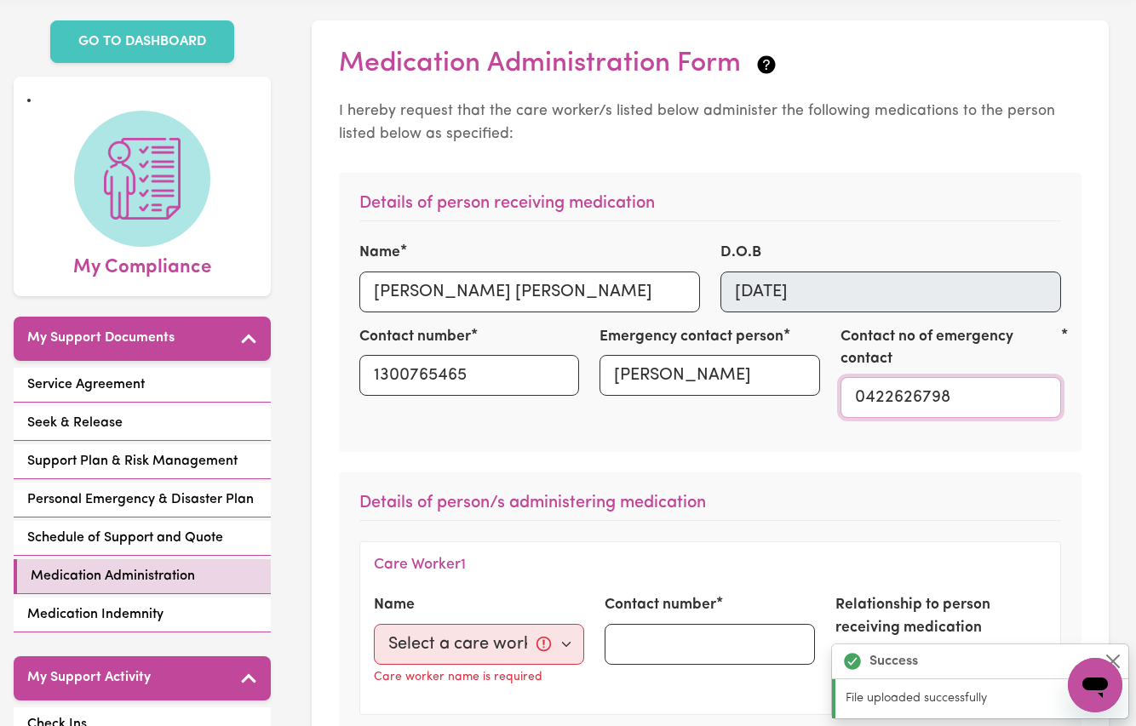
scroll to position [234, 0]
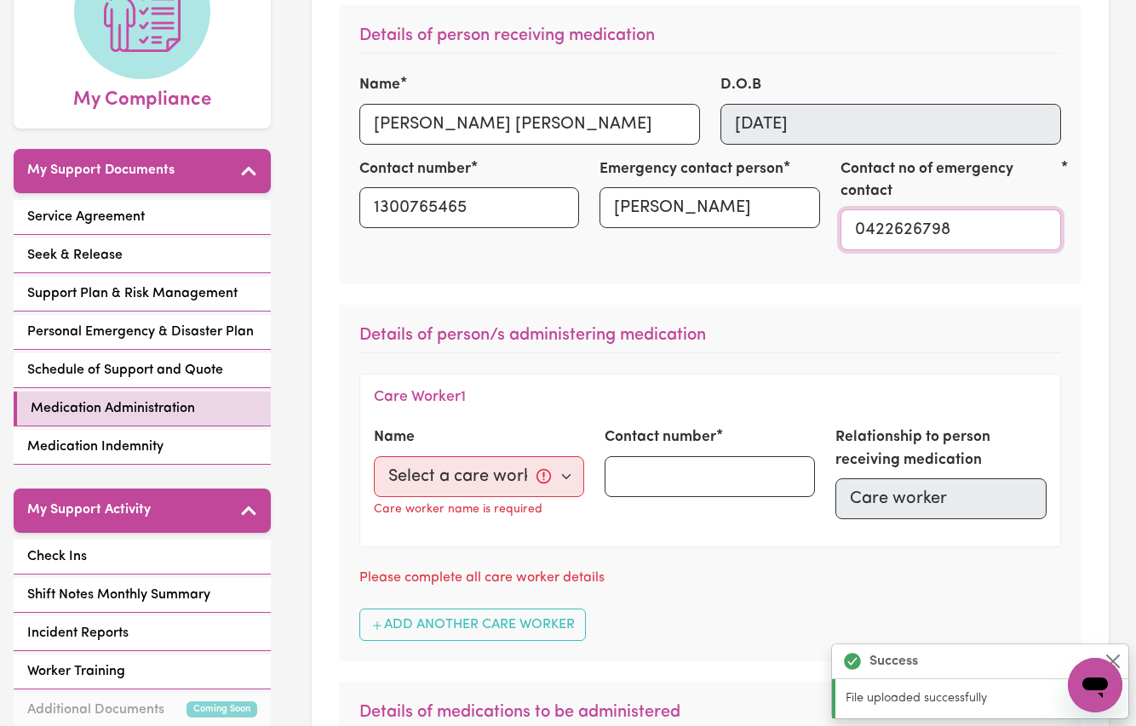
type input "0422626798"
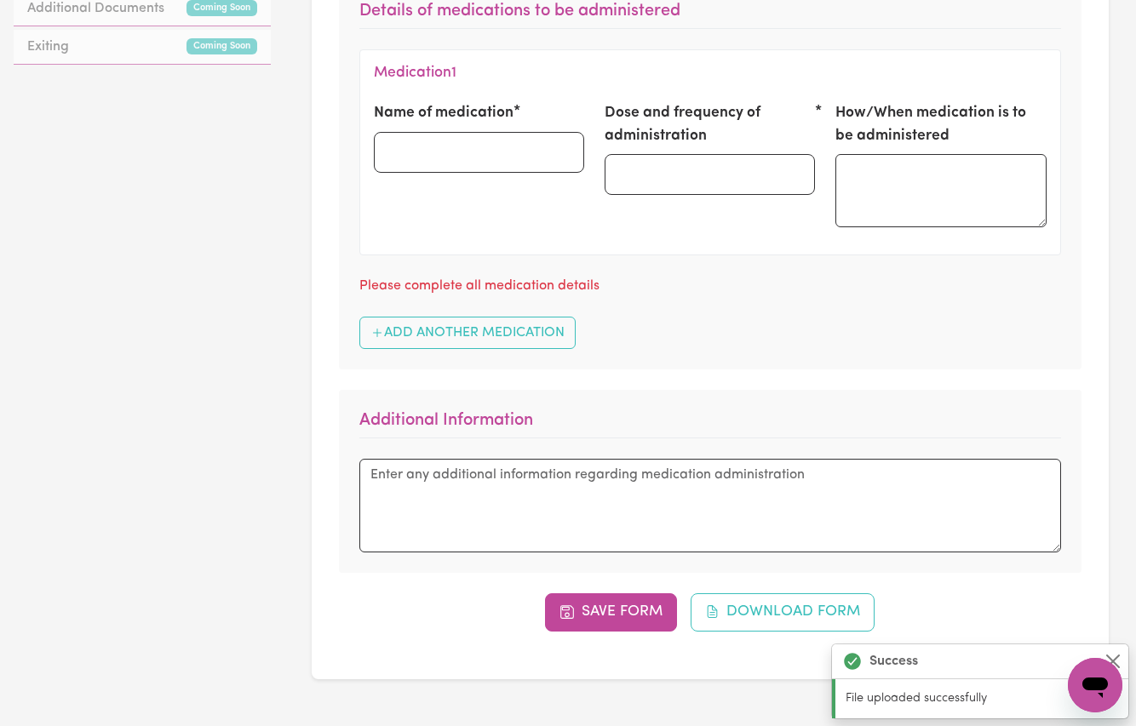
scroll to position [0, 0]
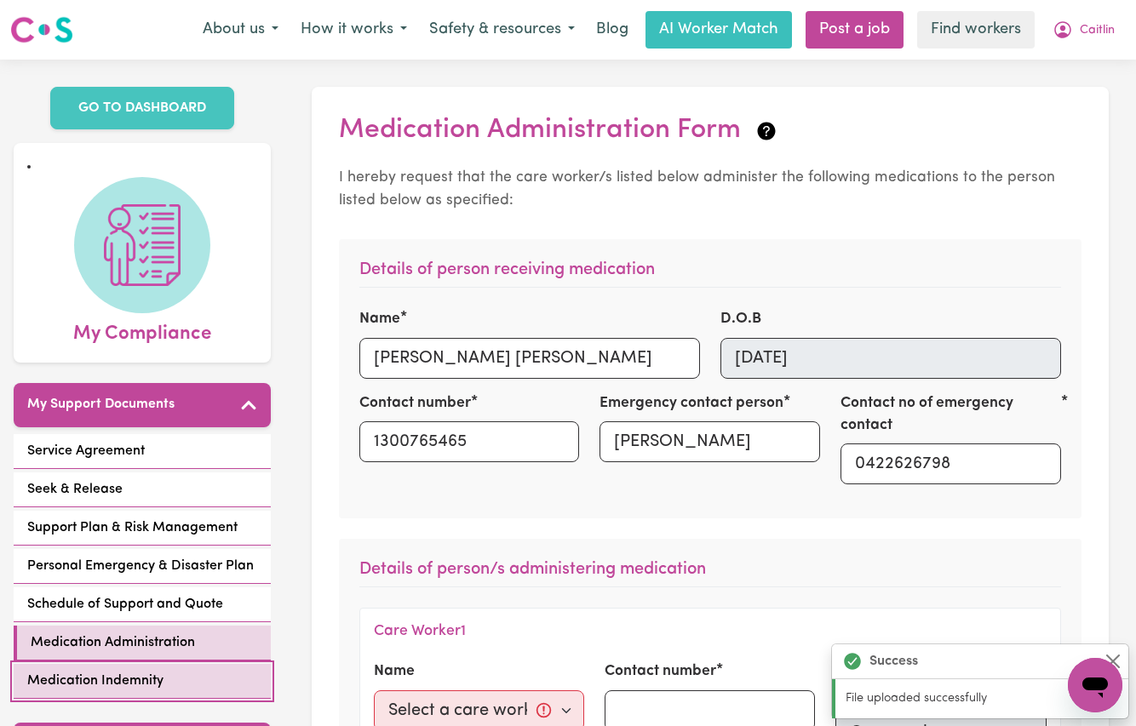
click at [116, 664] on link "Medication Indemnity" at bounding box center [142, 681] width 257 height 35
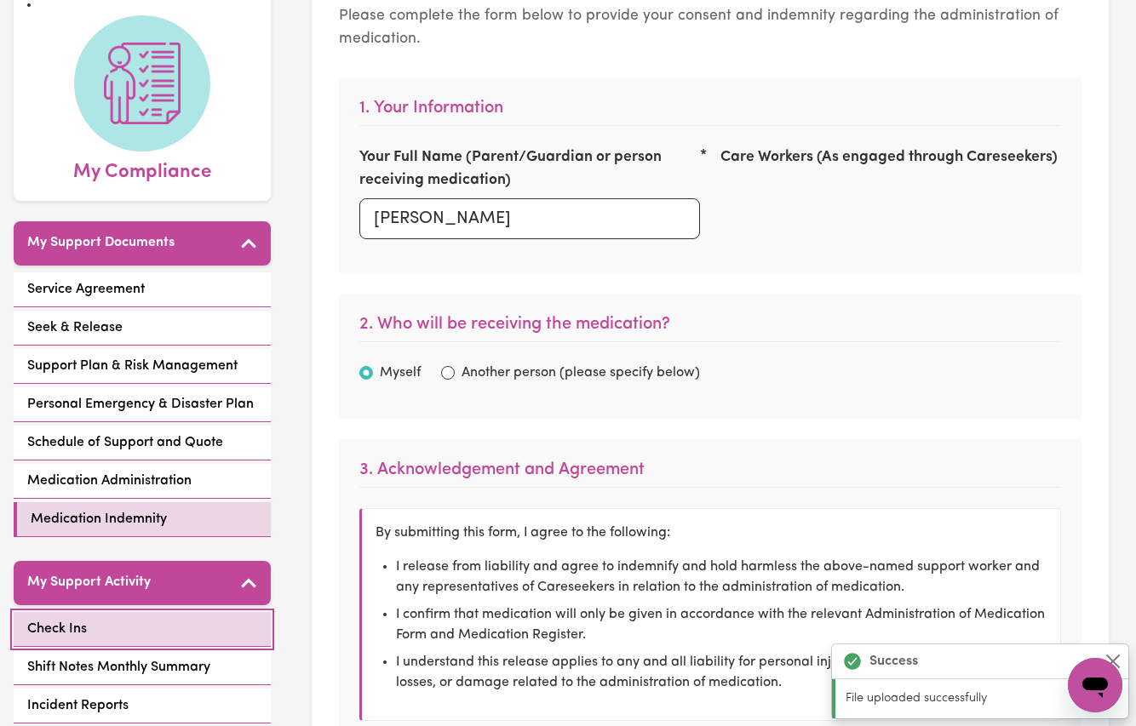
click at [139, 612] on link "Check Ins" at bounding box center [142, 629] width 257 height 35
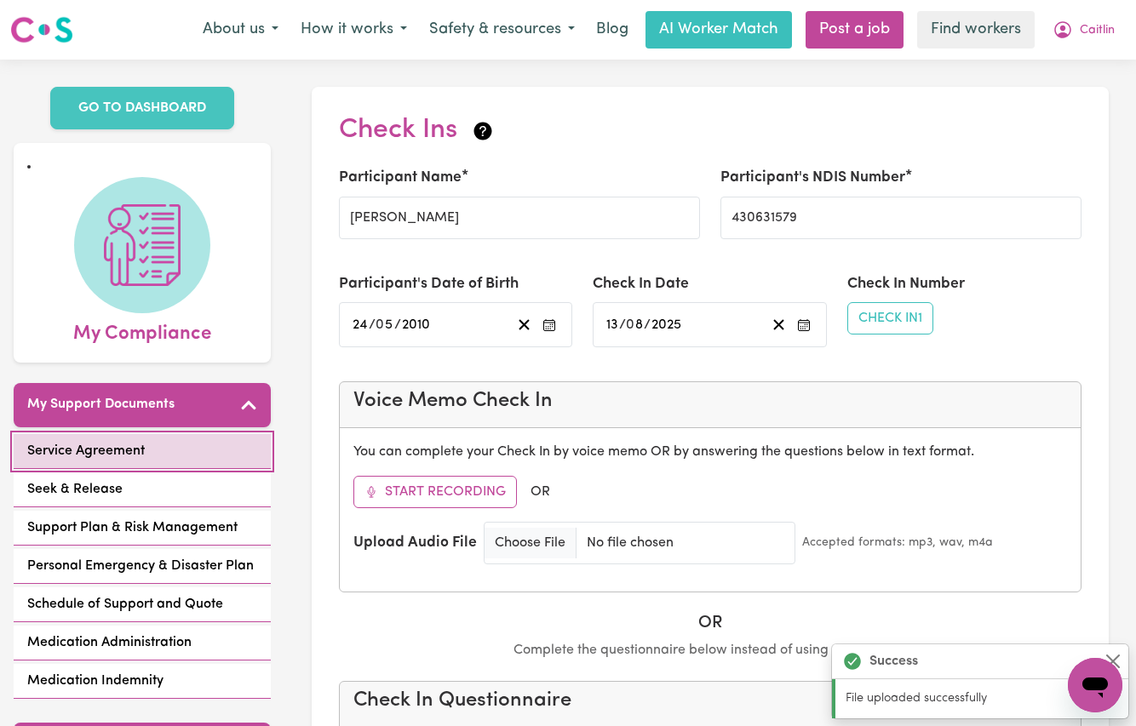
click at [105, 441] on span "Service Agreement" at bounding box center [86, 451] width 118 height 20
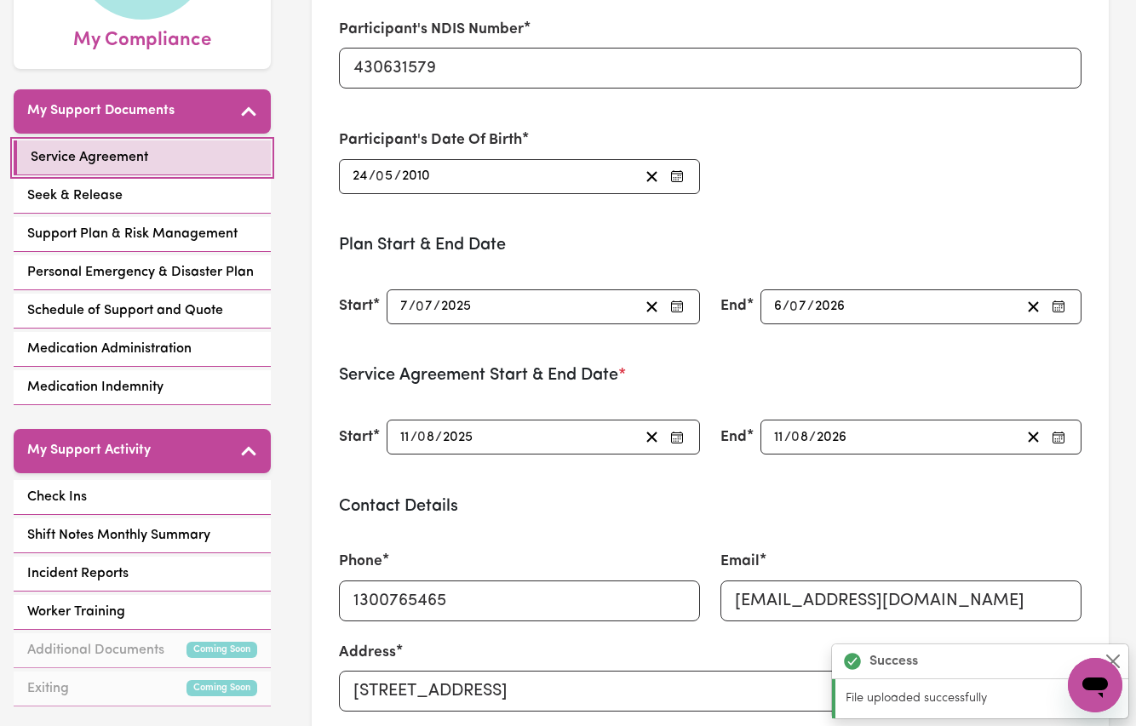
scroll to position [635, 0]
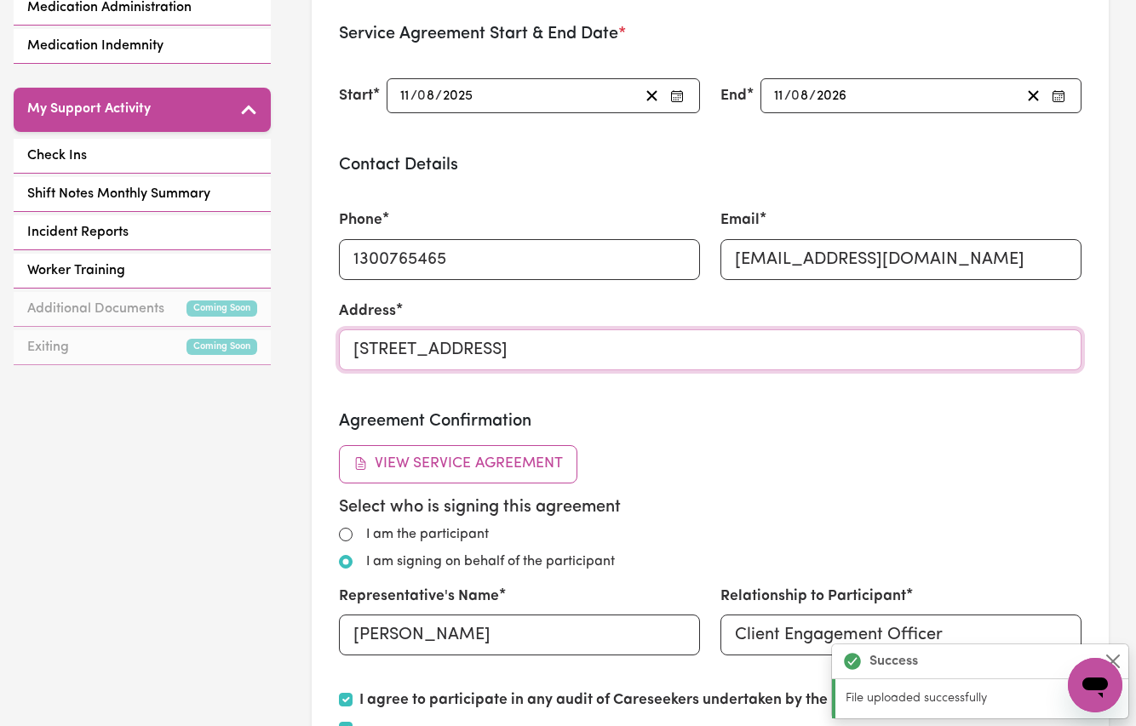
drag, startPoint x: 448, startPoint y: 346, endPoint x: 281, endPoint y: 341, distance: 167.0
click at [282, 341] on div "GO TO DASHBOARD My Compliance My Support Documents Service Agreement Seek & Rel…" at bounding box center [568, 187] width 1136 height 1527
paste input "1/18A Foster Street"
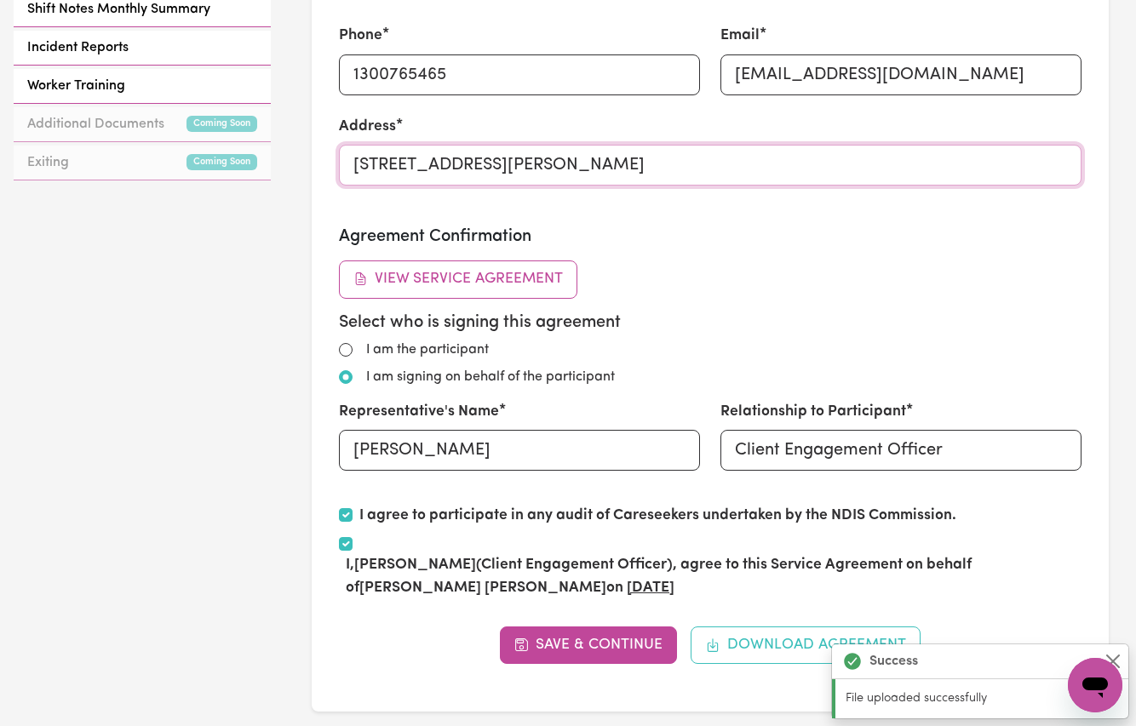
scroll to position [975, 0]
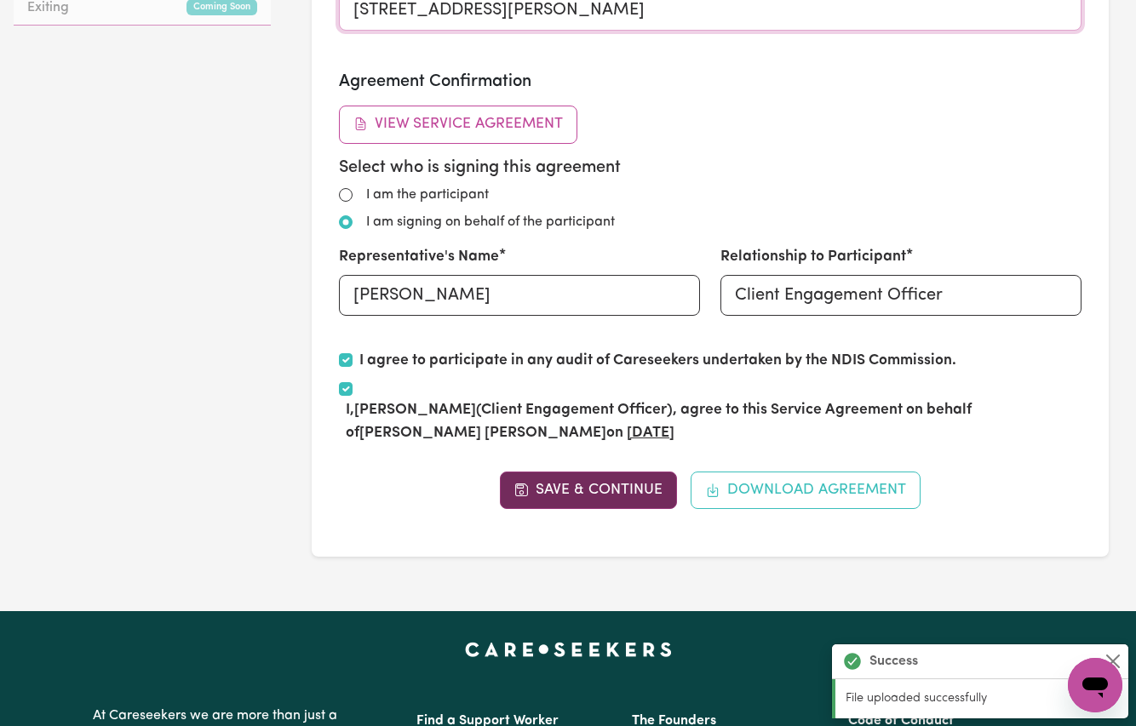
type input "1/18A Foster Street, HELENSBURGH, New South Wales, 2508"
click at [579, 488] on button "Save & Continue" at bounding box center [589, 490] width 178 height 37
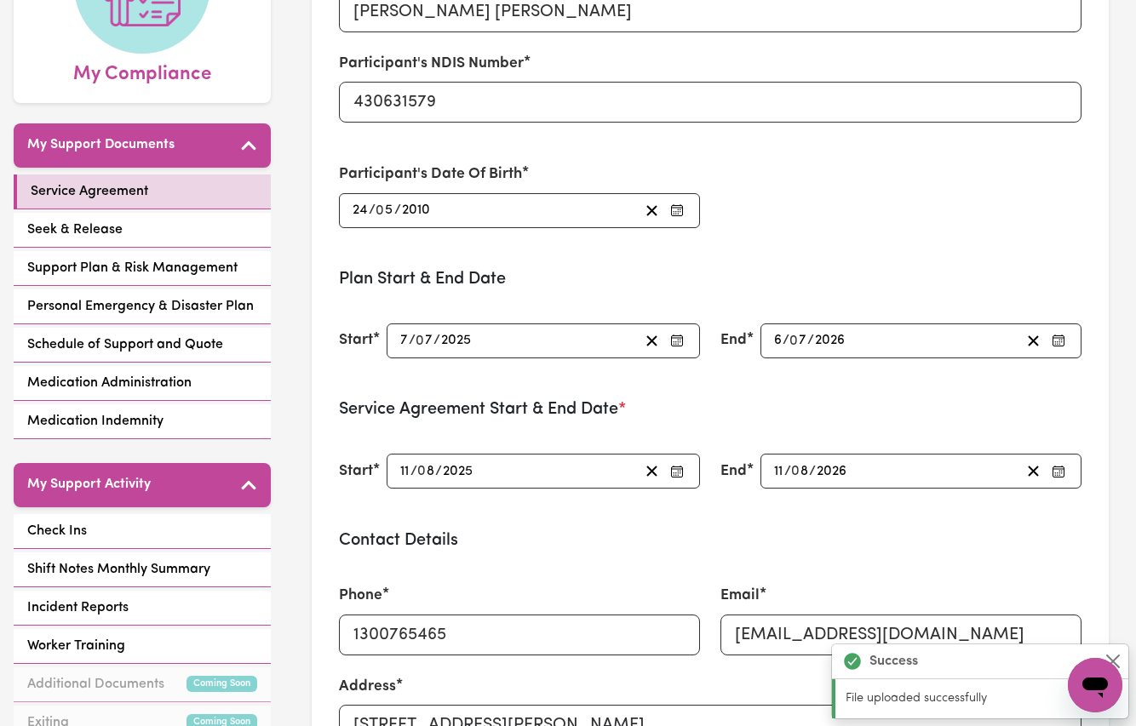
scroll to position [95, 0]
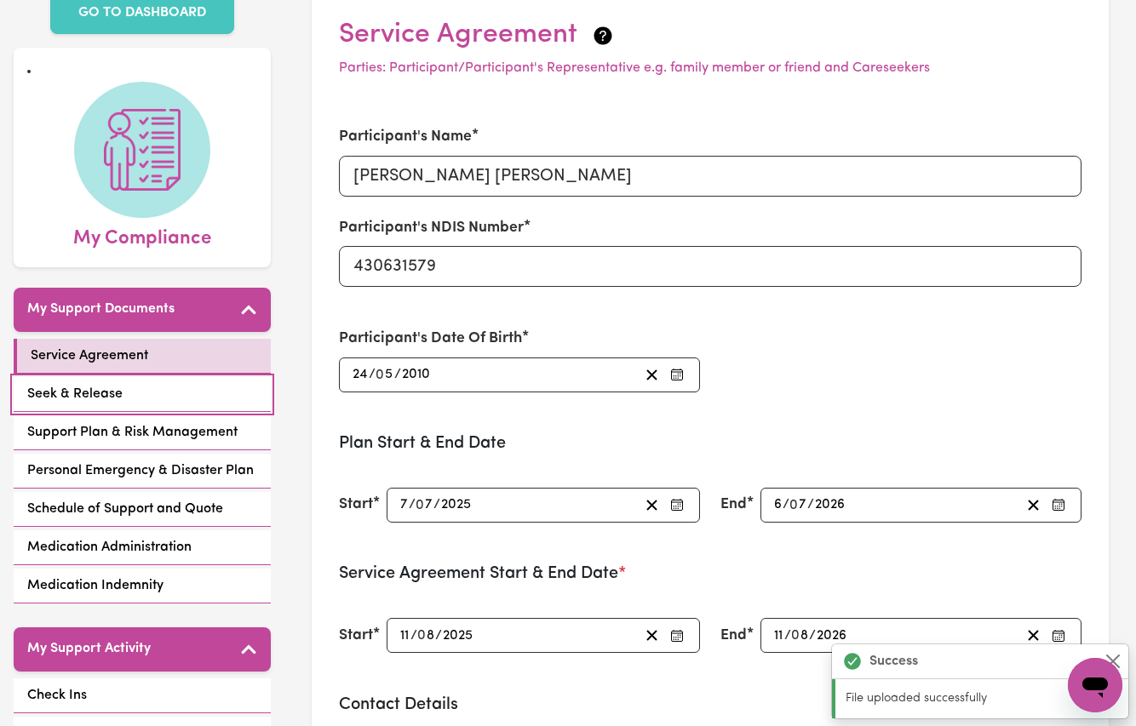
click at [128, 377] on div "Seek & Release" at bounding box center [142, 394] width 257 height 35
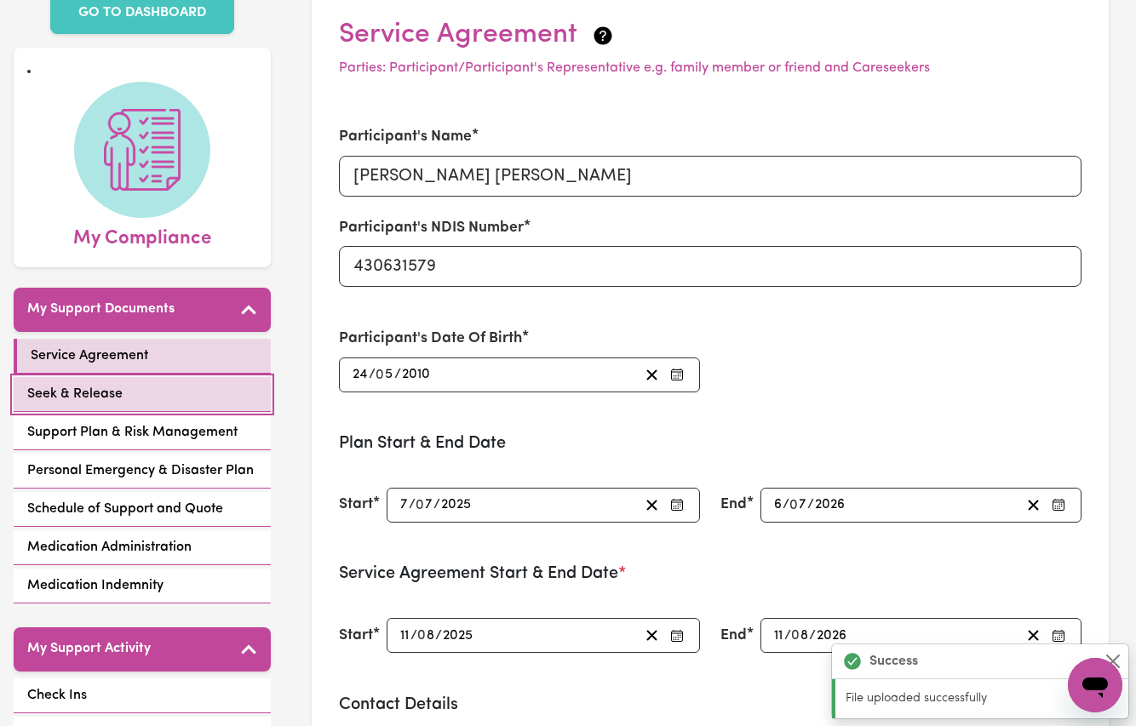
click at [68, 384] on span "Seek & Release" at bounding box center [74, 394] width 95 height 20
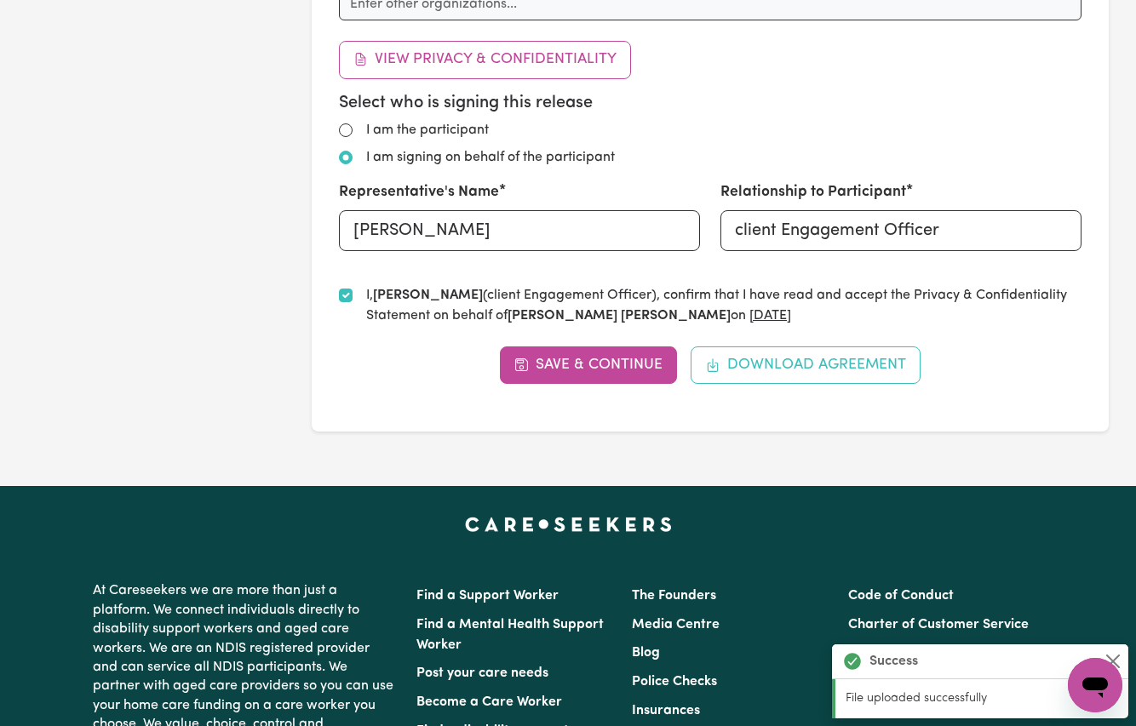
scroll to position [371, 0]
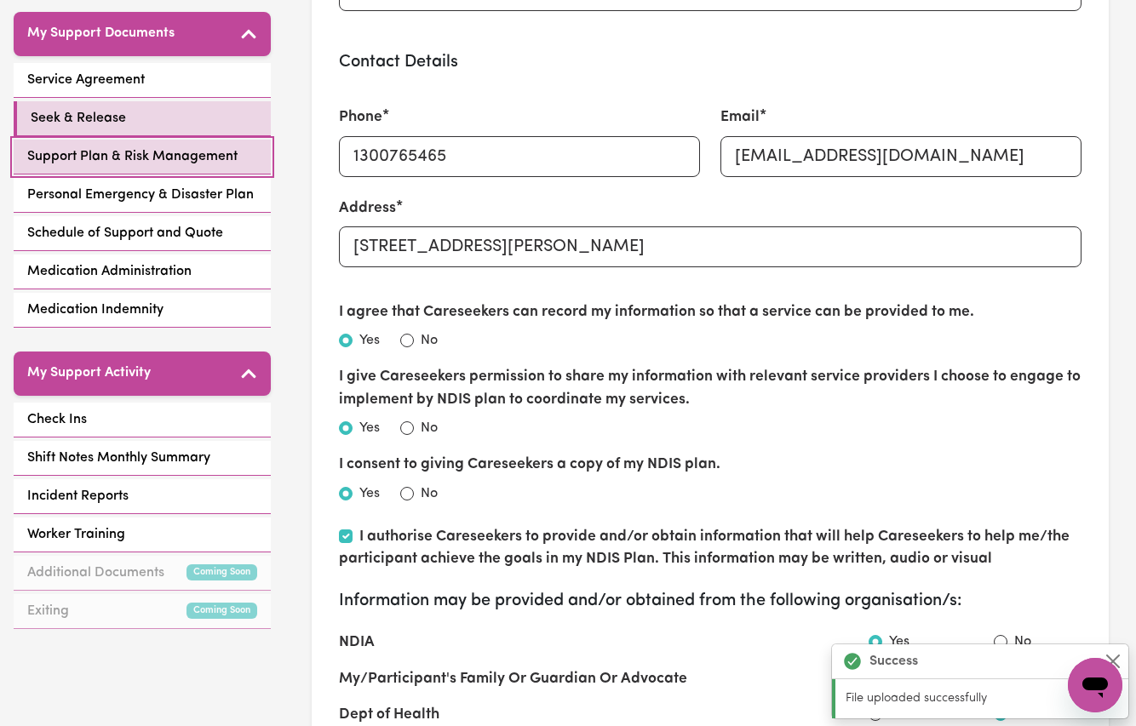
click at [122, 149] on link "Support Plan & Risk Management" at bounding box center [142, 157] width 257 height 35
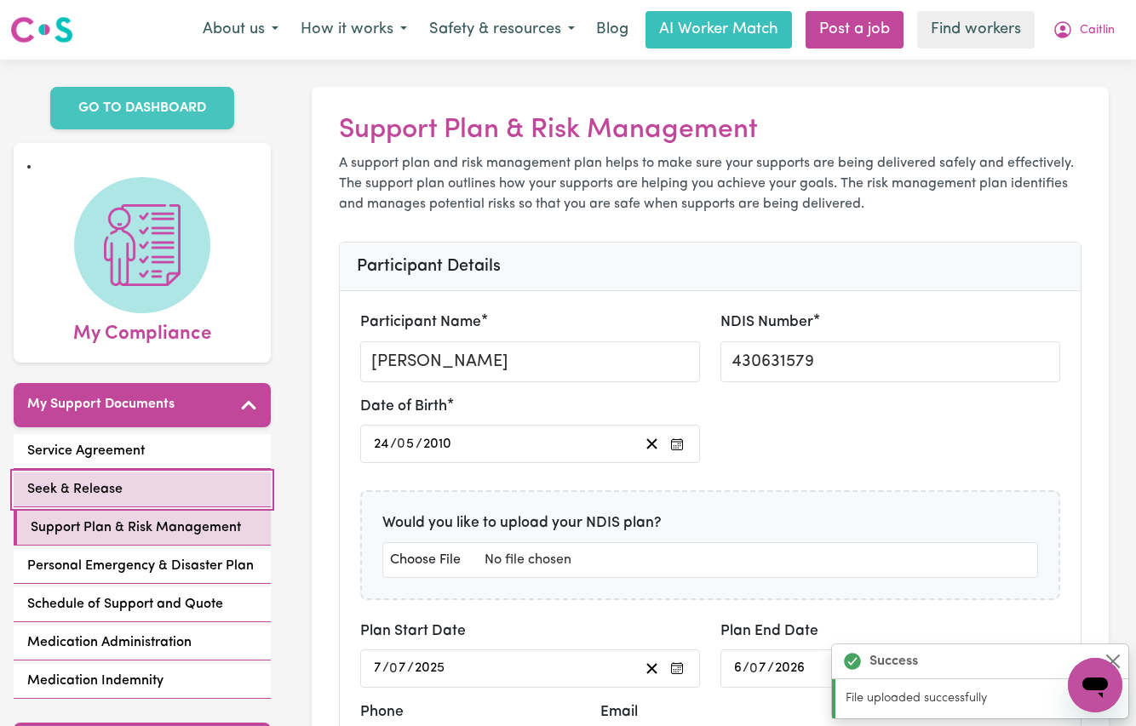
click at [140, 473] on link "Seek & Release" at bounding box center [142, 490] width 257 height 35
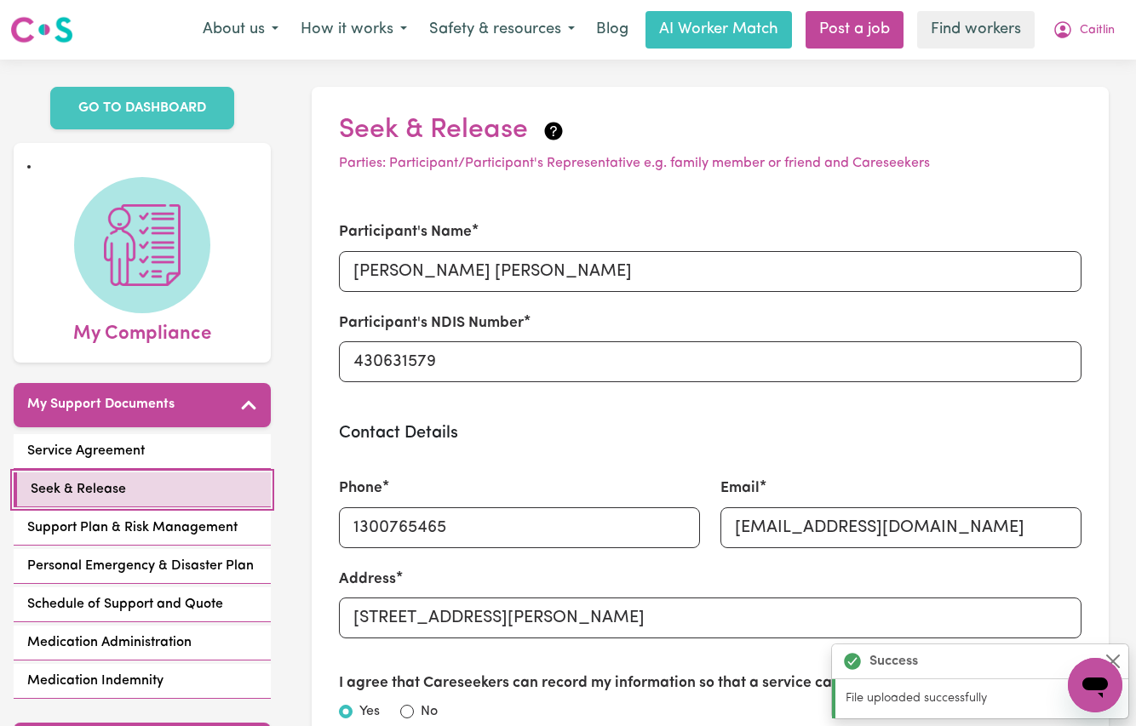
scroll to position [3, 0]
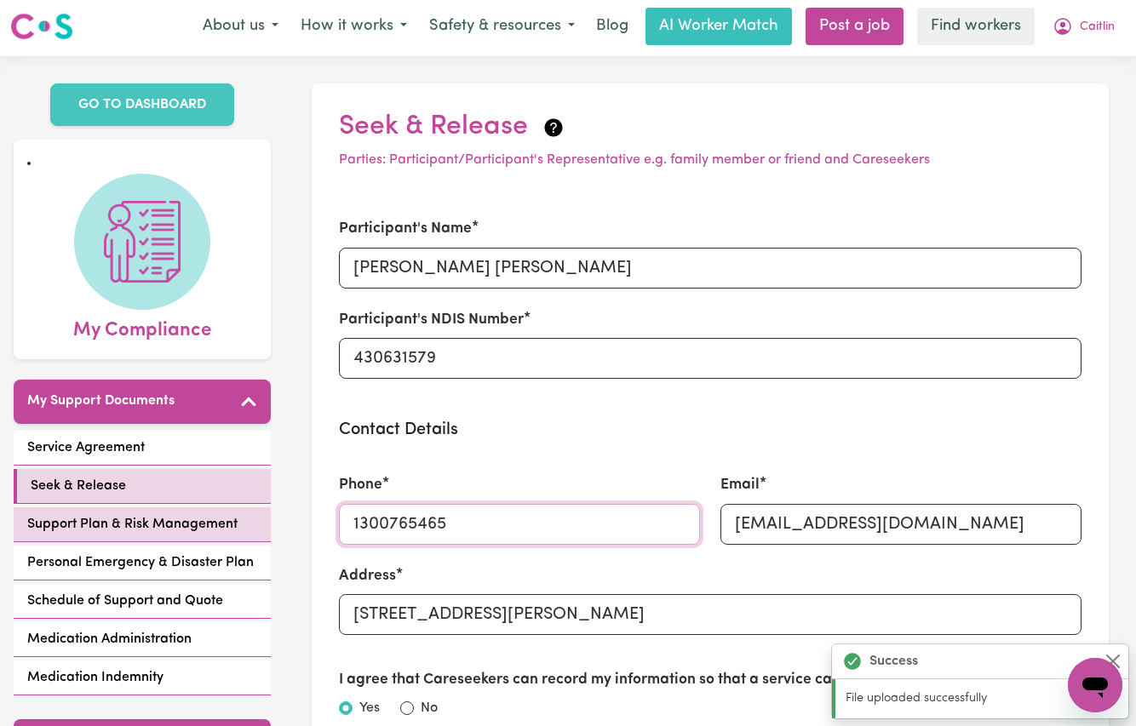
drag, startPoint x: 293, startPoint y: 508, endPoint x: 122, endPoint y: 510, distance: 171.2
paste input "0422626798"
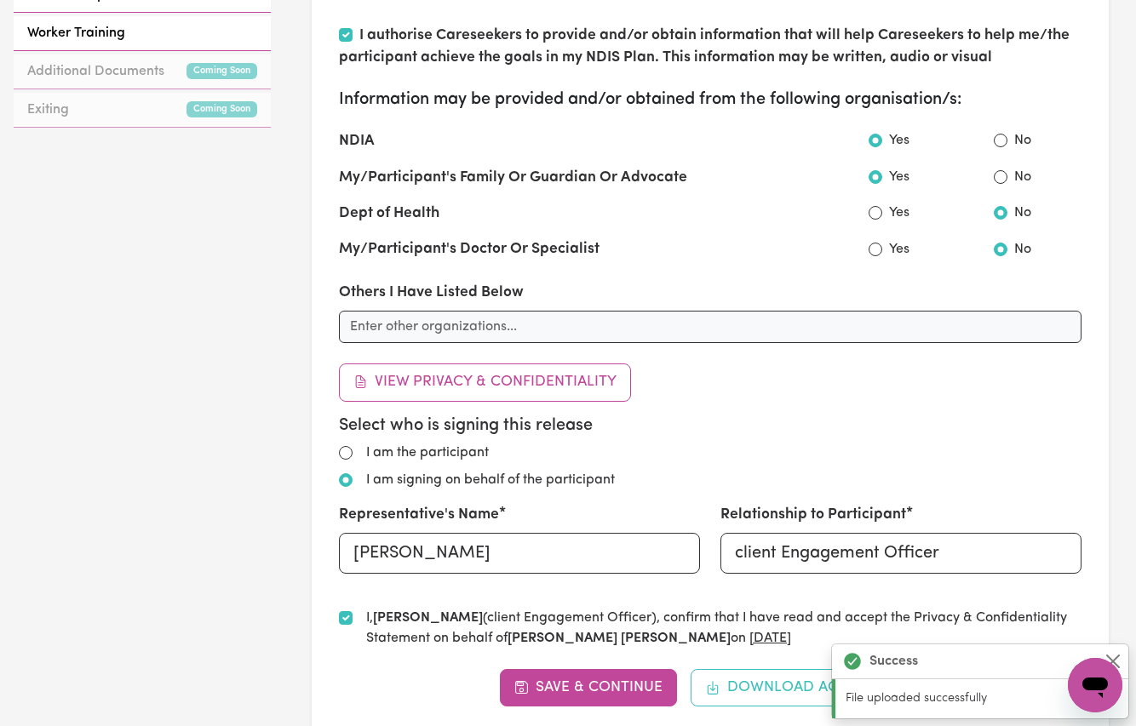
scroll to position [876, 0]
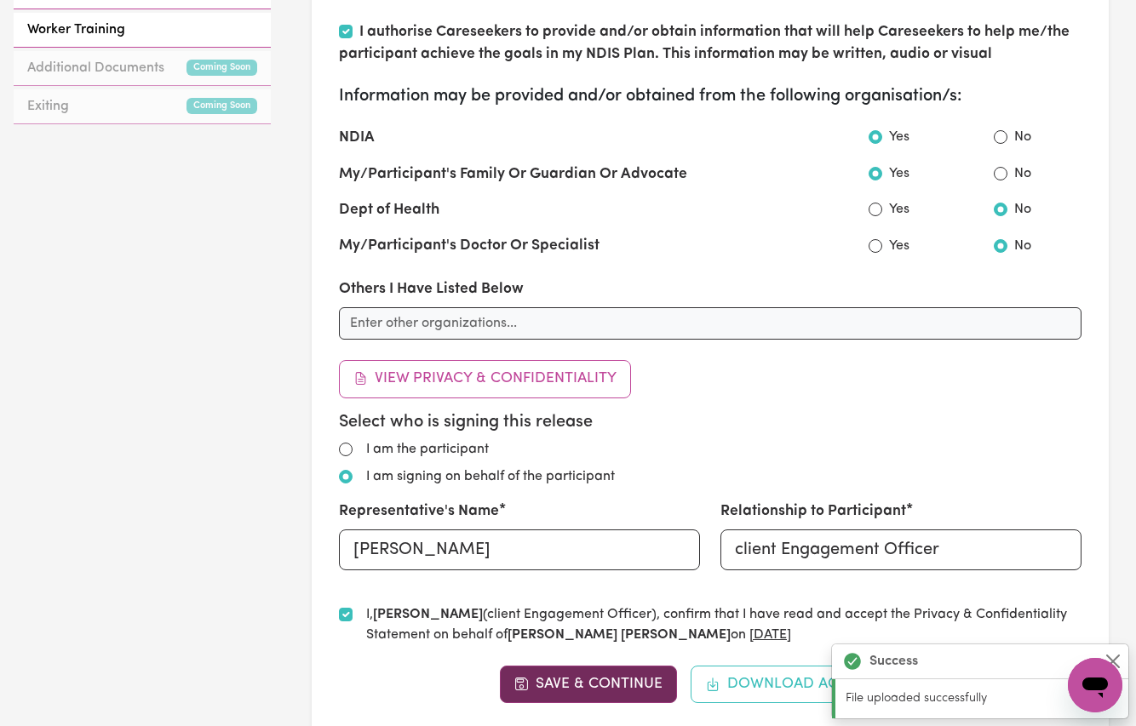
type input "0422626798"
click at [633, 666] on button "Save & Continue" at bounding box center [589, 684] width 178 height 37
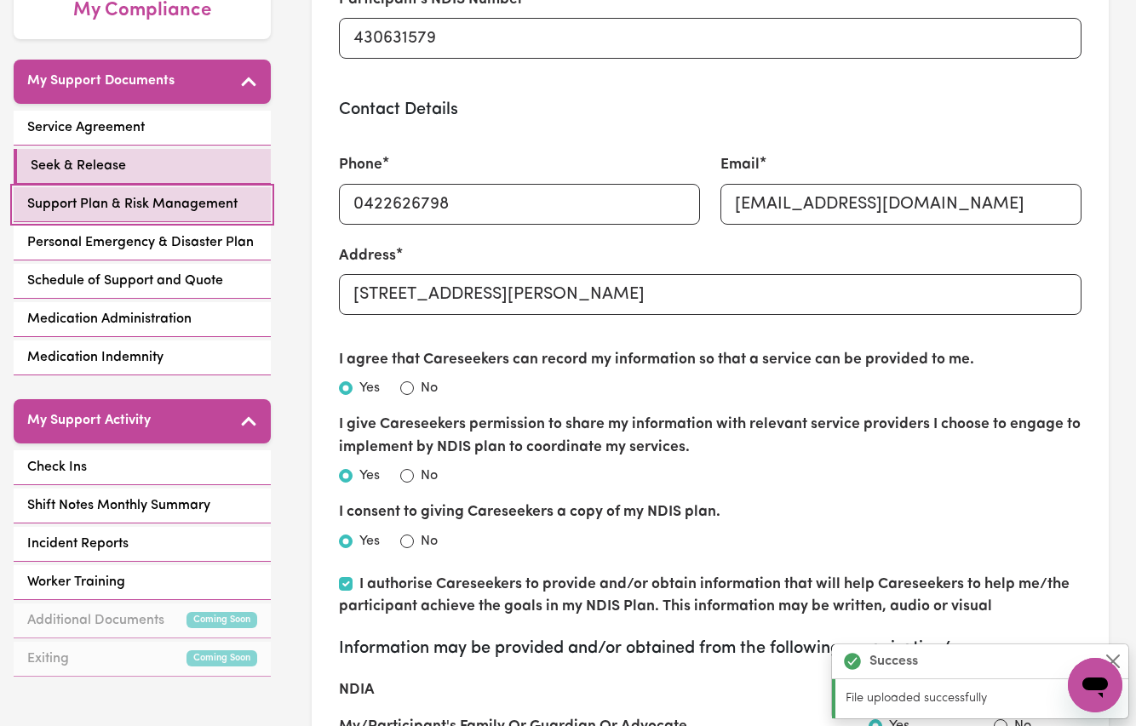
click at [118, 194] on span "Support Plan & Risk Management" at bounding box center [132, 204] width 210 height 20
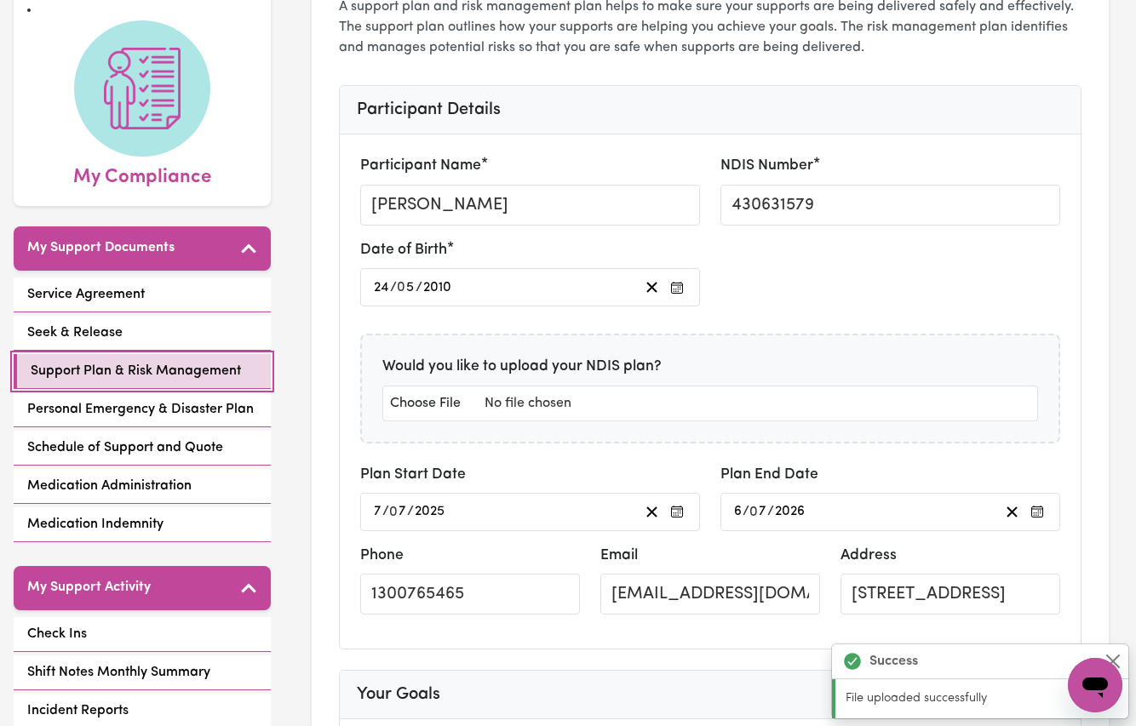
scroll to position [301, 0]
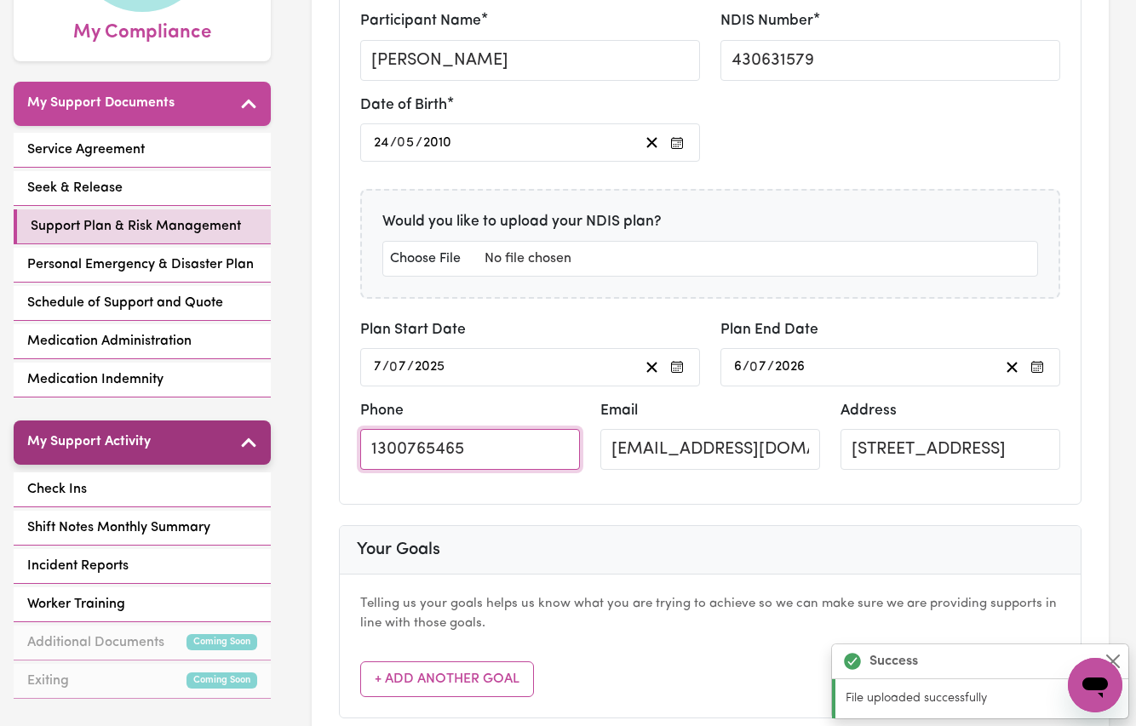
drag, startPoint x: 475, startPoint y: 449, endPoint x: 146, endPoint y: 427, distance: 329.5
paste input "0422626798"
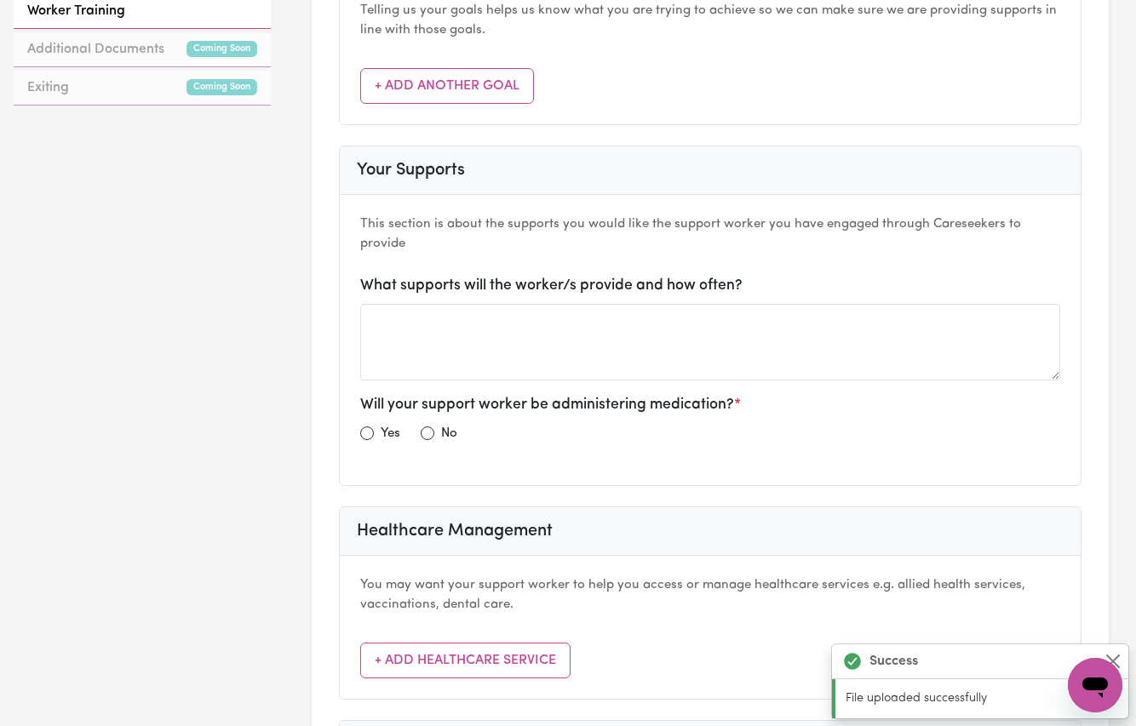
scroll to position [527, 0]
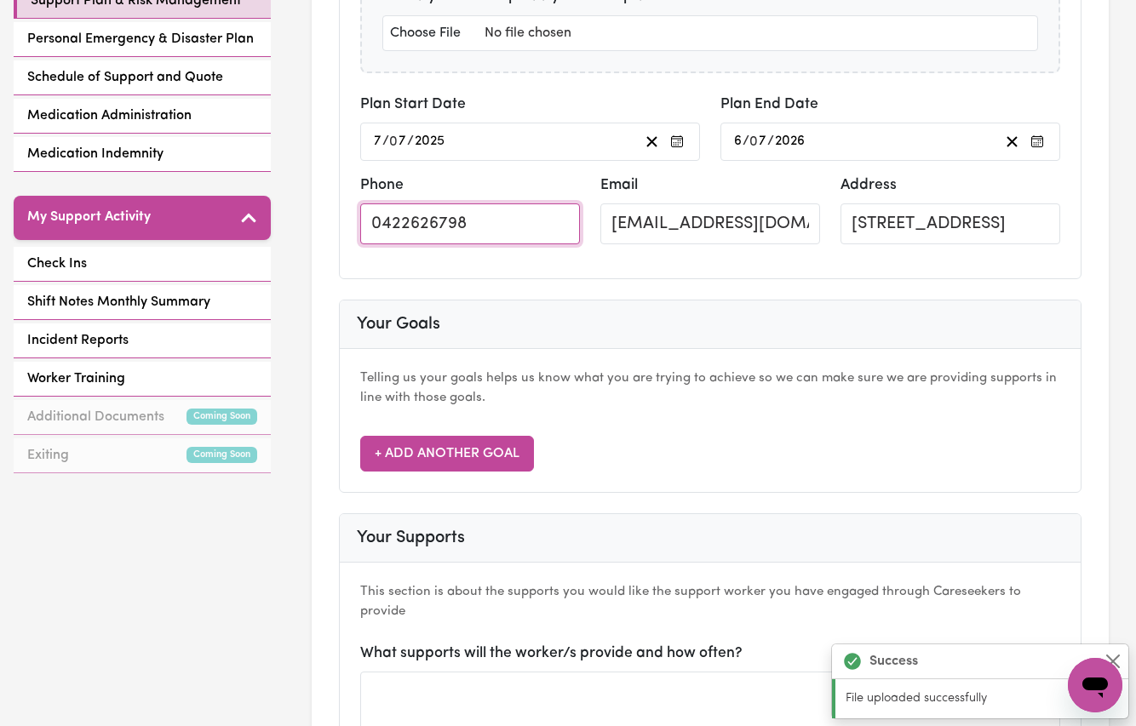
type input "0422626798"
click at [438, 460] on button "+ Add Another Goal" at bounding box center [447, 454] width 174 height 36
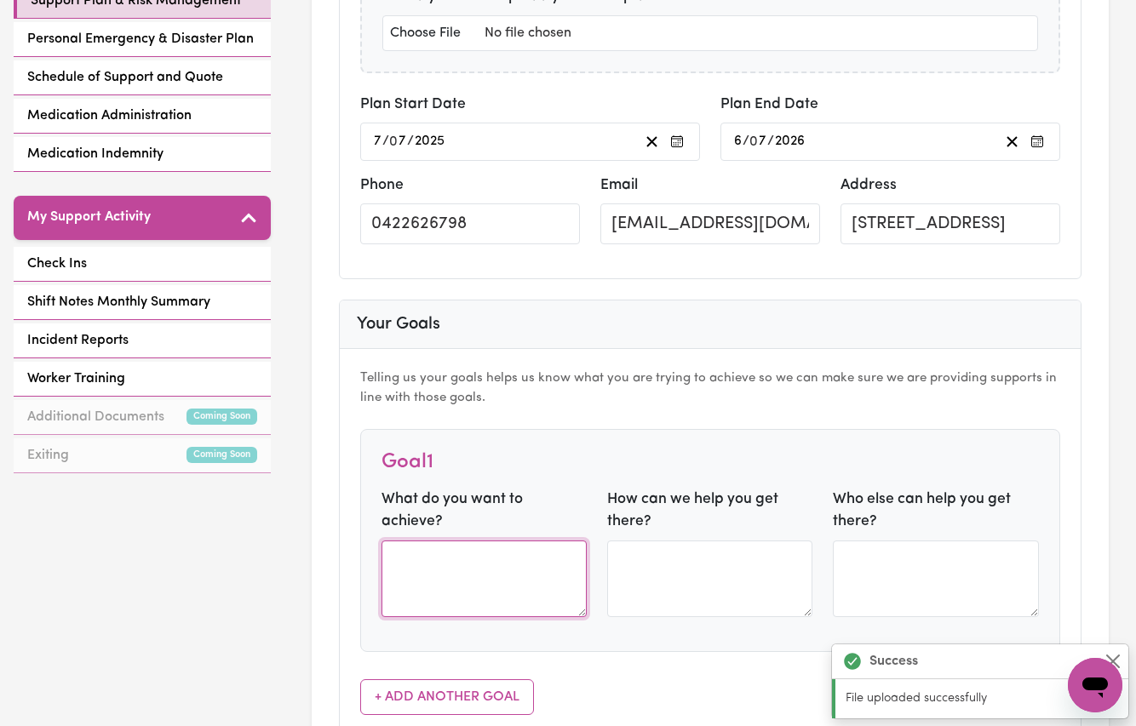
click at [438, 541] on textarea at bounding box center [484, 579] width 205 height 77
paste textarea "I would like to attend social and community programs, to build my social skills…"
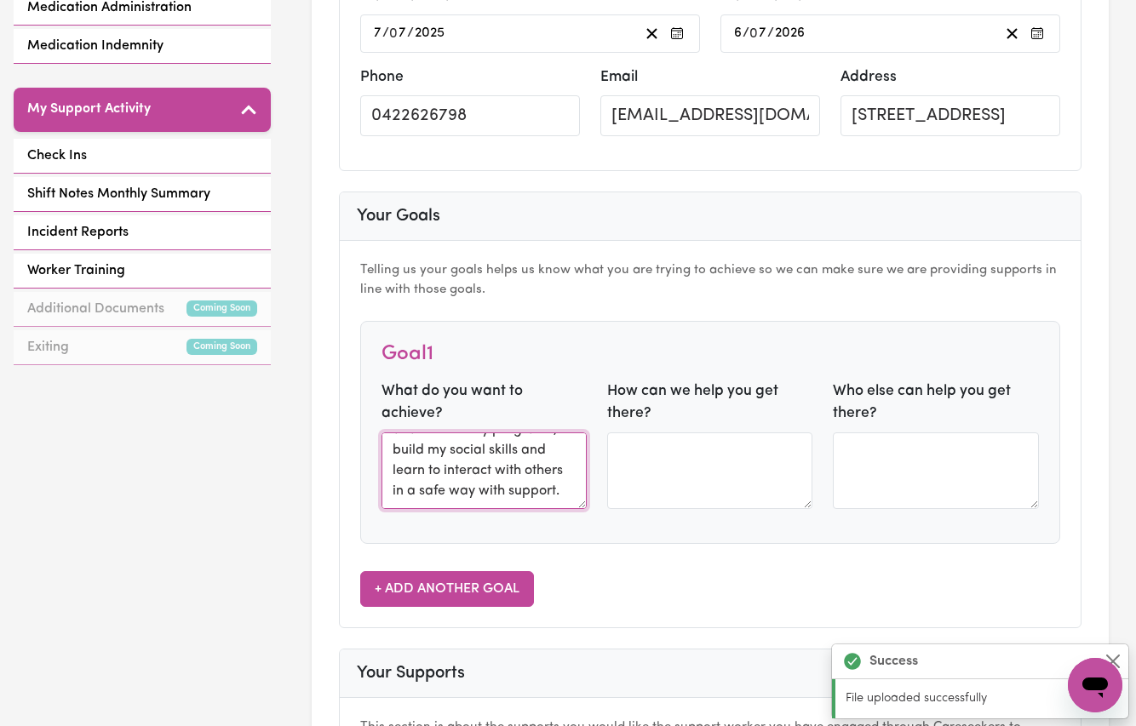
type textarea "I would like to attend social and community programs, to build my social skills…"
click at [464, 583] on button "+ Add Another Goal" at bounding box center [447, 589] width 174 height 36
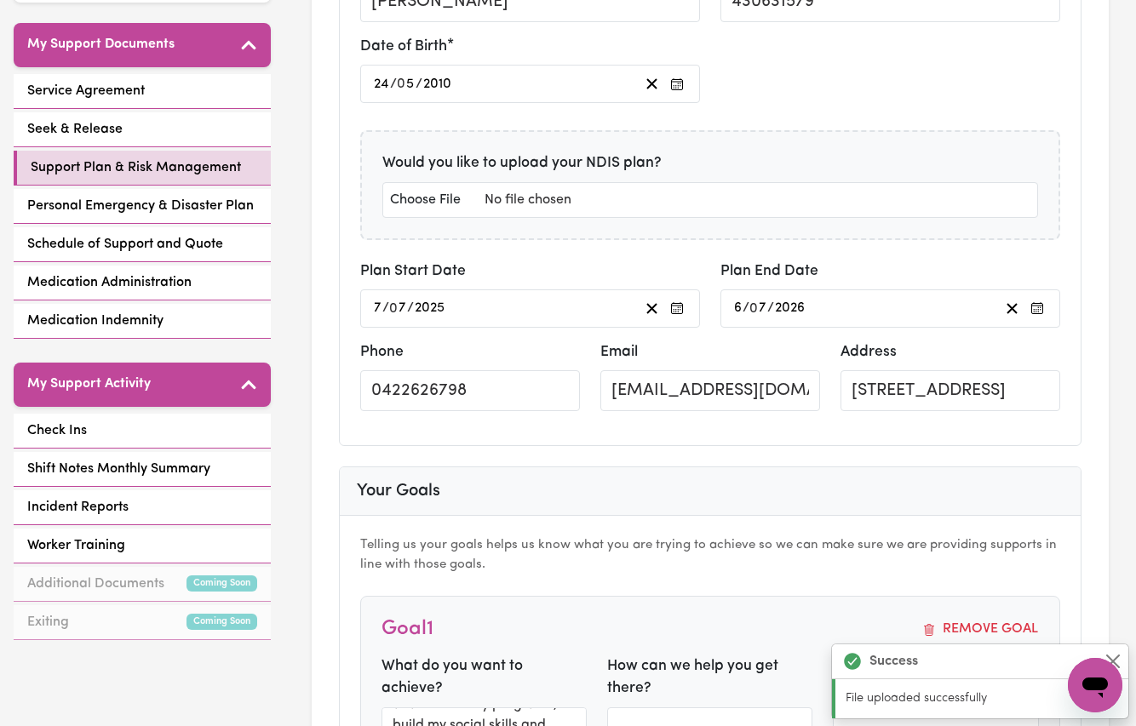
scroll to position [737, 0]
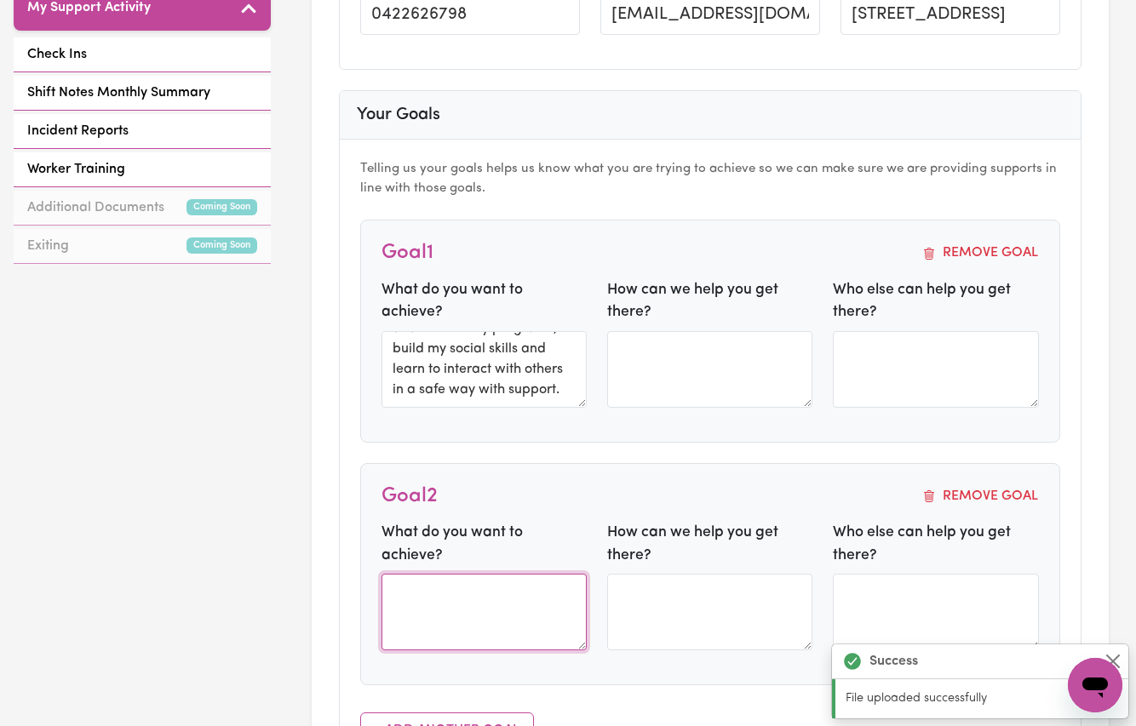
click at [393, 574] on textarea at bounding box center [484, 612] width 205 height 77
paste textarea "I would like to improve my behaviour and safety awareness skills, so that I can…"
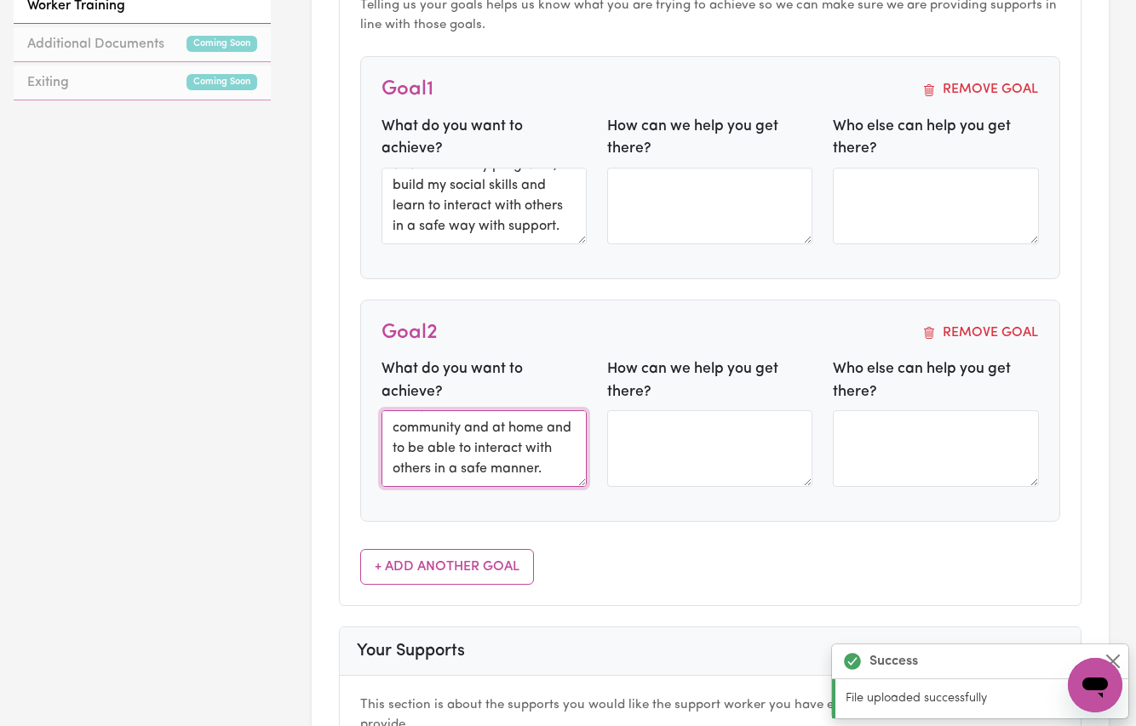
scroll to position [1046, 0]
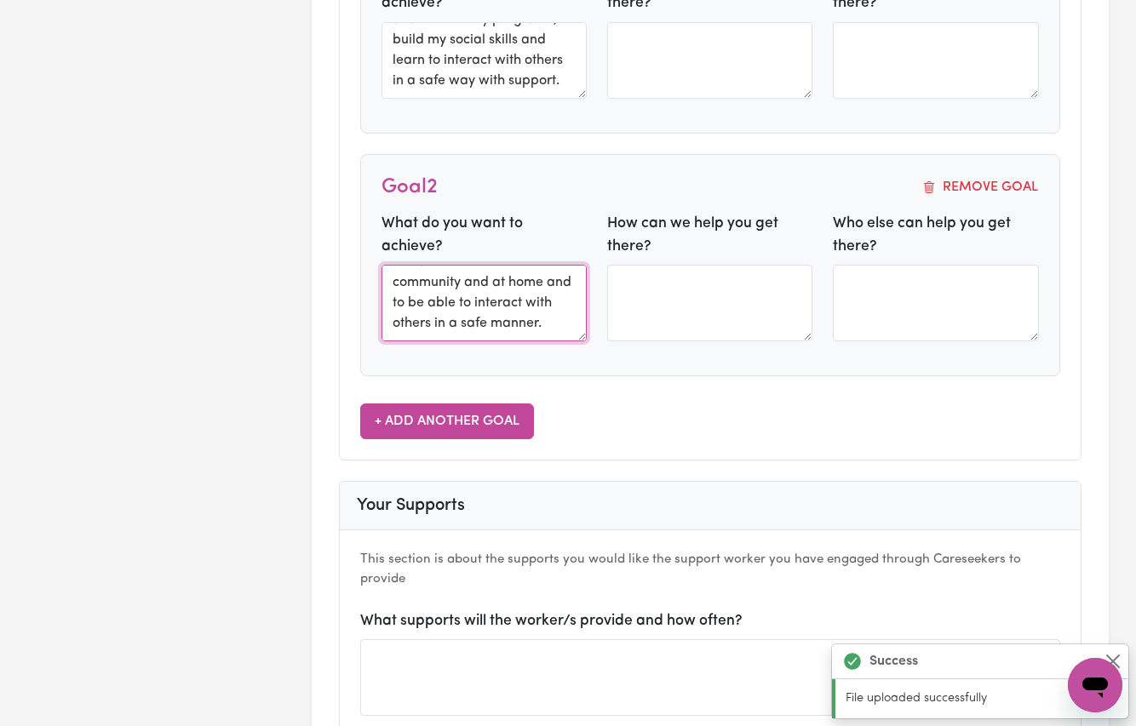
type textarea "I would like to improve my behaviour and safety awareness skills, so that I can…"
click at [435, 422] on button "+ Add Another Goal" at bounding box center [447, 422] width 174 height 36
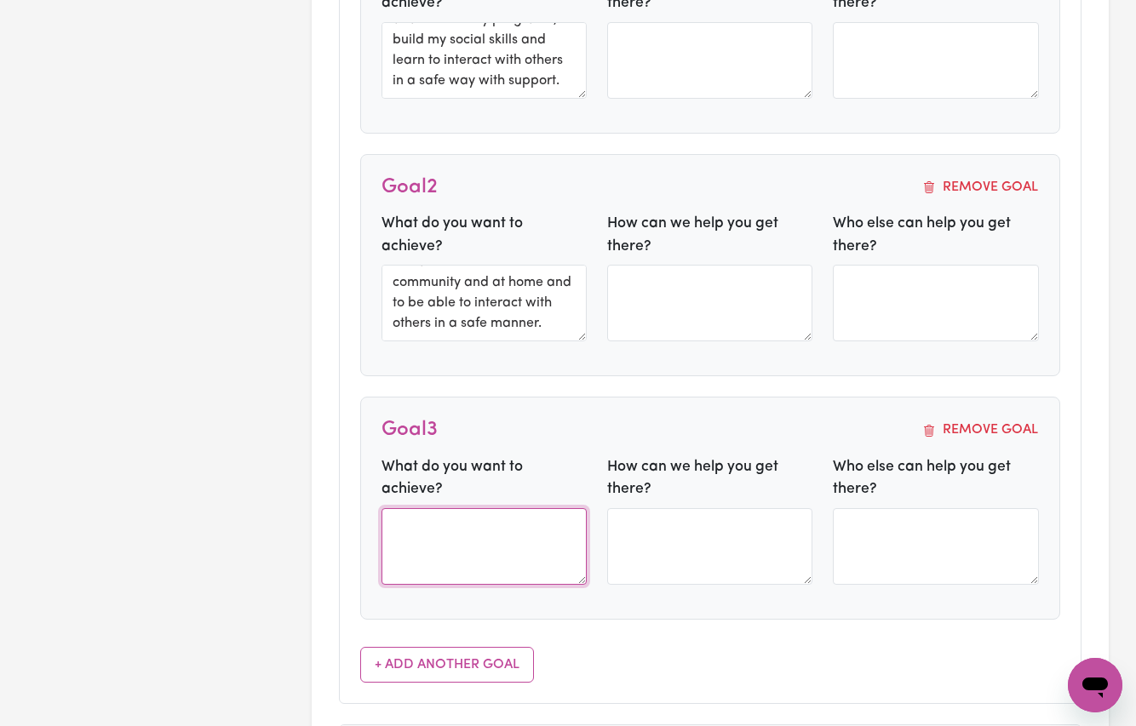
click at [419, 508] on textarea at bounding box center [484, 546] width 205 height 77
paste textarea "I would like to attend out of home care supports so that my informal supports c…"
type textarea "I would like to attend out of home care supports so that my informal supports c…"
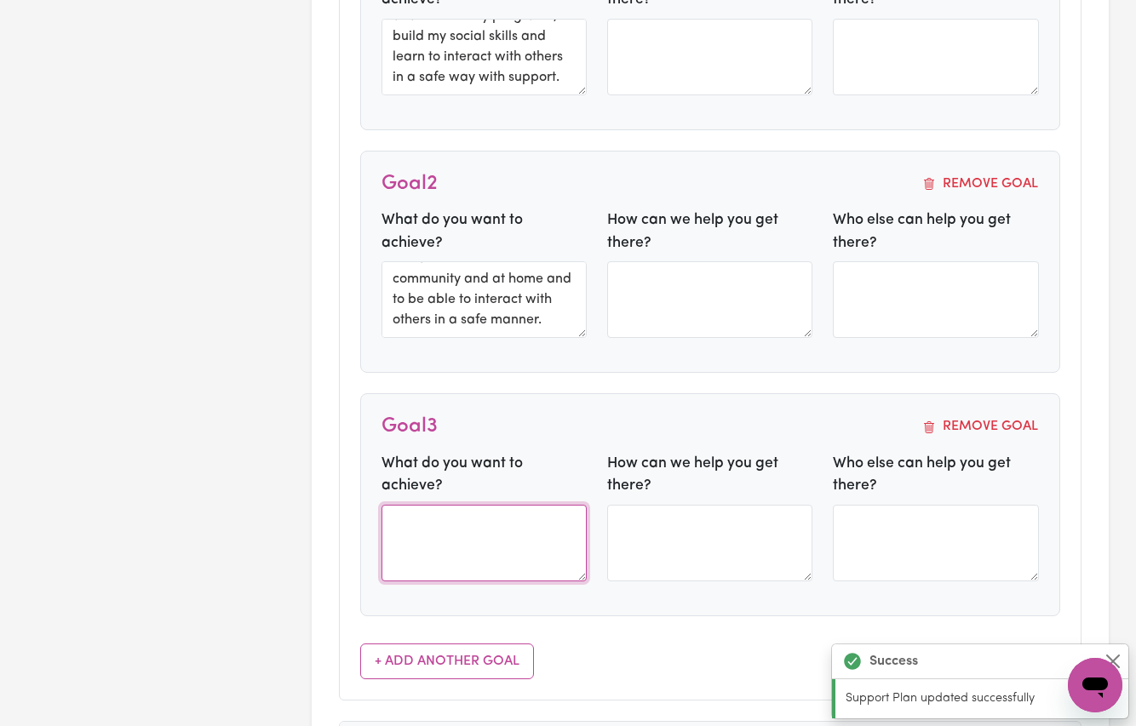
scroll to position [1064, 0]
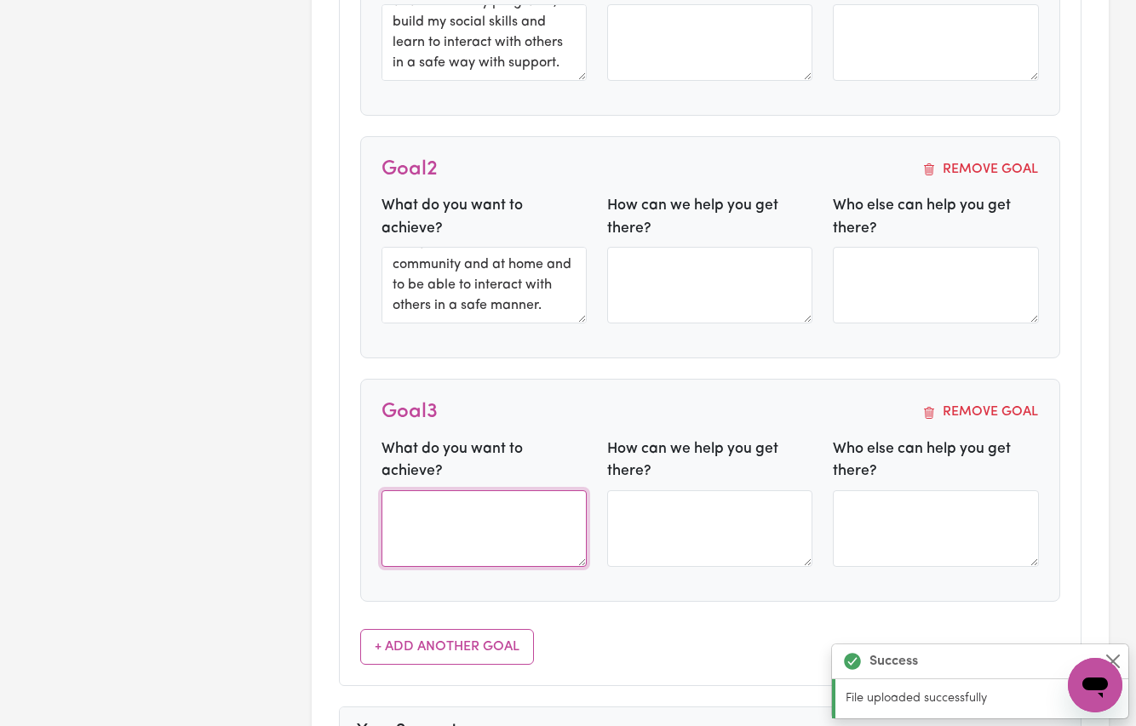
paste textarea "I would like to attend out of home care supports so that my informal supports c…"
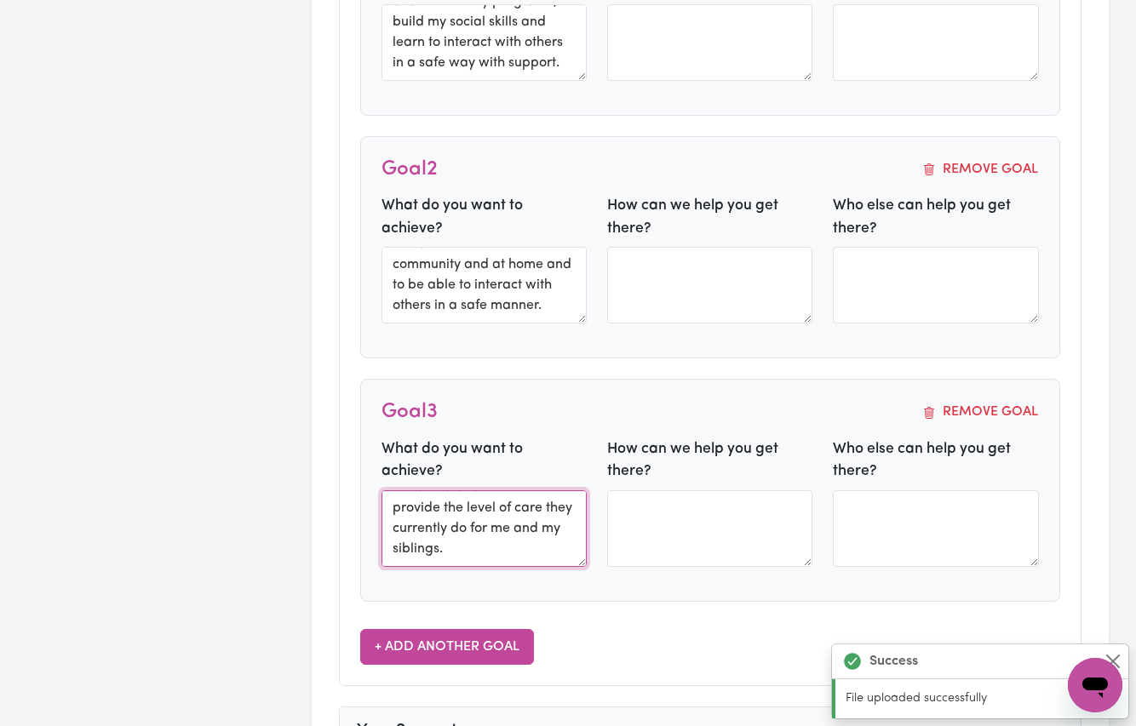
type textarea "I would like to attend out of home care supports so that my informal supports c…"
click at [437, 640] on button "+ Add Another Goal" at bounding box center [447, 647] width 174 height 36
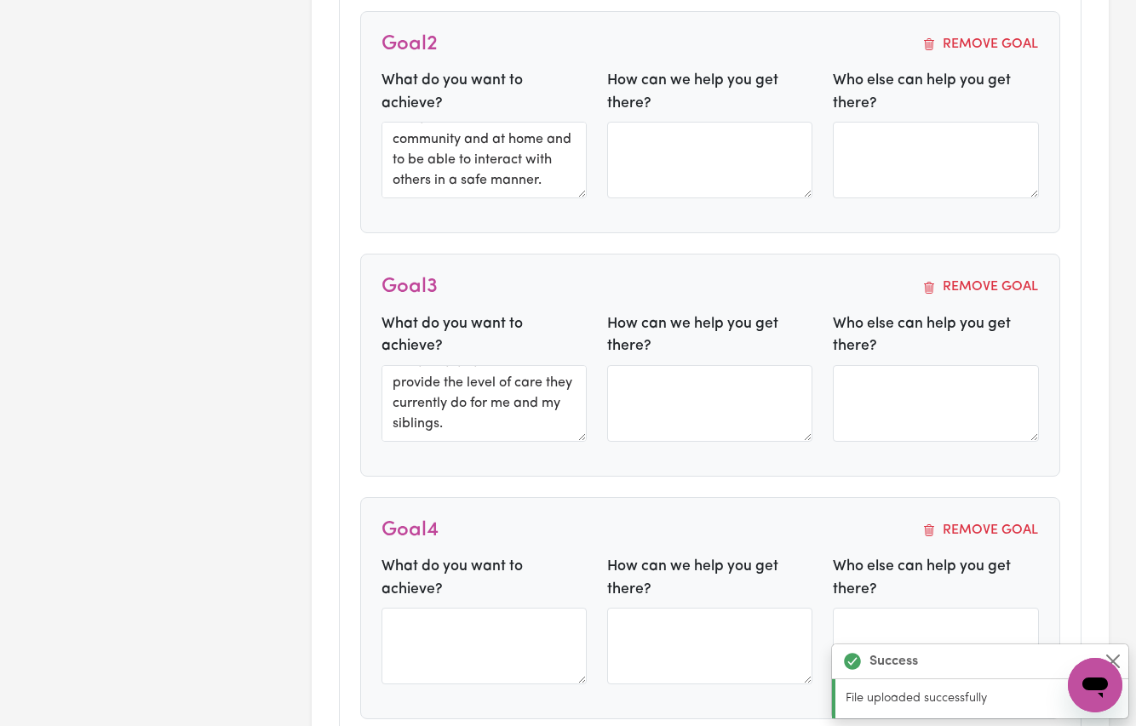
scroll to position [1223, 0]
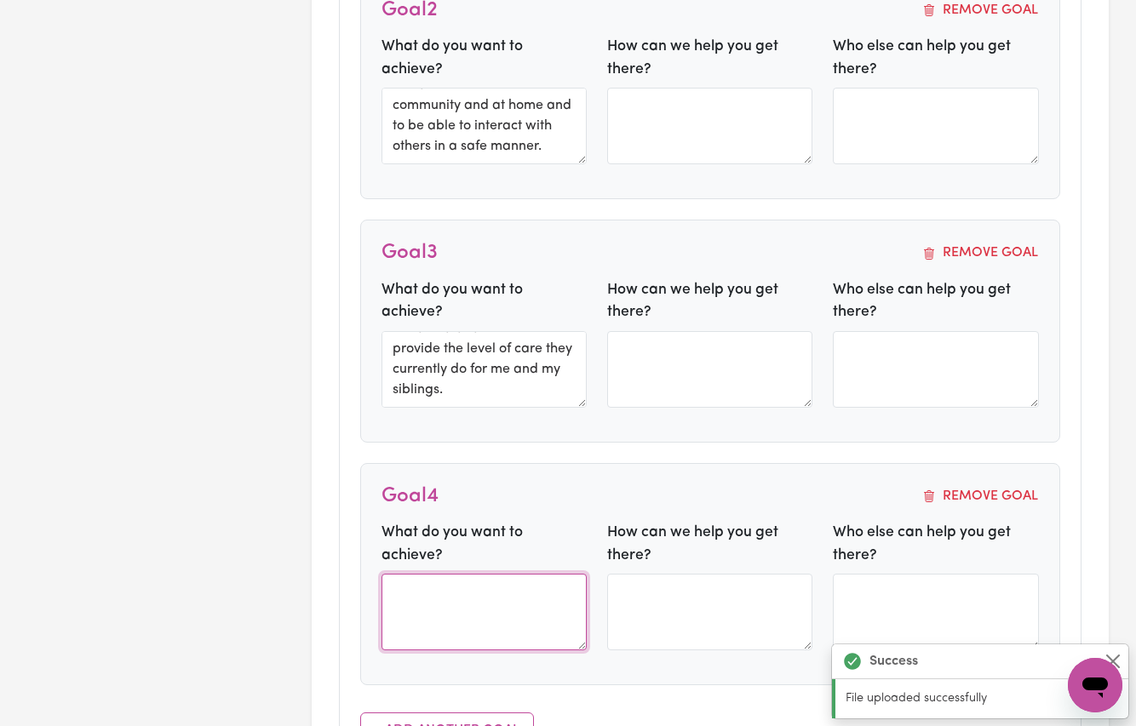
click at [448, 574] on textarea at bounding box center [484, 612] width 205 height 77
paste textarea "I would like to increase my daily living skills, sensory and emotional regulati…"
type textarea "I would like to increase my daily living skills, sensory and emotional regulati…"
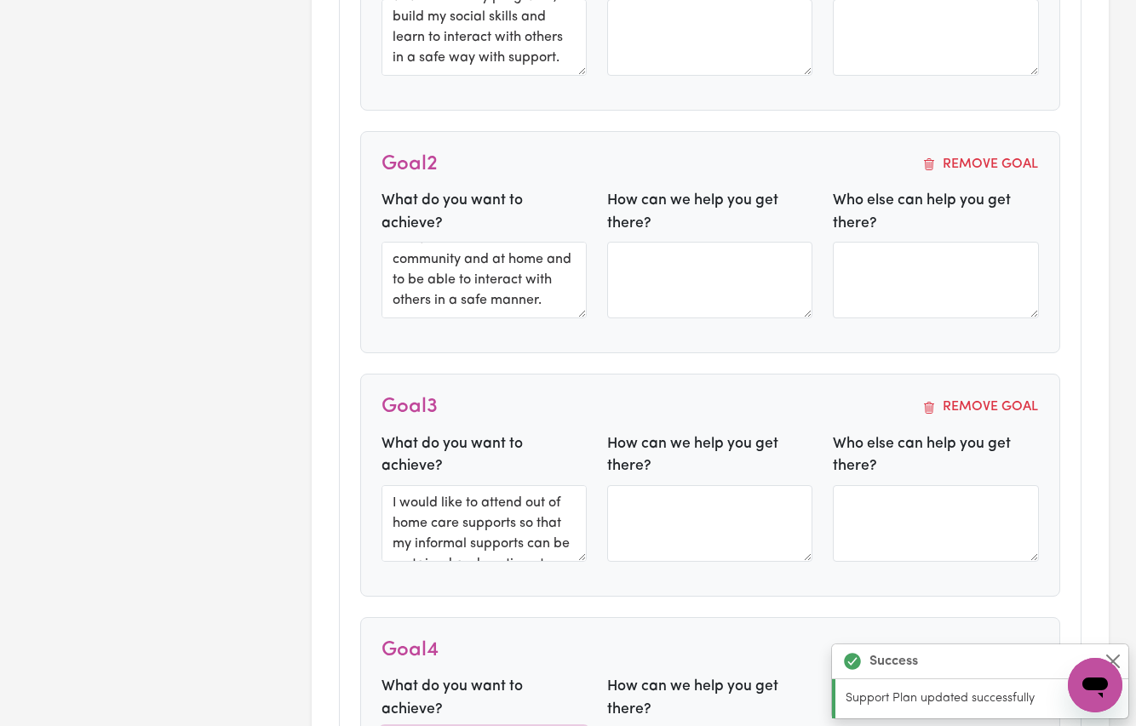
scroll to position [906, 0]
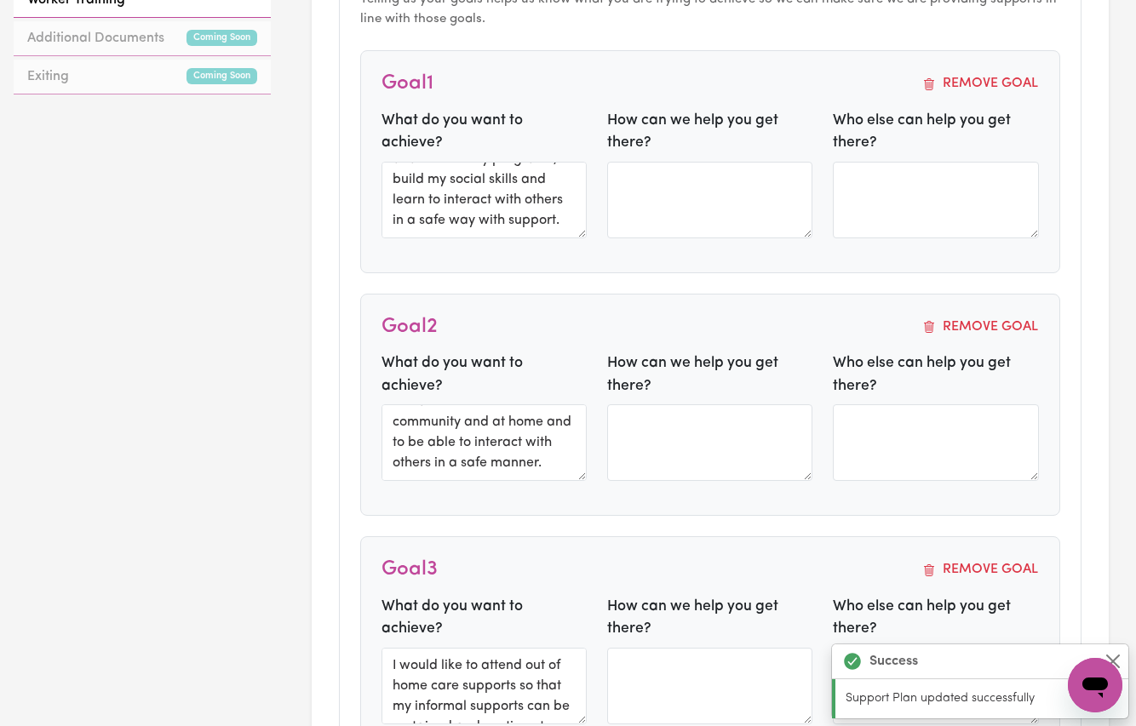
type textarea "I would like to improve my behaviour and safety awareness skills, so that I can…"
type textarea "I would like to attend social and community programs, to build my social skills…"
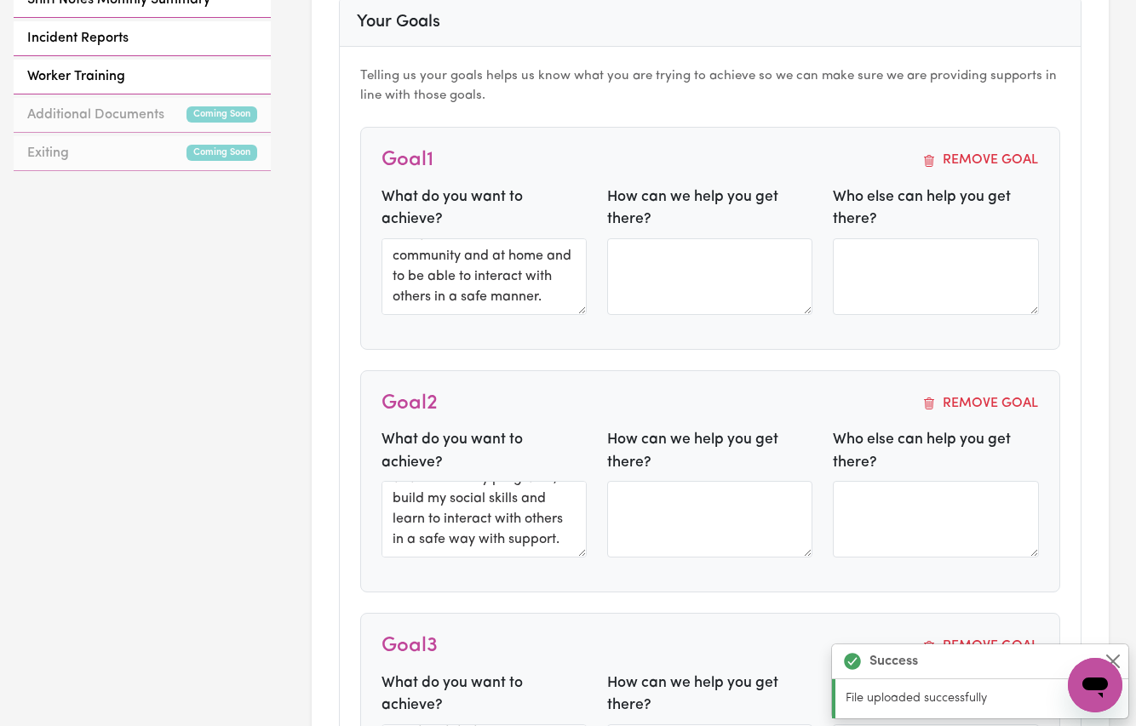
scroll to position [0, 0]
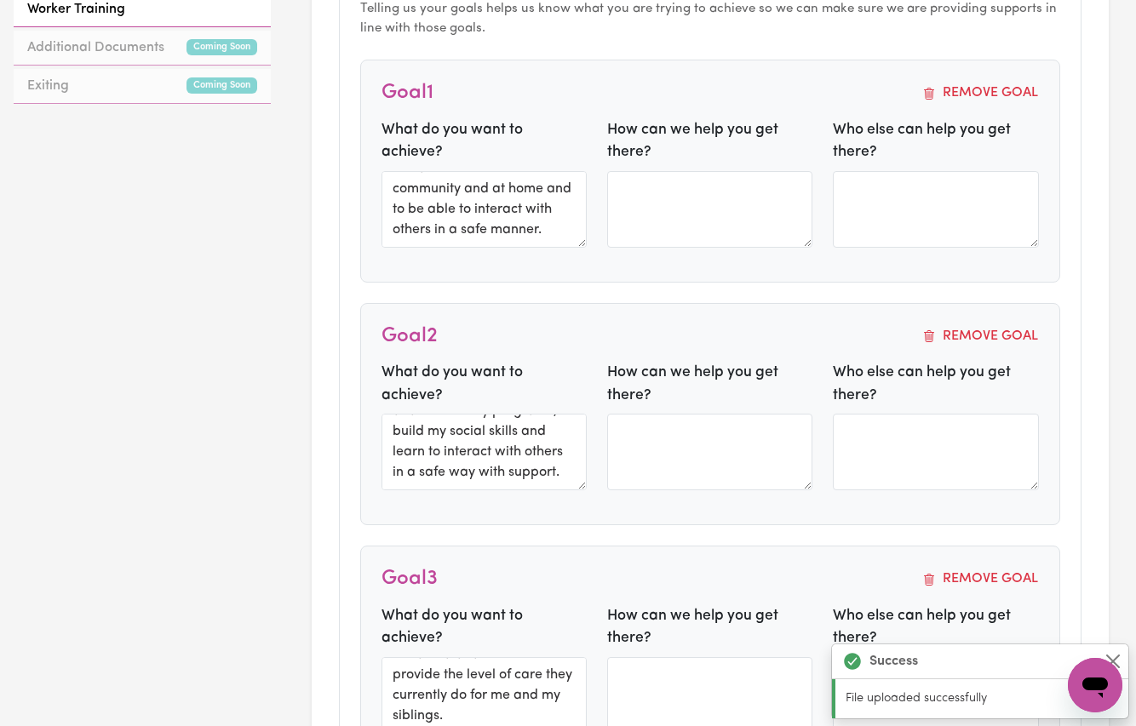
type textarea "I would like to increase my daily living skills, sensory and emotional regulati…"
drag, startPoint x: 416, startPoint y: 435, endPoint x: 267, endPoint y: 111, distance: 357.0
paste textarea "learn how to communicate with others so that I can make and maintain friendship…"
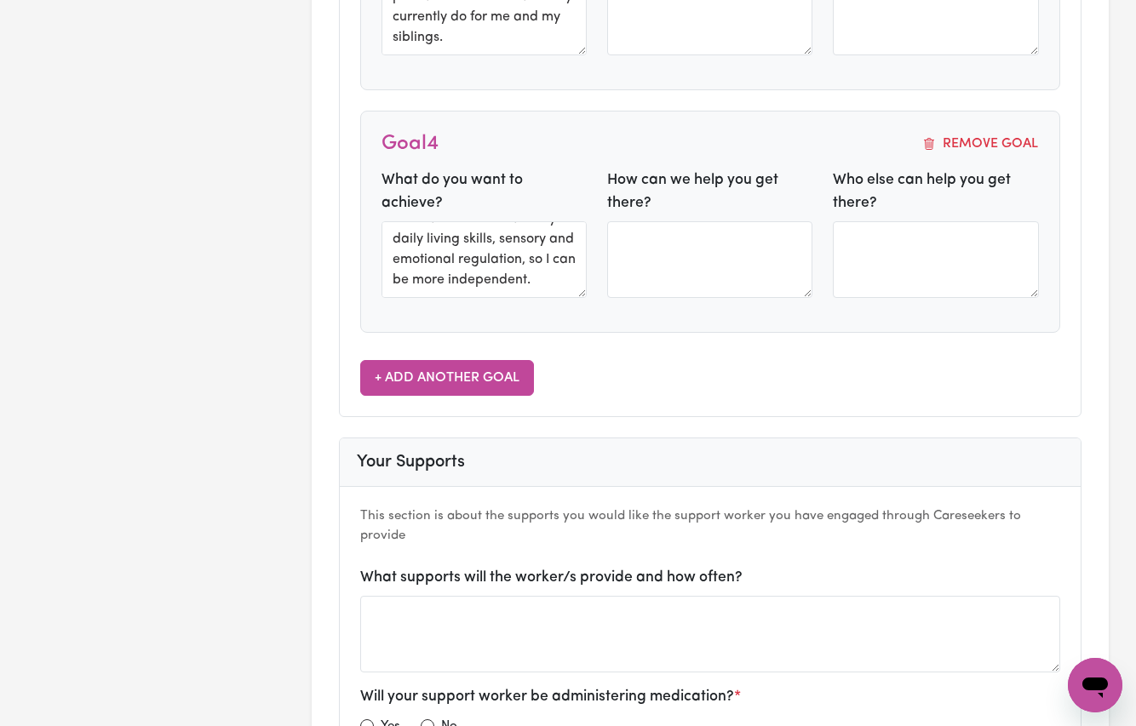
type textarea "I would like to learn how to communicate with others so that I can make and mai…"
click at [445, 360] on button "+ Add Another Goal" at bounding box center [447, 378] width 174 height 36
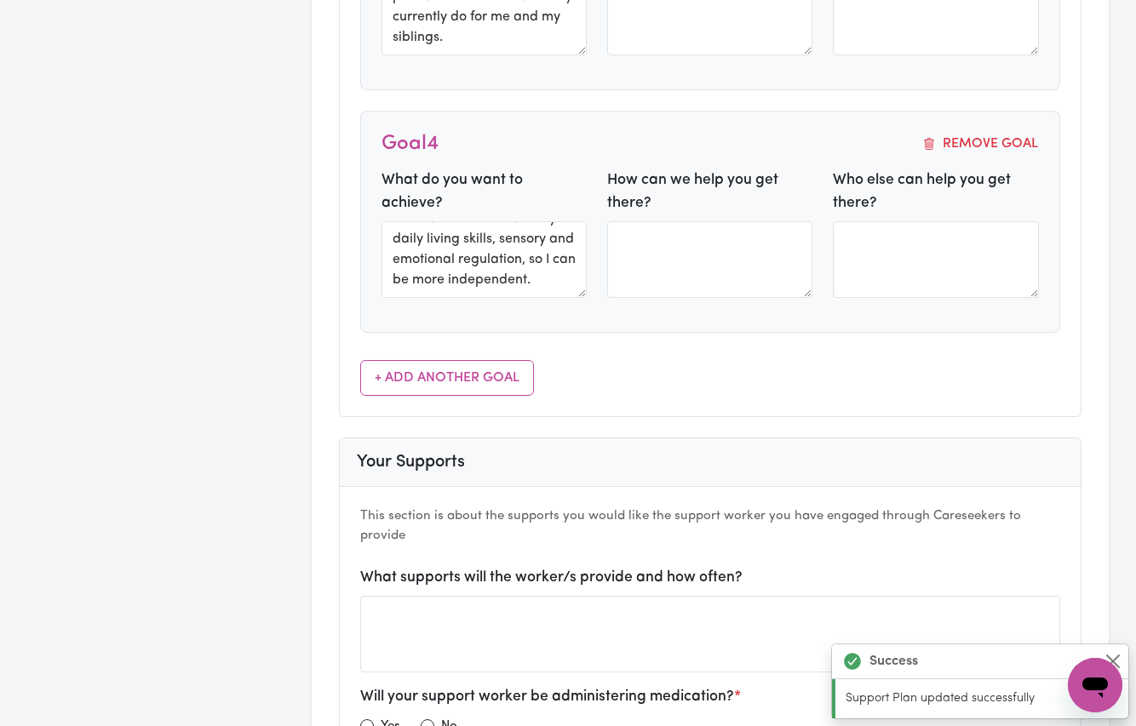
type textarea "I would like to learn how to communicate with others so that I can make and mai…"
type textarea "I would like to attend out of home care supports so that my informal supports c…"
type textarea "I would like to improve my behaviour and safety awareness skills, so that I can…"
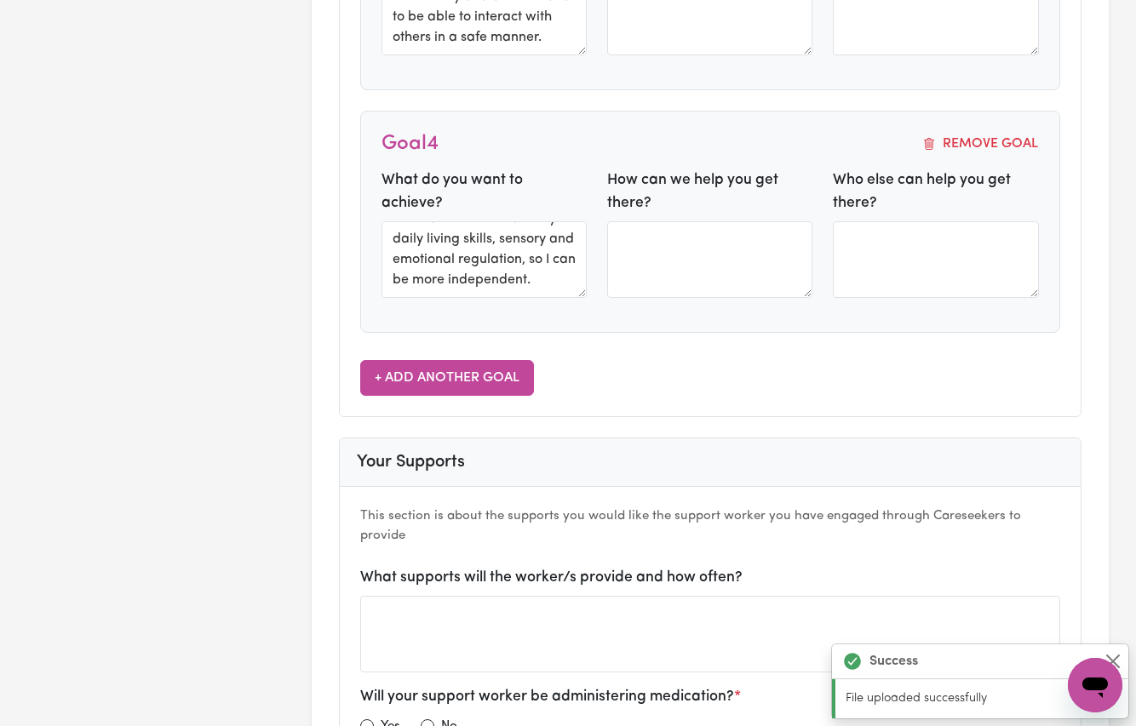
click at [457, 360] on button "+ Add Another Goal" at bounding box center [447, 378] width 174 height 36
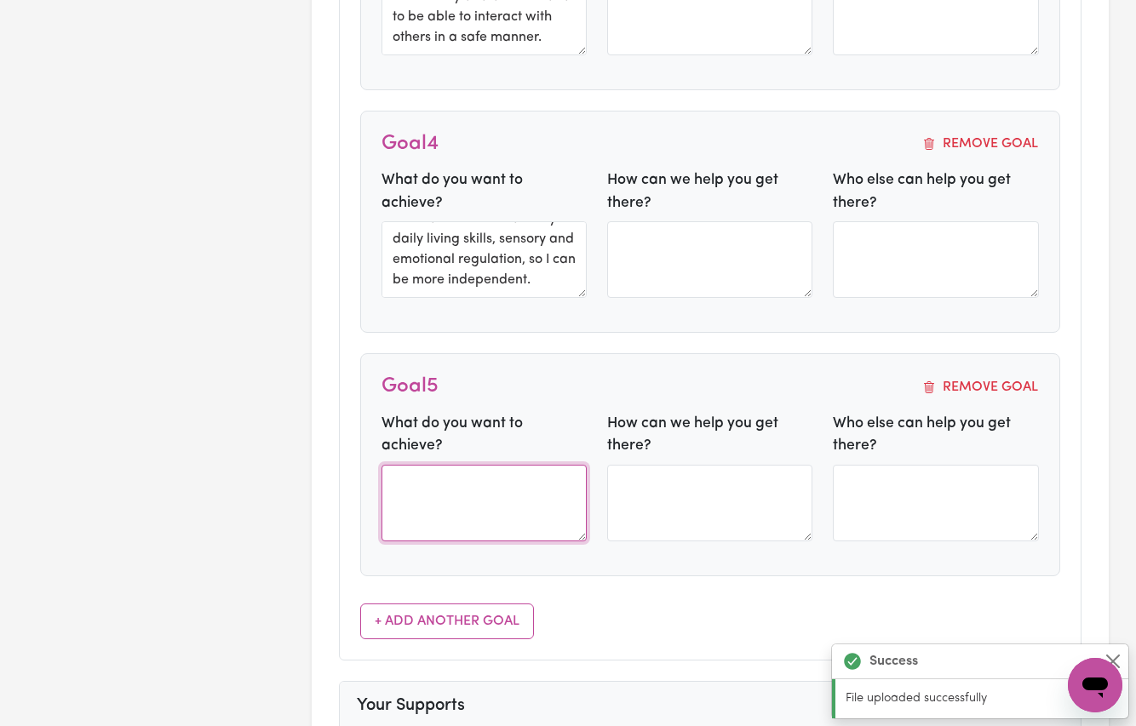
click at [459, 465] on textarea at bounding box center [484, 503] width 205 height 77
paste textarea "I would like to attend social and community programs, to build my social skills…"
type textarea "I would like to attend social and community programs, to build my social skills…"
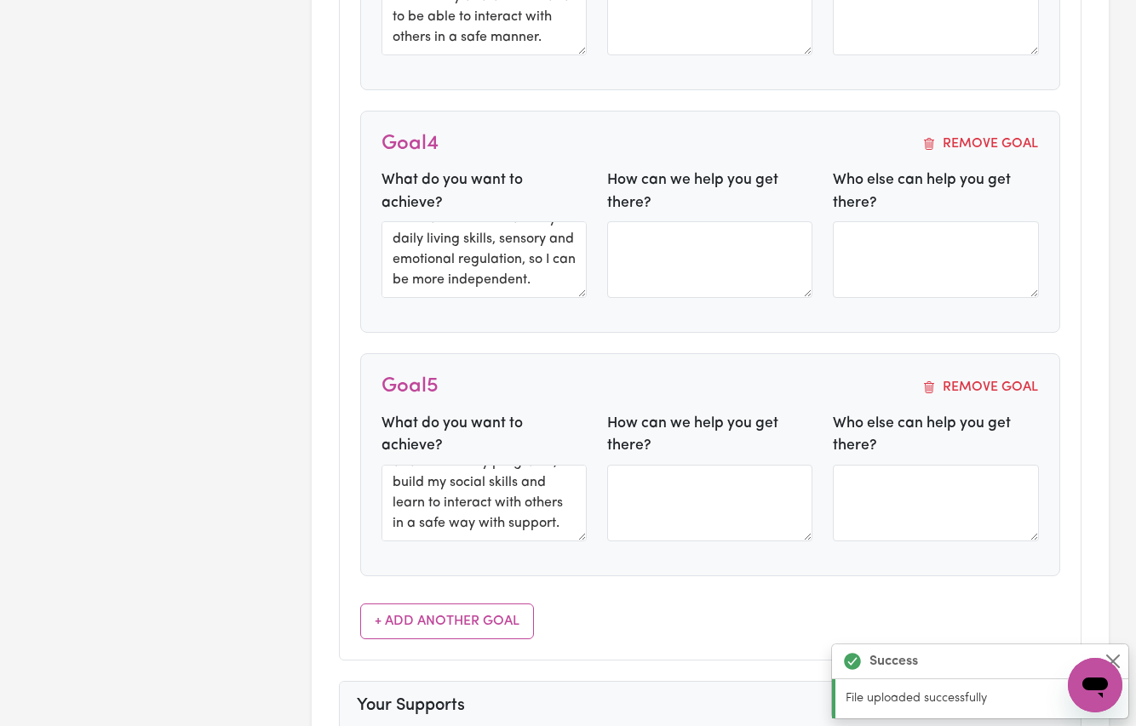
click at [495, 540] on div "What do you want to achieve? I would like to attend social and community progra…" at bounding box center [484, 484] width 226 height 142
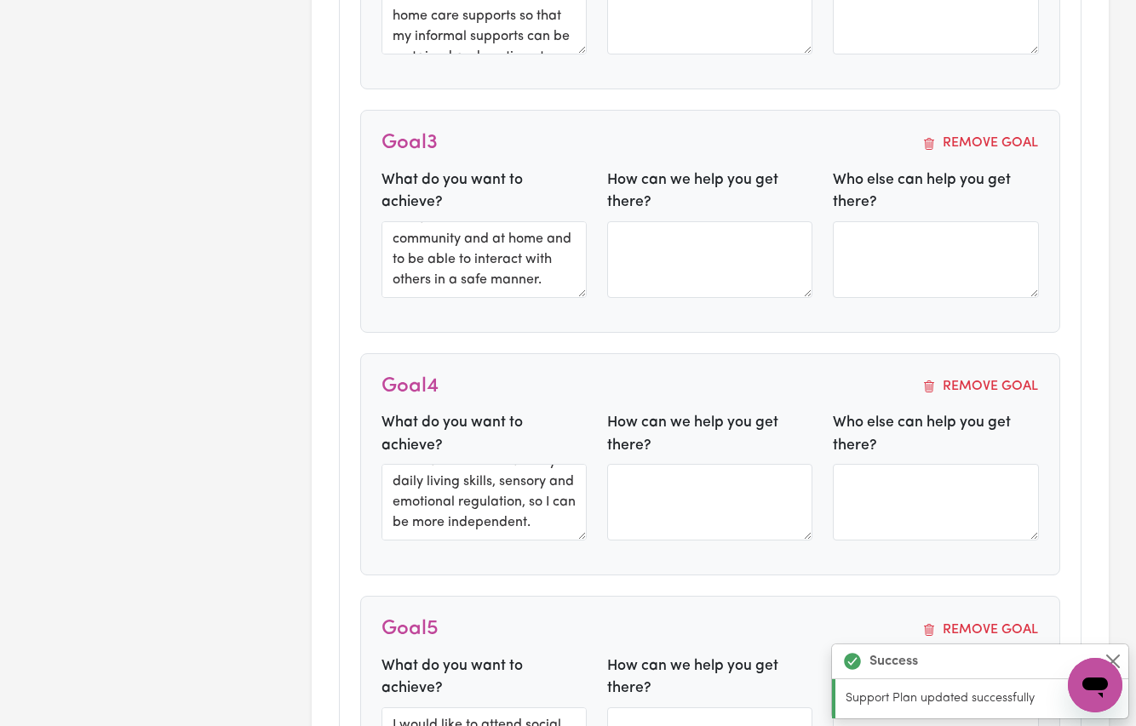
type textarea "I would like to increase my daily living skills, sensory and emotional regulati…"
type textarea "I would like to improve my behaviour and safety awareness skills, so that I can…"
type textarea "I would like to attend out of home care supports so that my informal supports c…"
type textarea "I would like to learn how to communicate with others so that I can make and mai…"
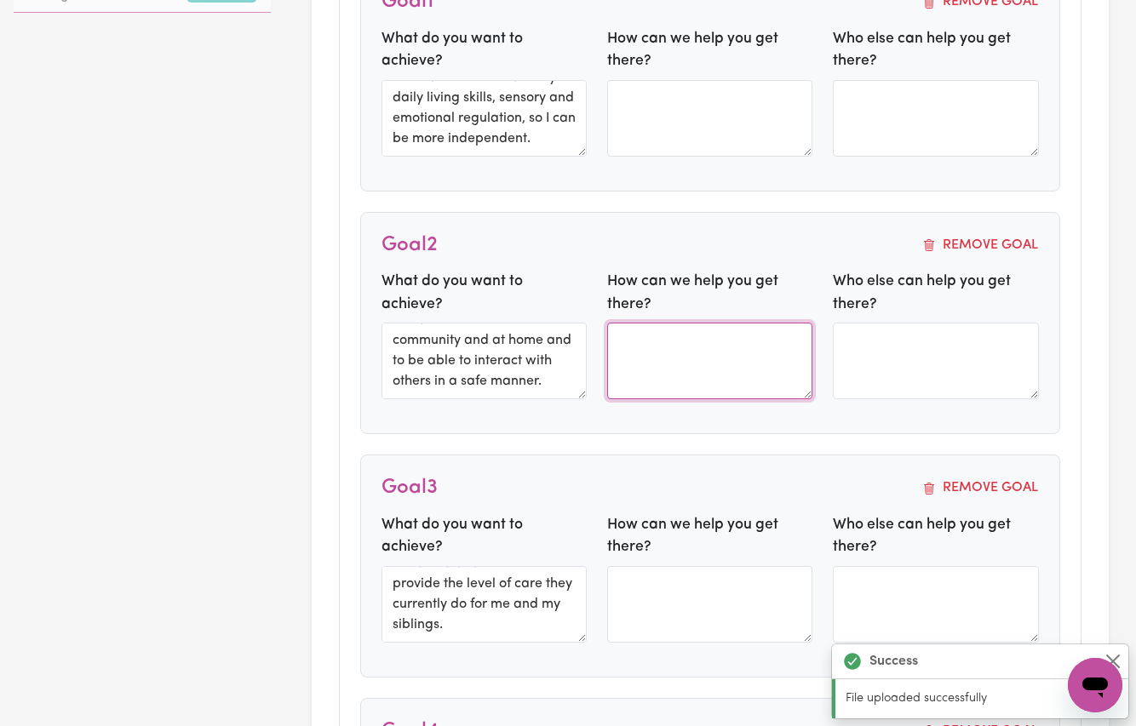
click at [652, 370] on textarea at bounding box center [709, 361] width 205 height 77
drag, startPoint x: 742, startPoint y: 340, endPoint x: 502, endPoint y: 315, distance: 240.6
click at [502, 315] on div "What do you want to achieve? I would like to improve my behaviour and safety aw…" at bounding box center [710, 342] width 679 height 142
click at [699, 345] on textarea "Refer to OT report" at bounding box center [709, 361] width 205 height 77
click at [686, 333] on textarea "Refer to OT report" at bounding box center [709, 361] width 205 height 77
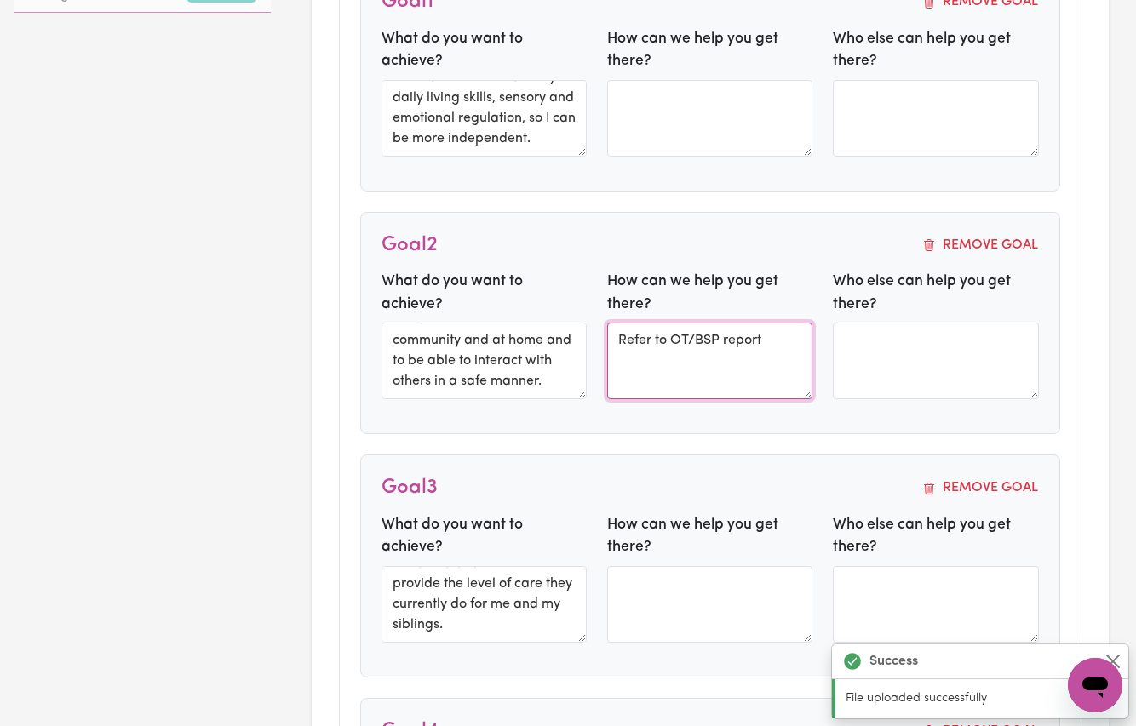
drag, startPoint x: 674, startPoint y: 331, endPoint x: 720, endPoint y: 330, distance: 46.0
click at [720, 330] on textarea "Refer to OT/BSP report" at bounding box center [709, 361] width 205 height 77
drag, startPoint x: 770, startPoint y: 339, endPoint x: 496, endPoint y: 312, distance: 275.6
click at [496, 312] on div "What do you want to achieve? I would like to improve my behaviour and safety aw…" at bounding box center [710, 342] width 679 height 142
type textarea "Refer to therapist report"
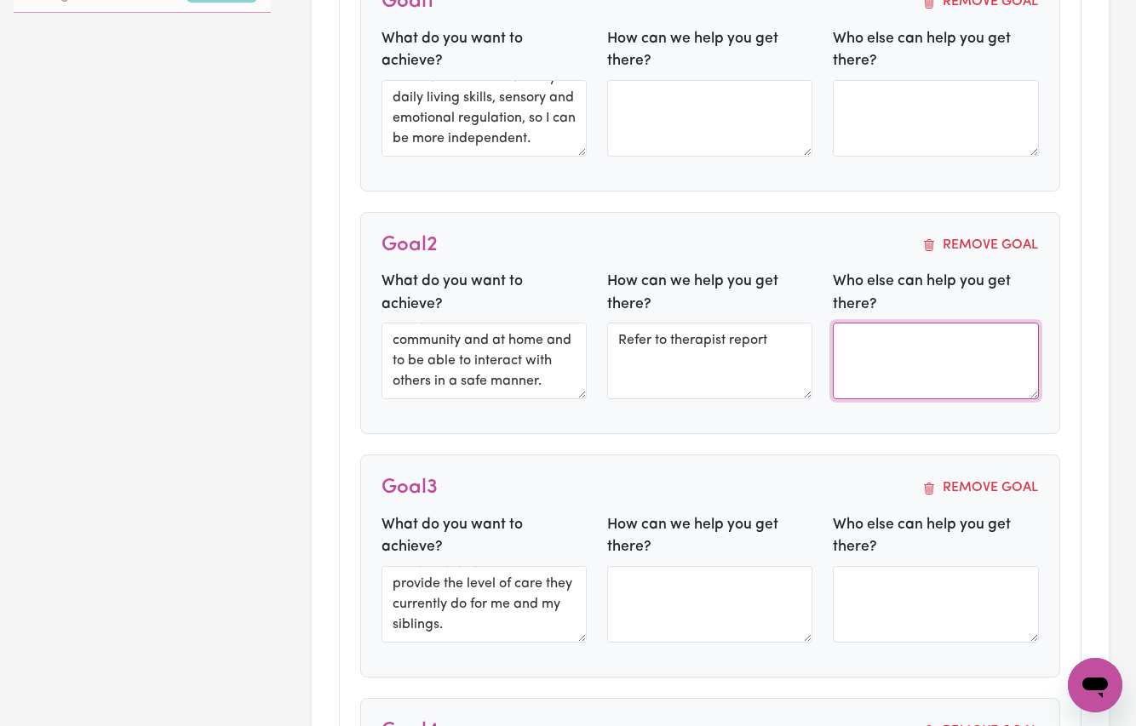
click at [896, 352] on textarea at bounding box center [935, 361] width 205 height 77
type textarea "I would like to attend out of home care supports so that my informal supports c…"
type textarea "I would like to learn how to communicate with others so that I can make and mai…"
type textarea "I would like to improve my behaviour and safety awareness skills, so that I can…"
type textarea "Refer to therapist report"
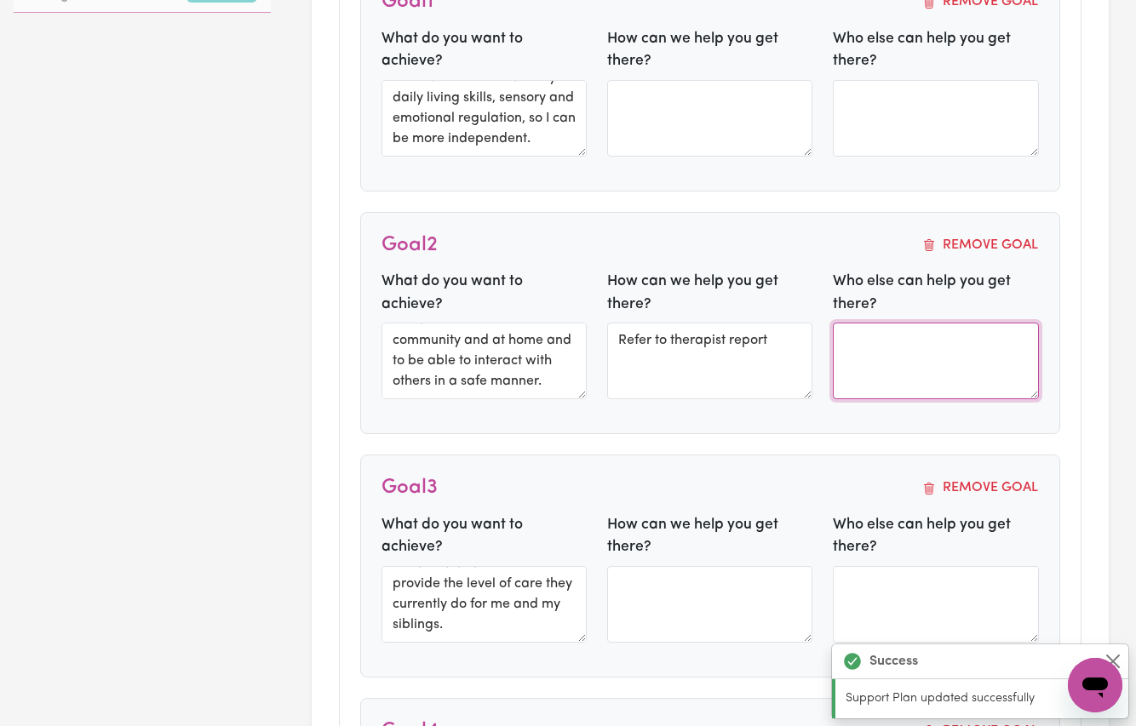
type textarea "I would like to increase my daily living skills, sensory and emotional regulati…"
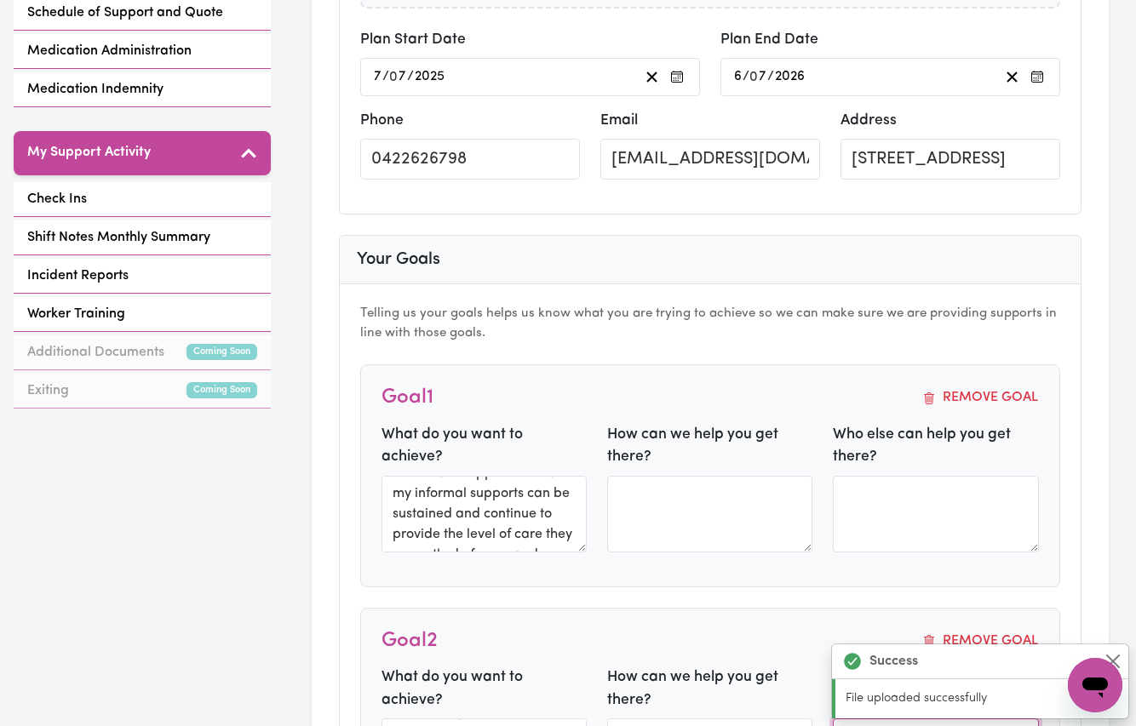
scroll to position [634, 0]
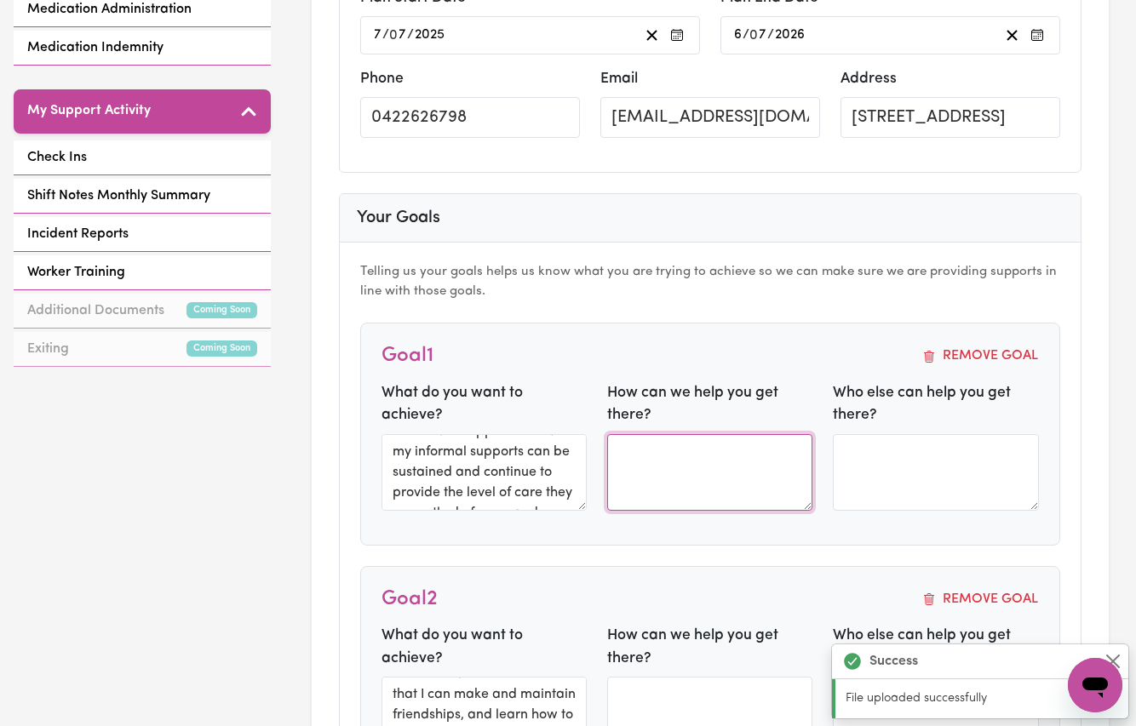
click at [664, 450] on textarea at bounding box center [709, 472] width 205 height 77
paste textarea "Refer to therapist report"
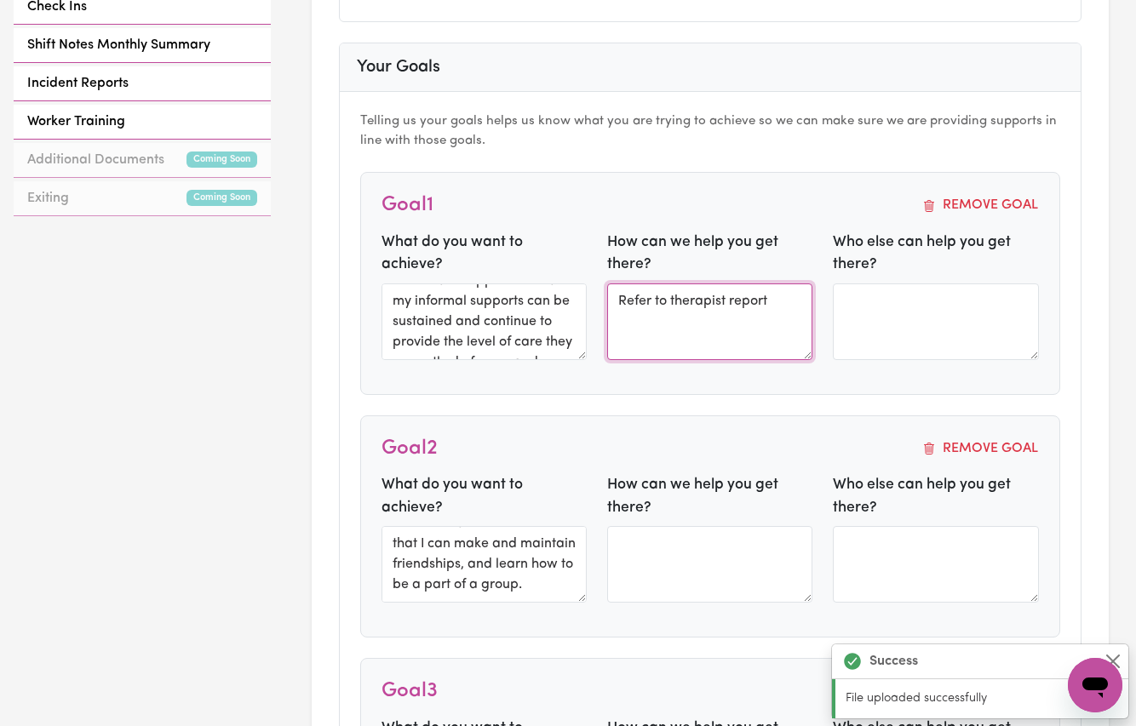
scroll to position [928, 0]
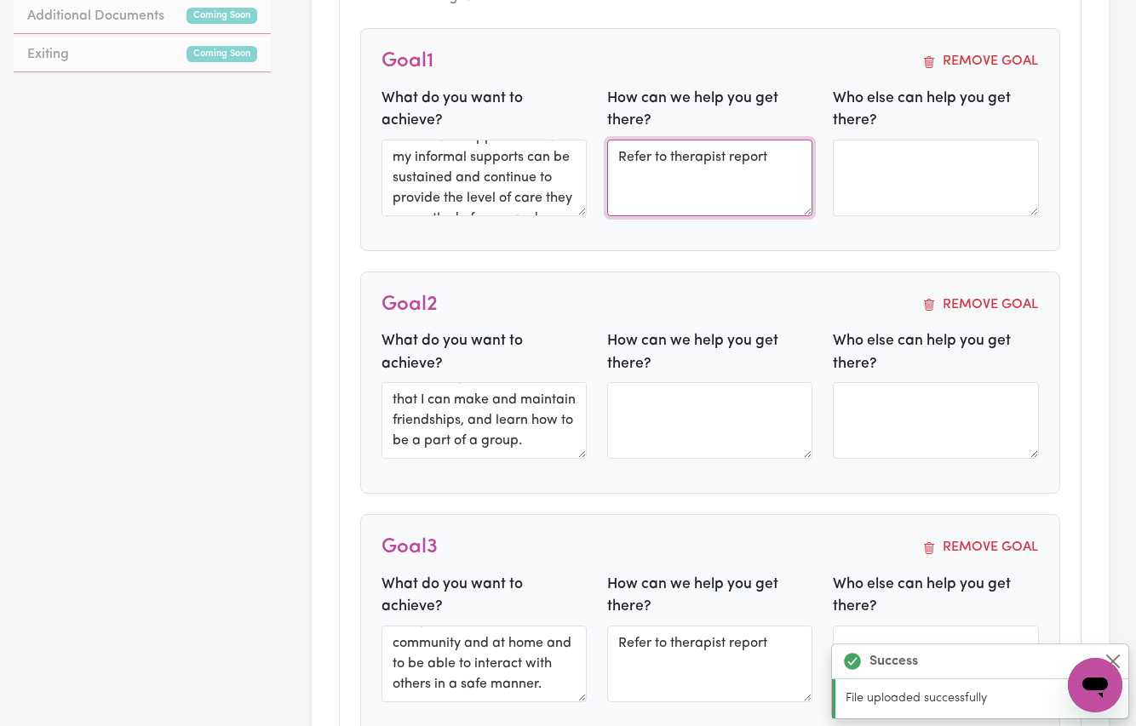
type textarea "Refer to therapist report"
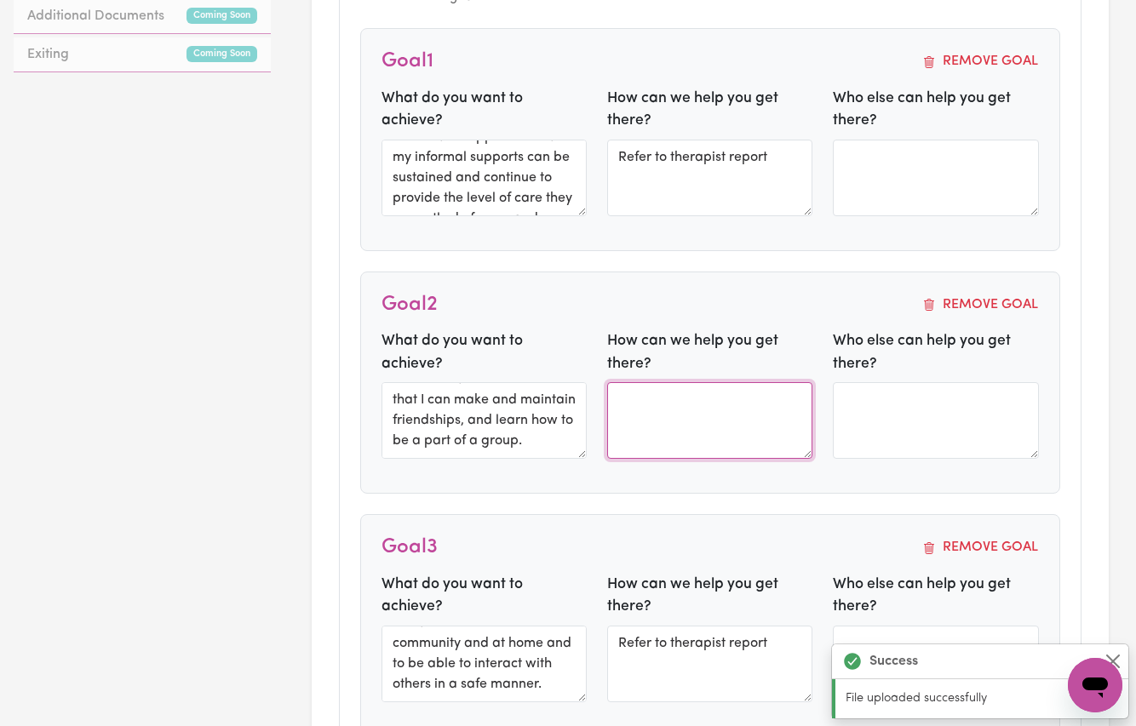
click at [660, 416] on textarea at bounding box center [709, 420] width 205 height 77
paste textarea "Refer to therapist report"
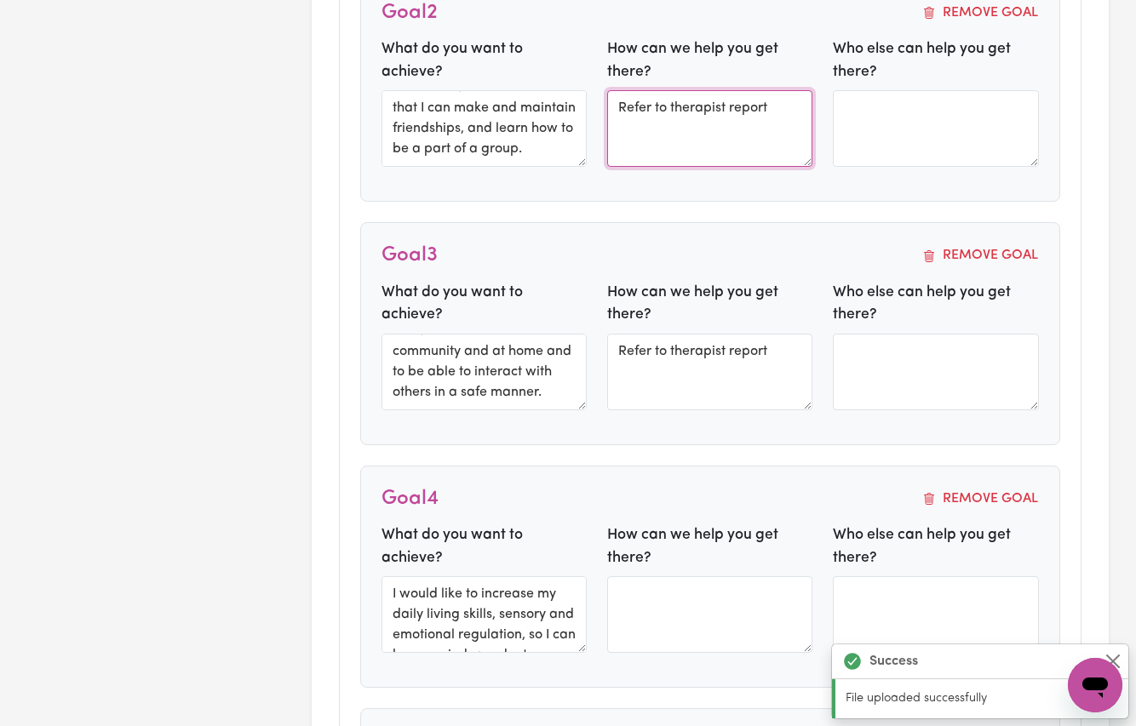
type textarea "Refer to therapist report"
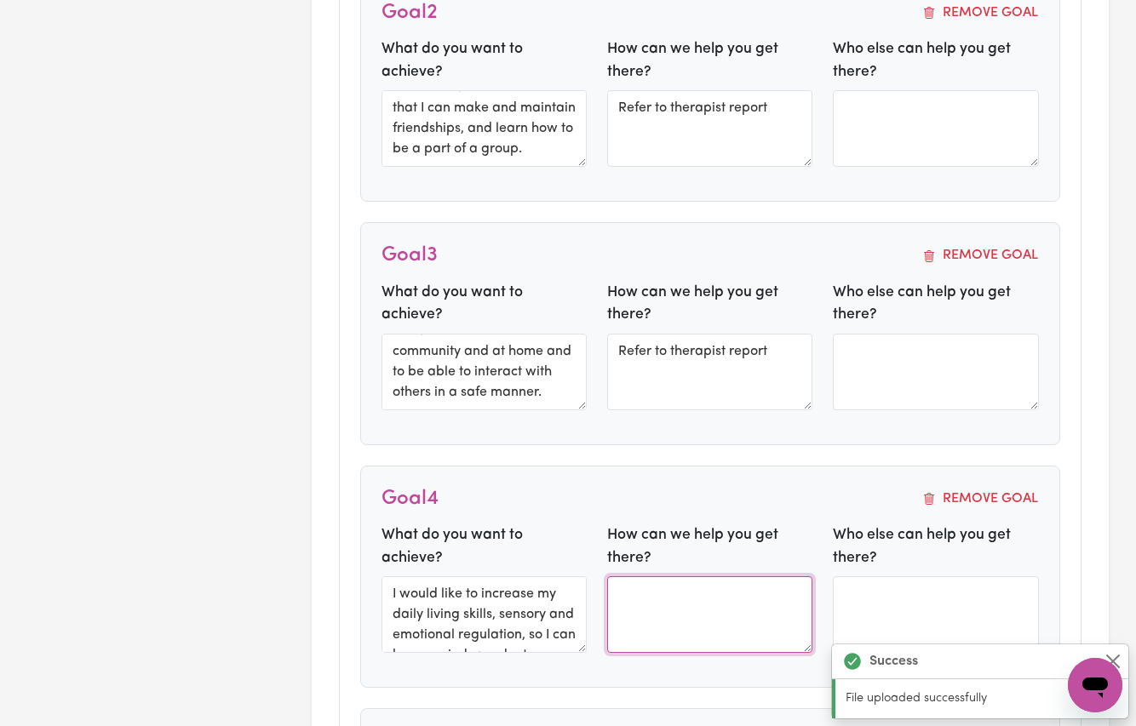
click at [633, 586] on textarea at bounding box center [709, 615] width 205 height 77
paste textarea "Refer to therapist report"
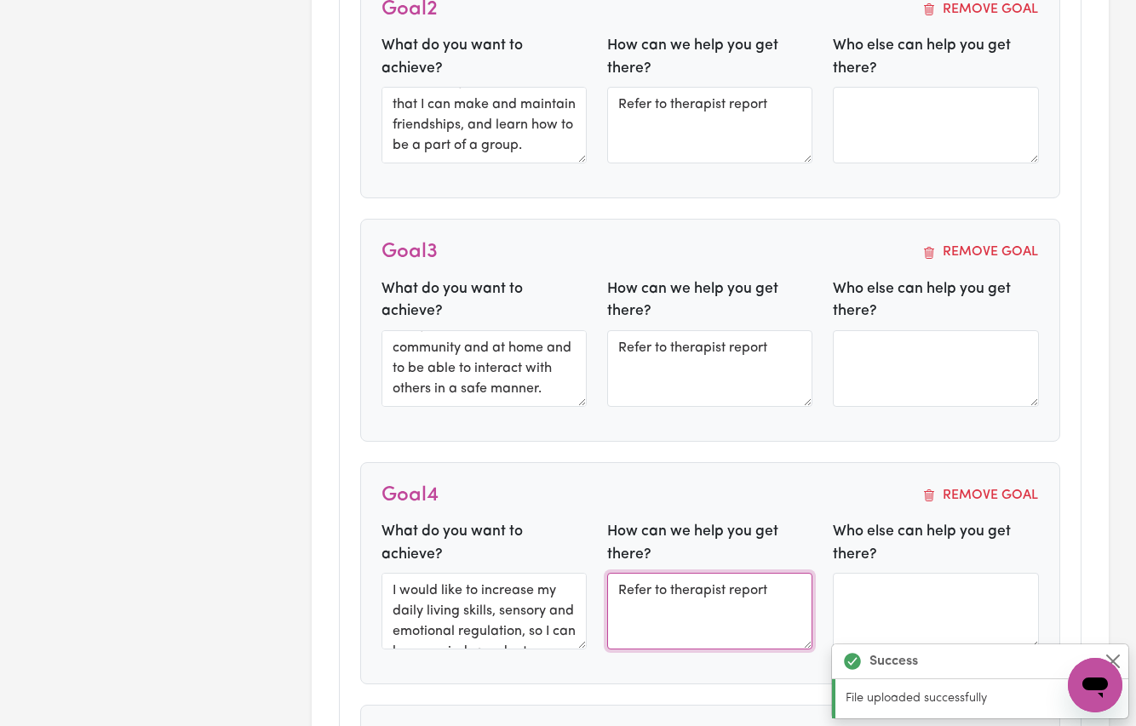
scroll to position [1783, 0]
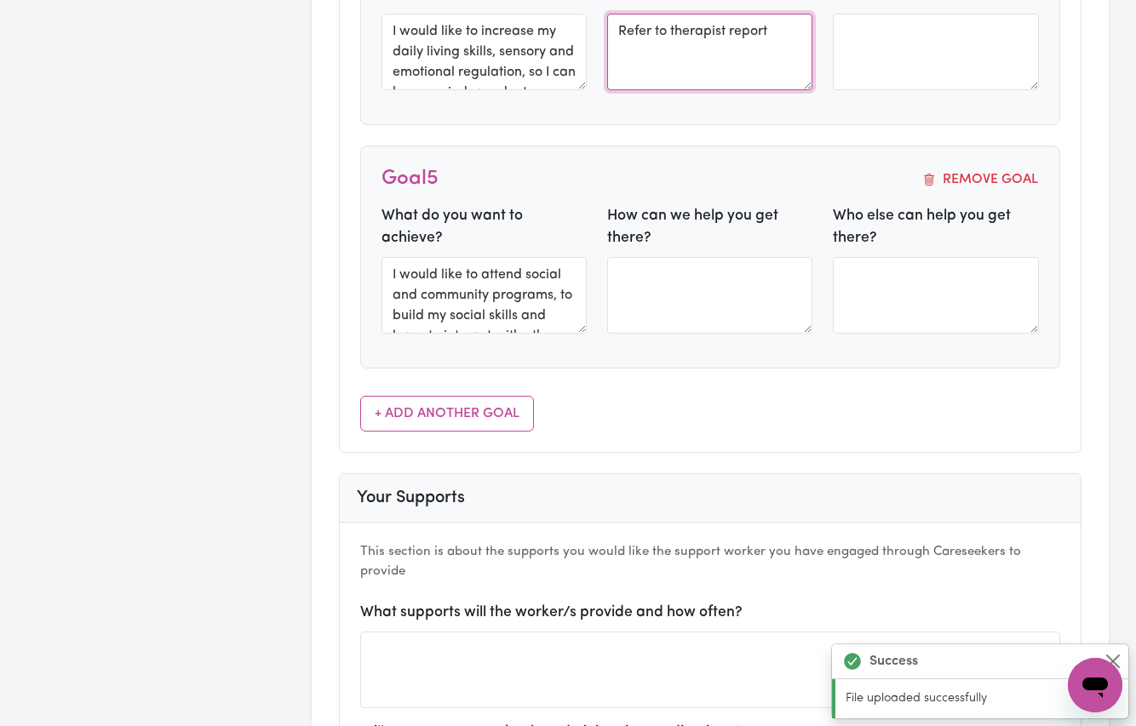
type textarea "Refer to therapist report"
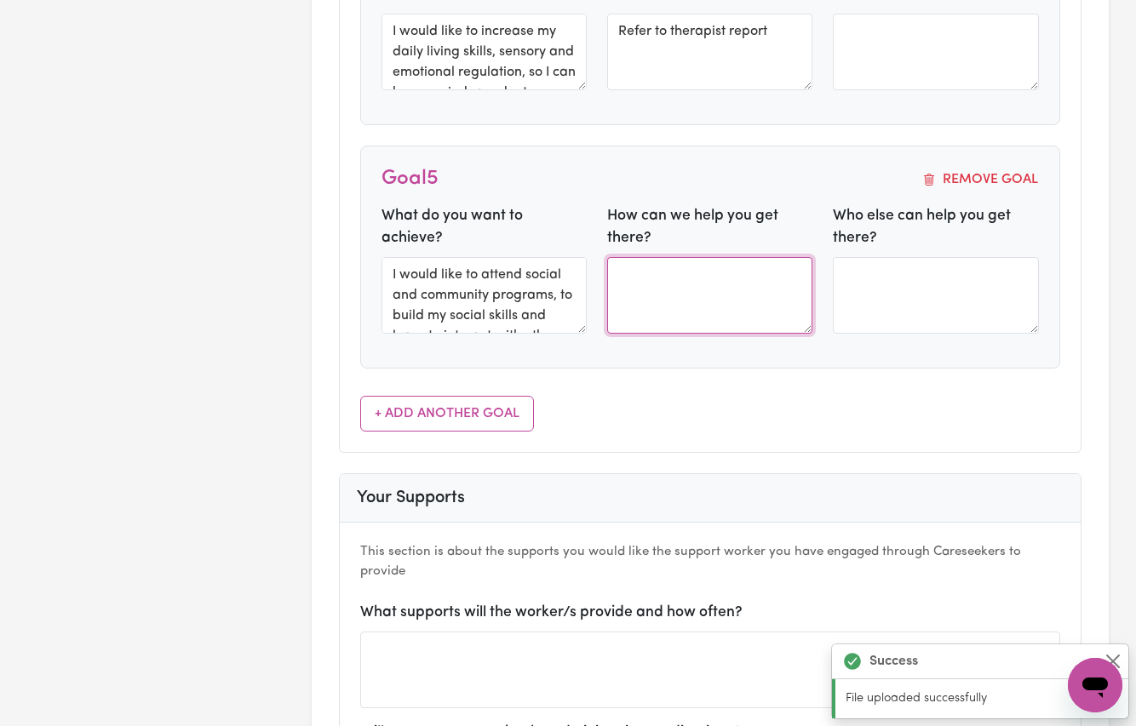
click at [638, 266] on textarea at bounding box center [709, 295] width 205 height 77
paste textarea "Refer to therapist report"
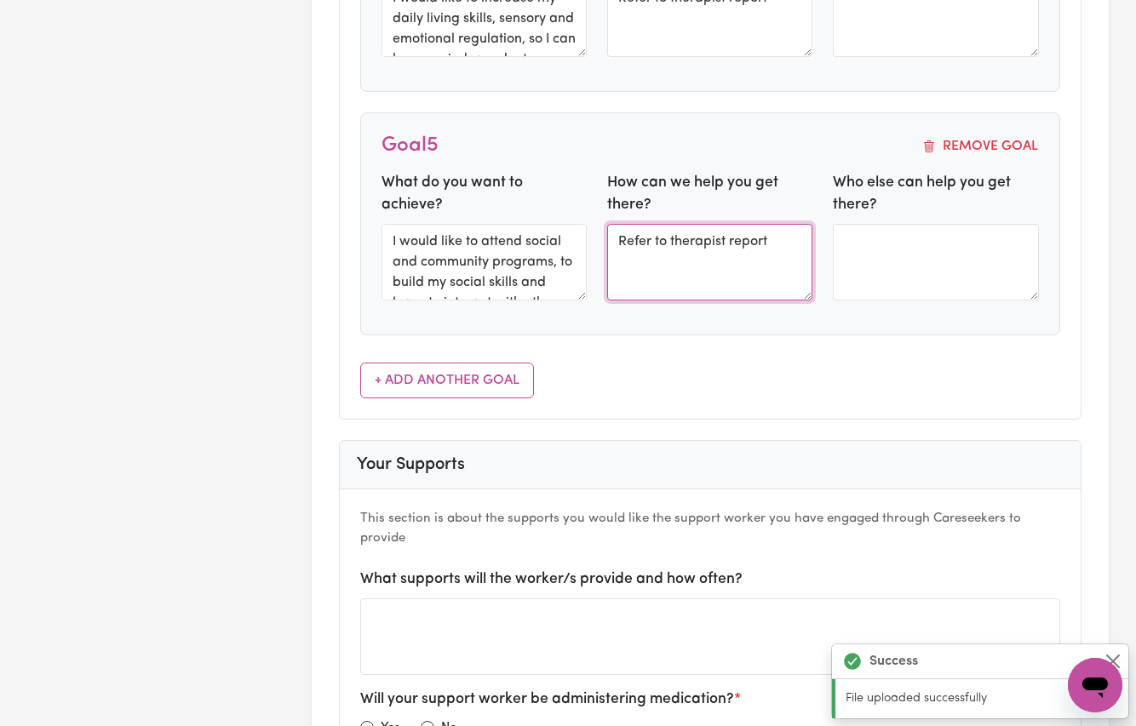
scroll to position [1928, 0]
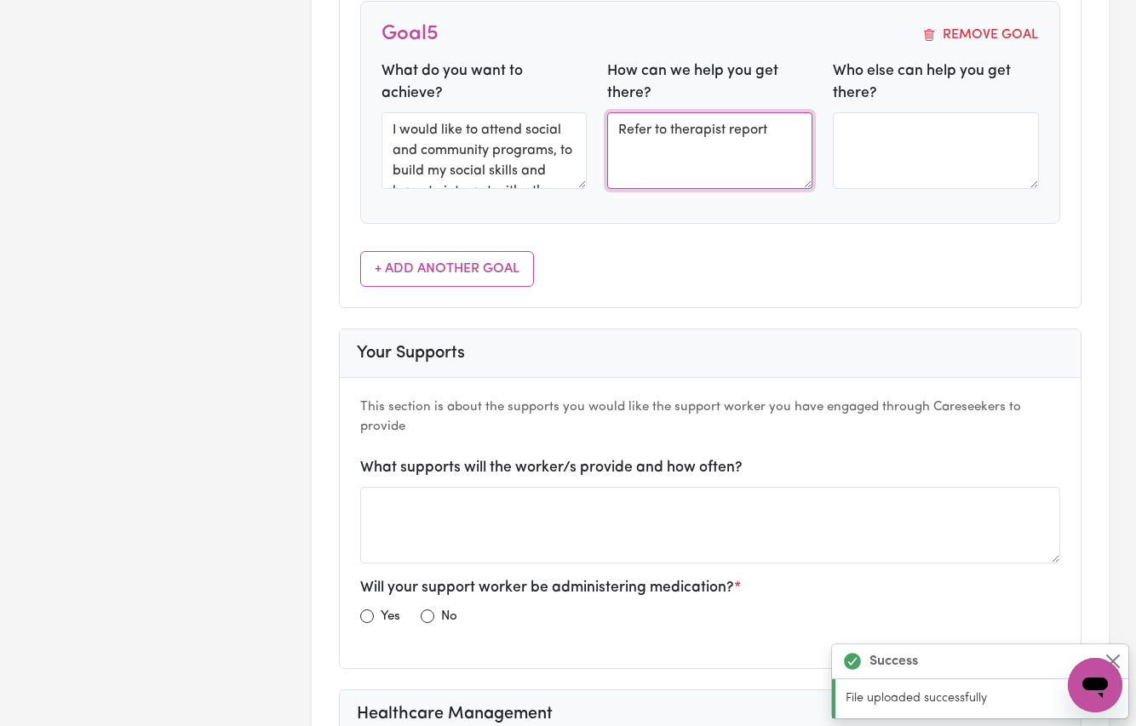
type textarea "Refer to therapist report"
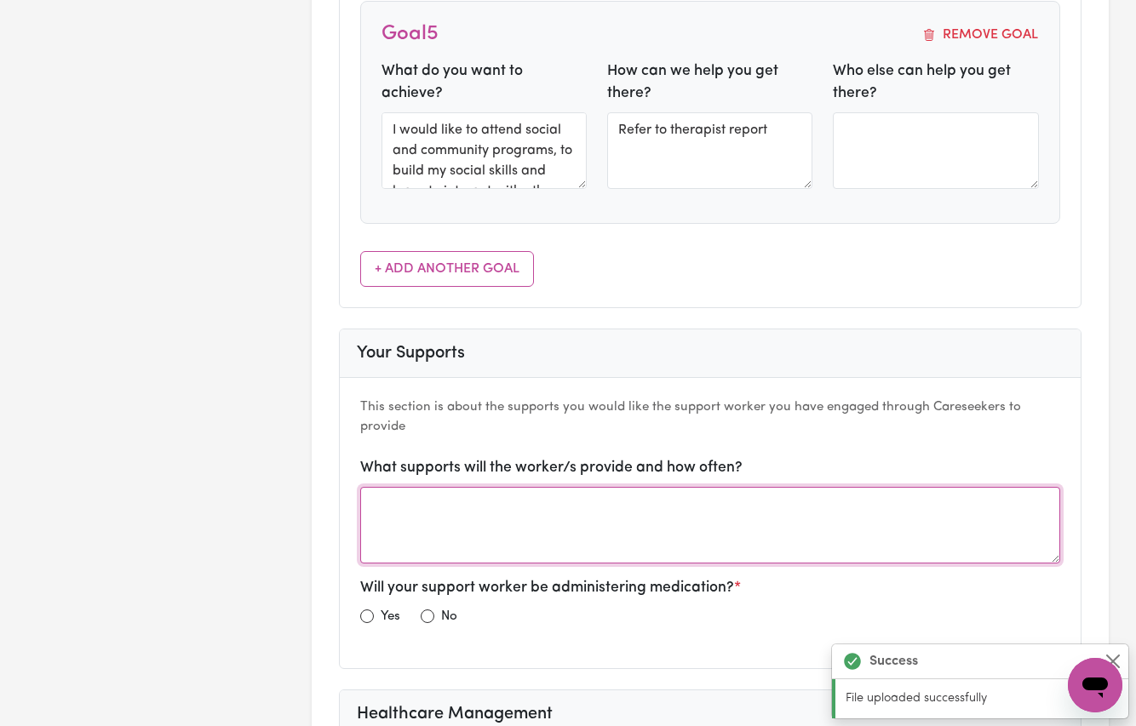
click at [410, 502] on textarea at bounding box center [710, 525] width 701 height 77
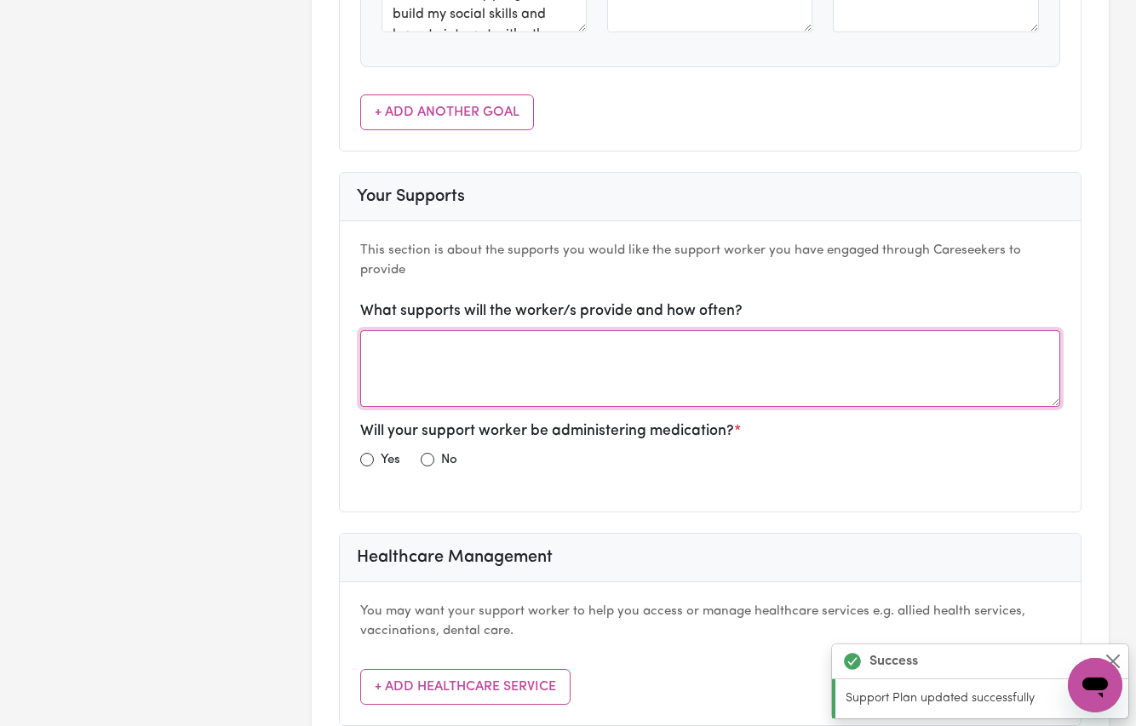
type textarea "I would like to increase my daily living skills, sensory and emotional regulati…"
type textarea "I would like to attend social and community programs, to build my social skills…"
type textarea "I would like to learn how to communicate with others so that I can make and mai…"
type textarea "I would like to improve my behaviour and safety awareness skills, so that I can…"
type textarea "I would like to attend out of home care supports so that my informal supports c…"
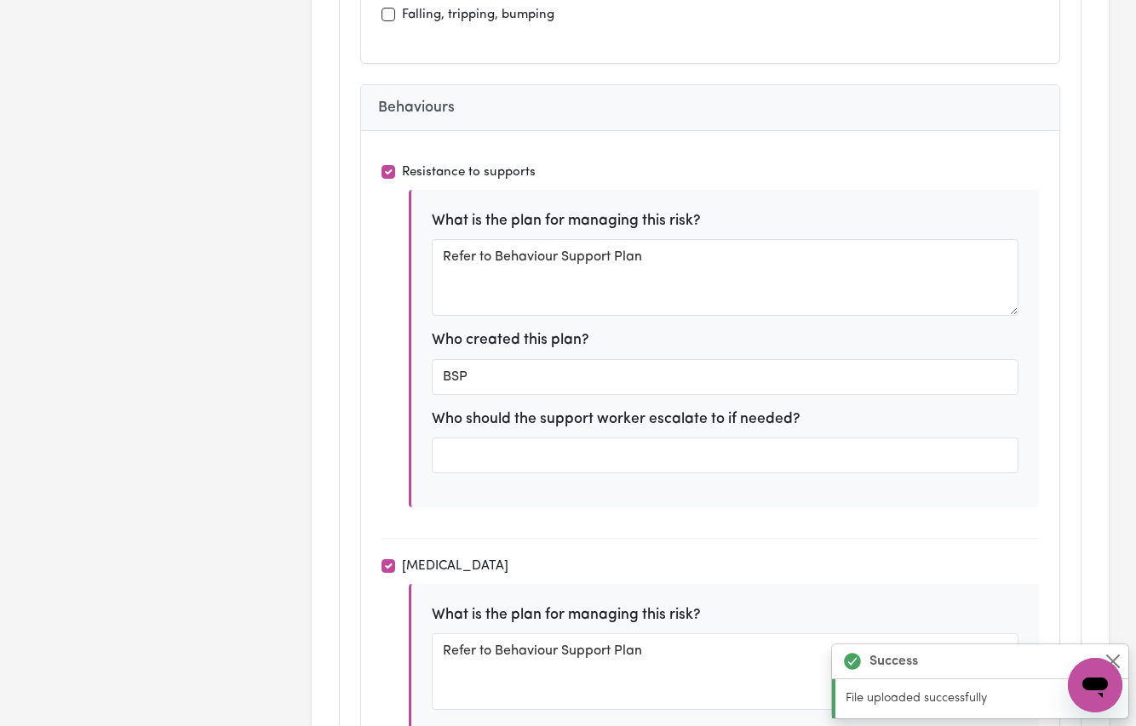
scroll to position [4492, 0]
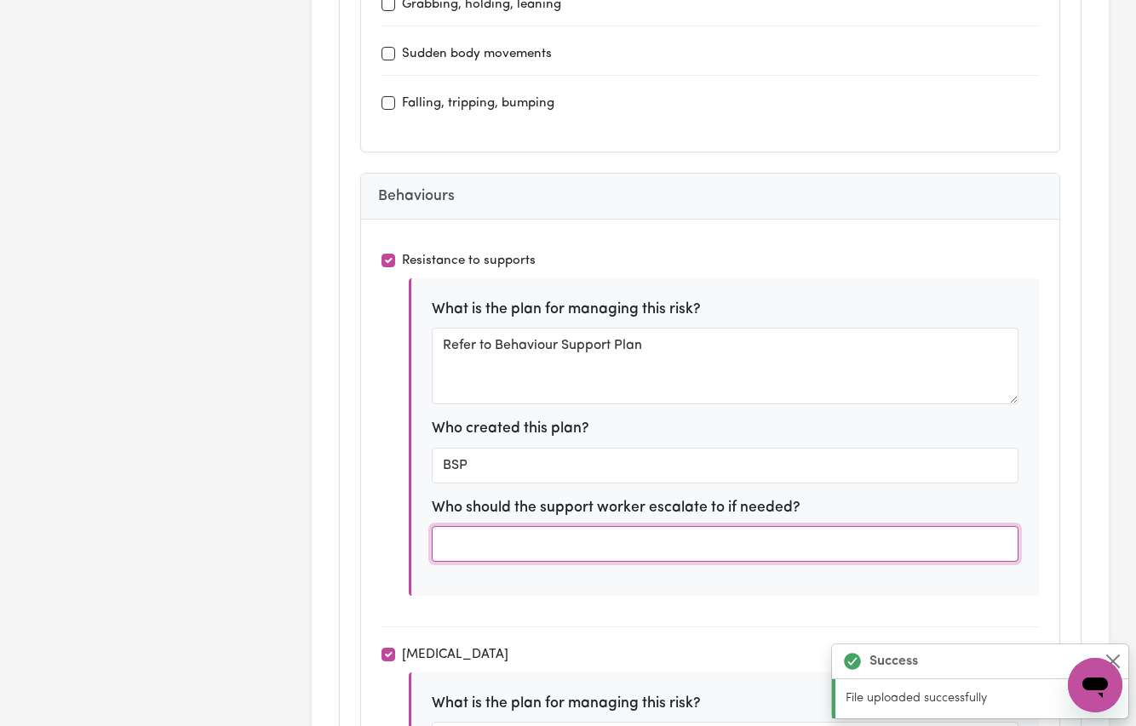
click at [505, 526] on input "text" at bounding box center [726, 544] width 588 height 36
drag, startPoint x: 508, startPoint y: 508, endPoint x: 324, endPoint y: 506, distance: 183.1
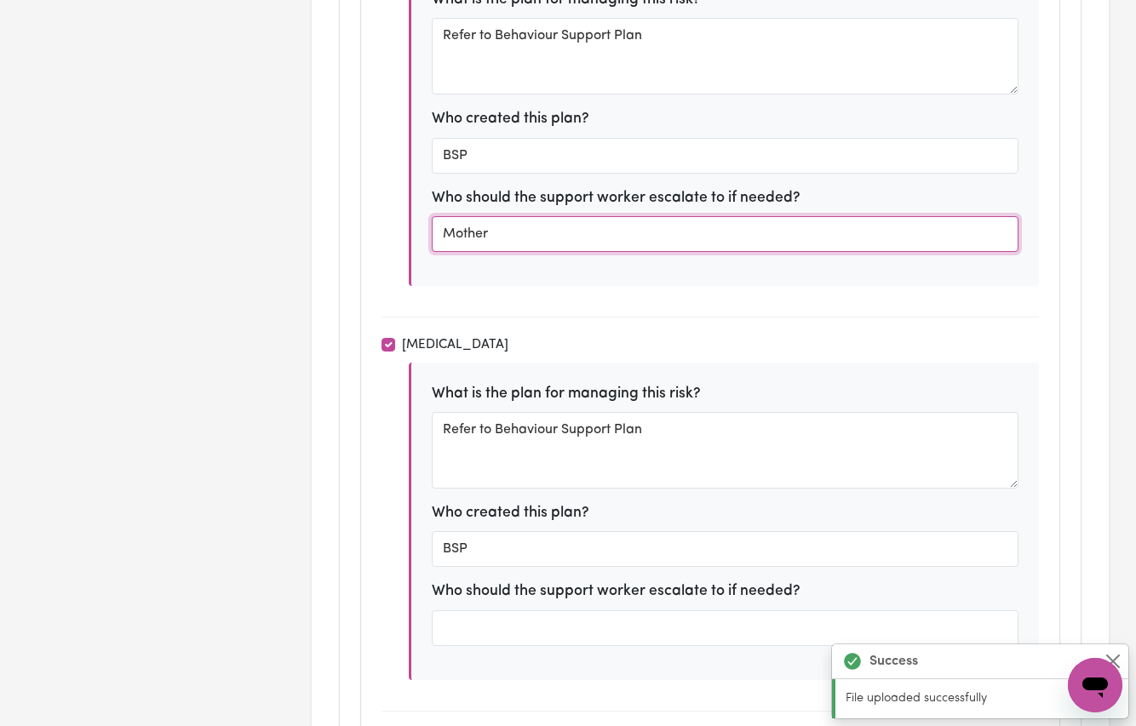
type input "Mother"
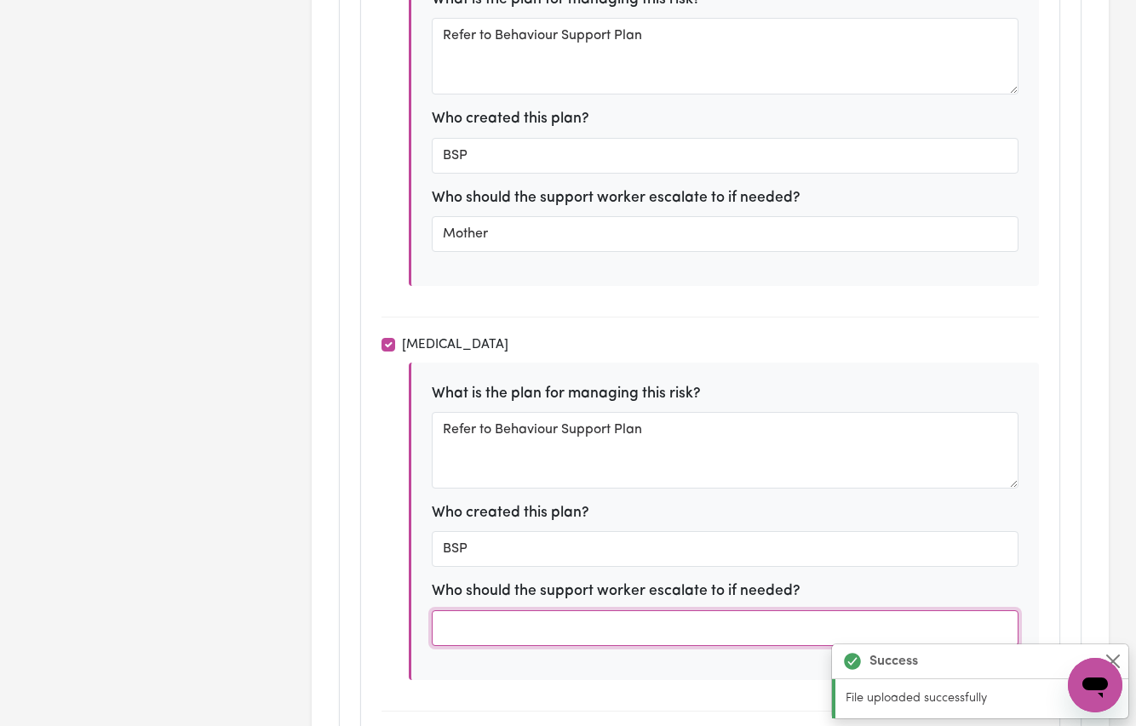
click at [499, 611] on input "text" at bounding box center [726, 629] width 588 height 36
paste input "Mother"
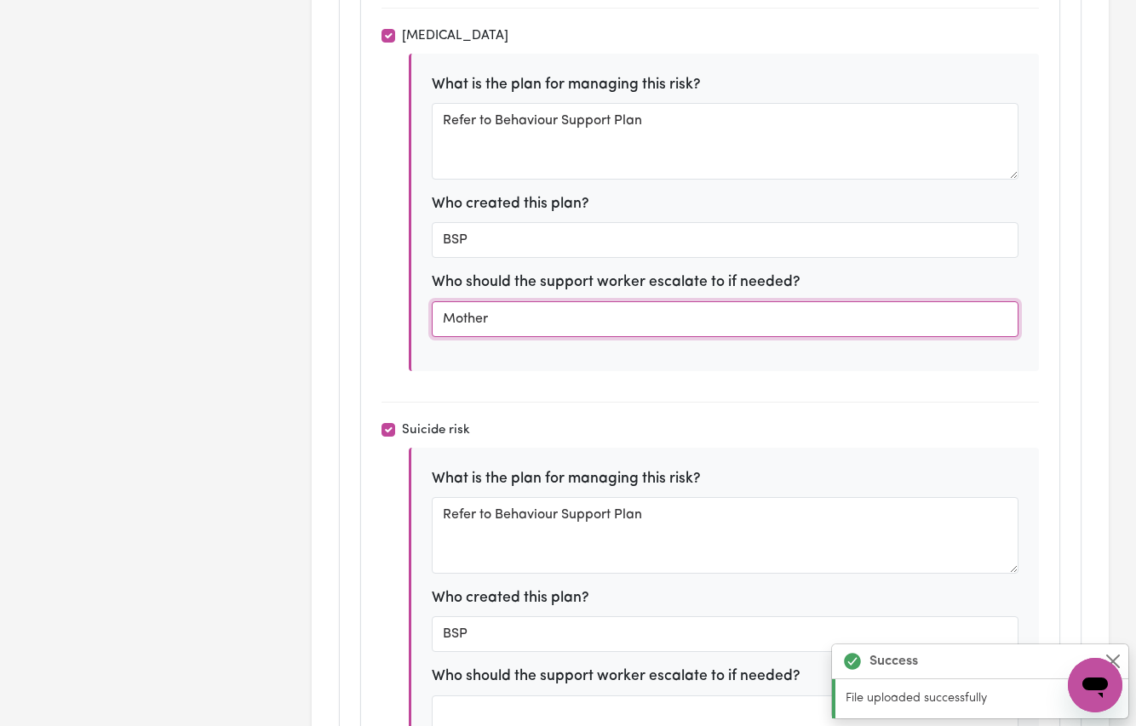
scroll to position [5224, 0]
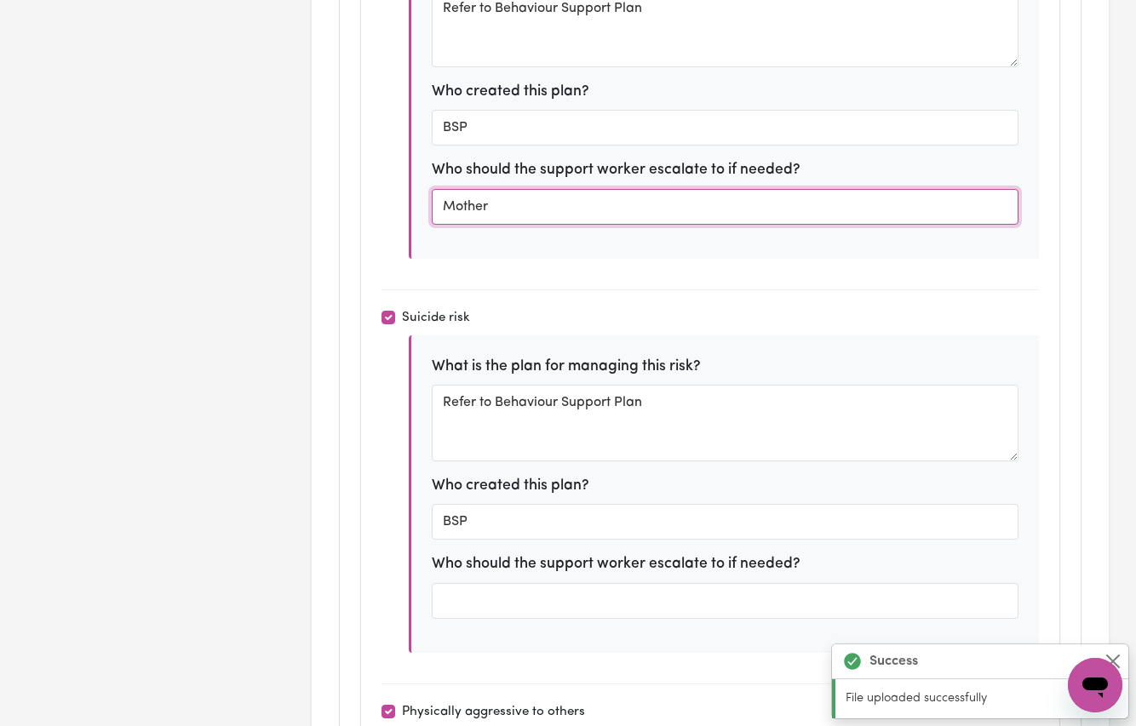
type input "Mother"
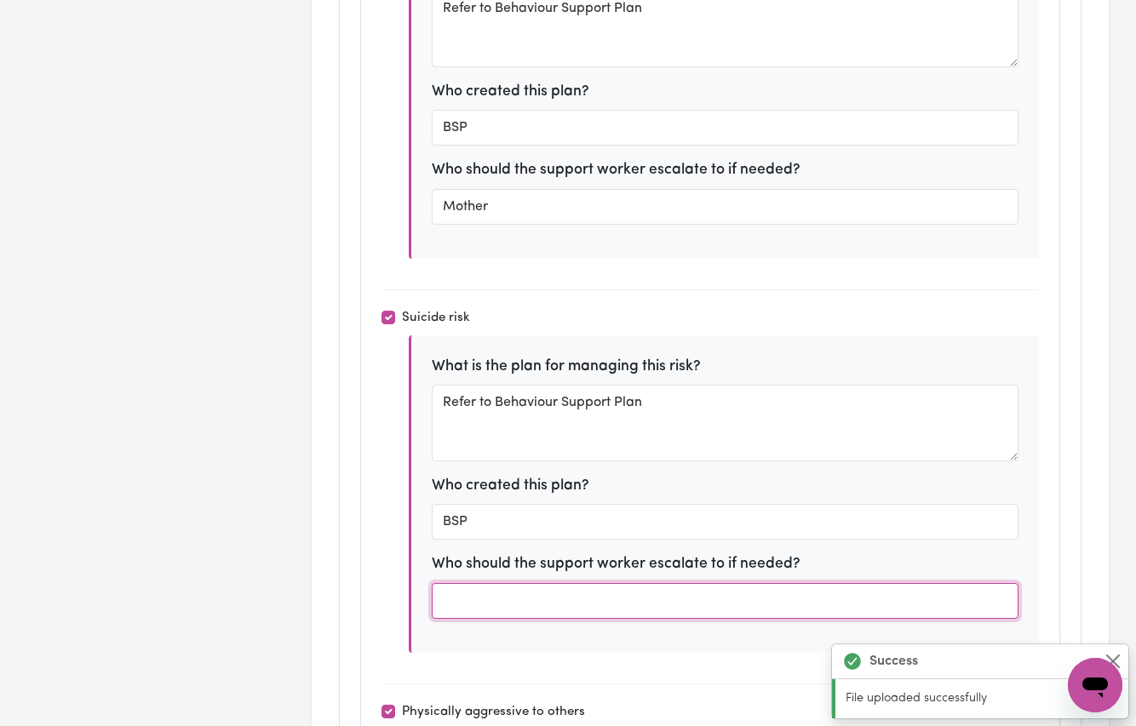
click at [484, 583] on input "text" at bounding box center [726, 601] width 588 height 36
paste input "Mother"
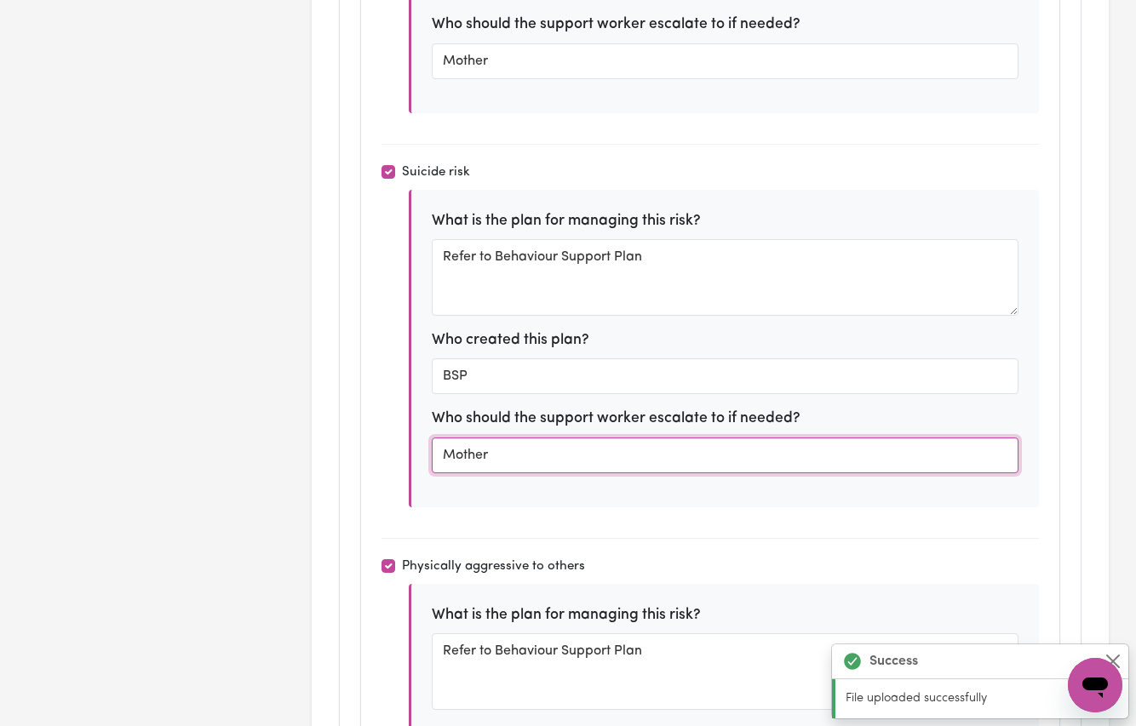
scroll to position [5517, 0]
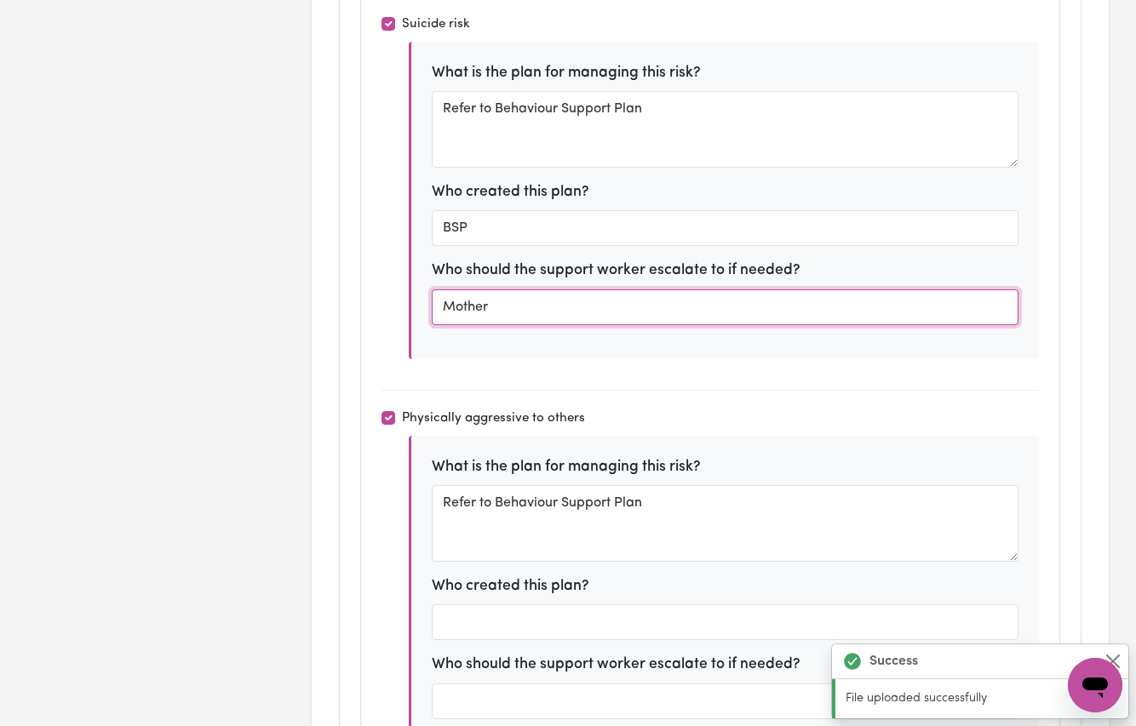
type input "Mother"
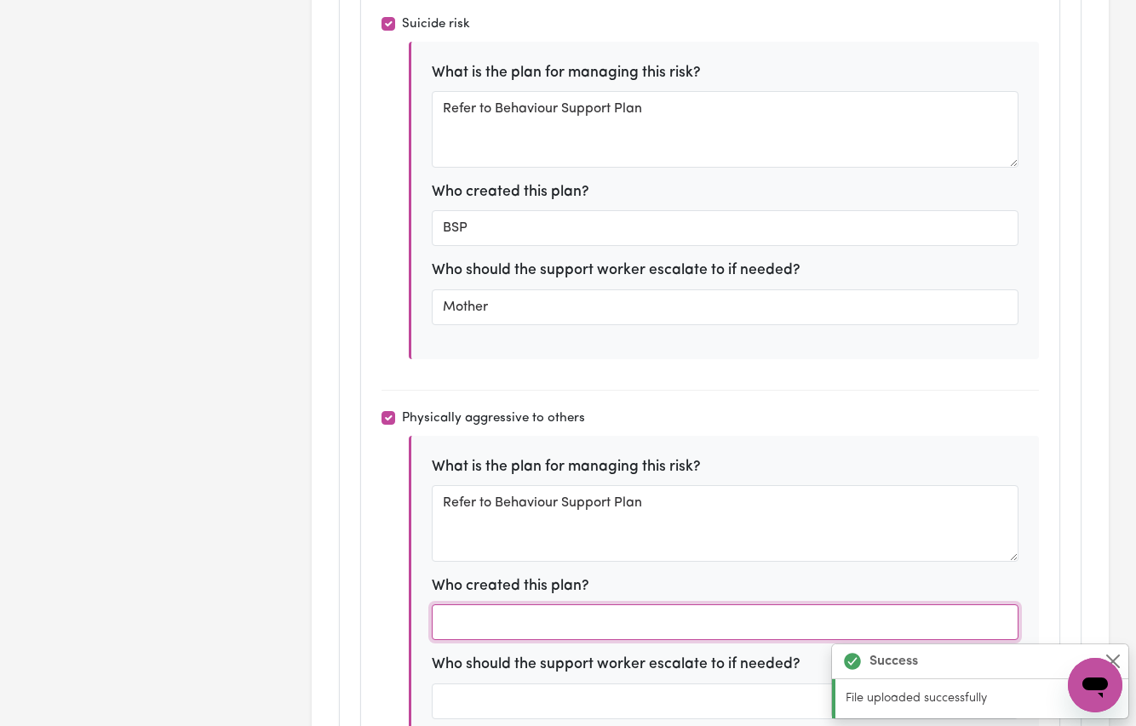
click at [478, 605] on input "text" at bounding box center [726, 623] width 588 height 36
type input "N"
type input "BSP"
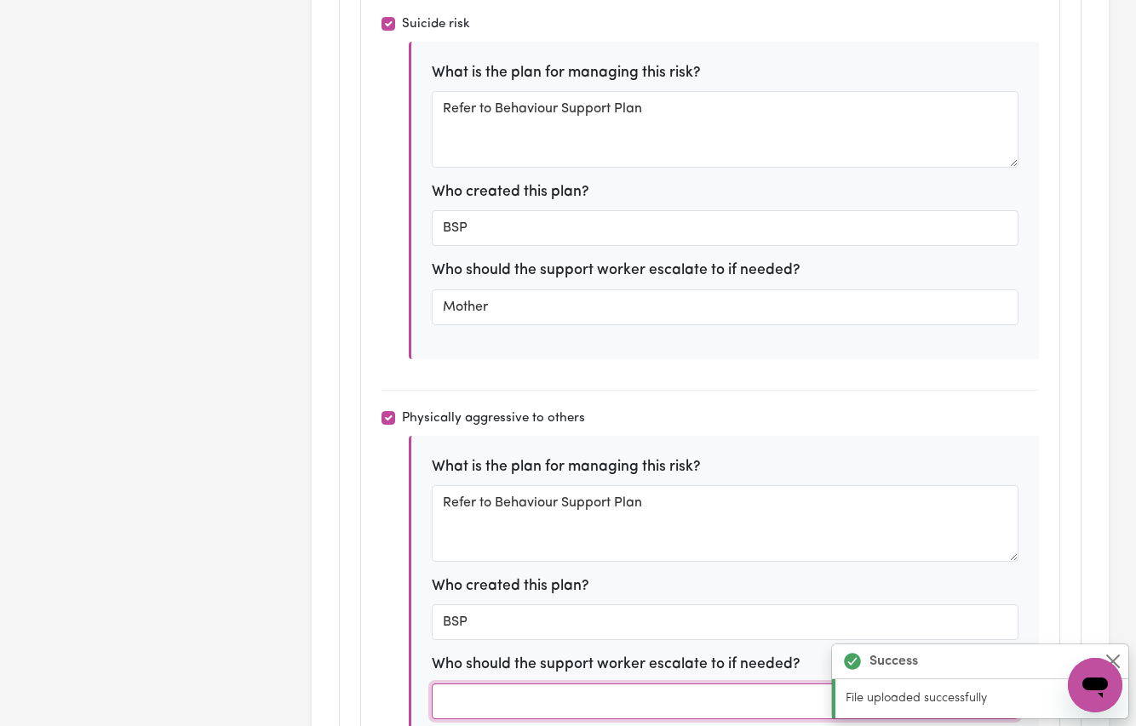
click at [476, 684] on input "text" at bounding box center [726, 702] width 588 height 36
paste input "Mother"
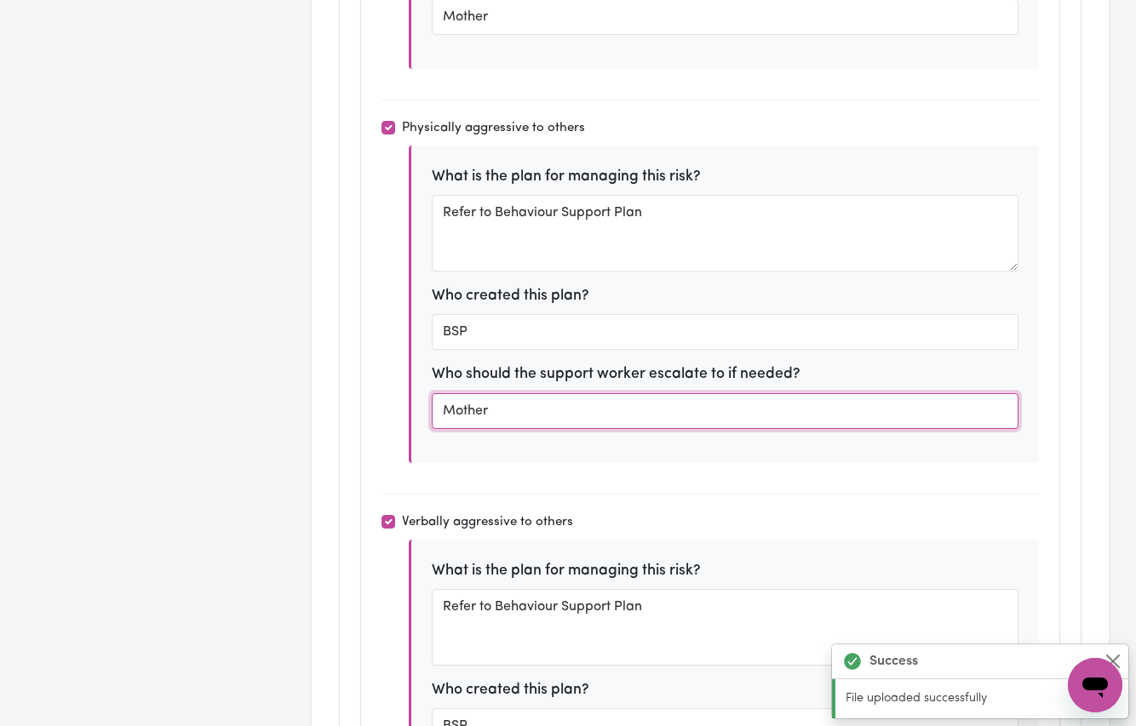
scroll to position [5964, 0]
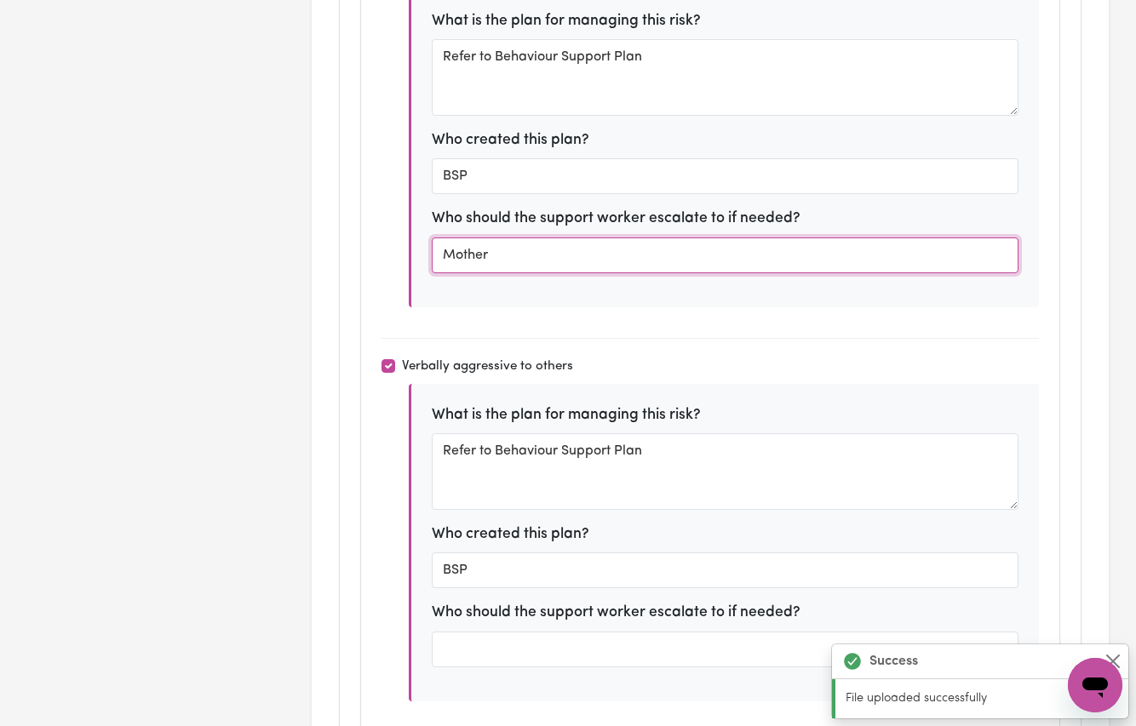
type input "Mother"
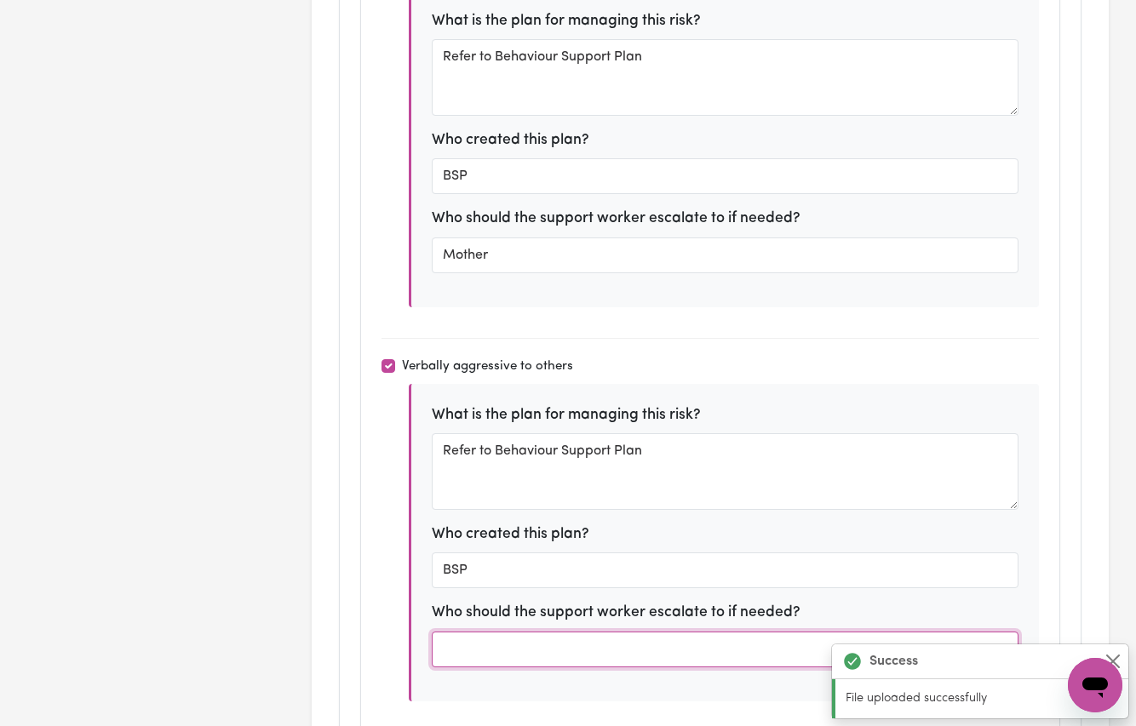
click at [469, 632] on input "text" at bounding box center [726, 650] width 588 height 36
paste input "Mother"
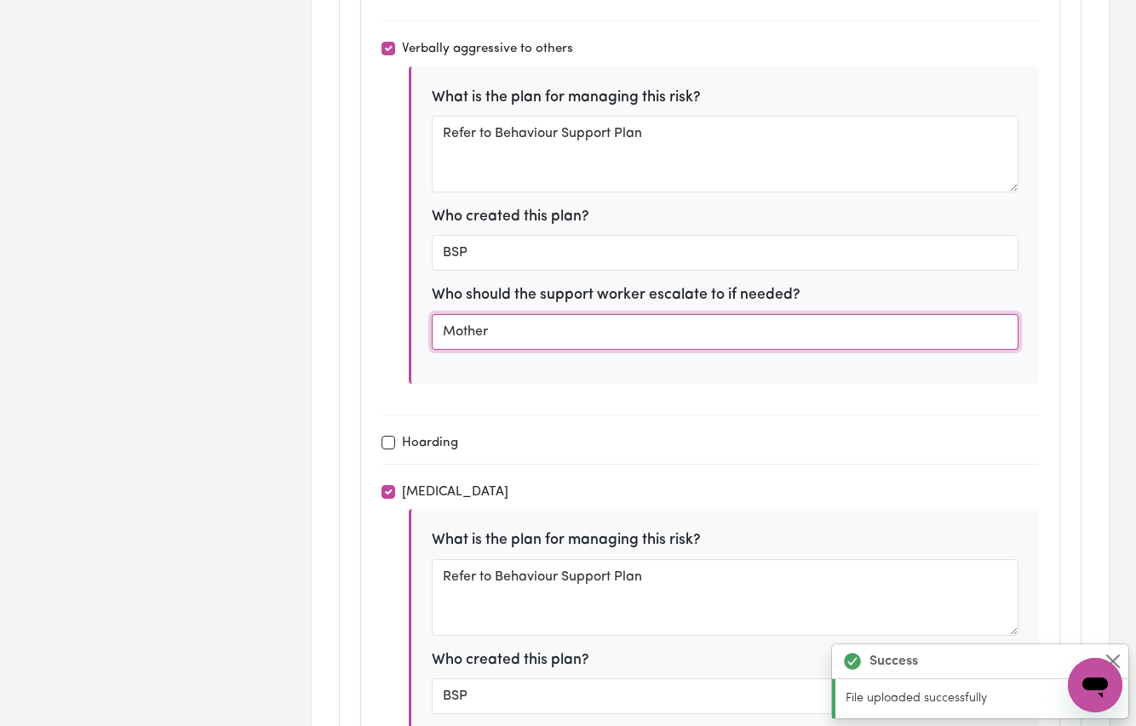
scroll to position [6438, 0]
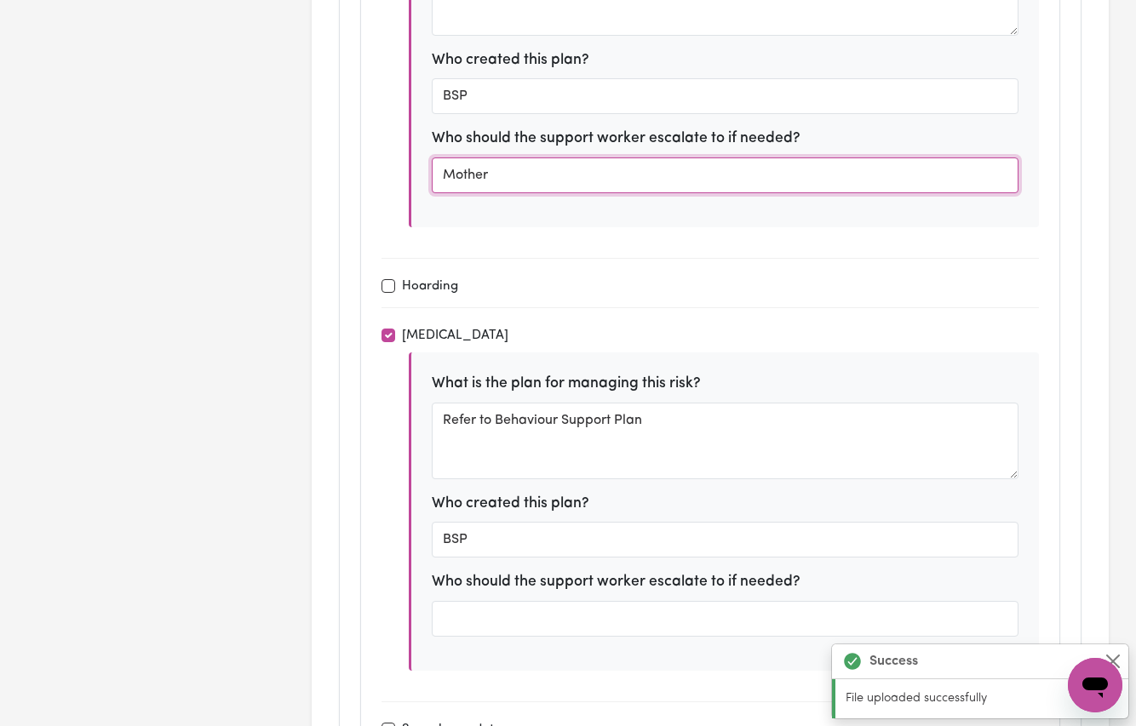
type input "Mother"
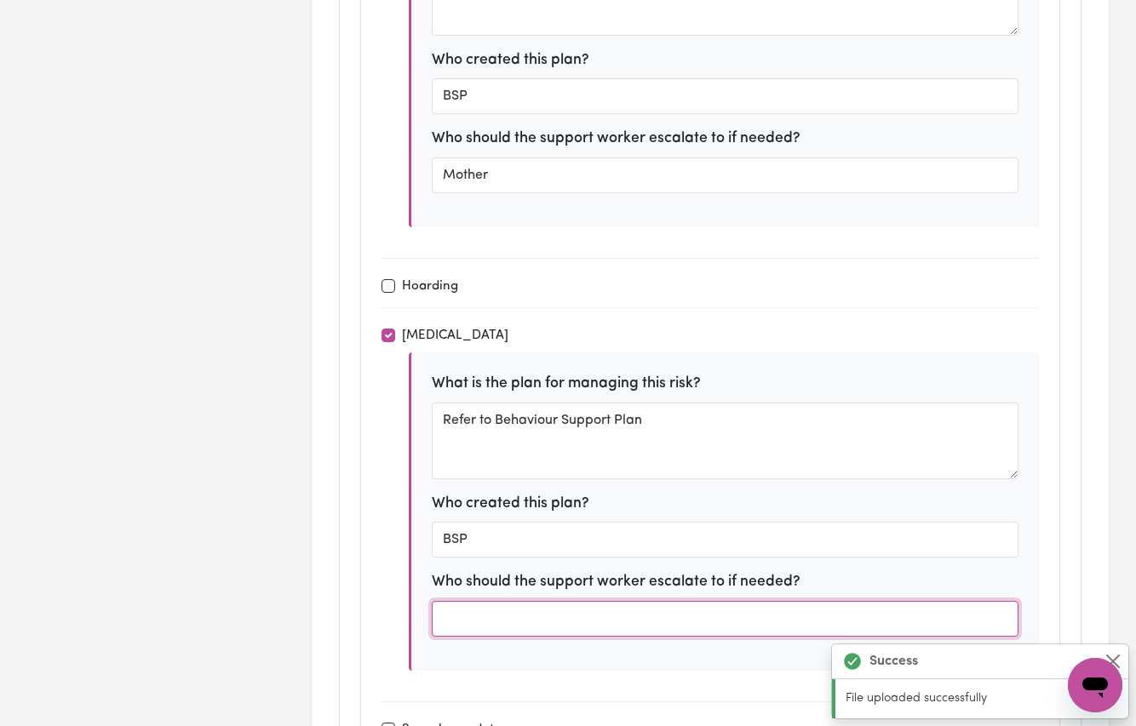
click at [470, 601] on input "text" at bounding box center [726, 619] width 588 height 36
paste input "Mother"
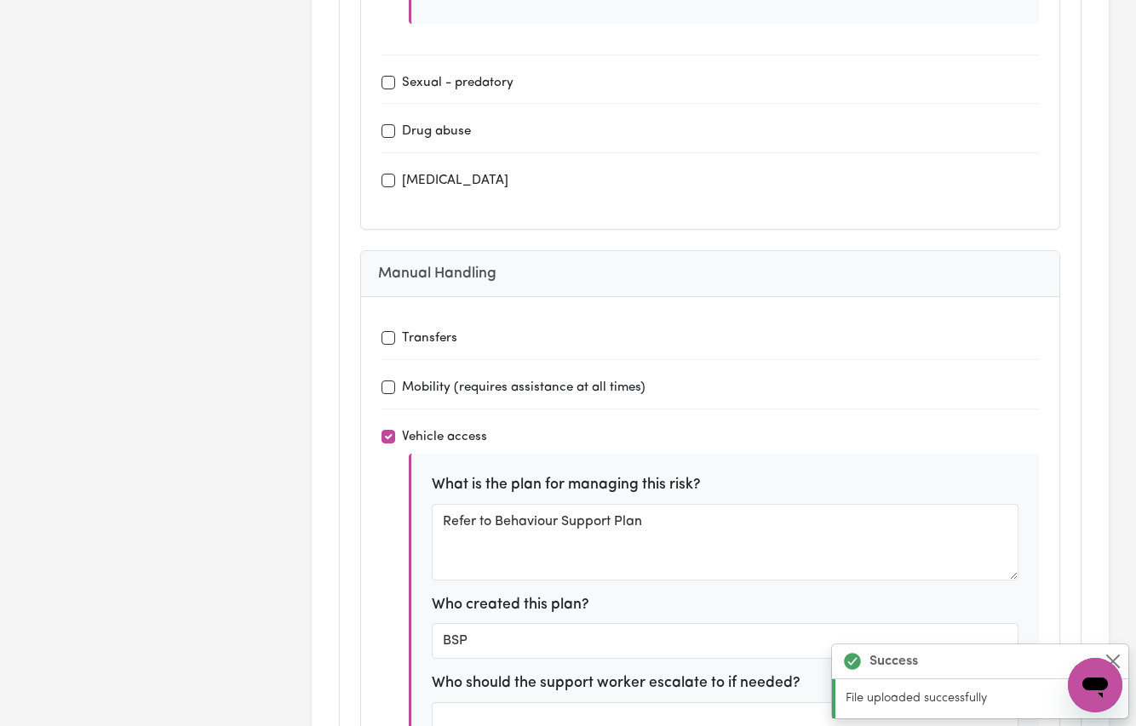
scroll to position [7227, 0]
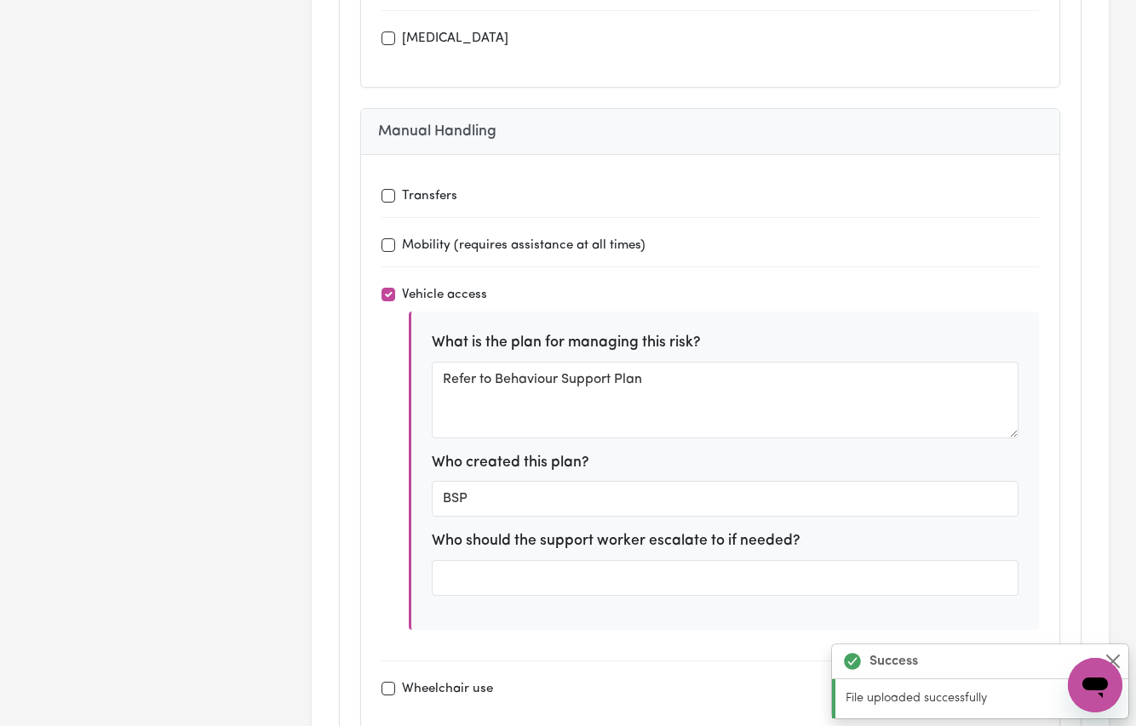
type input "Mother"
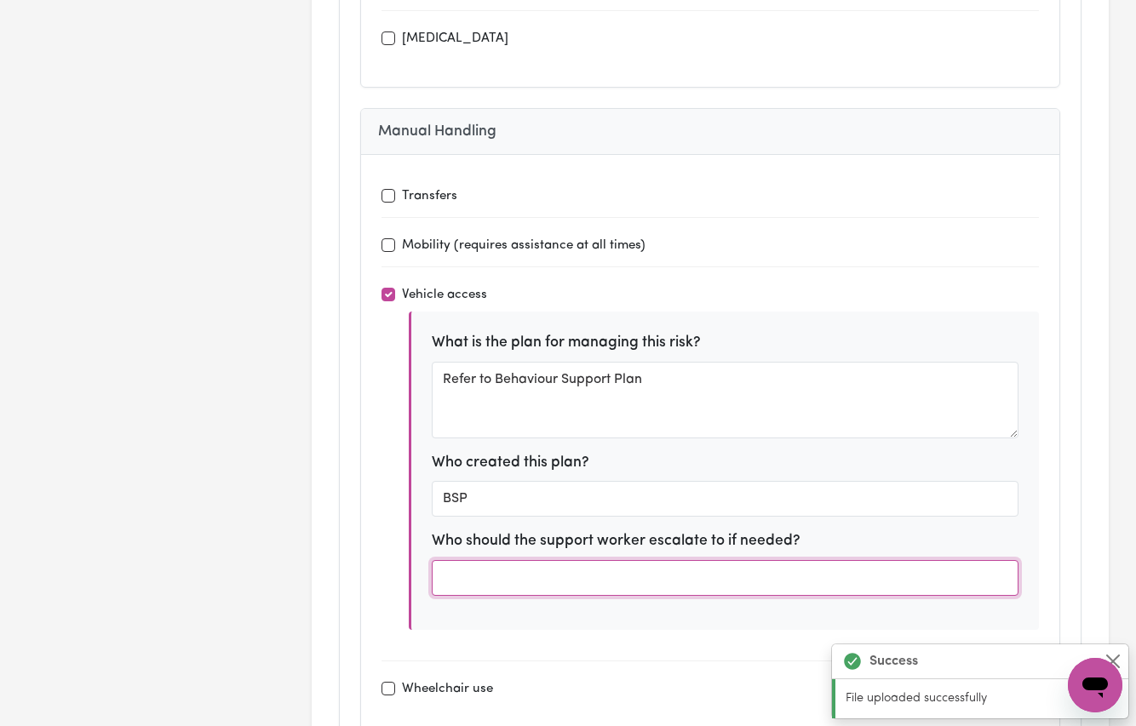
click at [481, 560] on input "text" at bounding box center [726, 578] width 588 height 36
paste input "Mother"
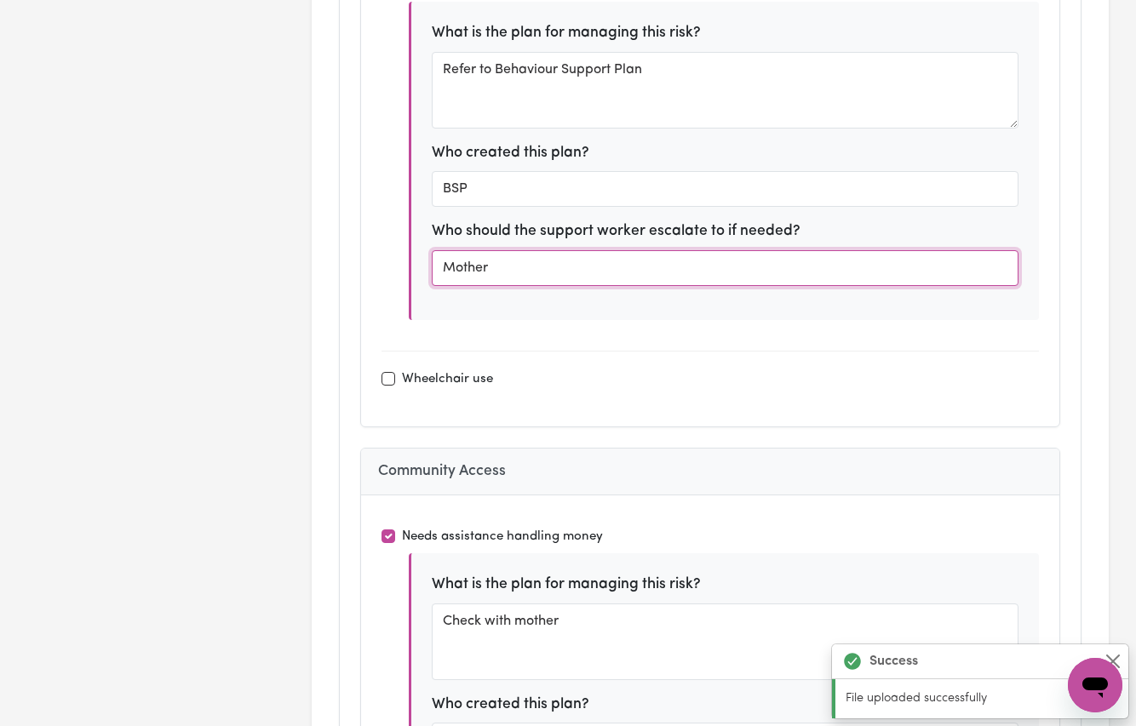
scroll to position [7689, 0]
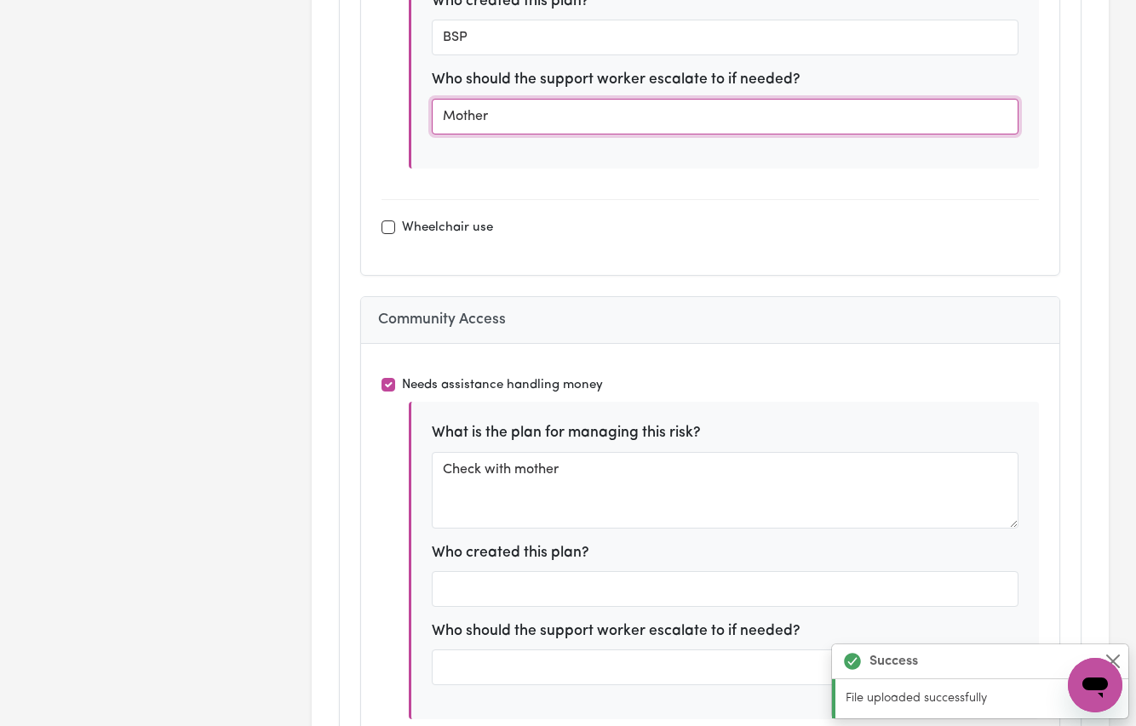
type input "Mother"
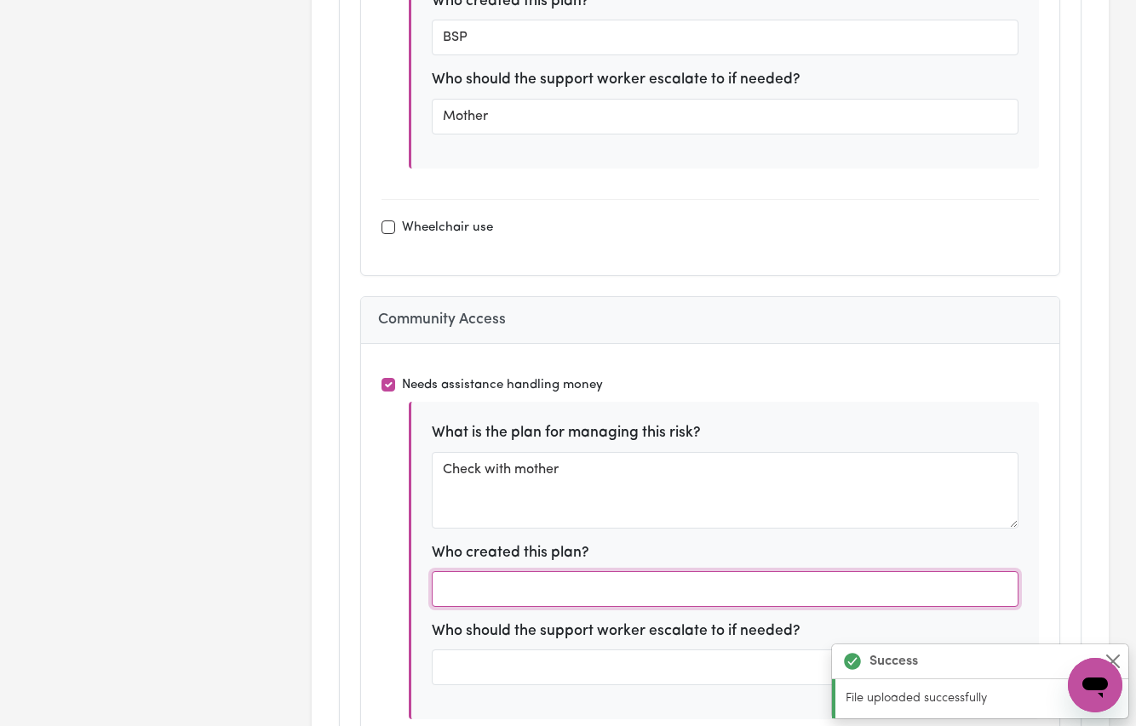
click at [487, 571] on input "text" at bounding box center [726, 589] width 588 height 36
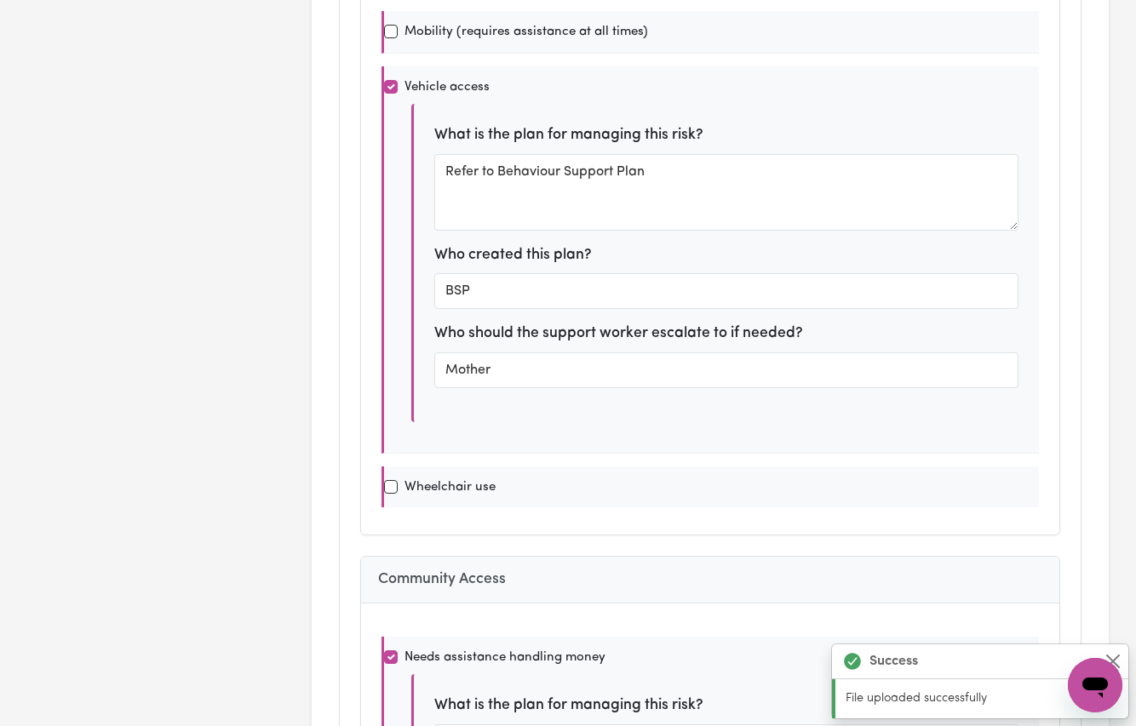
scroll to position [8137, 0]
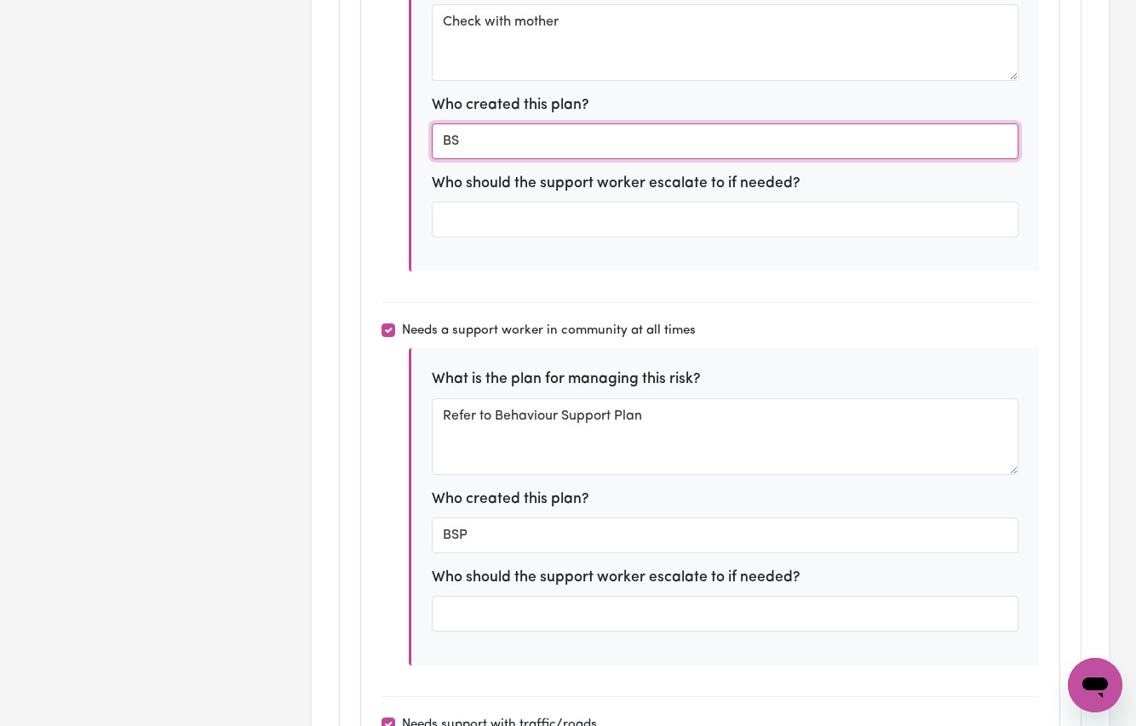
type input "BSP"
type textarea "I would like to learn how to communicate with others so that I can make and mai…"
type textarea "I would like to attend out of home care supports so that my informal supports c…"
type textarea "I would like to improve my behaviour and safety awareness skills, so that I can…"
type textarea "I would like to attend social and community programs, to build my social skills…"
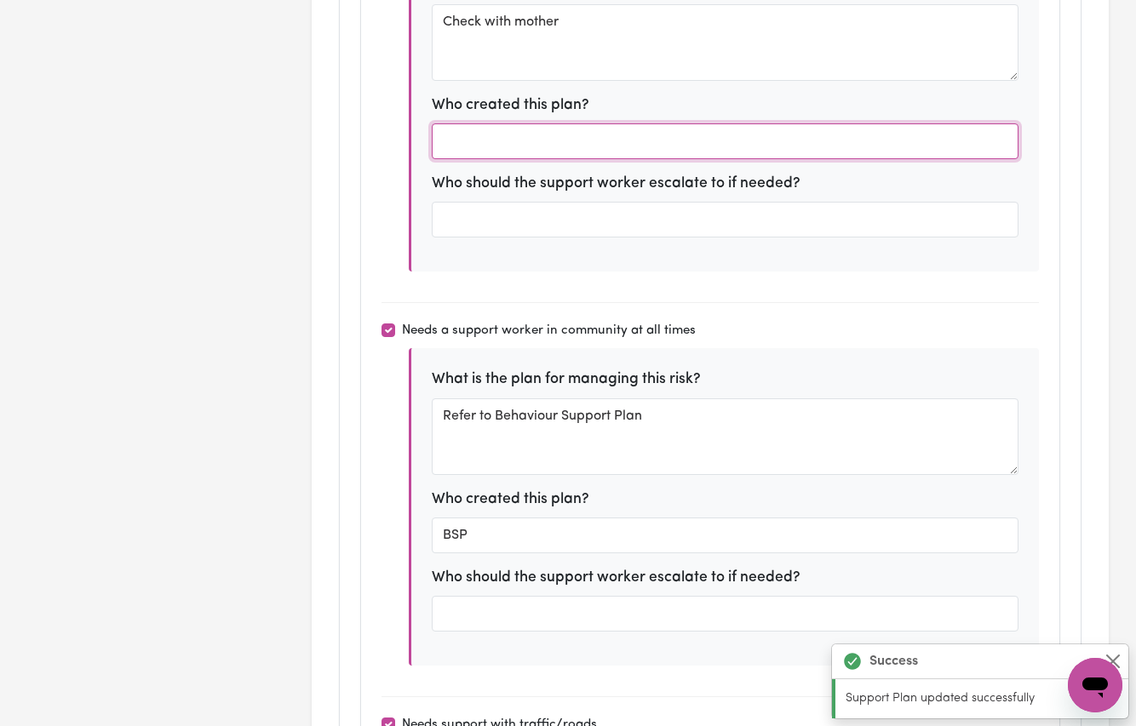
type textarea "I would like to increase my daily living skills, sensory and emotional regulati…"
type input "BSP"
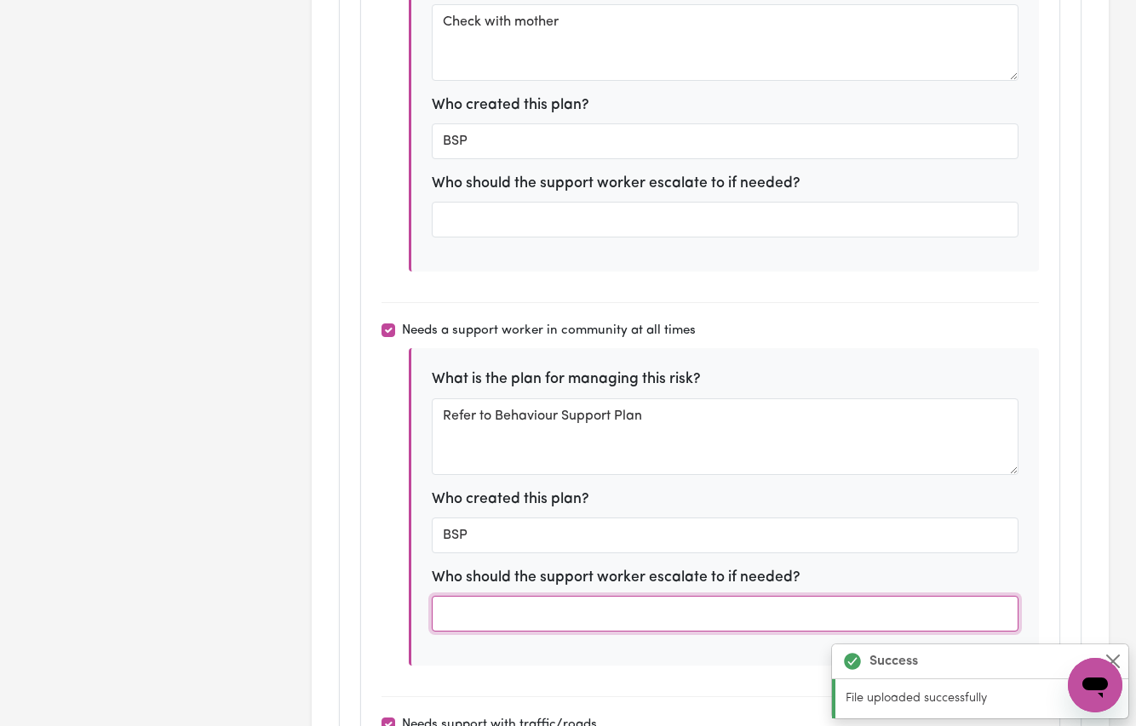
click at [529, 596] on input "text" at bounding box center [726, 614] width 588 height 36
paste input "Mother"
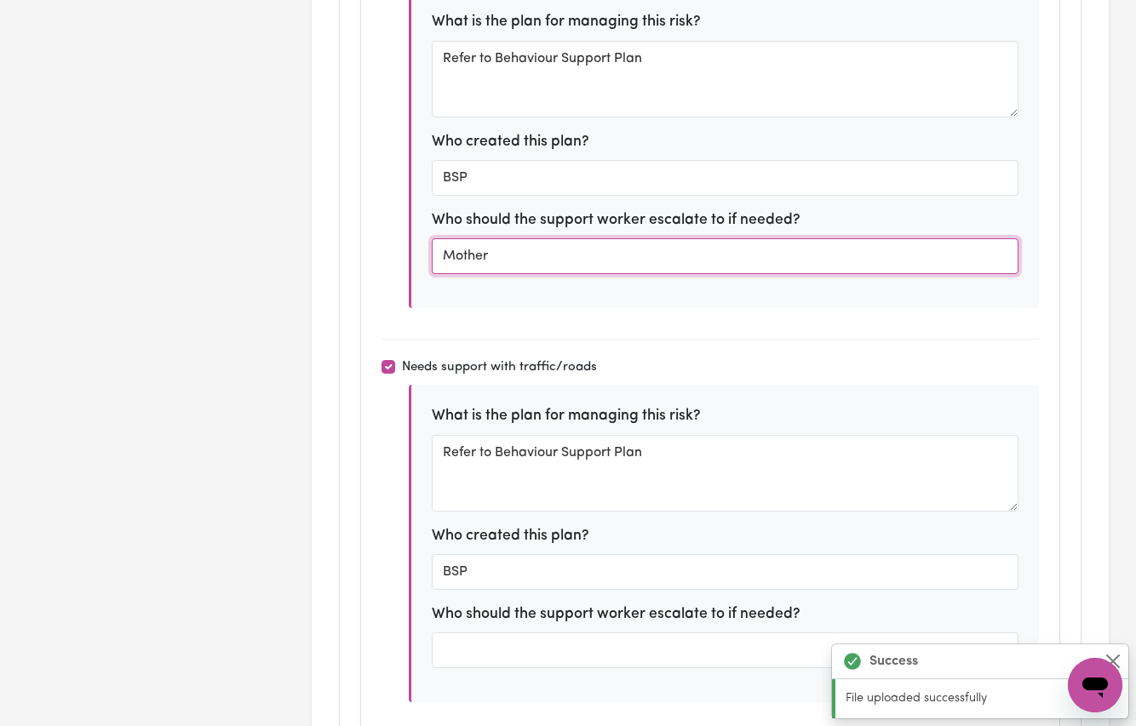
type input "Mother"
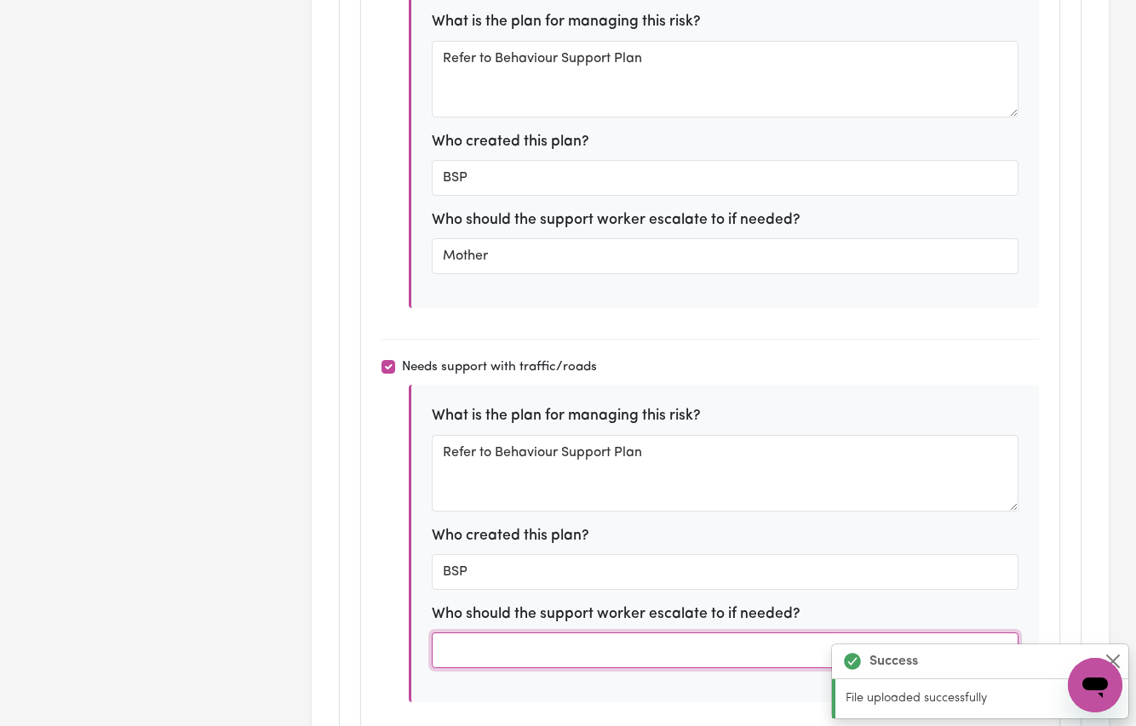
click at [496, 633] on input "text" at bounding box center [726, 651] width 588 height 36
paste input "Mother"
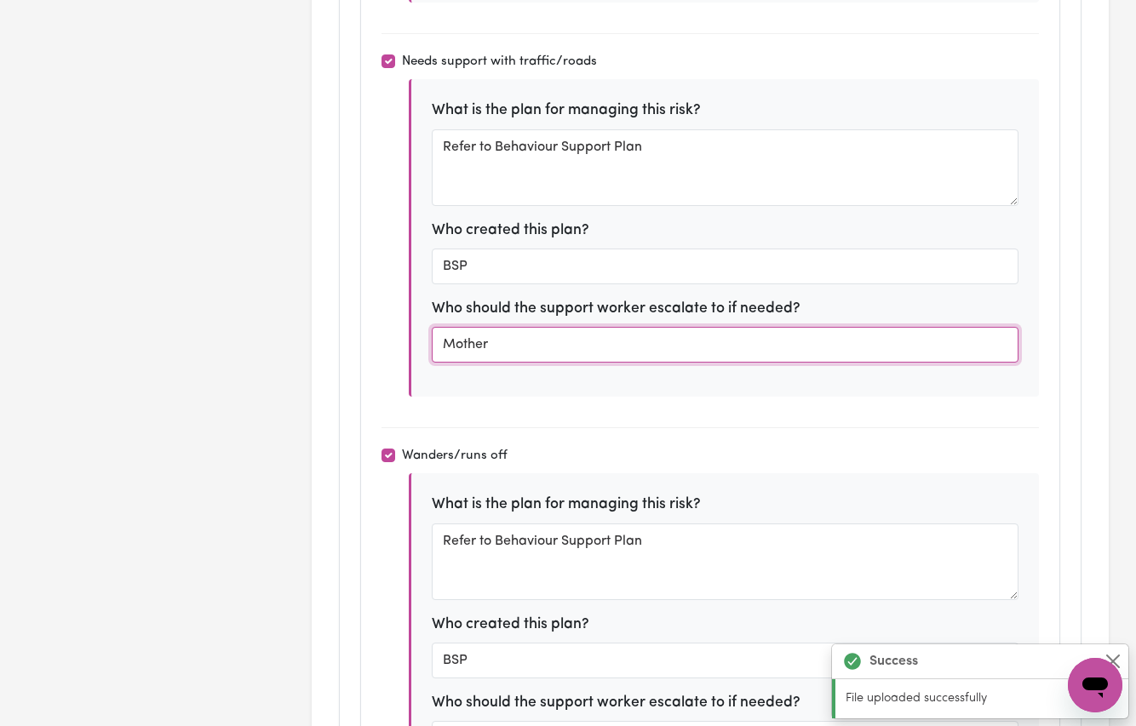
scroll to position [8835, 0]
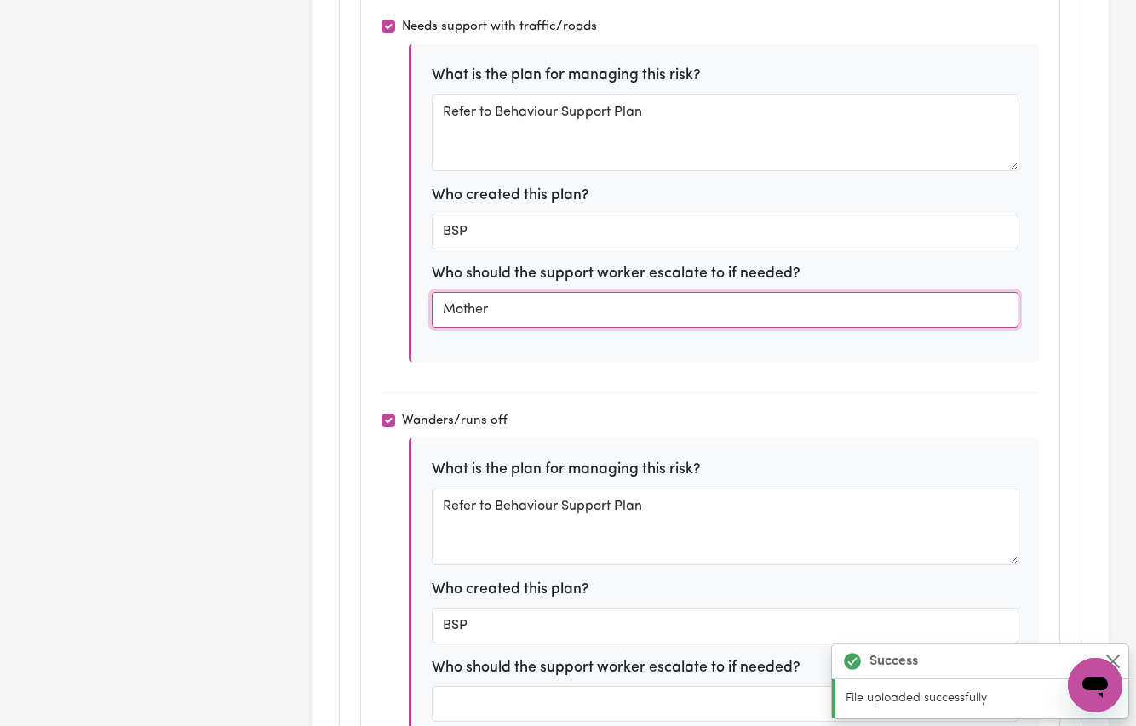
type input "Mother"
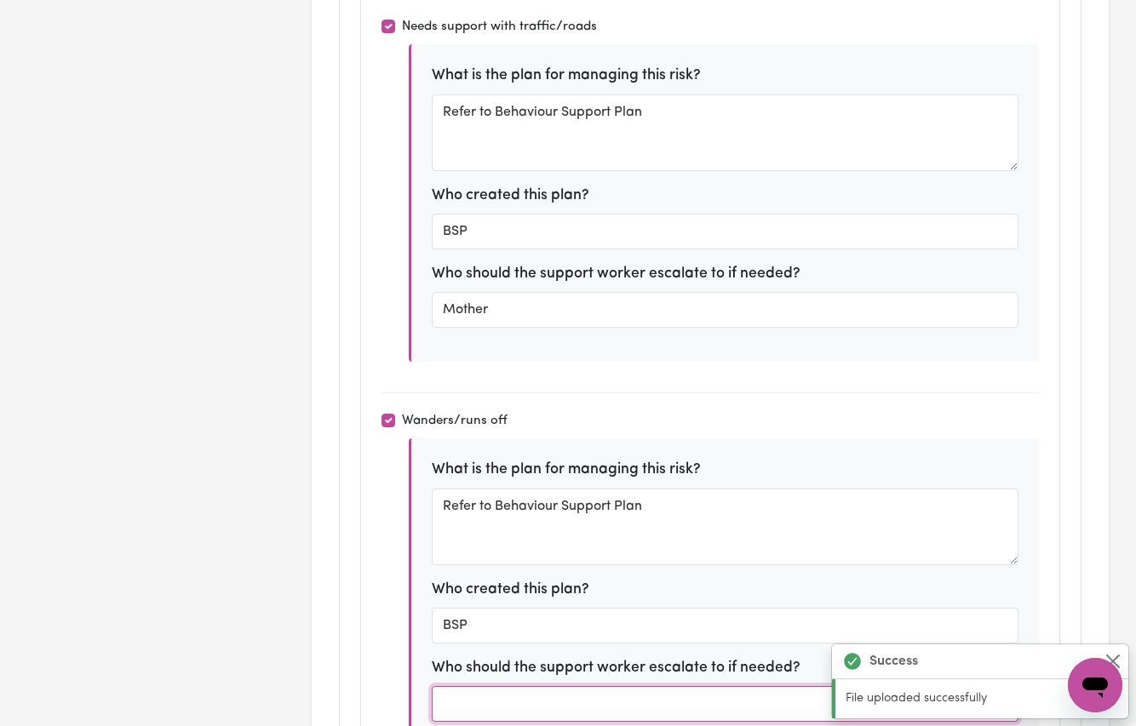
click at [465, 686] on input "text" at bounding box center [726, 704] width 588 height 36
paste input "Mother"
type input "Mother"
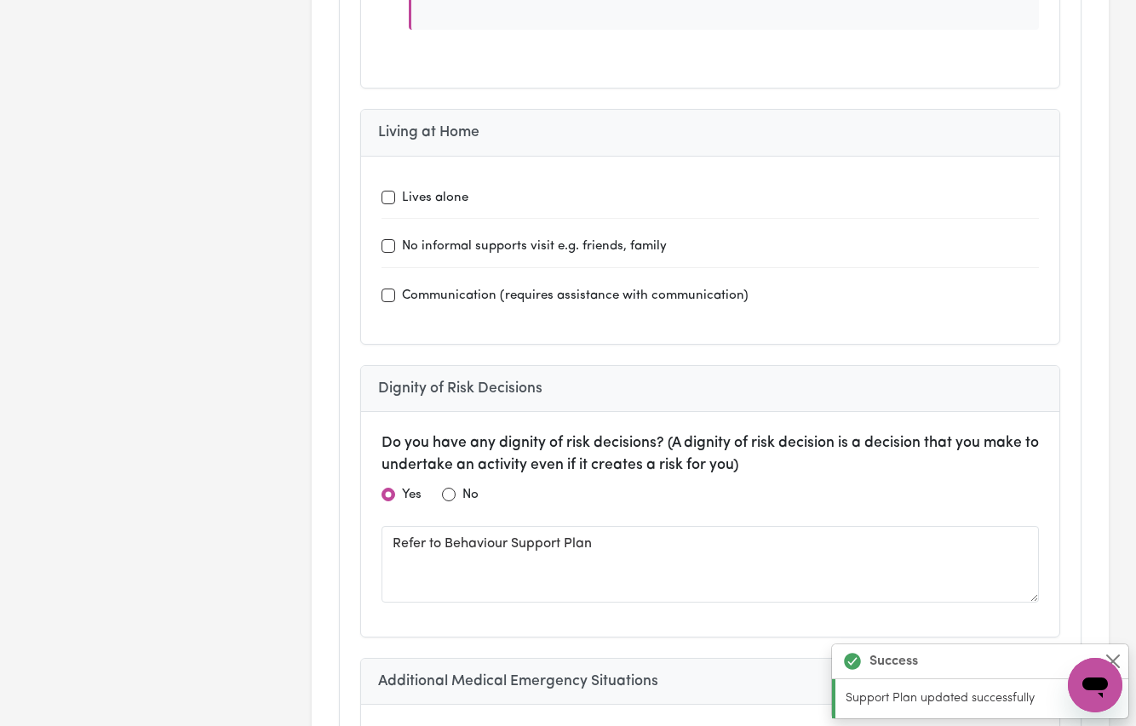
scroll to position [9522, 0]
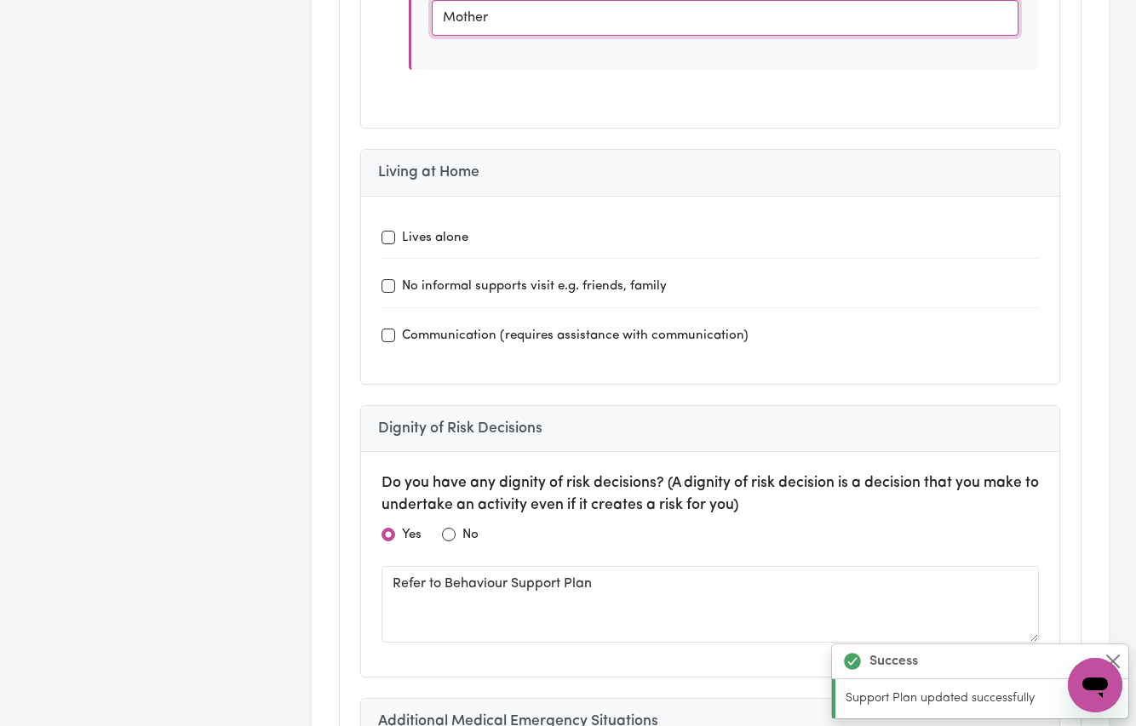
type textarea "I would like to increase my daily living skills, sensory and emotional regulati…"
type textarea "I would like to learn how to communicate with others so that I can make and mai…"
type textarea "I would like to attend out of home care supports so that my informal supports c…"
type textarea "I would like to improve my behaviour and safety awareness skills, so that I can…"
type textarea "I would like to attend social and community programs, to build my social skills…"
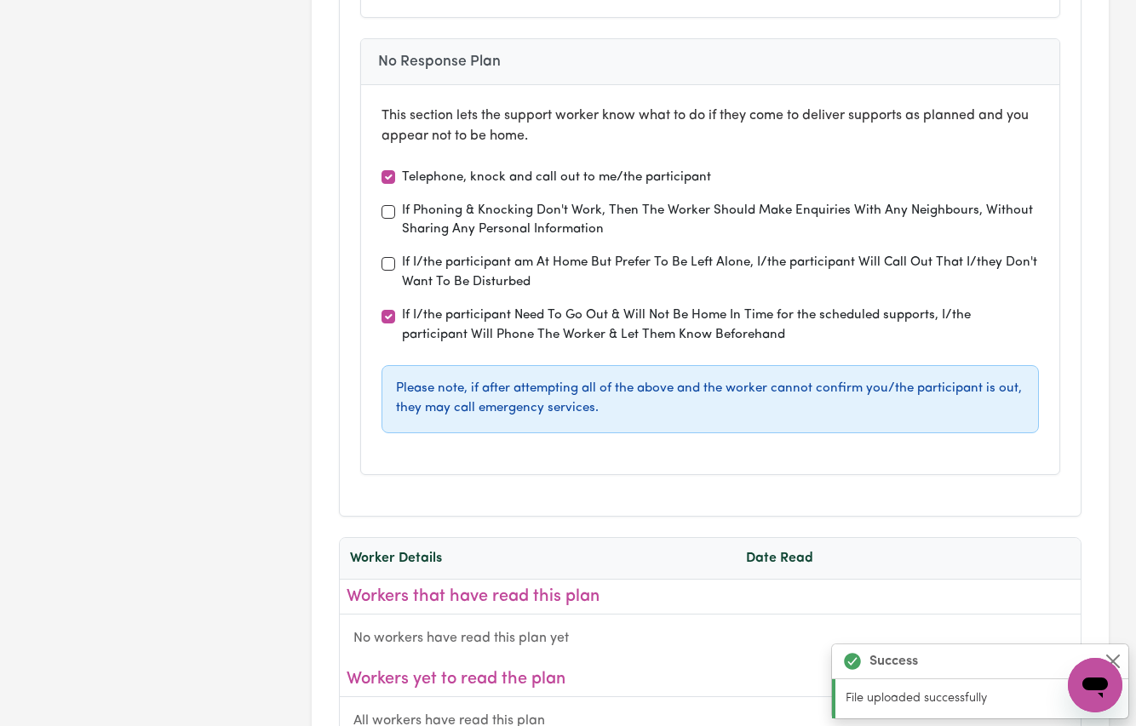
scroll to position [10968, 0]
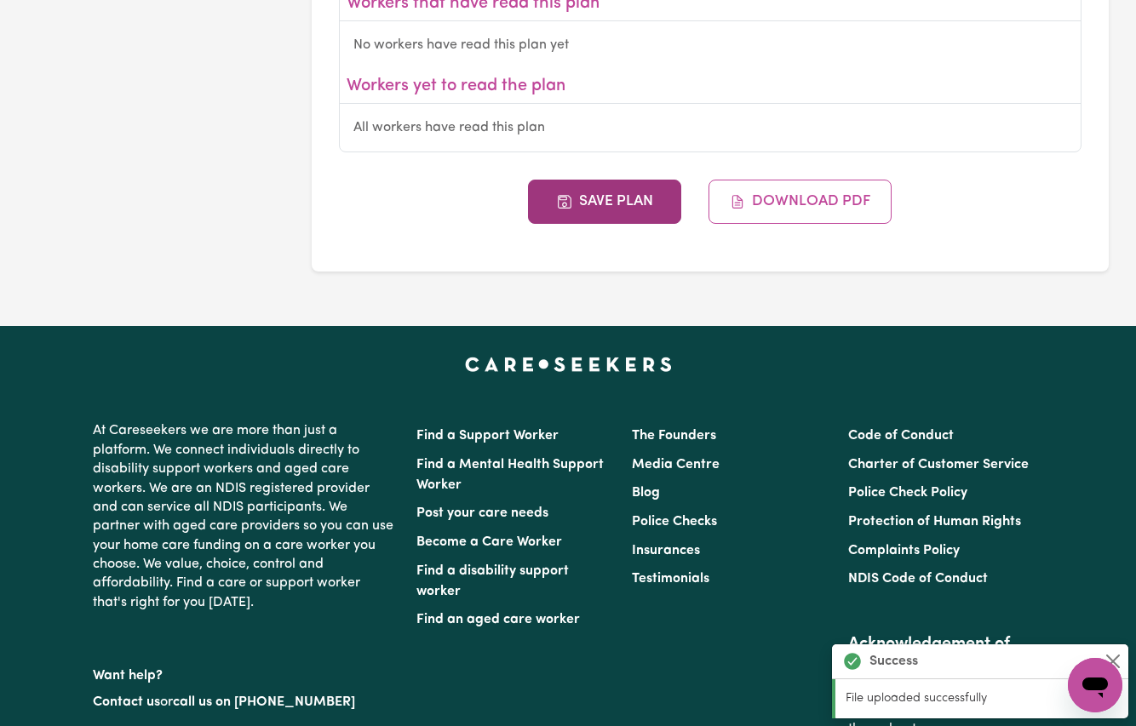
type input "Mother"
click at [618, 180] on button "Save Plan" at bounding box center [604, 202] width 153 height 44
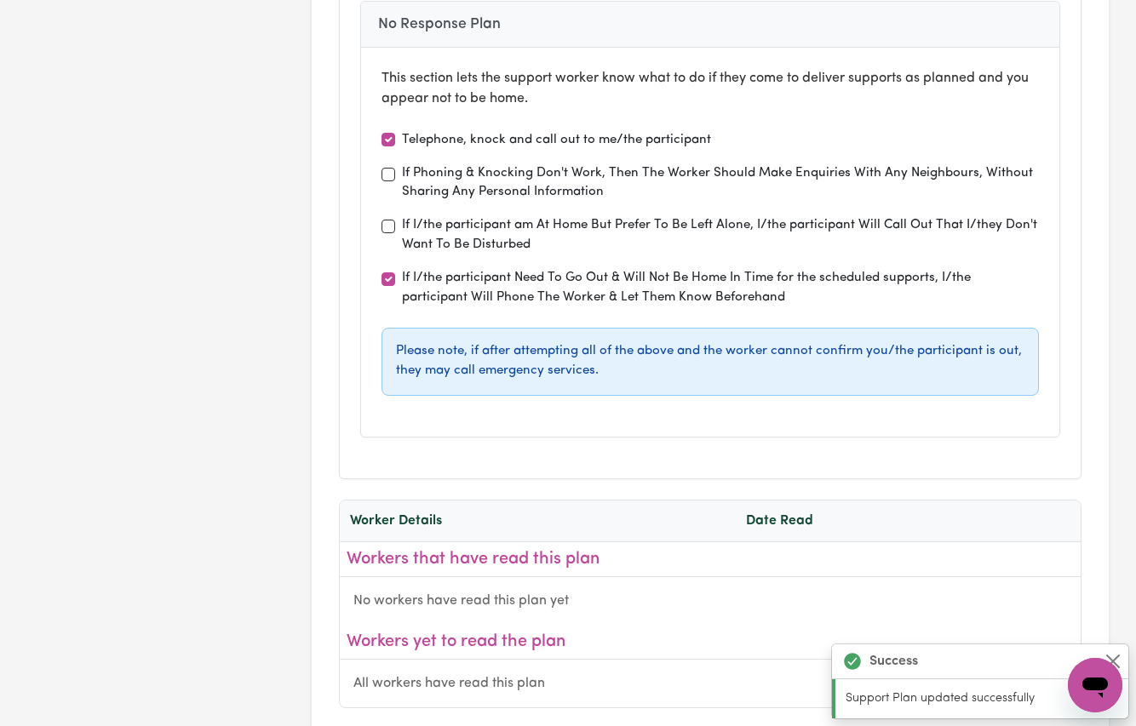
type textarea "I would like to learn how to communicate with others so that I can make and mai…"
type textarea "I would like to improve my behaviour and safety awareness skills, so that I can…"
type textarea "I would like to attend social and community programs, to build my social skills…"
type textarea "I would like to increase my daily living skills, sensory and emotional regulati…"
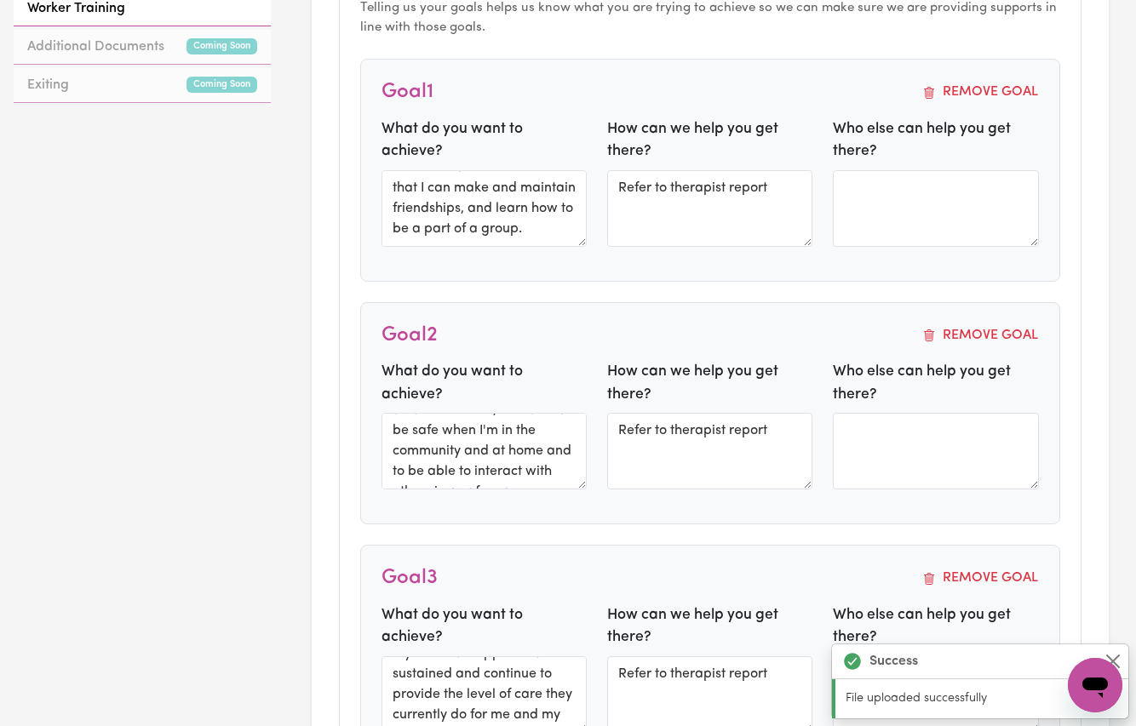
scroll to position [0, 0]
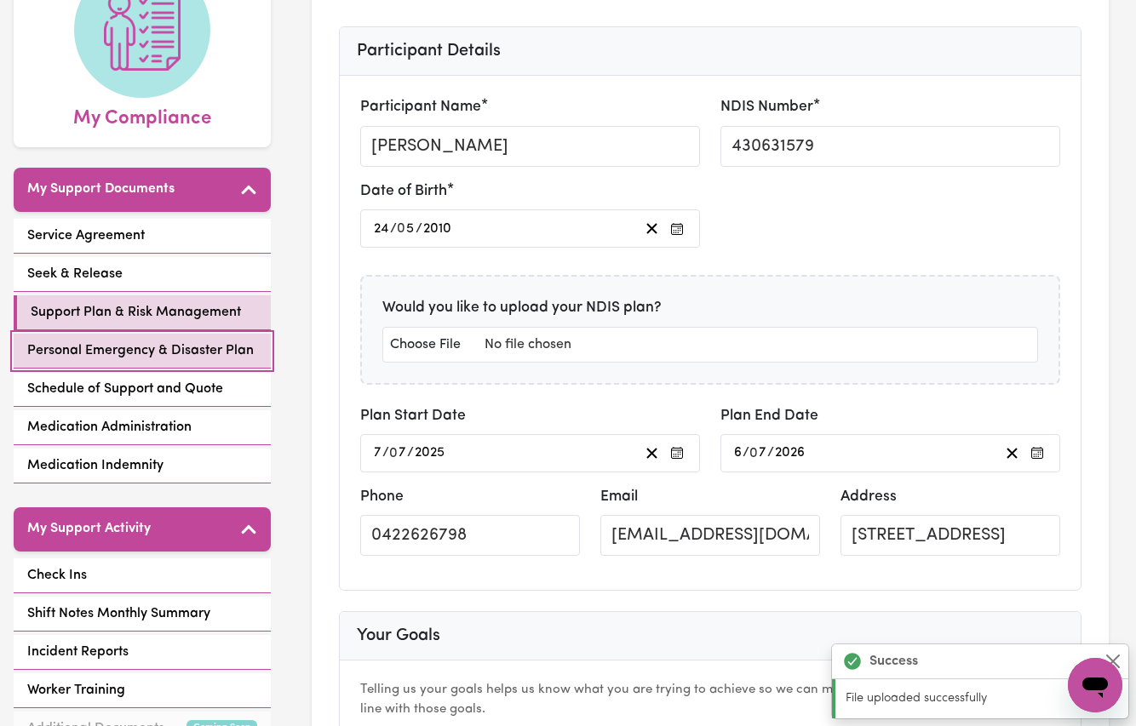
click at [104, 341] on span "Personal Emergency & Disaster Plan" at bounding box center [140, 351] width 227 height 20
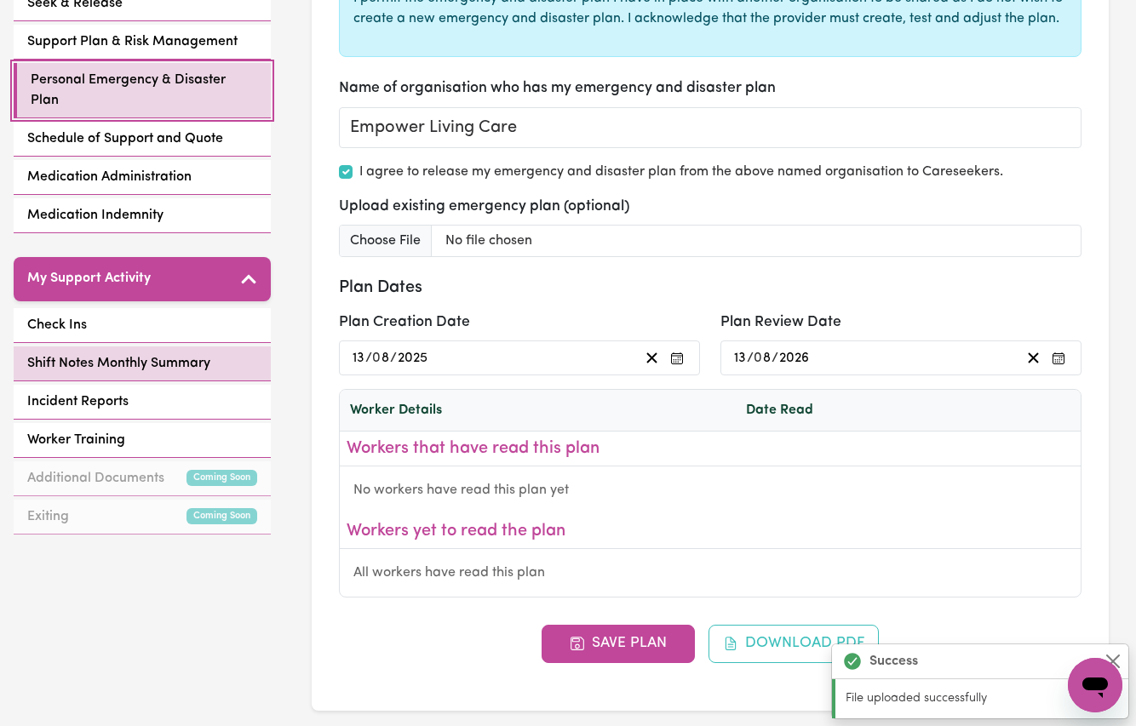
scroll to position [454, 0]
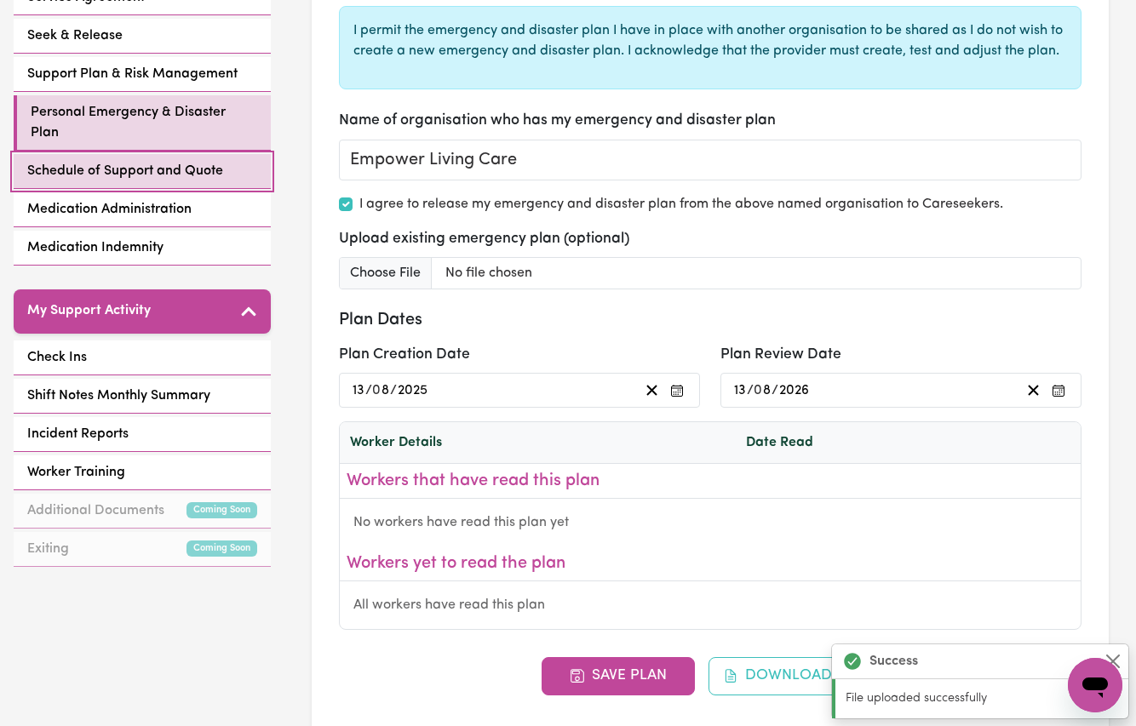
click at [92, 161] on span "Schedule of Support and Quote" at bounding box center [125, 171] width 196 height 20
